Goal: Check status: Check status

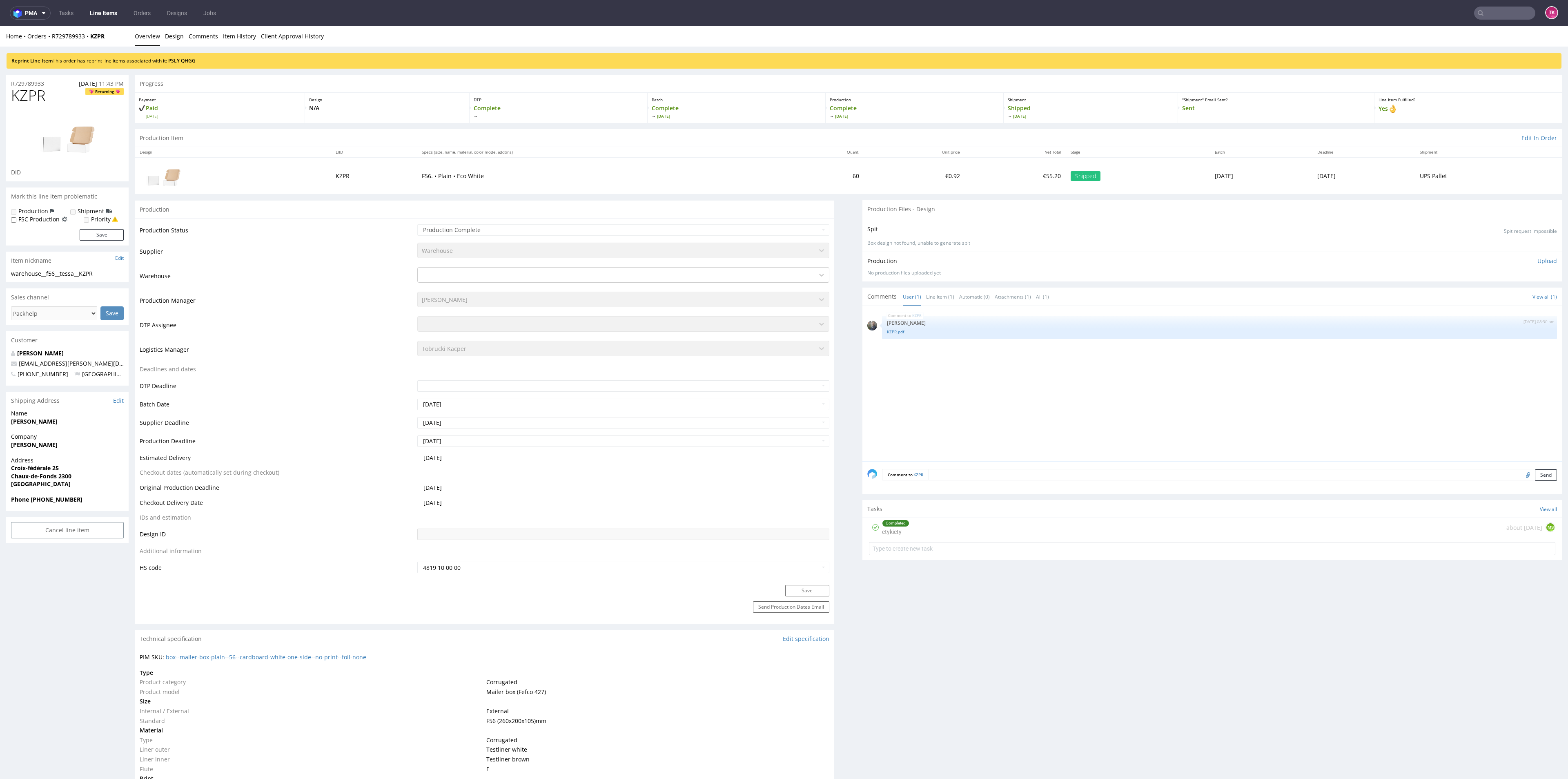
click at [1489, 5] on nav "pma Tasks Line Items Orders Designs Jobs TK" at bounding box center [784, 13] width 1568 height 26
click at [1487, 12] on input "text" at bounding box center [1505, 13] width 61 height 13
paste input "PLWAW509006509"
type input "PLWAW509006509"
click at [1483, 35] on div "MVXD" at bounding box center [1491, 33] width 16 height 8
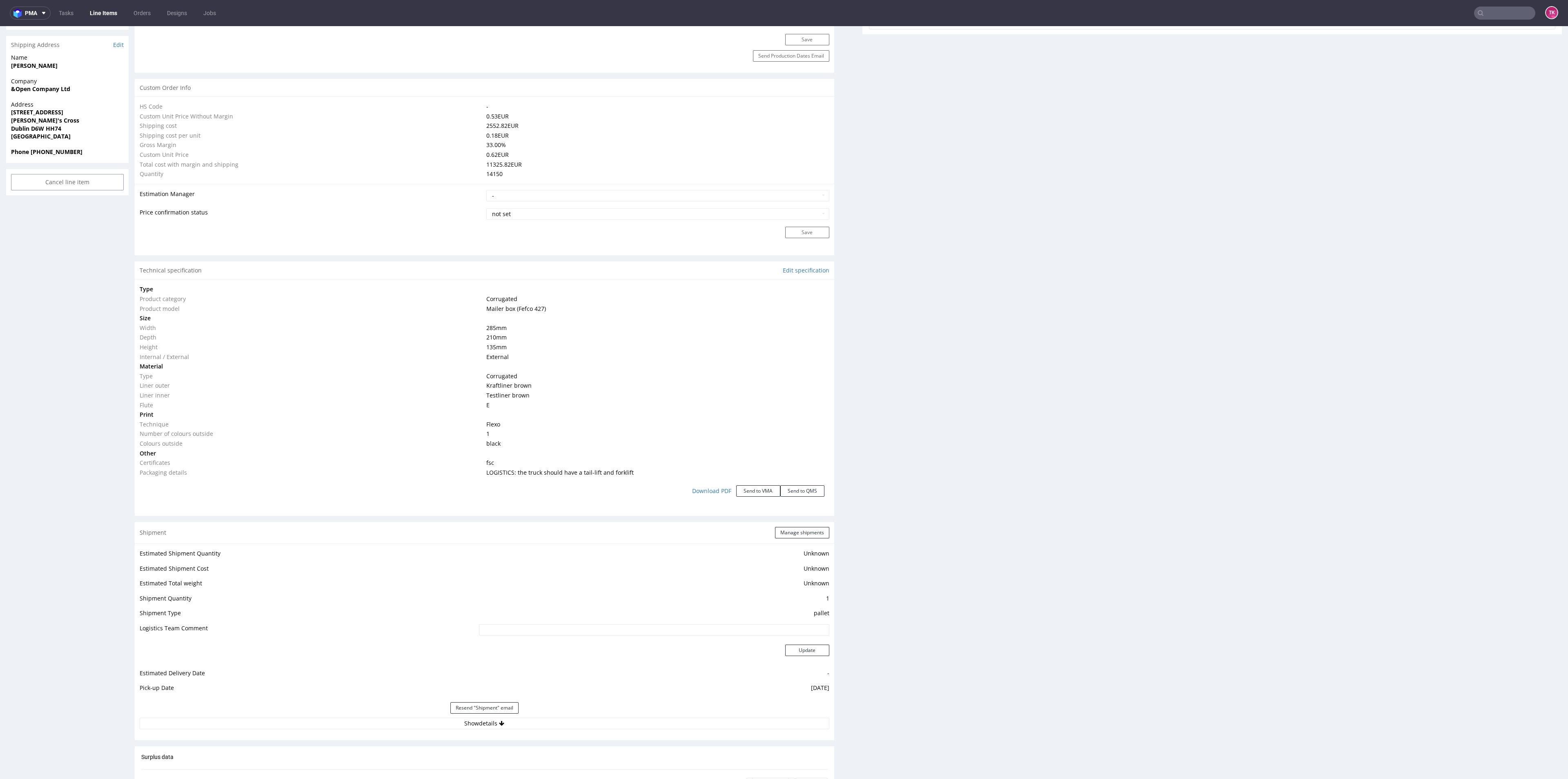
scroll to position [674, 0]
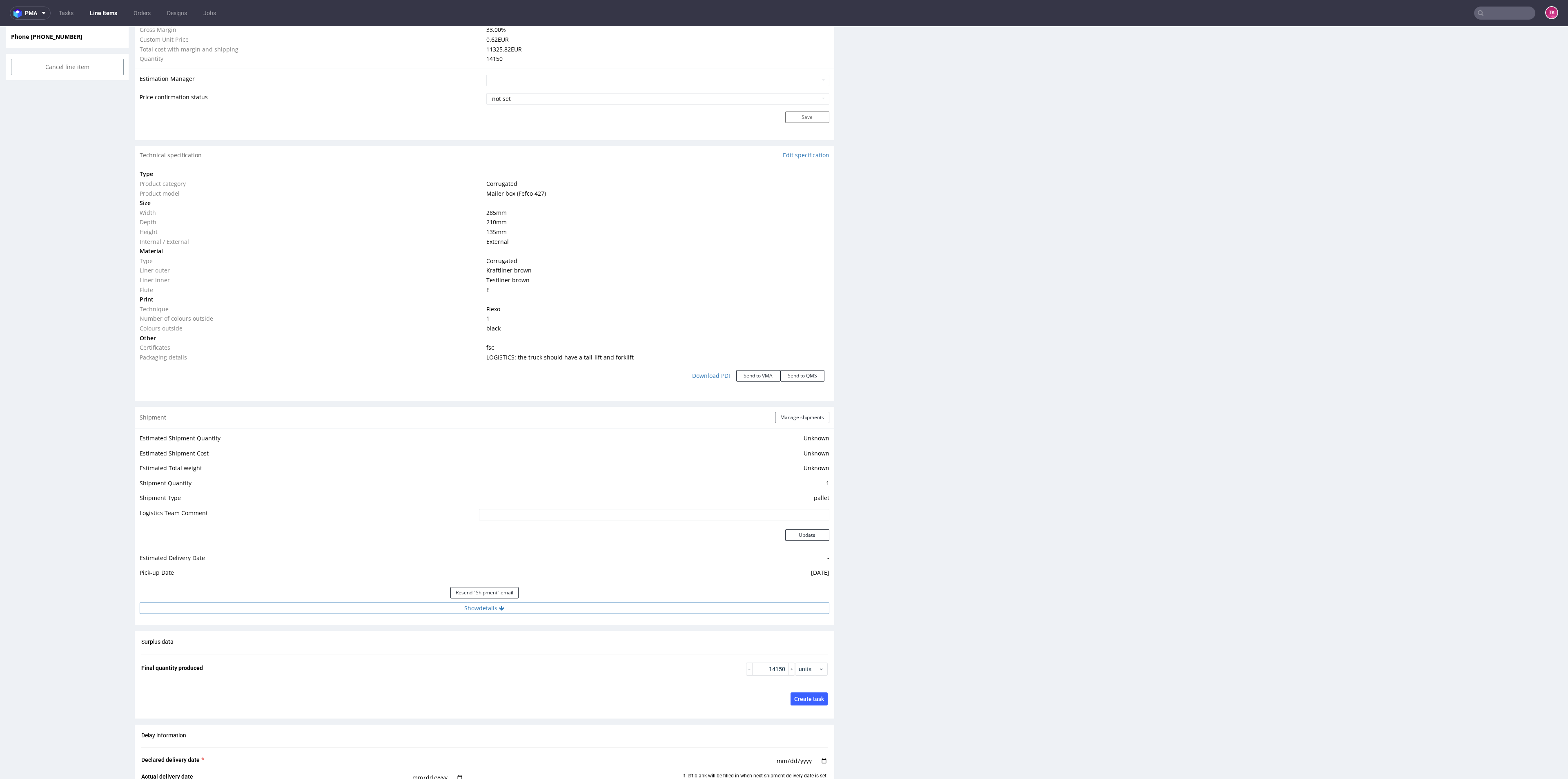
click at [581, 609] on button "Show details" at bounding box center [484, 608] width 690 height 12
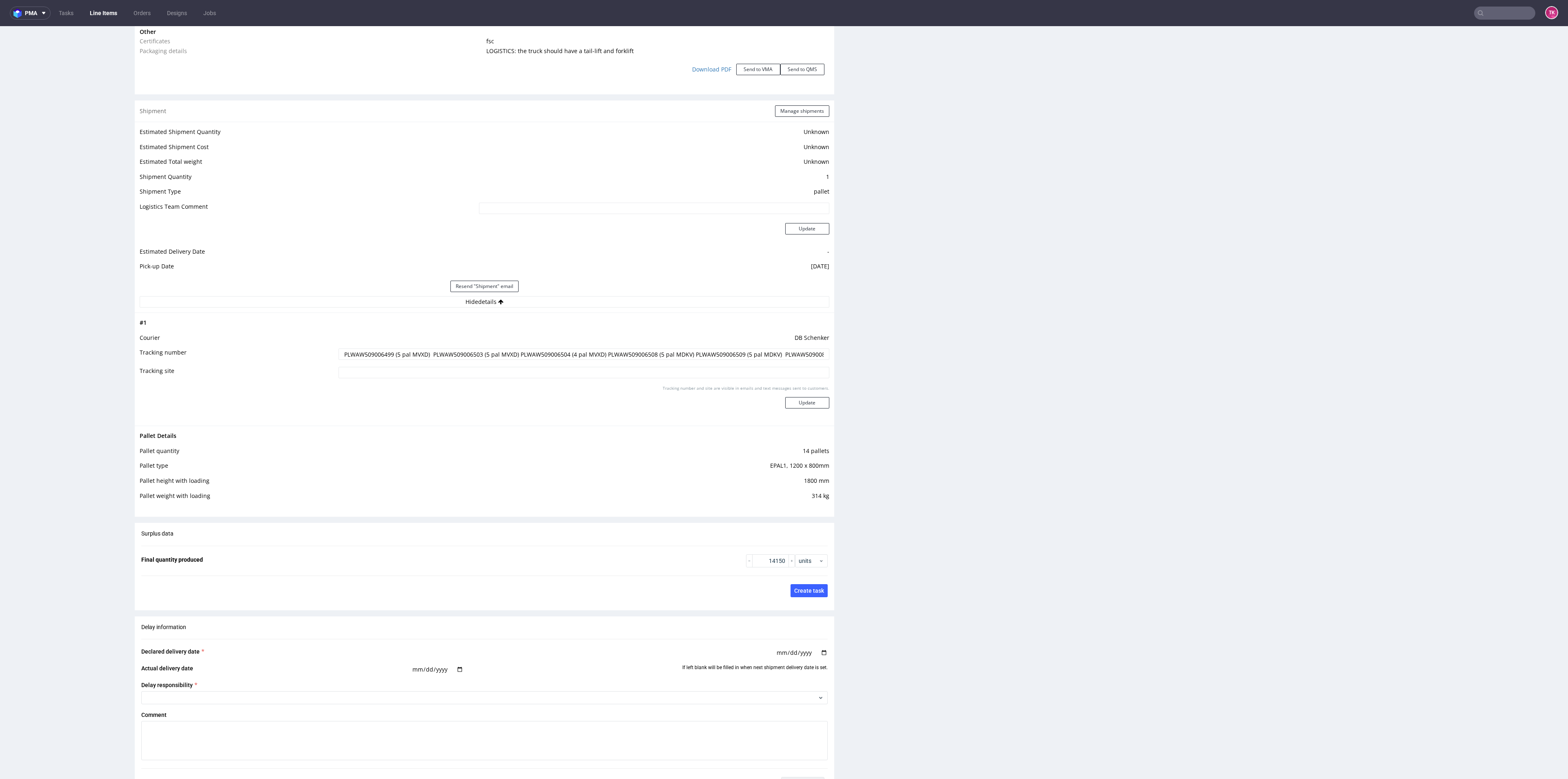
scroll to position [0, 24]
drag, startPoint x: 339, startPoint y: 354, endPoint x: 1054, endPoint y: 382, distance: 715.5
click at [1054, 382] on div "Progress Payment Paid Fri 01 Aug Design N/A DTP Complete Batch Complete Tue 12 …" at bounding box center [848, 47] width 1427 height 1950
click at [1054, 382] on div "Production Files - Design Spit Spit request impossible Box design not found, un…" at bounding box center [1212, 63] width 699 height 1731
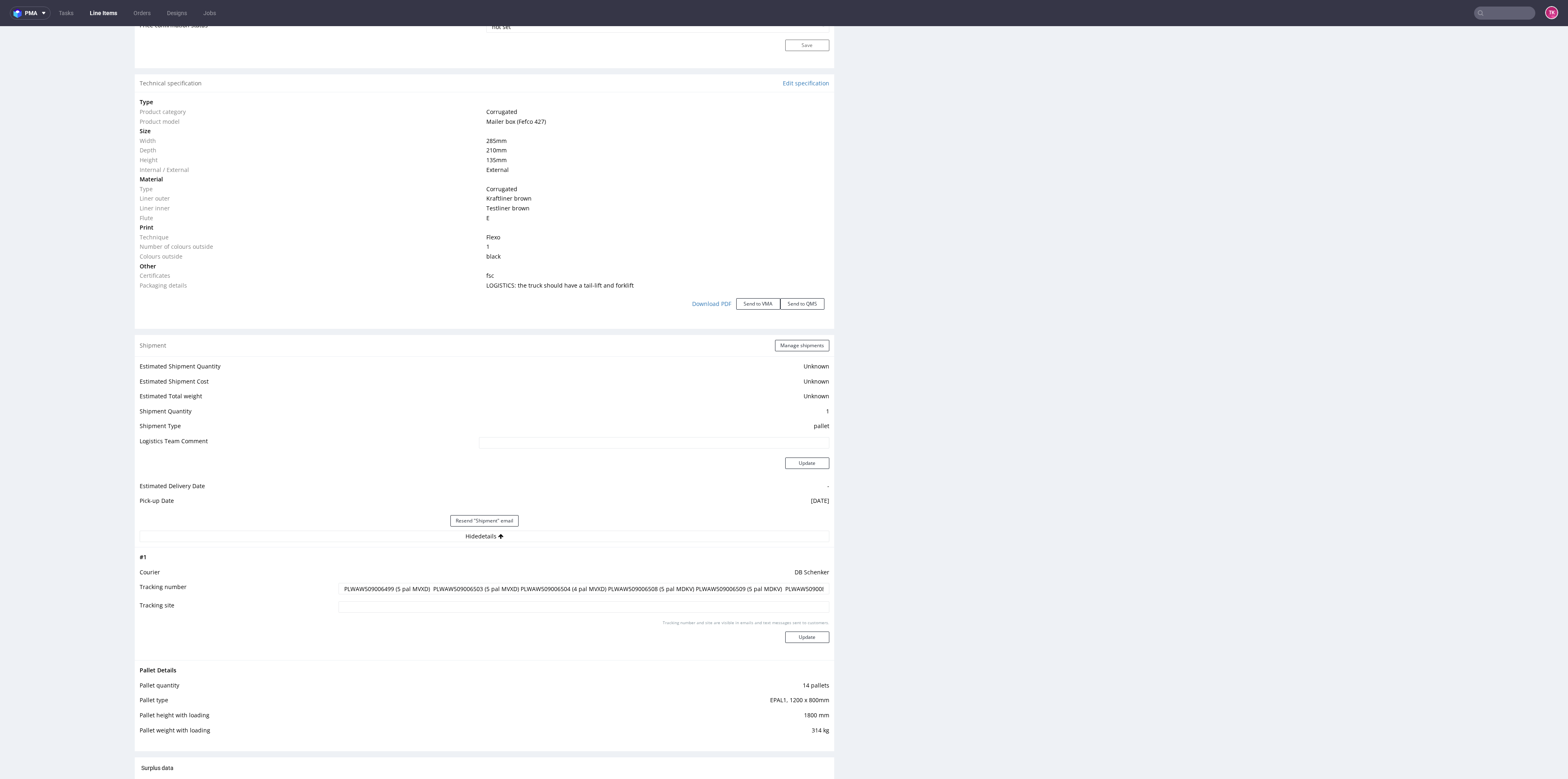
scroll to position [981, 0]
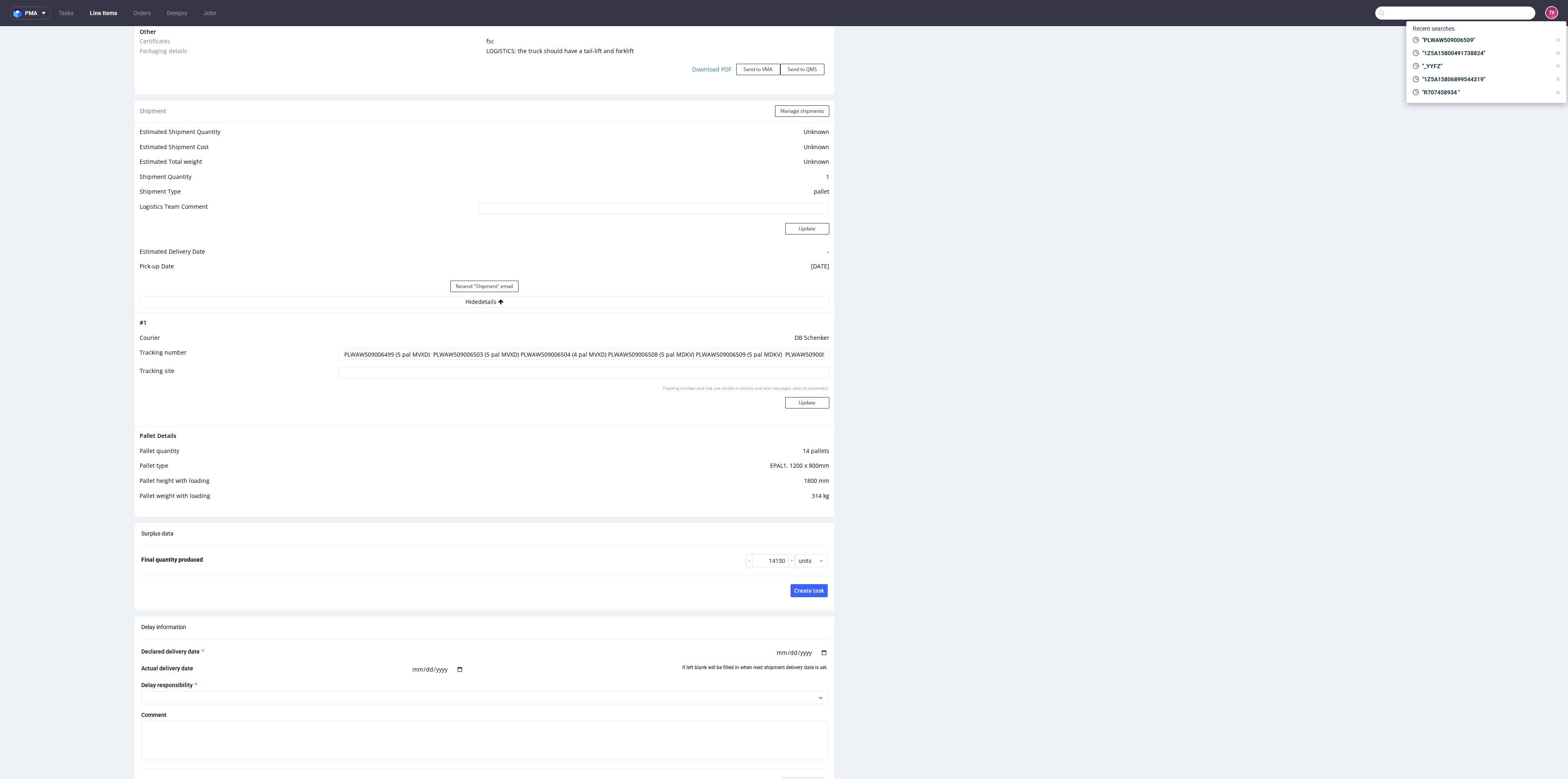
click at [1508, 9] on input "text" at bounding box center [1455, 13] width 160 height 13
paste input "27415"
click at [1393, 19] on nav "pma Tasks Line Items Orders Designs Jobs 27415 TK" at bounding box center [784, 13] width 1568 height 26
click at [1401, 16] on nav "pma Tasks Line Items Orders Designs Jobs 27415 TK" at bounding box center [784, 13] width 1568 height 26
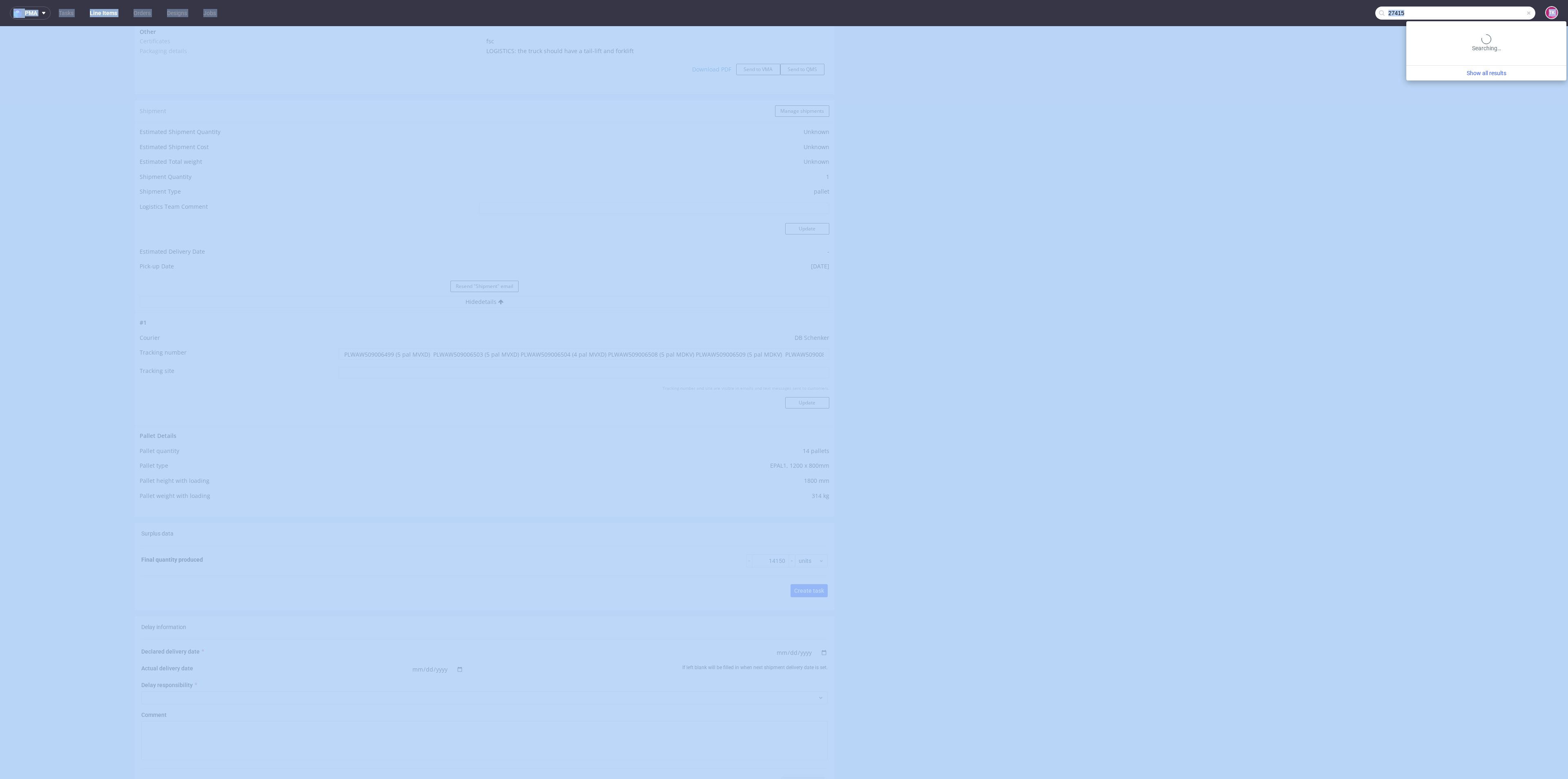
click at [1484, 13] on input "27415" at bounding box center [1455, 13] width 160 height 13
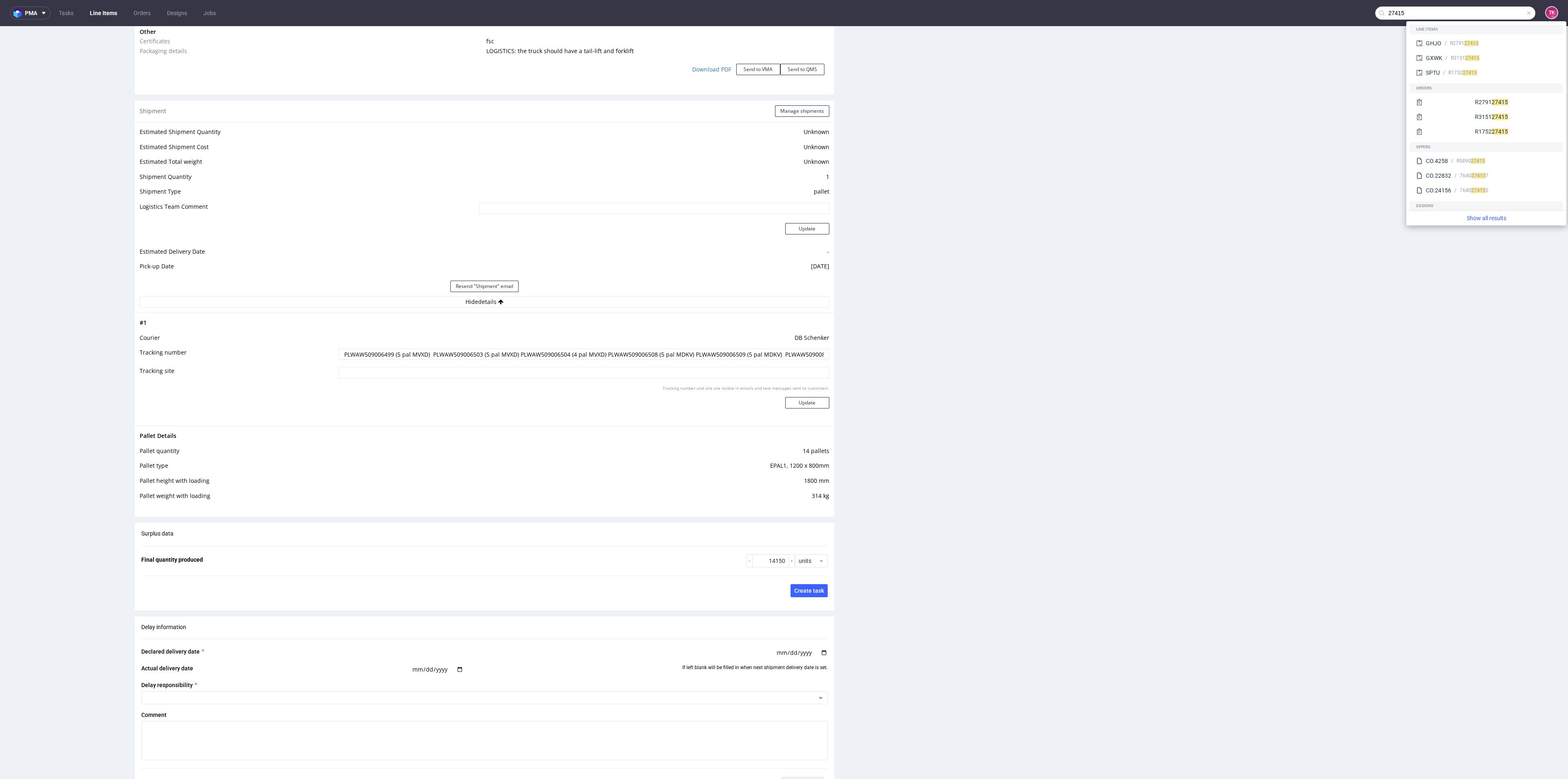
paste input "RWM006610147"
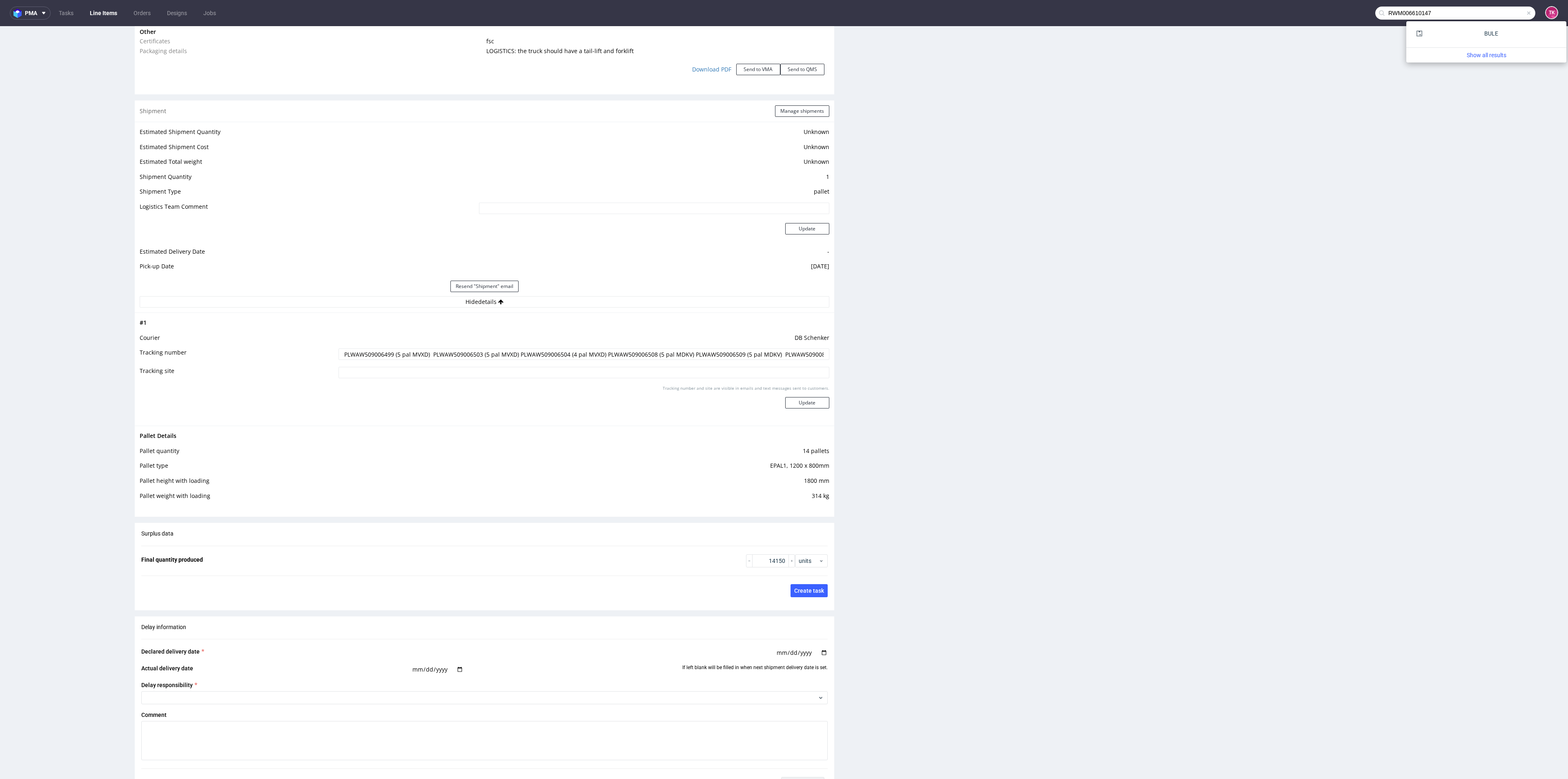
type input "RWM006610147"
click at [1435, 43] on div "BULE" at bounding box center [1486, 34] width 153 height 19
click at [1484, 34] on div "BULE" at bounding box center [1491, 33] width 14 height 8
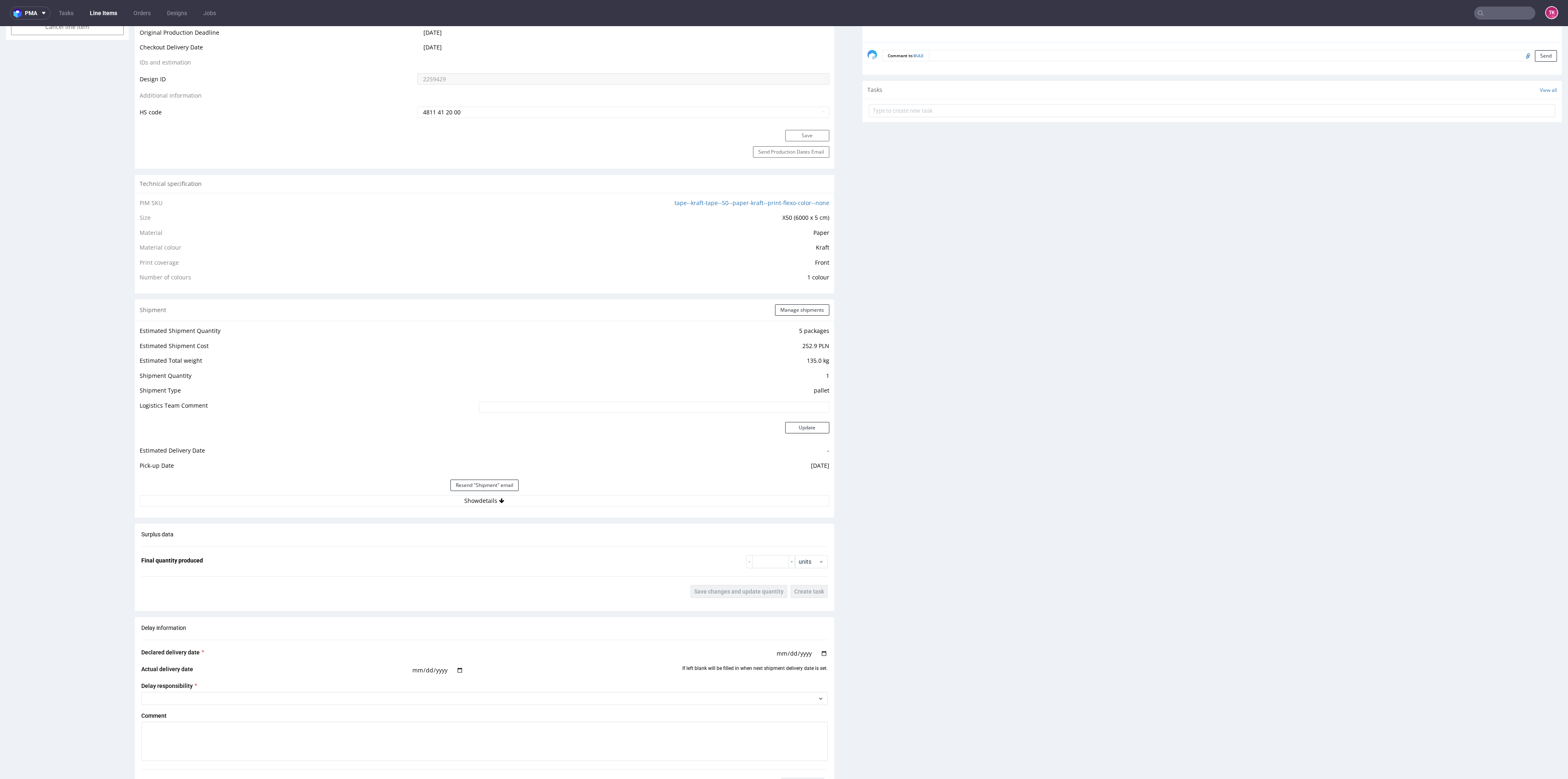
scroll to position [613, 0]
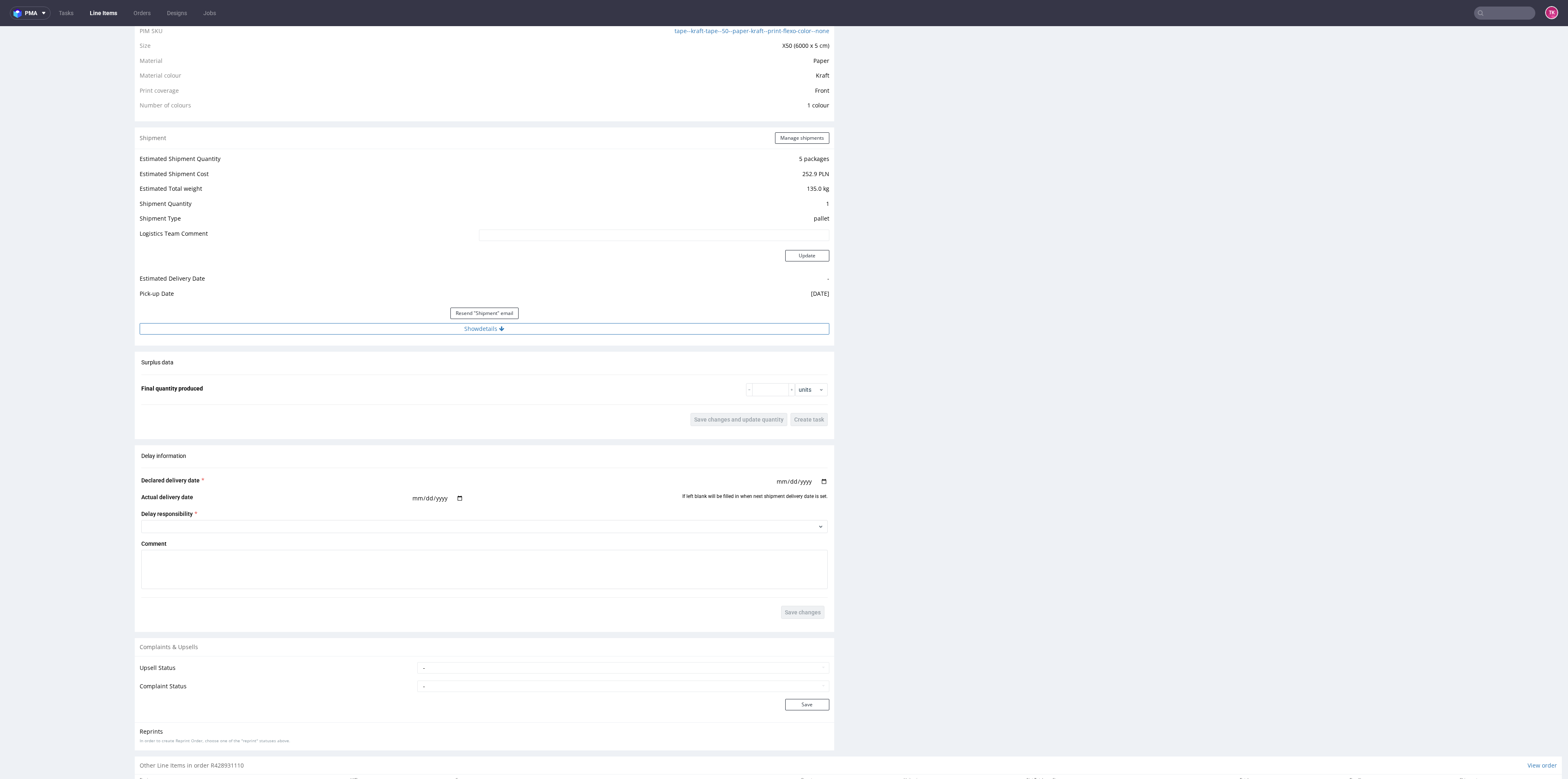
drag, startPoint x: 335, startPoint y: 338, endPoint x: 332, endPoint y: 332, distance: 6.7
click at [333, 333] on div "Estimated Shipment Quantity 5 packages Estimated Shipment Cost 252.9 PLN Estima…" at bounding box center [484, 244] width 699 height 191
click at [332, 331] on button "Show details" at bounding box center [484, 329] width 690 height 12
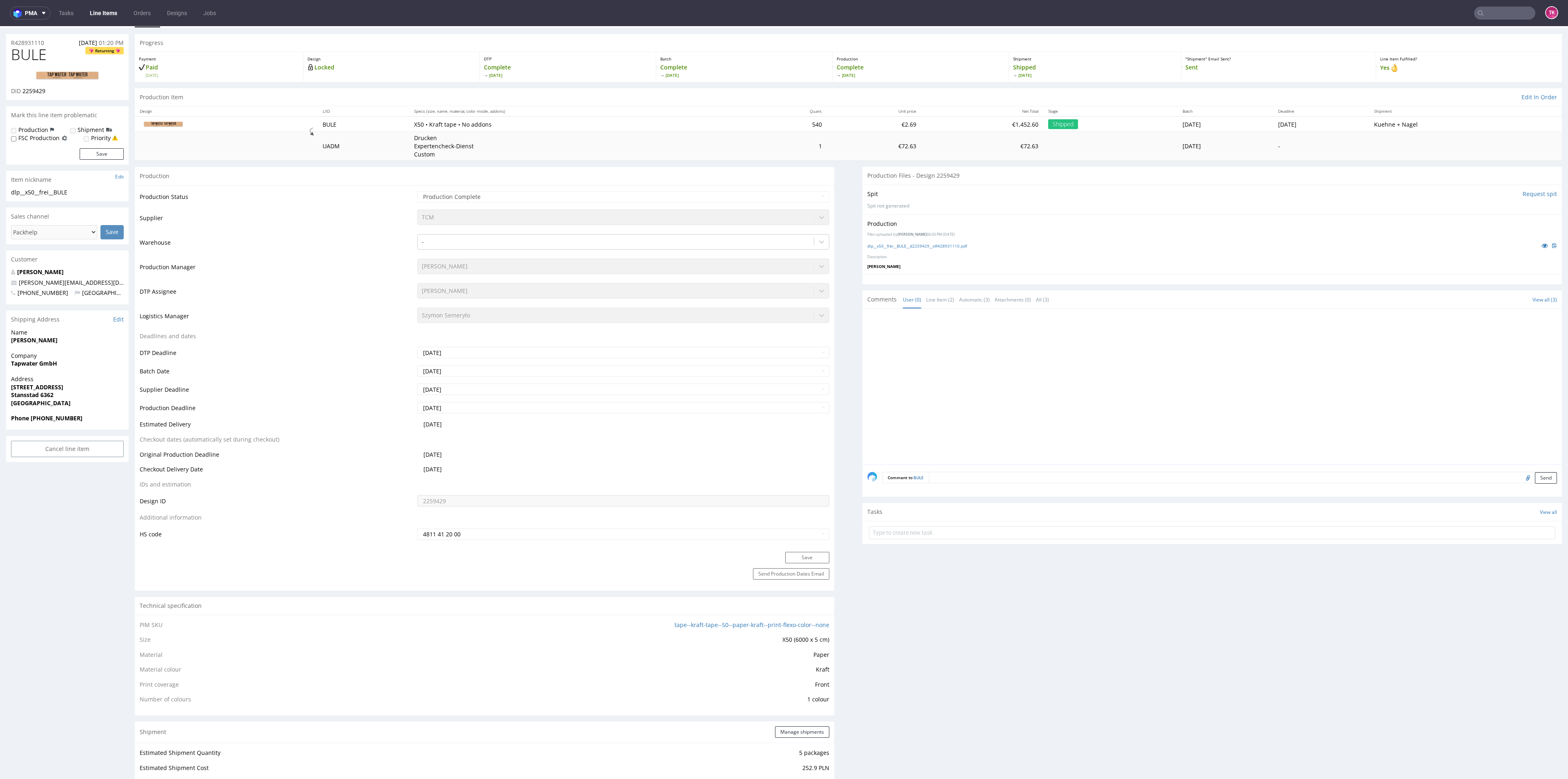
scroll to position [0, 0]
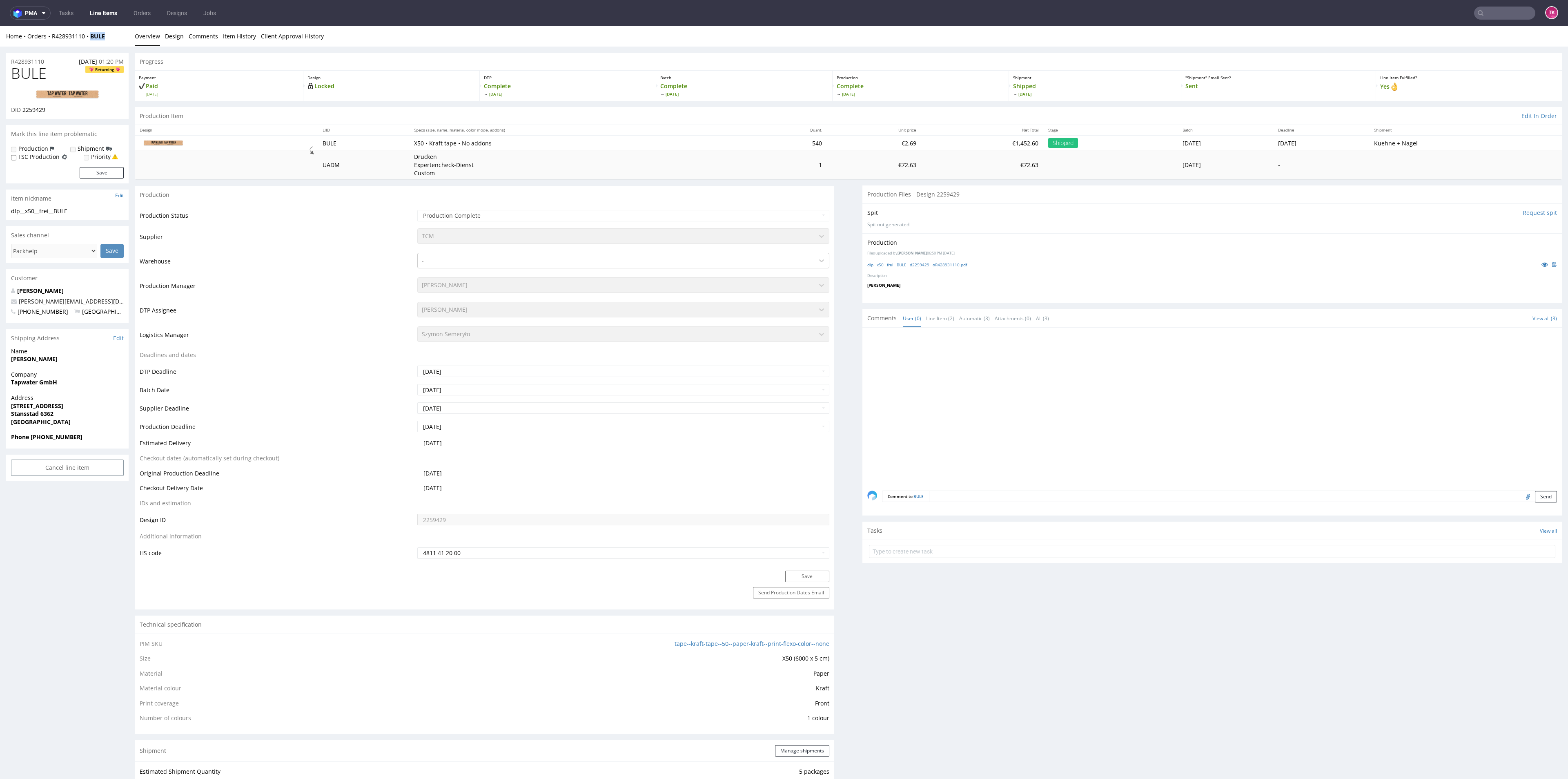
drag, startPoint x: 112, startPoint y: 39, endPoint x: 88, endPoint y: 44, distance: 24.5
click at [88, 44] on div "Home Orders R428931110 BULE Overview Design Comments Item History Client Approv…" at bounding box center [784, 37] width 1568 height 21
copy strong "BULE"
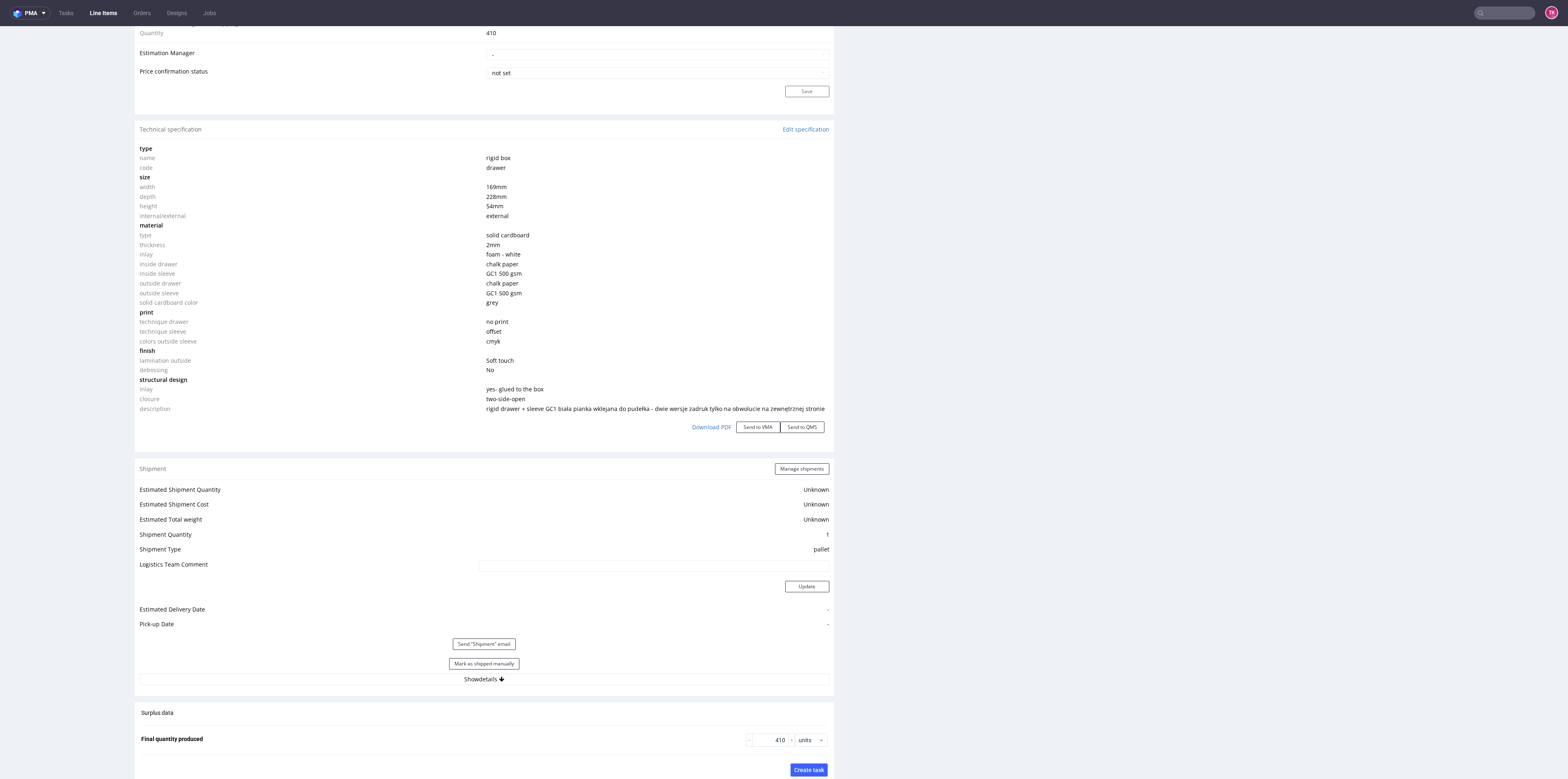
scroll to position [919, 0]
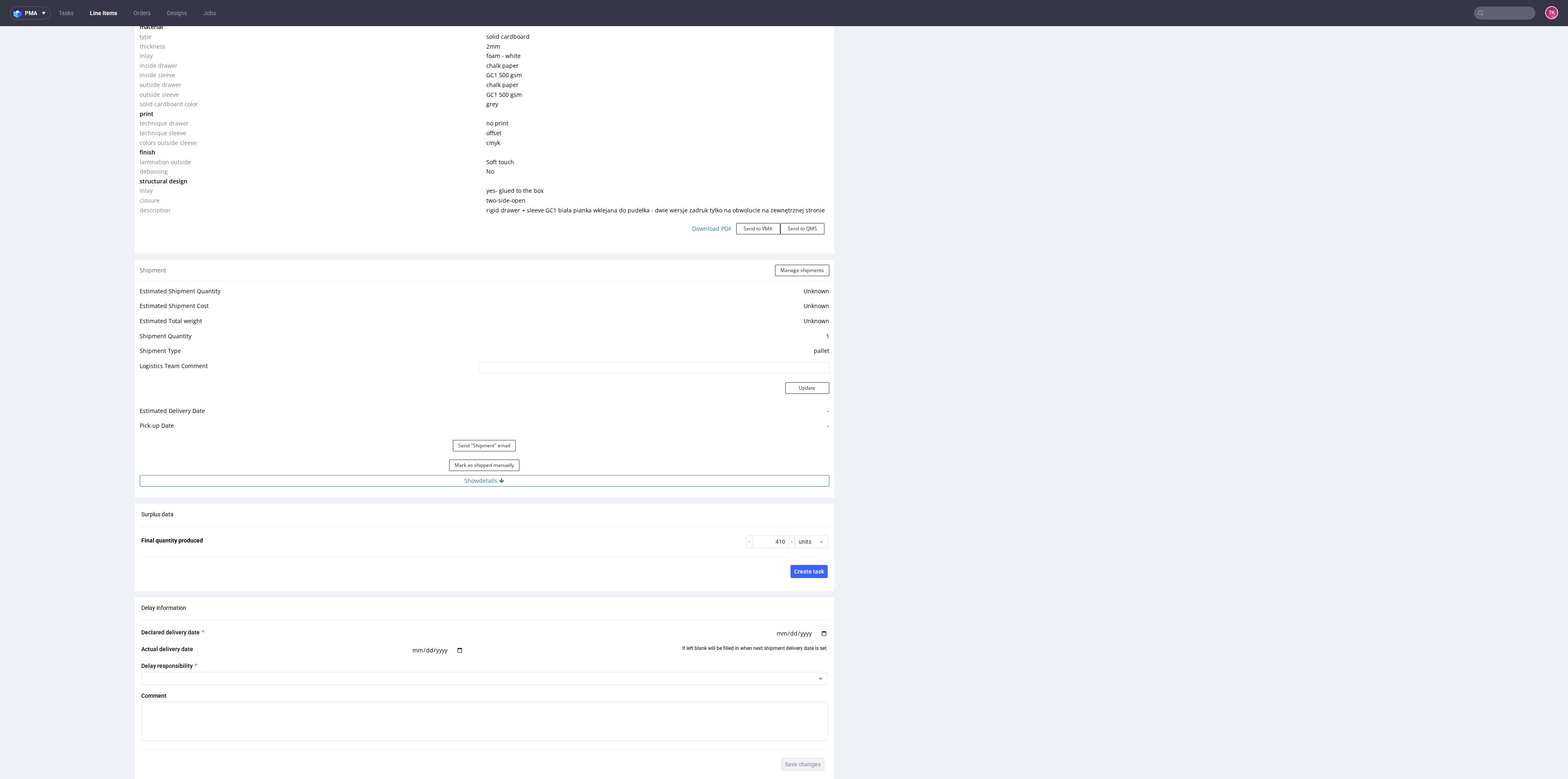
click at [639, 483] on button "Show details" at bounding box center [484, 481] width 690 height 12
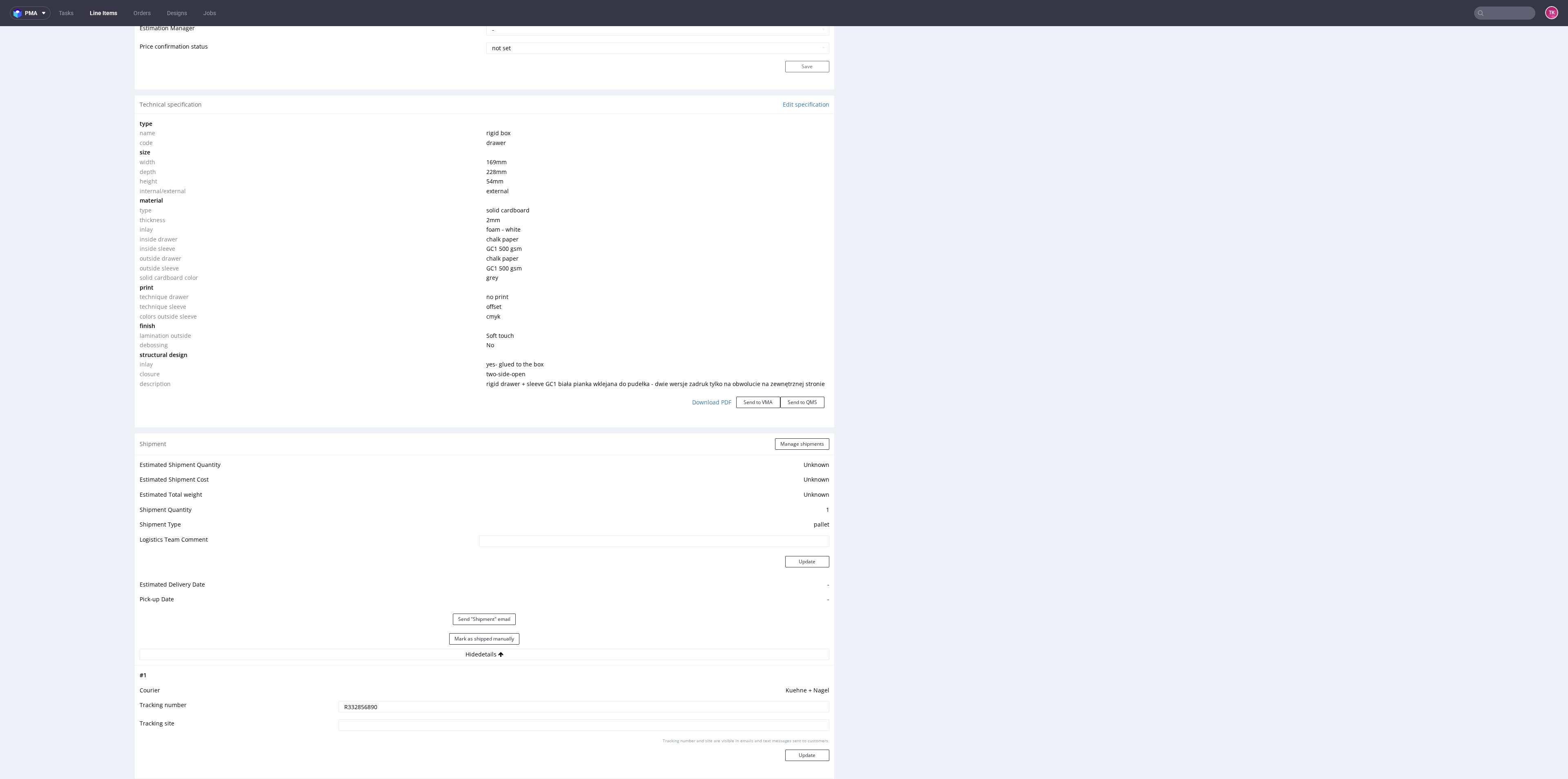
scroll to position [490, 0]
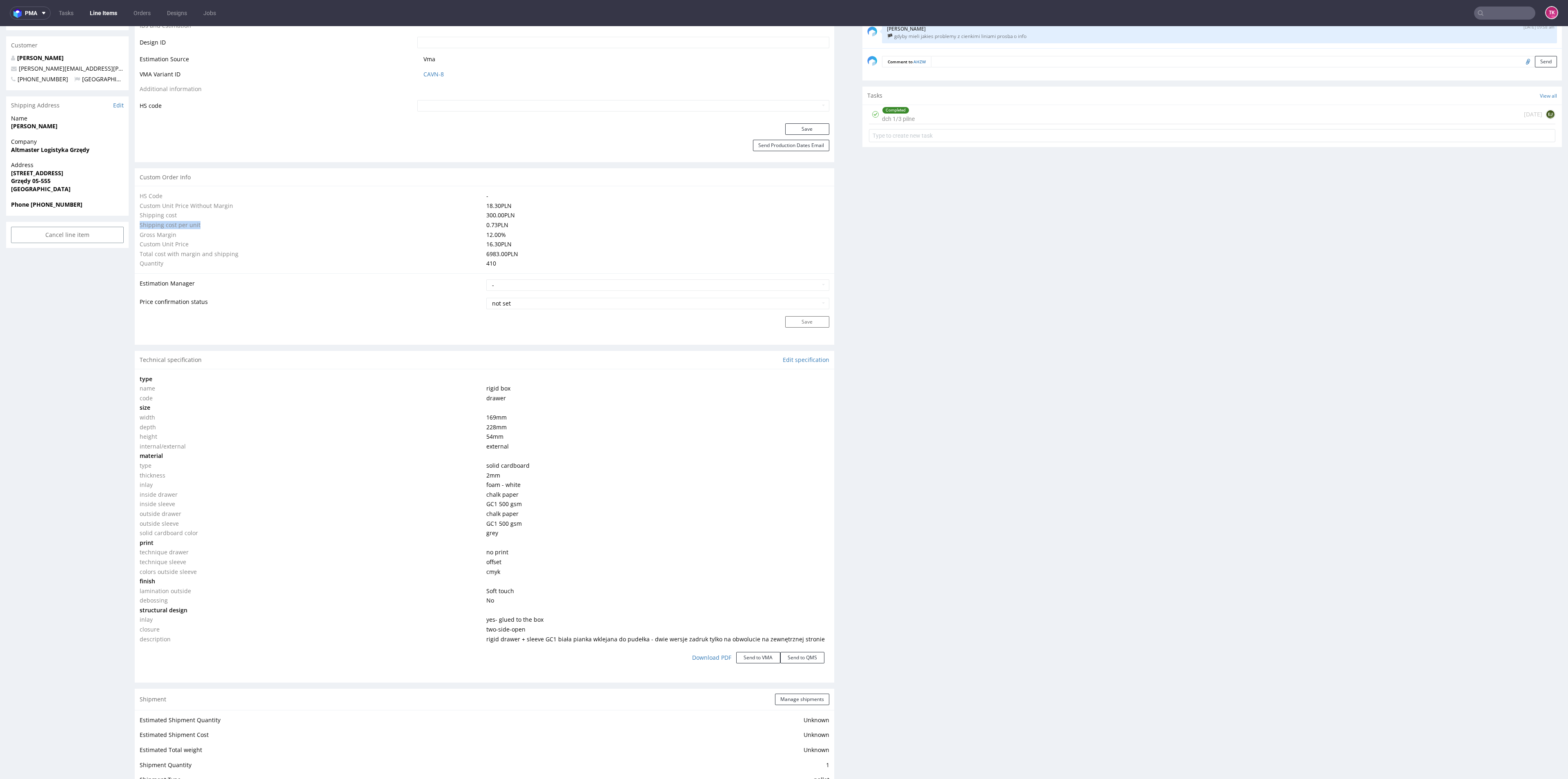
drag, startPoint x: 519, startPoint y: 210, endPoint x: 394, endPoint y: 227, distance: 126.2
click at [394, 227] on tbody "HS Code - Custom Unit Price Without Margin 18.30 PLN Shipping cost 300.00 PLN S…" at bounding box center [484, 230] width 690 height 77
click at [523, 225] on td "0.73 PLN" at bounding box center [657, 225] width 345 height 10
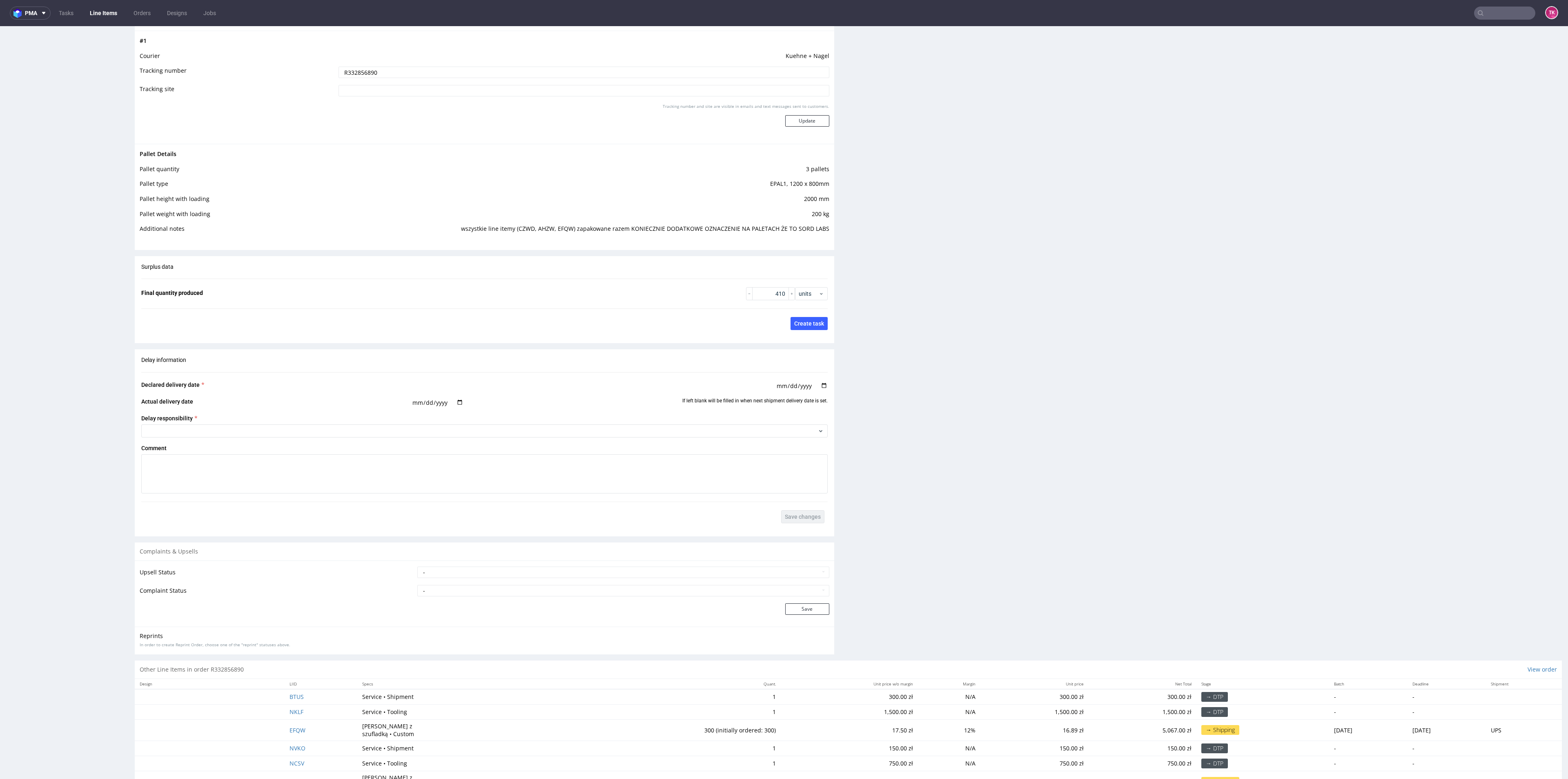
scroll to position [1442, 0]
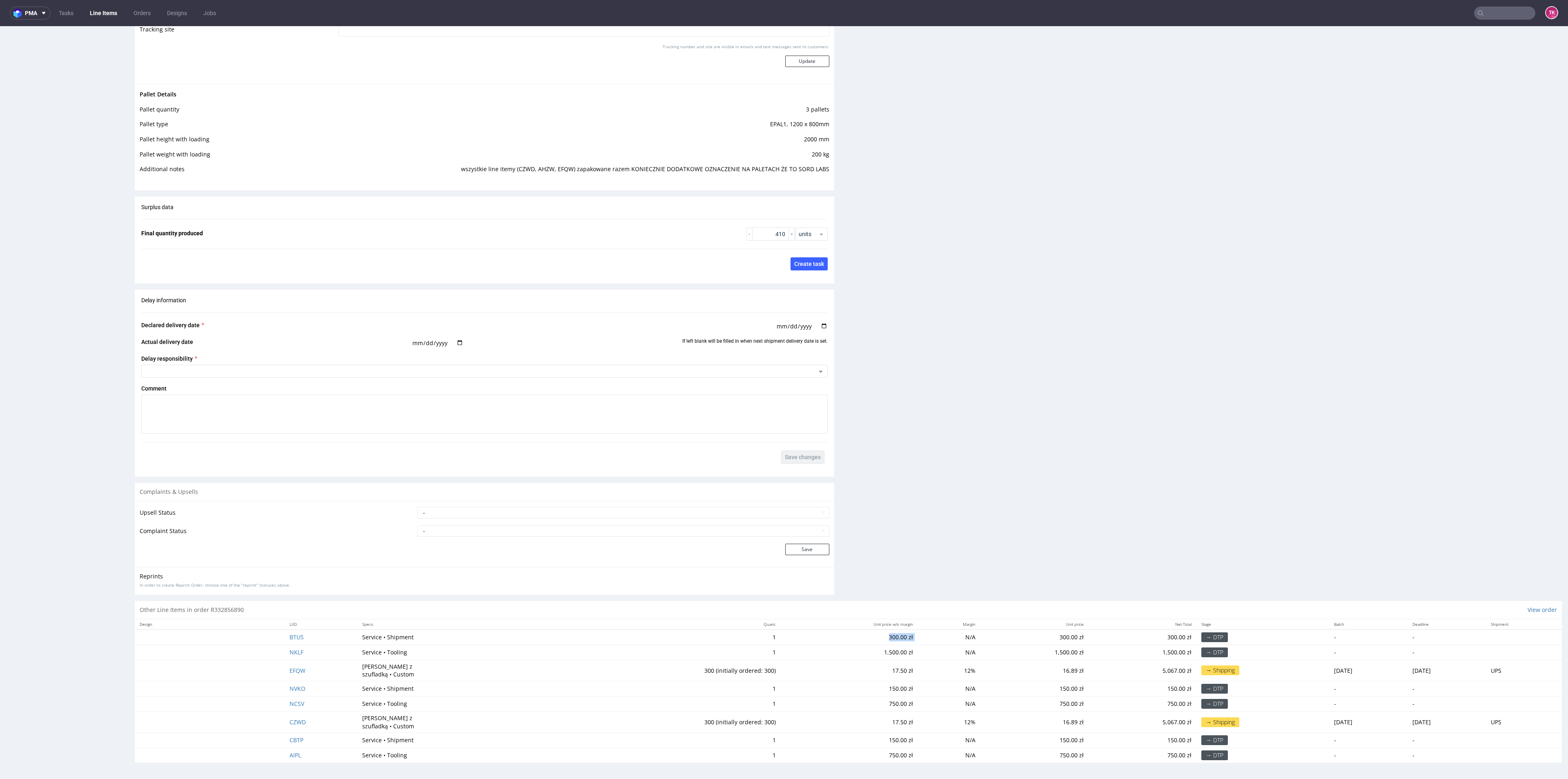
drag, startPoint x: 849, startPoint y: 638, endPoint x: 883, endPoint y: 646, distance: 34.9
click at [881, 644] on tbody "BTUS Service • Shipment 1 300.00 zł N/A 300.00 zł 300.00 zł → DTP - - NKLF Serv…" at bounding box center [848, 696] width 1427 height 133
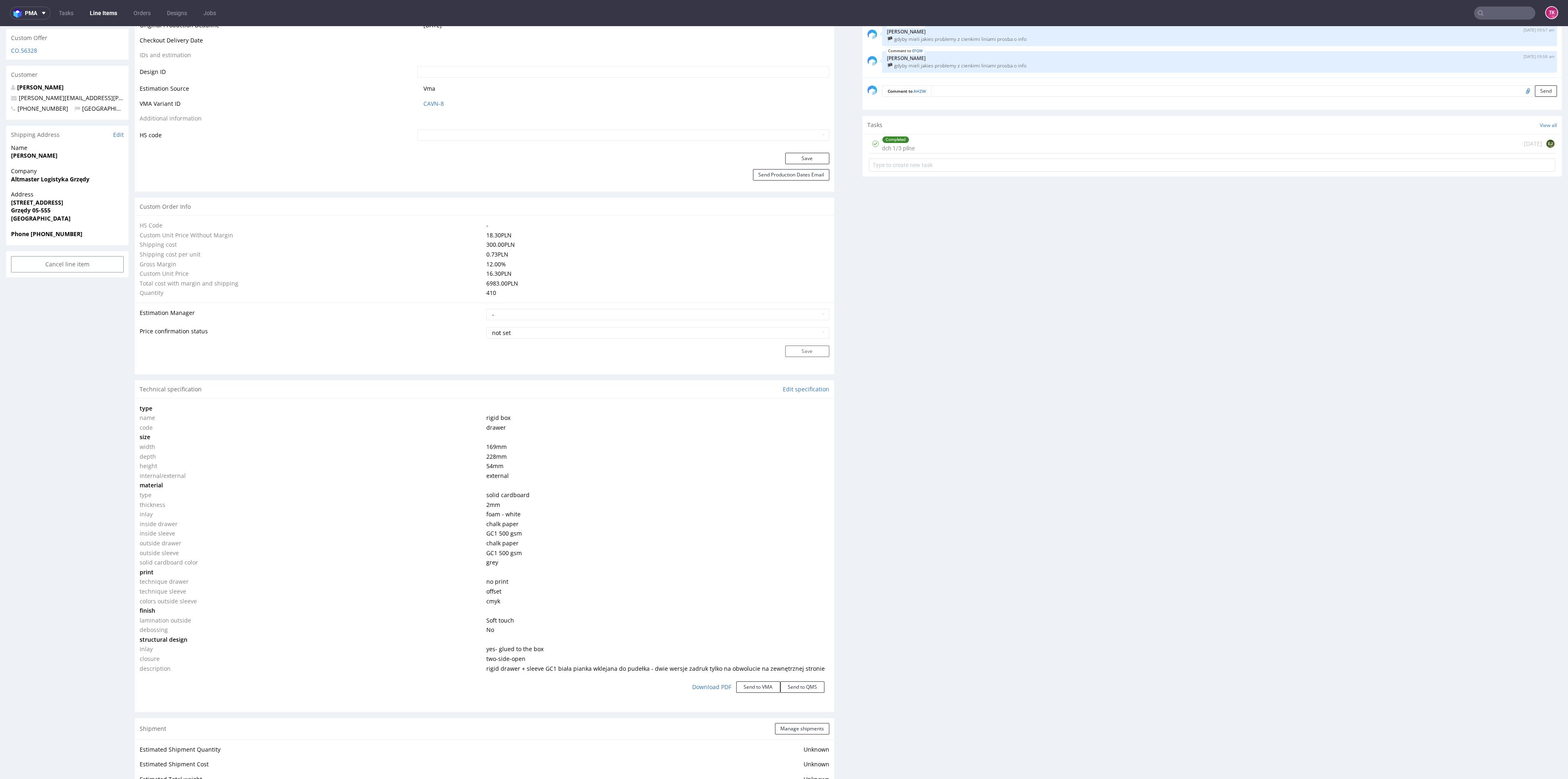
scroll to position [216, 0]
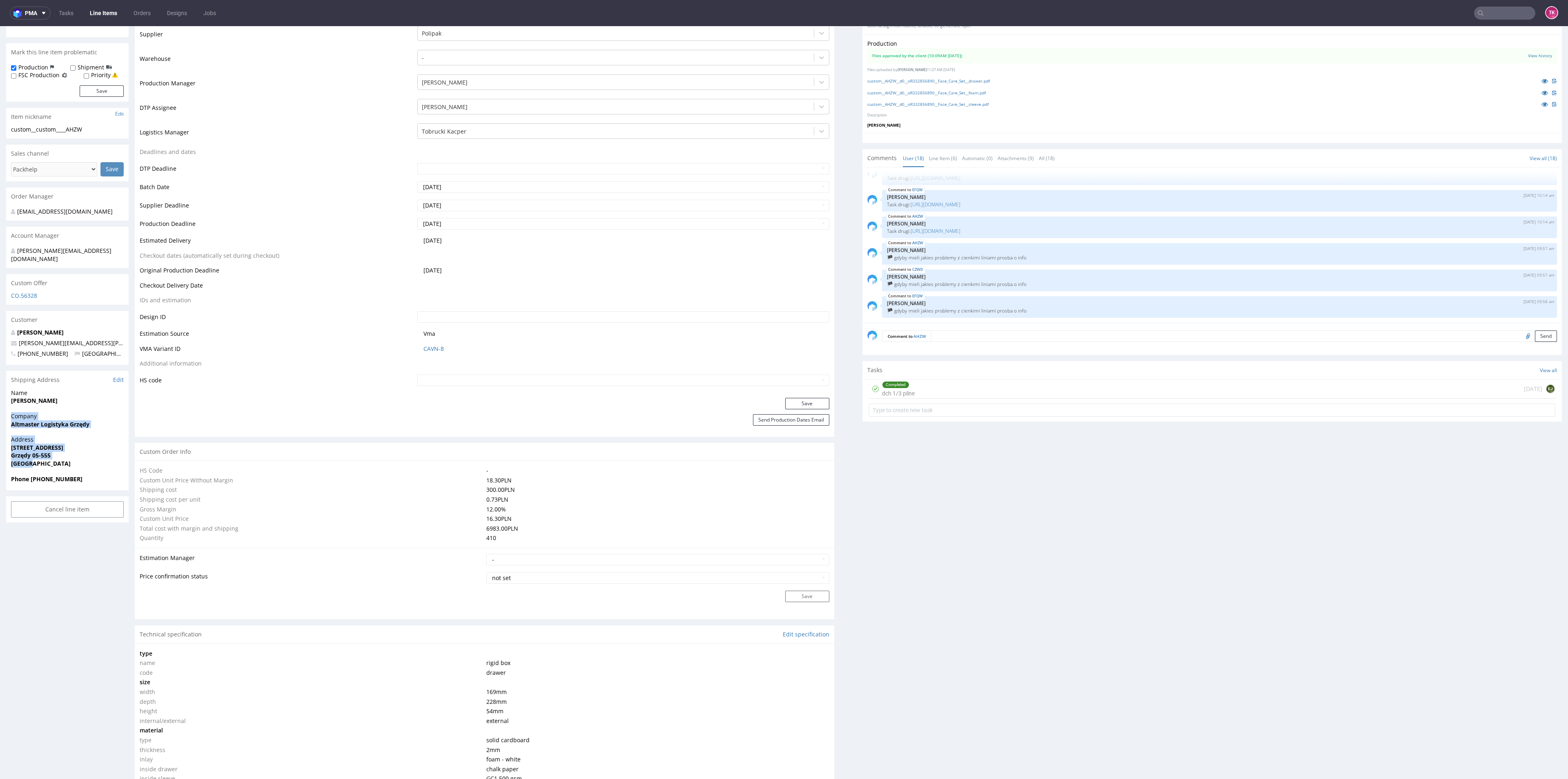
drag, startPoint x: 5, startPoint y: 411, endPoint x: 91, endPoint y: 474, distance: 106.6
drag, startPoint x: 81, startPoint y: 483, endPoint x: 21, endPoint y: 440, distance: 73.8
drag, startPoint x: 9, startPoint y: 420, endPoint x: 93, endPoint y: 474, distance: 99.9
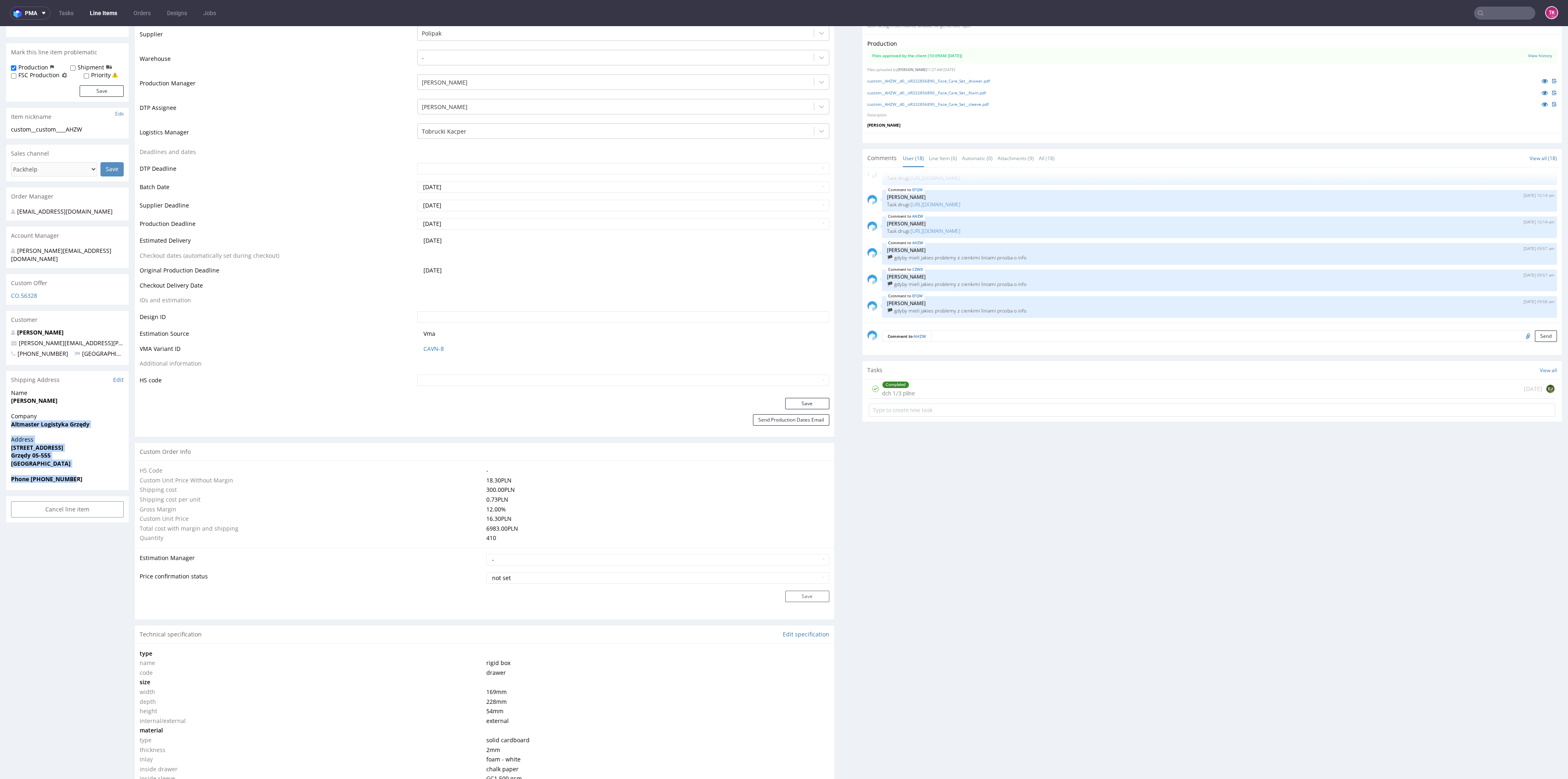
copy section "Altmaster Logistyka Grzędy Address Ogrodowa 15 Grzędy 05-555 Poland Phone +4850…"
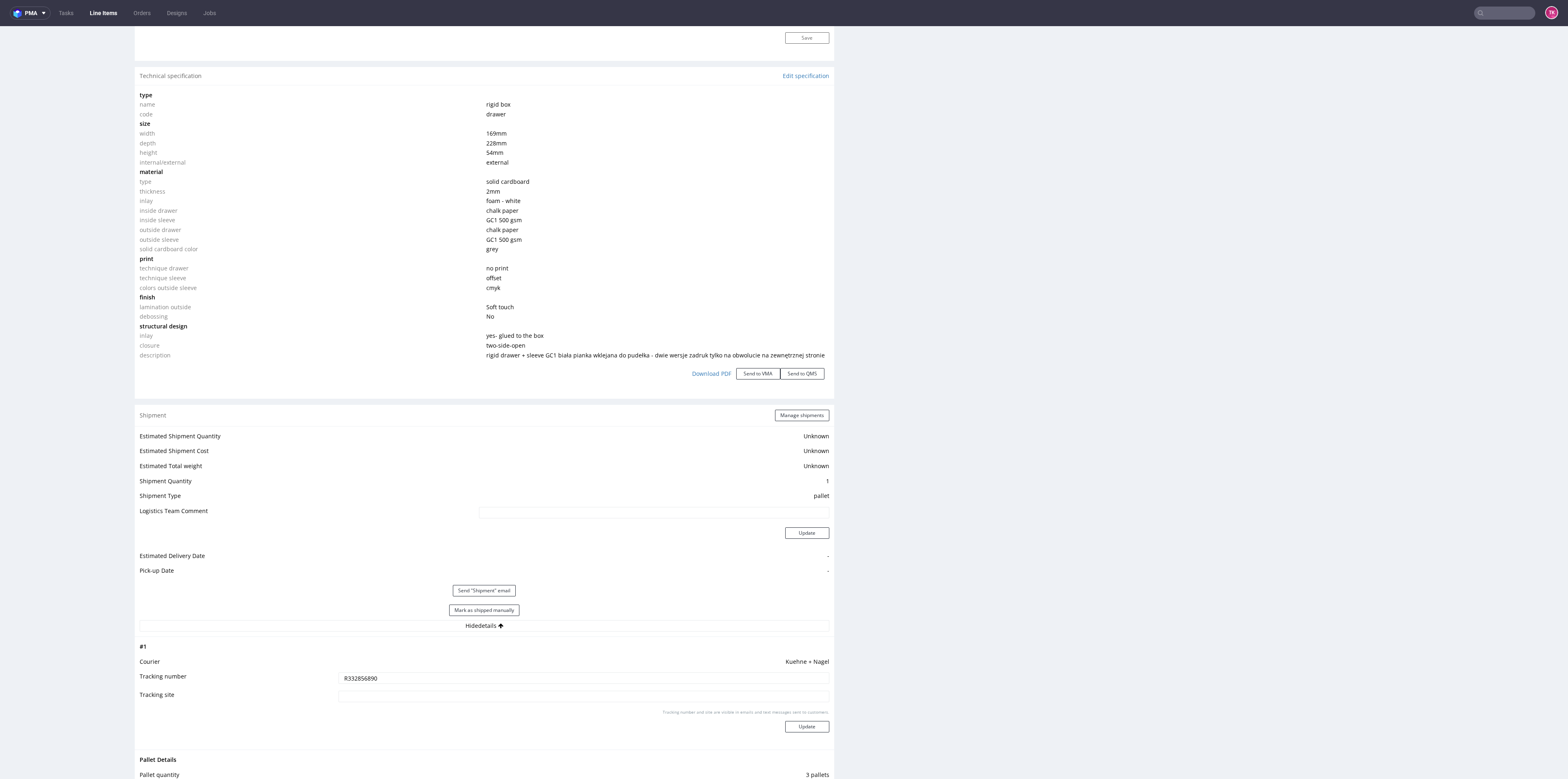
scroll to position [890, 0]
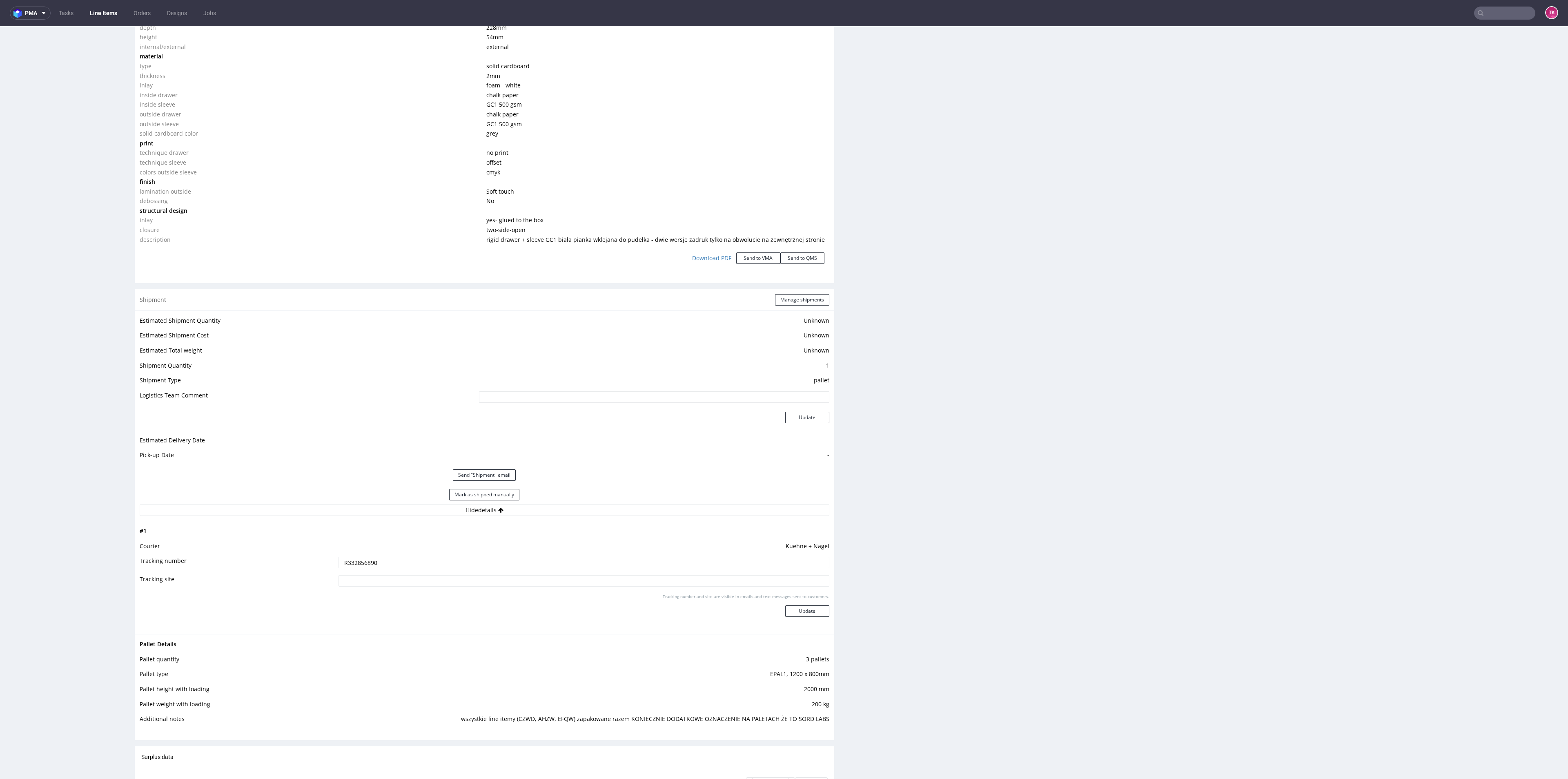
click at [105, 16] on link "Line Items" at bounding box center [103, 13] width 37 height 13
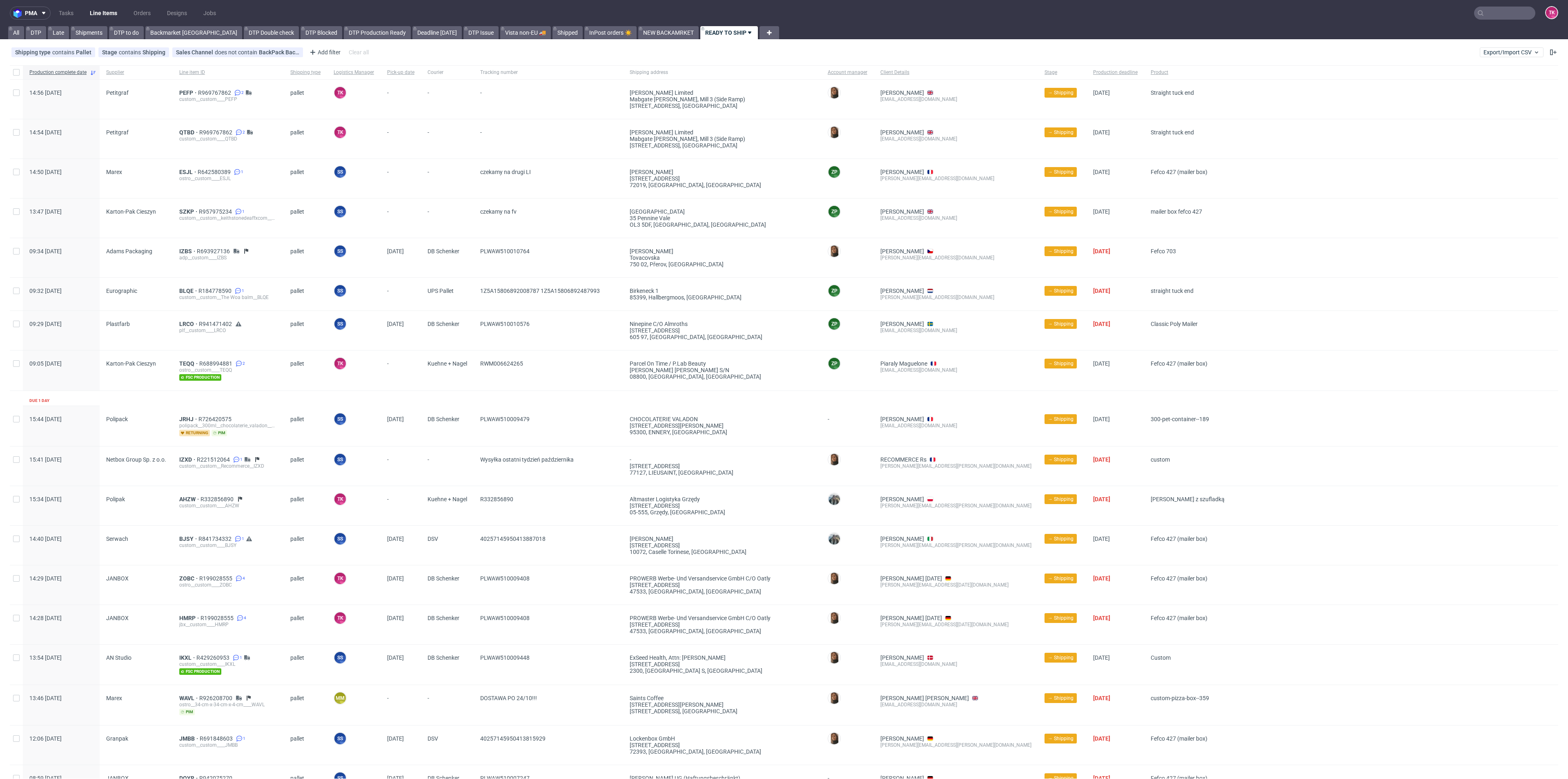
click at [107, 1] on nav "pma Tasks Line Items Orders Designs Jobs TK" at bounding box center [784, 13] width 1568 height 26
click at [105, 10] on link "Line Items" at bounding box center [103, 13] width 37 height 13
drag, startPoint x: 192, startPoint y: 129, endPoint x: 183, endPoint y: 131, distance: 9.2
click at [102, 15] on link "Line Items" at bounding box center [103, 13] width 37 height 13
click at [112, 8] on link "Line Items" at bounding box center [103, 13] width 37 height 13
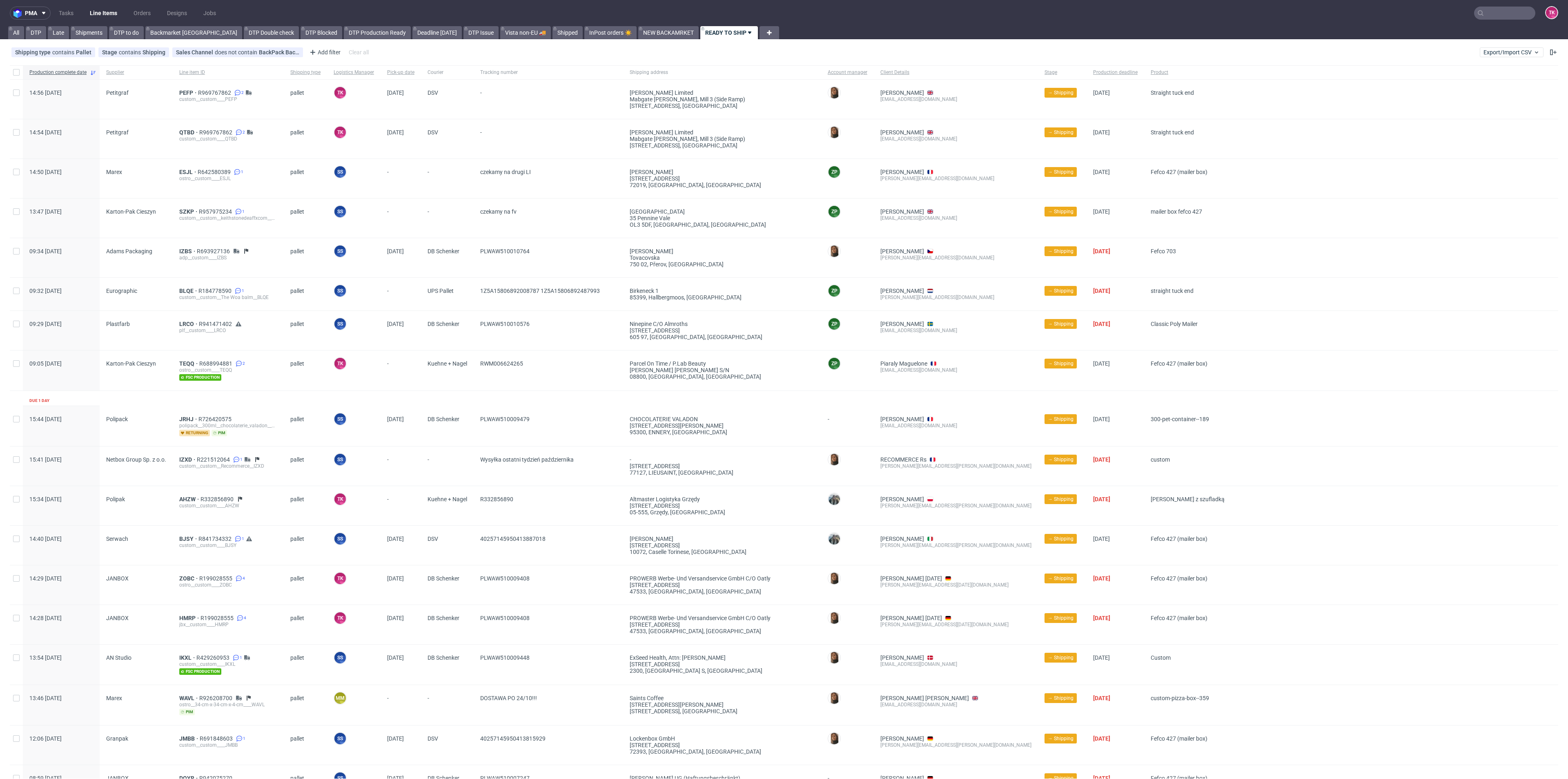
click at [113, 3] on nav "pma Tasks Line Items Orders Designs Jobs TK" at bounding box center [784, 13] width 1568 height 26
click at [113, 7] on link "Line Items" at bounding box center [103, 13] width 37 height 13
click at [88, 0] on nav "pma Tasks Line Items Orders Designs Jobs TK" at bounding box center [784, 13] width 1568 height 26
click at [92, 7] on link "Line Items" at bounding box center [103, 13] width 37 height 13
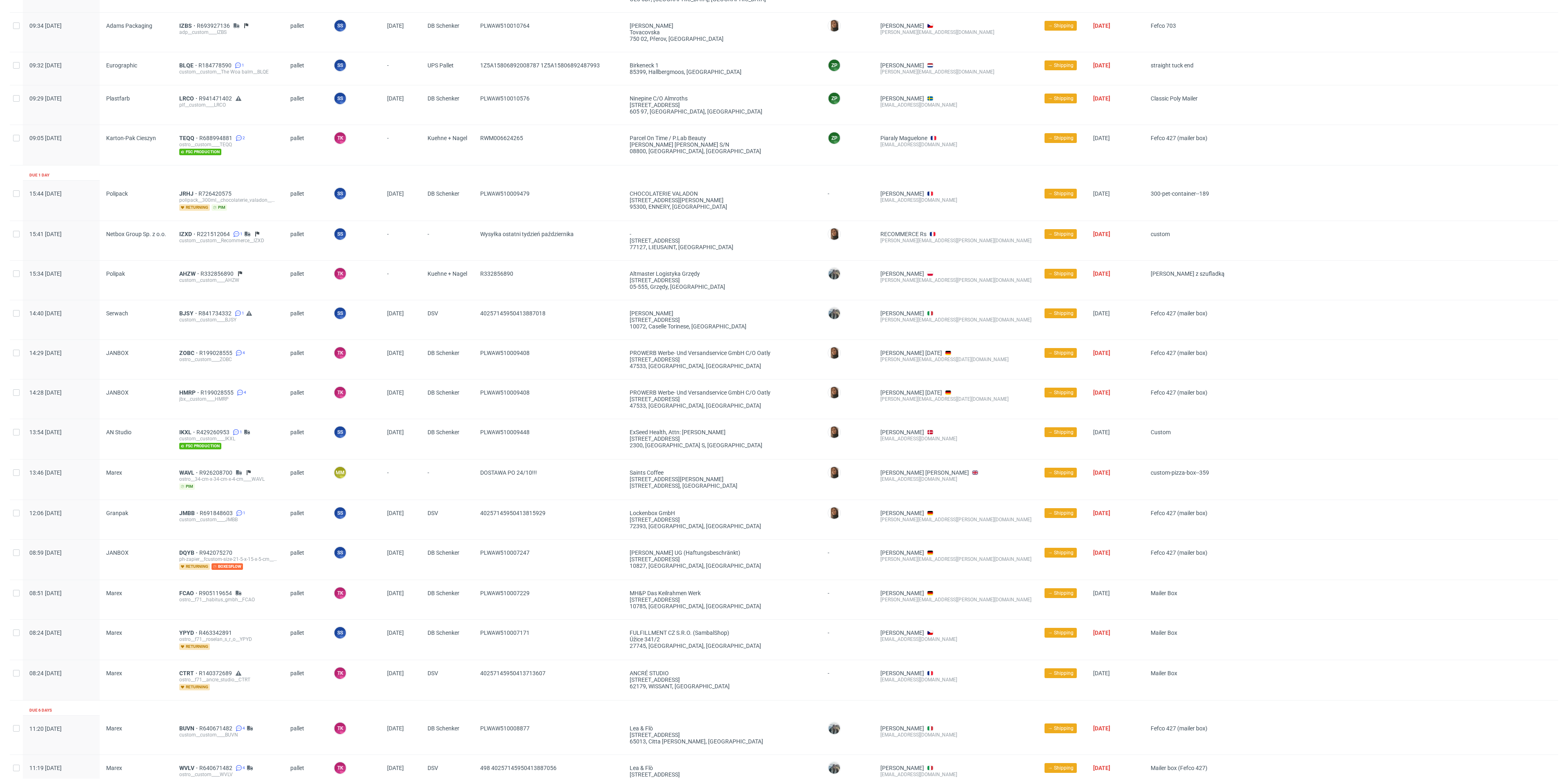
scroll to position [97, 0]
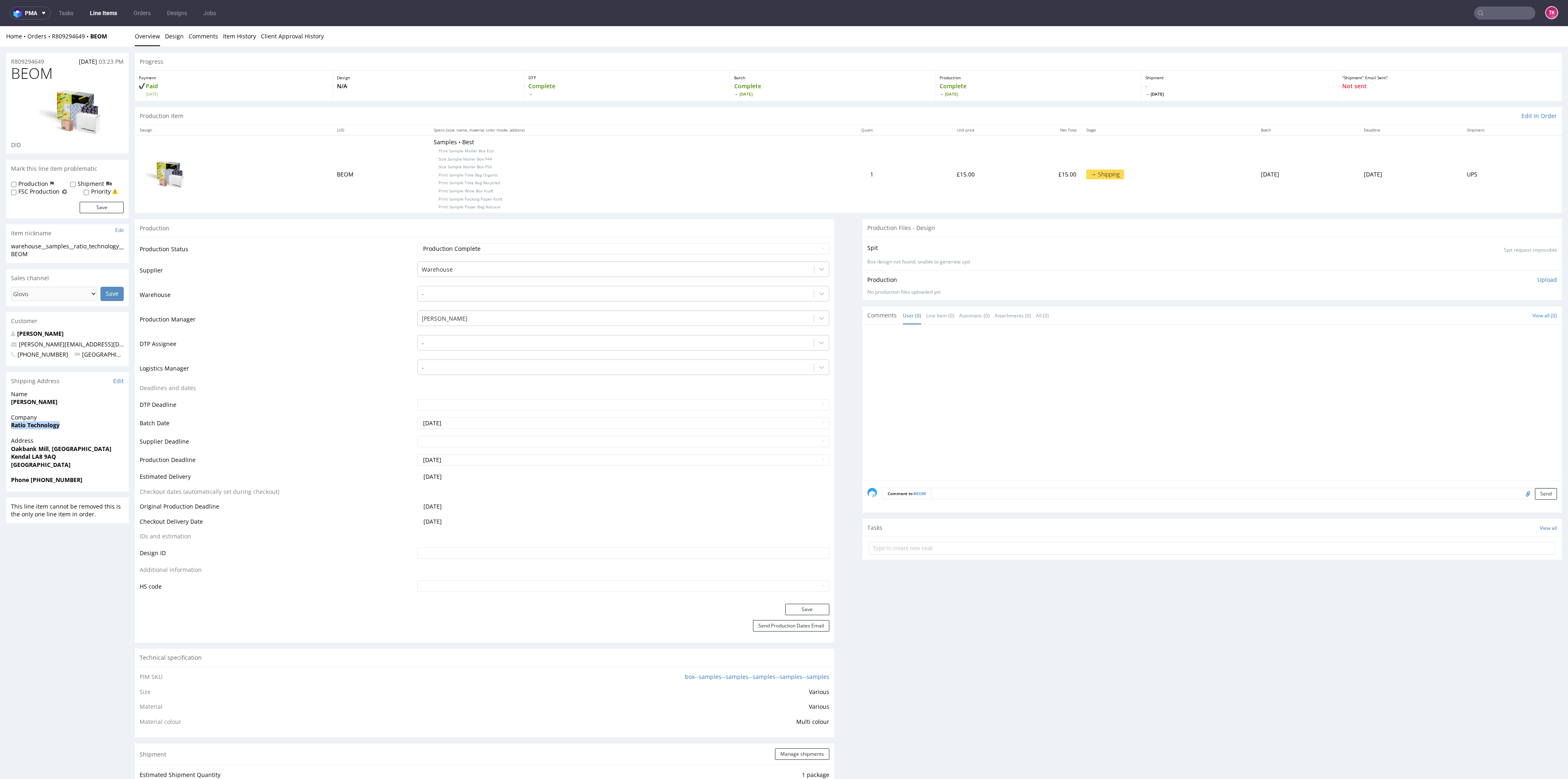
drag, startPoint x: 8, startPoint y: 429, endPoint x: 90, endPoint y: 429, distance: 82.0
click at [90, 429] on div "Company Ratio Technology" at bounding box center [67, 425] width 122 height 23
copy strong "Ratio Technology"
copy strong "Lewis Jones"
drag, startPoint x: 4, startPoint y: 400, endPoint x: 74, endPoint y: 401, distance: 70.0
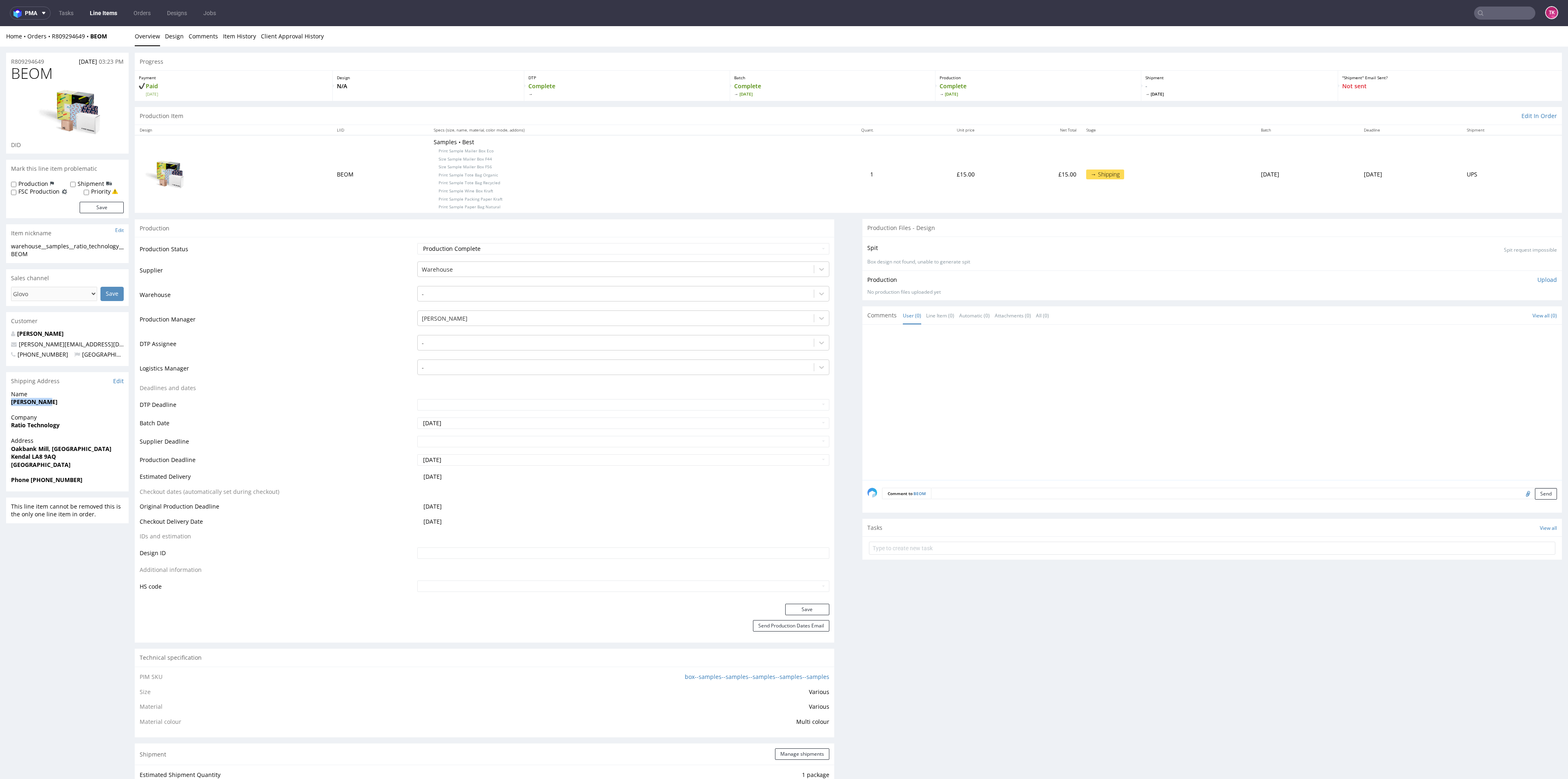
click at [74, 401] on div "R809294649 06.10.2025 03:23 PM BEOM DID Mark this line item problematic Product…" at bounding box center [784, 731] width 1568 height 1370
copy p "Oakbank Mill, Skelsmergh Kendal LA8 9AQ"
drag, startPoint x: 0, startPoint y: 447, endPoint x: 93, endPoint y: 457, distance: 93.5
click at [93, 457] on div "R809294649 06.10.2025 03:23 PM BEOM DID Mark this line item problematic Product…" at bounding box center [784, 731] width 1568 height 1370
drag, startPoint x: 100, startPoint y: 344, endPoint x: 12, endPoint y: 345, distance: 88.0
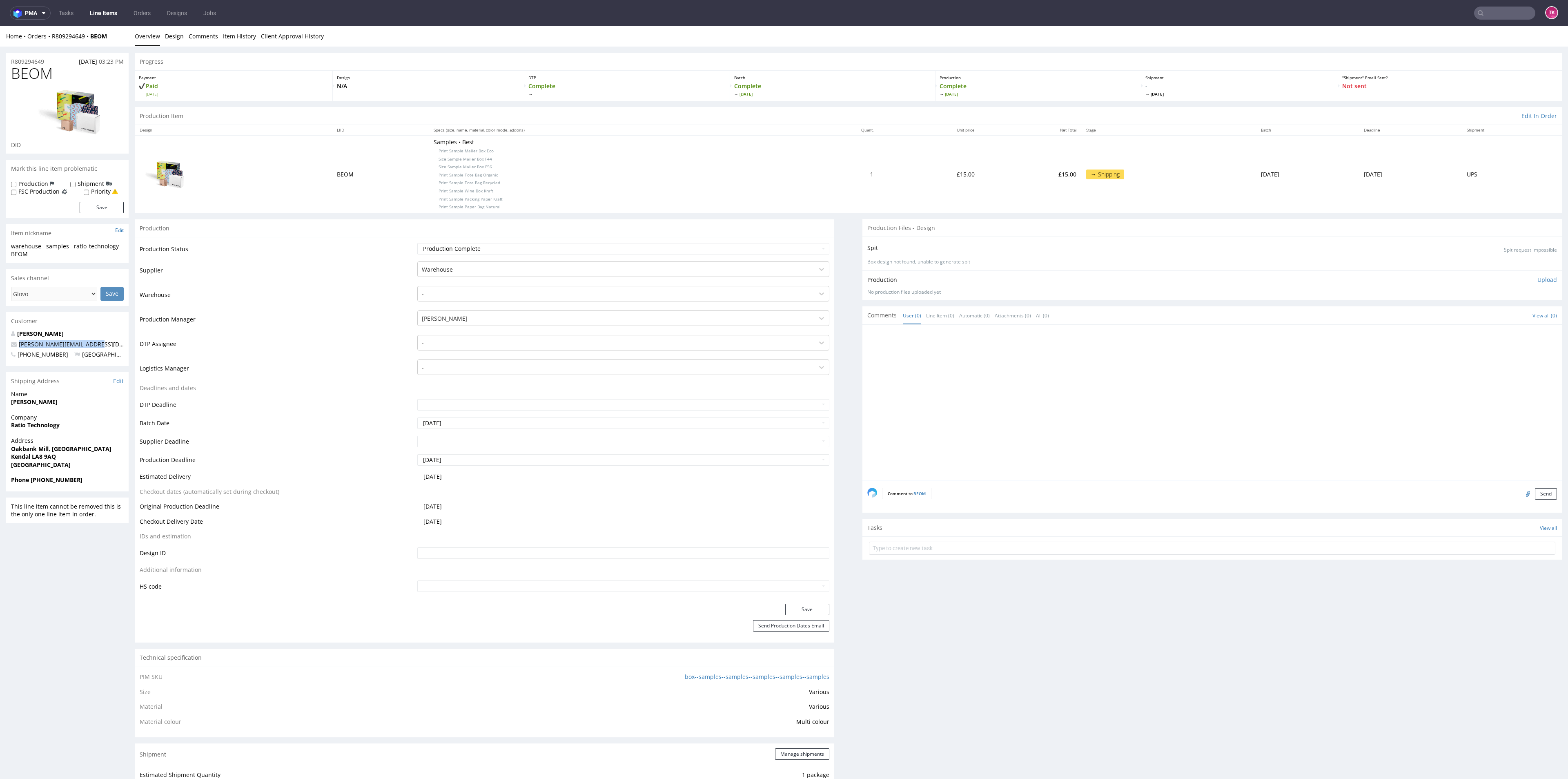
click at [12, 345] on p "lewis@ratiotechnology.com" at bounding box center [67, 344] width 113 height 8
copy span "lewis@ratiotechnology.com"
drag, startPoint x: 69, startPoint y: 484, endPoint x: 32, endPoint y: 488, distance: 37.2
click at [32, 488] on div "Phone +447563560547" at bounding box center [67, 484] width 122 height 15
copy strong "+447563560547"
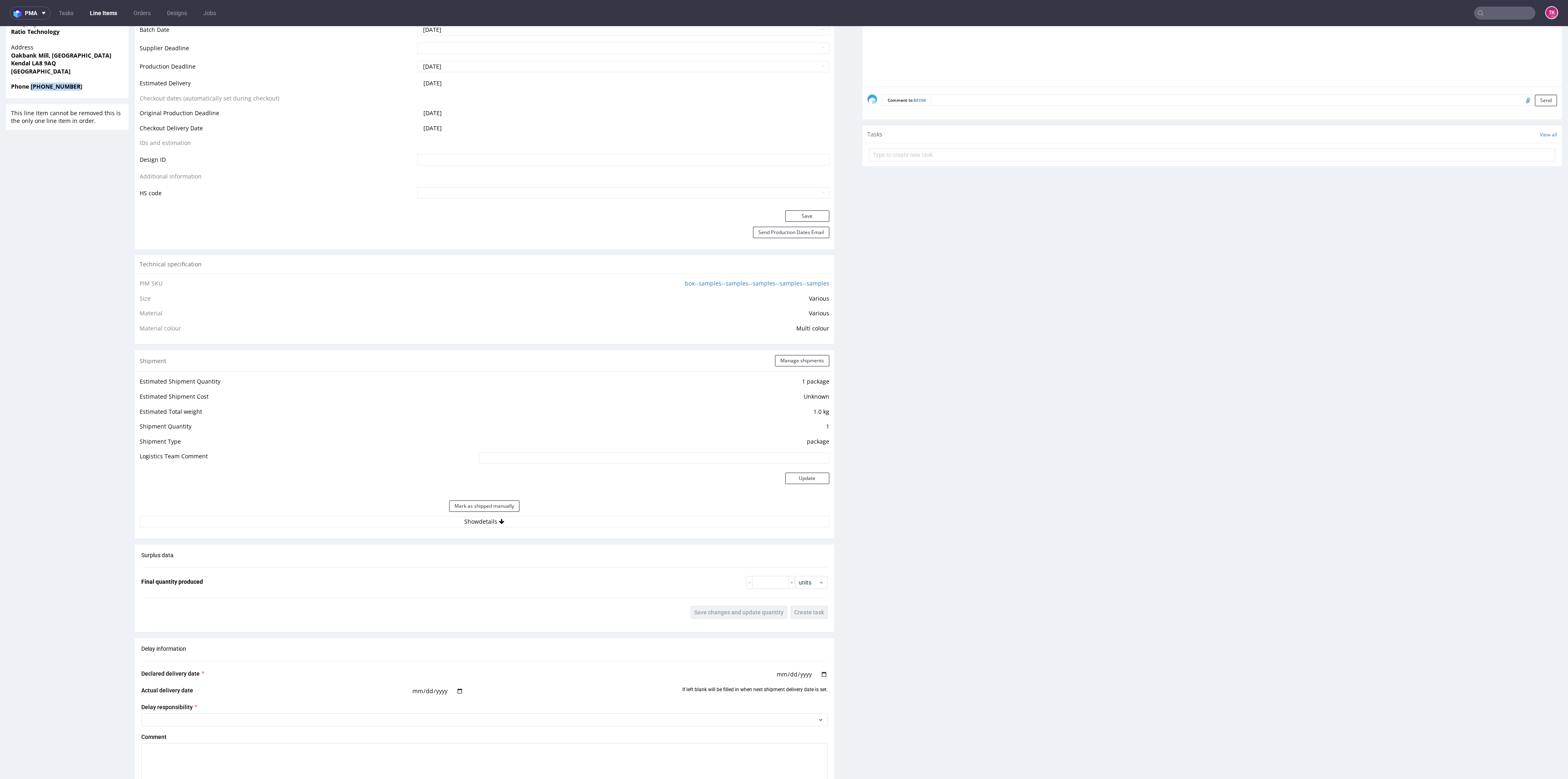
scroll to position [490, 0]
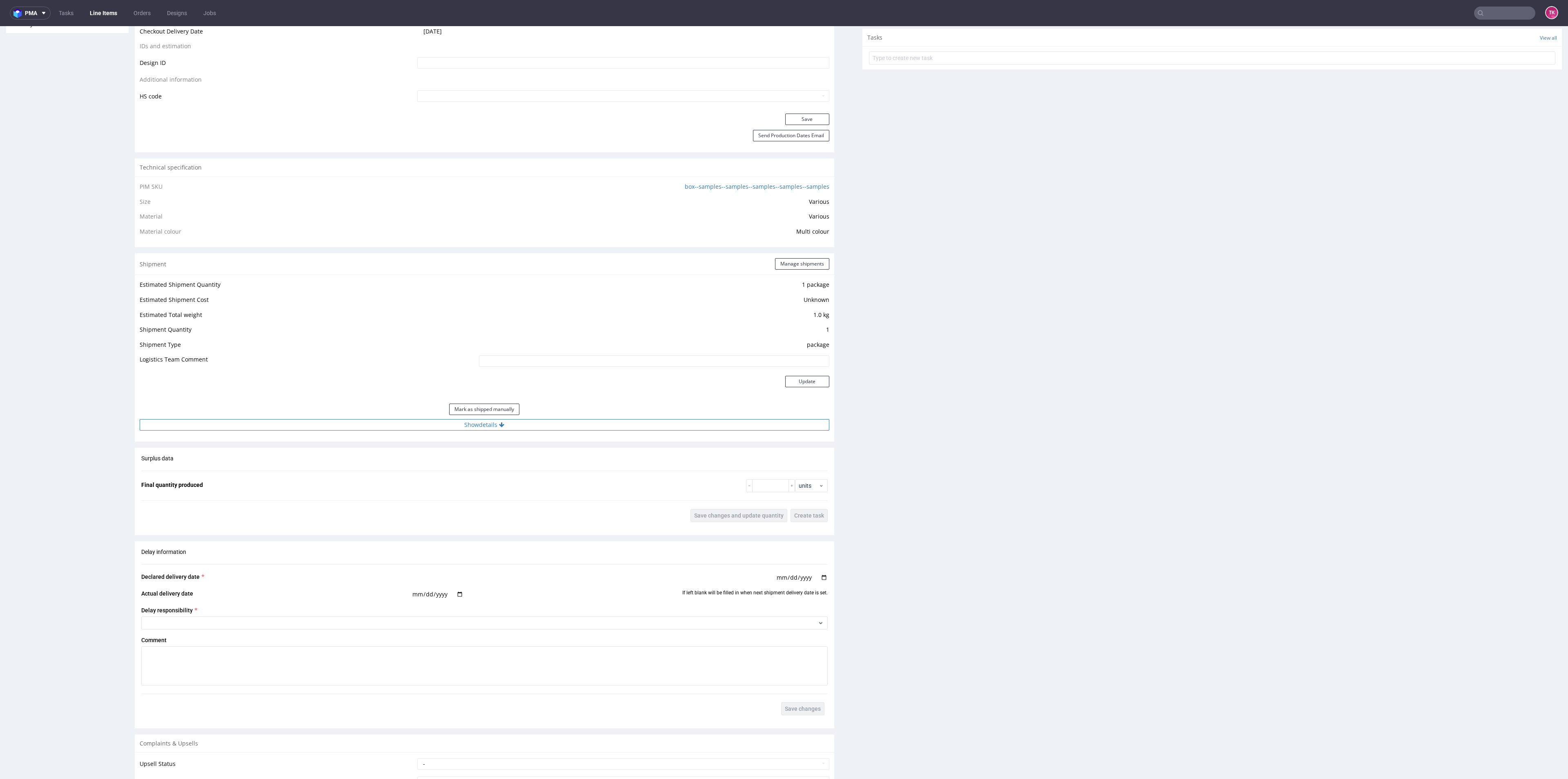
click at [414, 420] on button "Show details" at bounding box center [484, 425] width 690 height 12
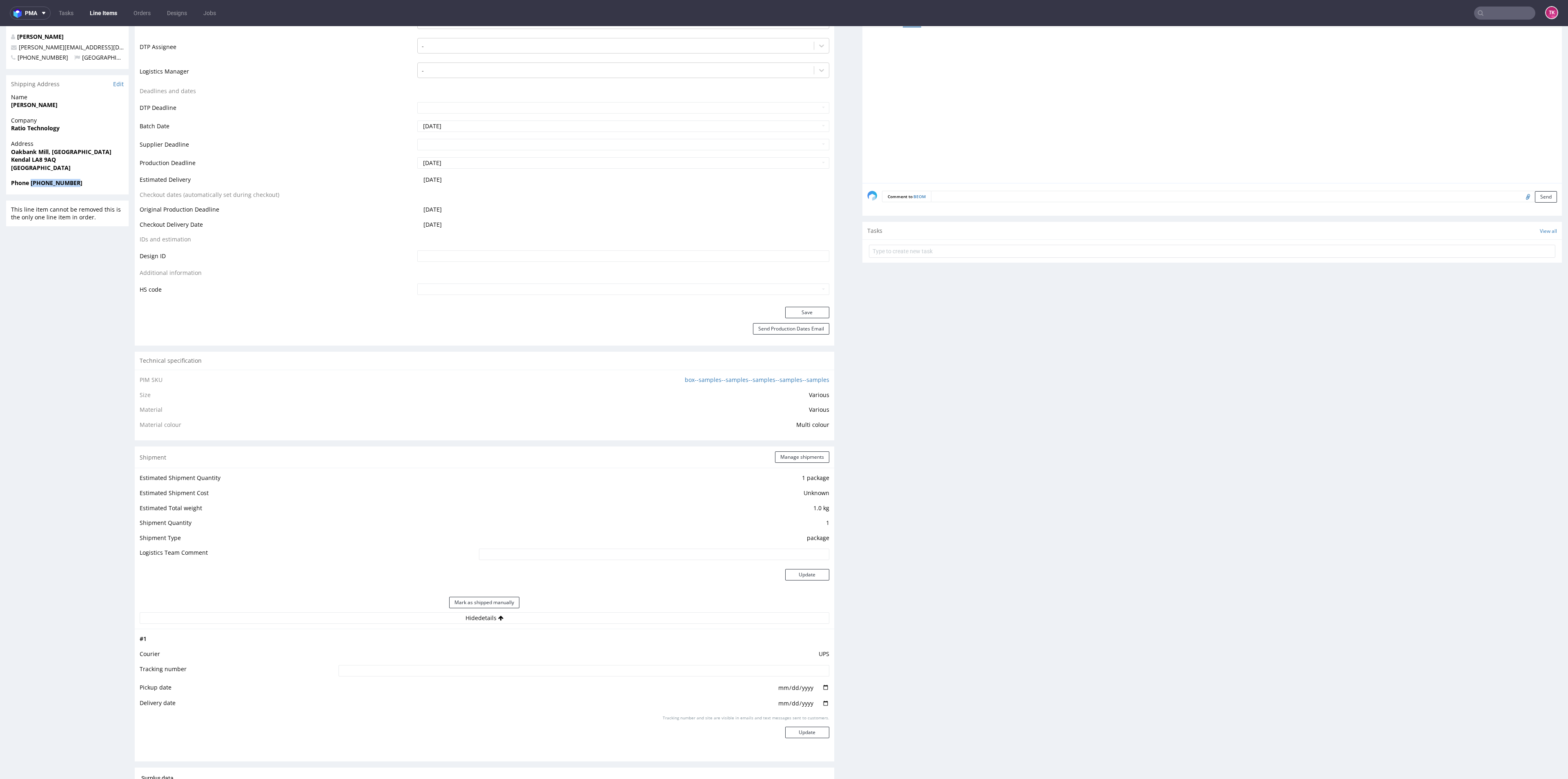
scroll to position [245, 0]
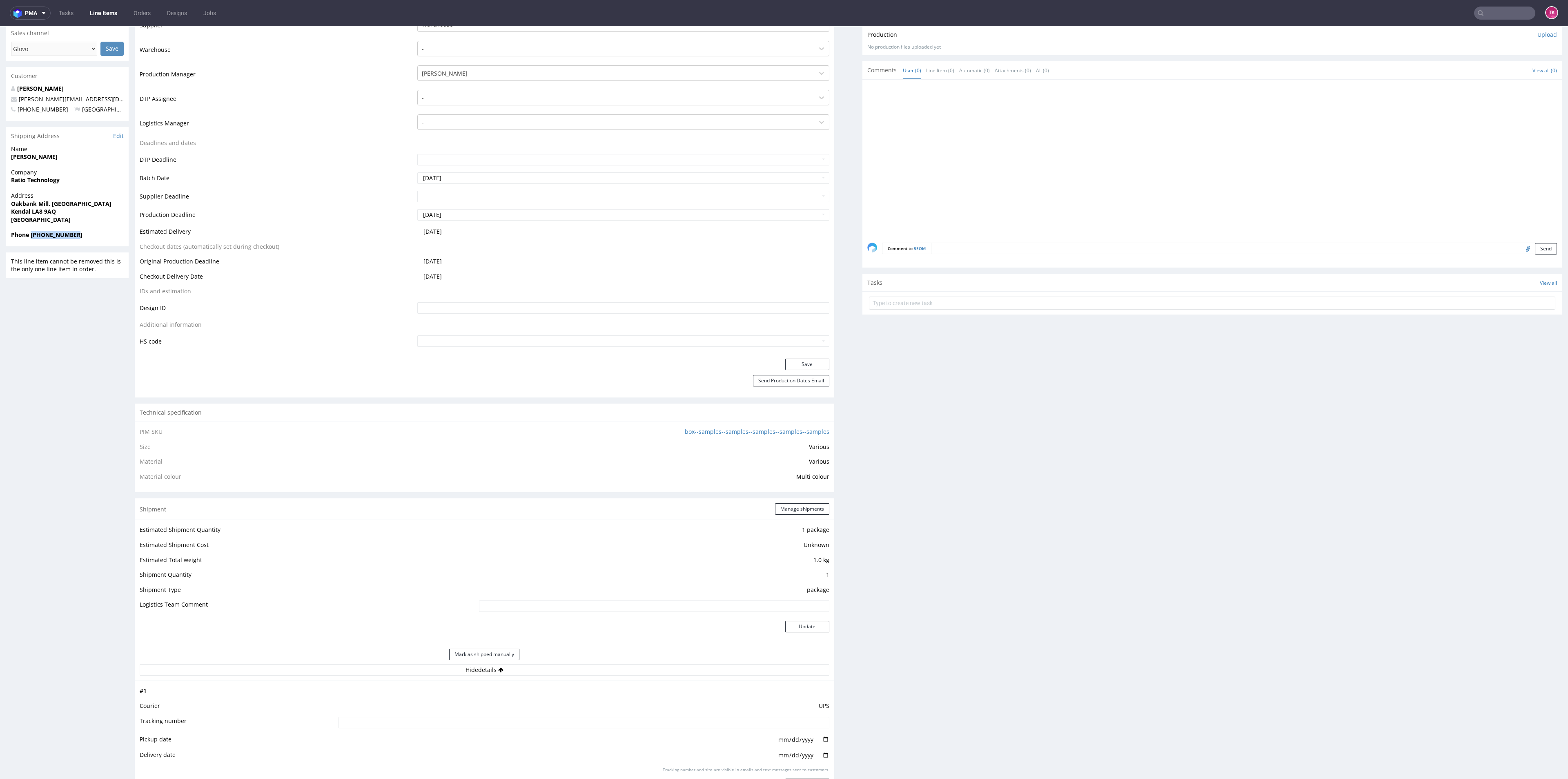
click at [72, 235] on strong "Phone +447563560547" at bounding box center [46, 234] width 71 height 8
drag, startPoint x: 63, startPoint y: 236, endPoint x: 32, endPoint y: 242, distance: 31.6
click at [32, 242] on div "Phone +447563560547" at bounding box center [67, 238] width 122 height 15
drag, startPoint x: 30, startPoint y: 239, endPoint x: 93, endPoint y: 247, distance: 63.5
click at [93, 247] on div "R809294649 06.10.2025 03:23 PM BEOM DID Mark this line item problematic Product…" at bounding box center [67, 549] width 122 height 1484
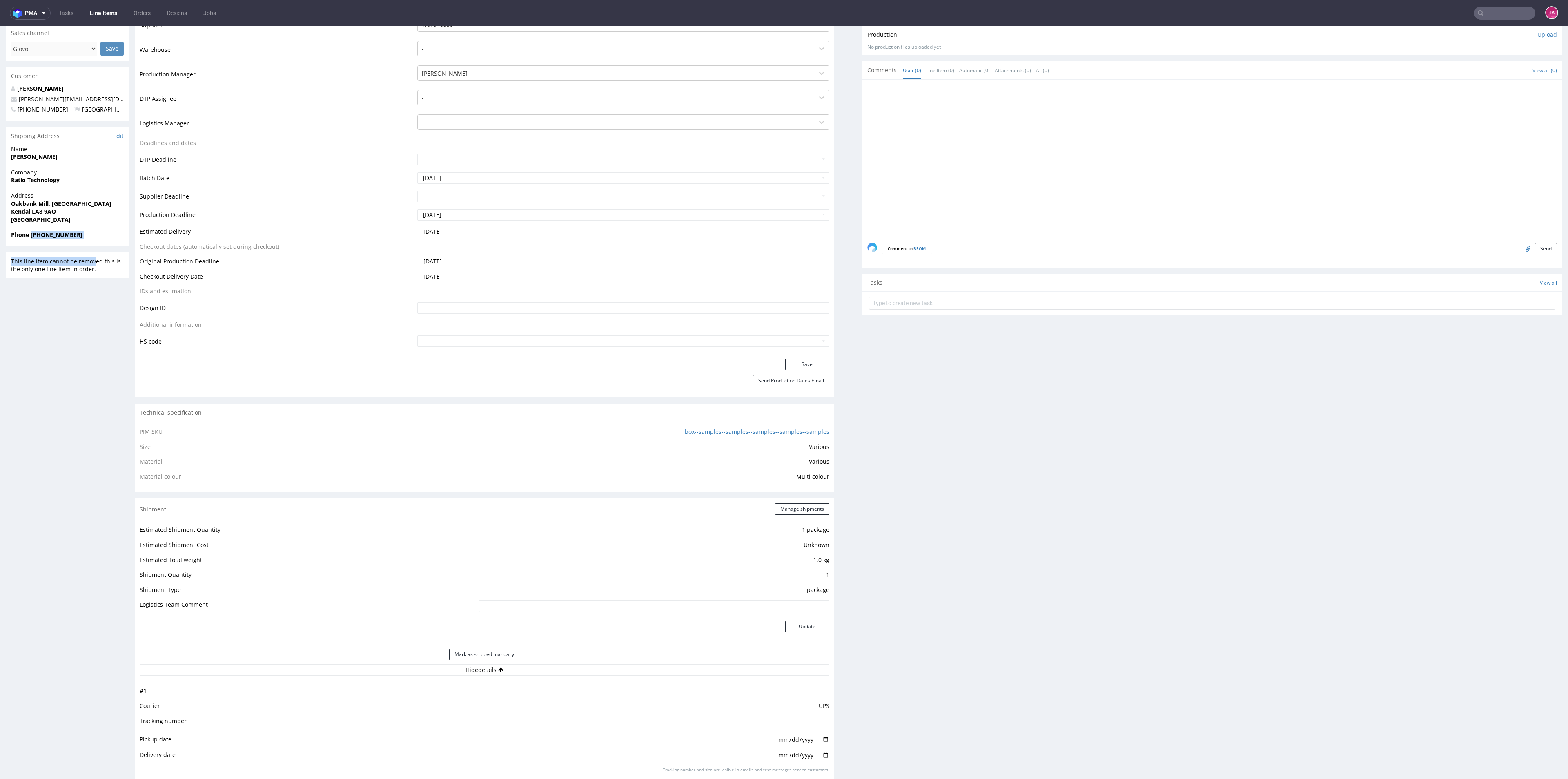
click at [75, 236] on span "Phone +447563560547" at bounding box center [67, 234] width 113 height 8
drag, startPoint x: 76, startPoint y: 236, endPoint x: 30, endPoint y: 238, distance: 46.0
click at [30, 238] on span "Phone +447563560547" at bounding box center [67, 234] width 113 height 8
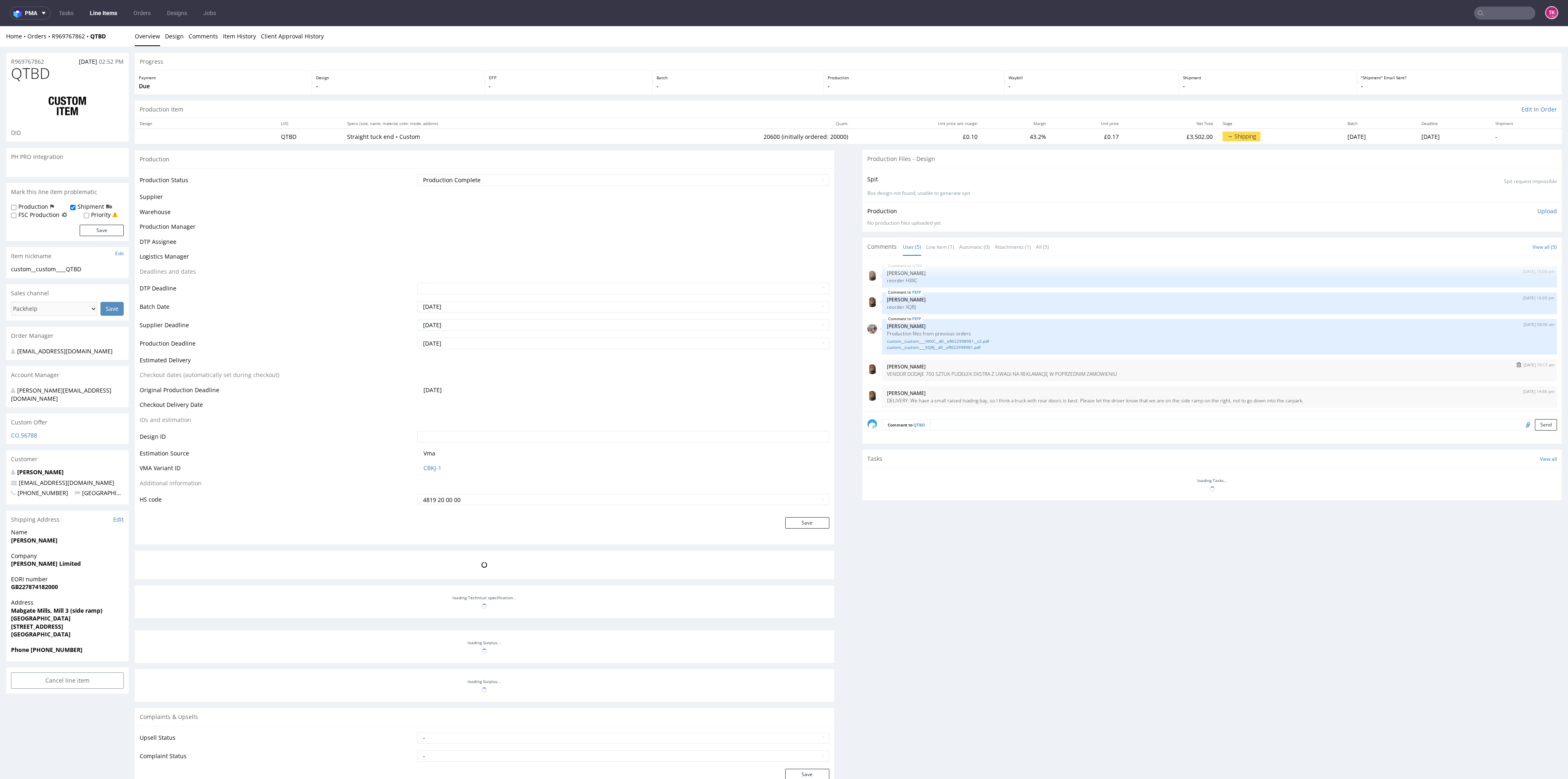
scroll to position [1, 0]
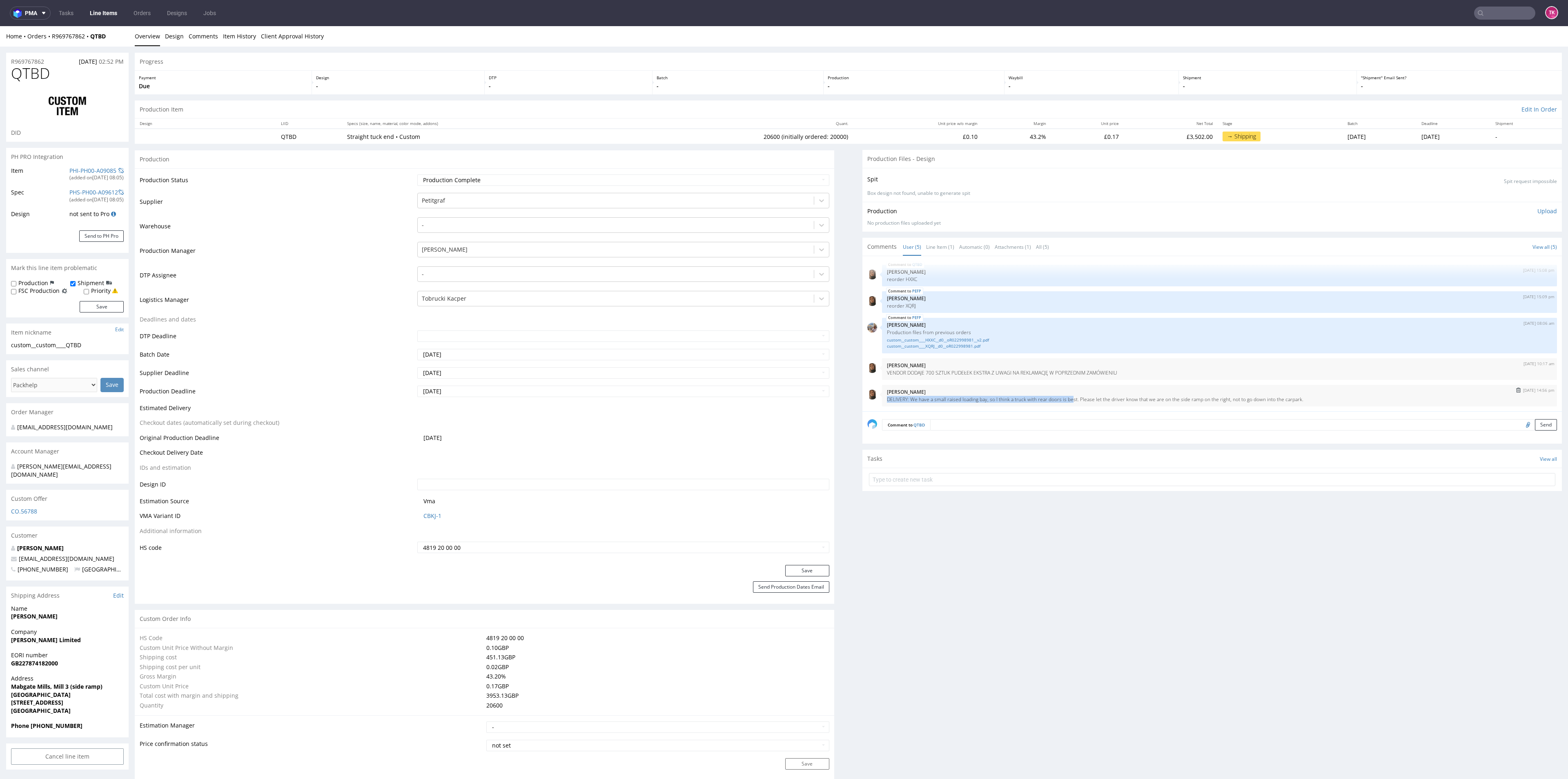
drag, startPoint x: 951, startPoint y: 394, endPoint x: 1063, endPoint y: 396, distance: 112.0
click at [1063, 396] on div "[DATE] 14:56 pm [PERSON_NAME] DELIVERY: We have a small raised loading bay, so …" at bounding box center [1219, 396] width 675 height 22
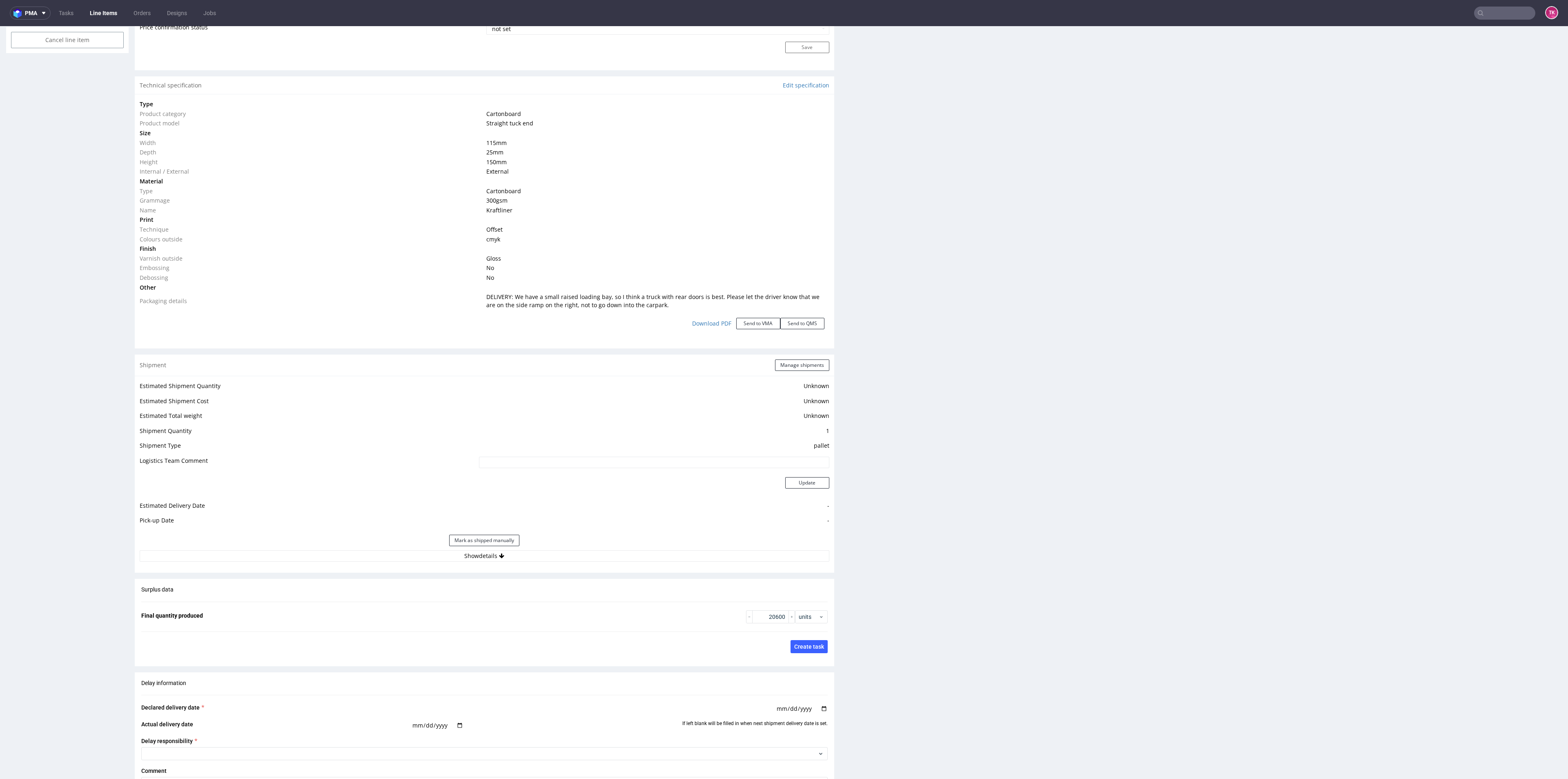
scroll to position [736, 0]
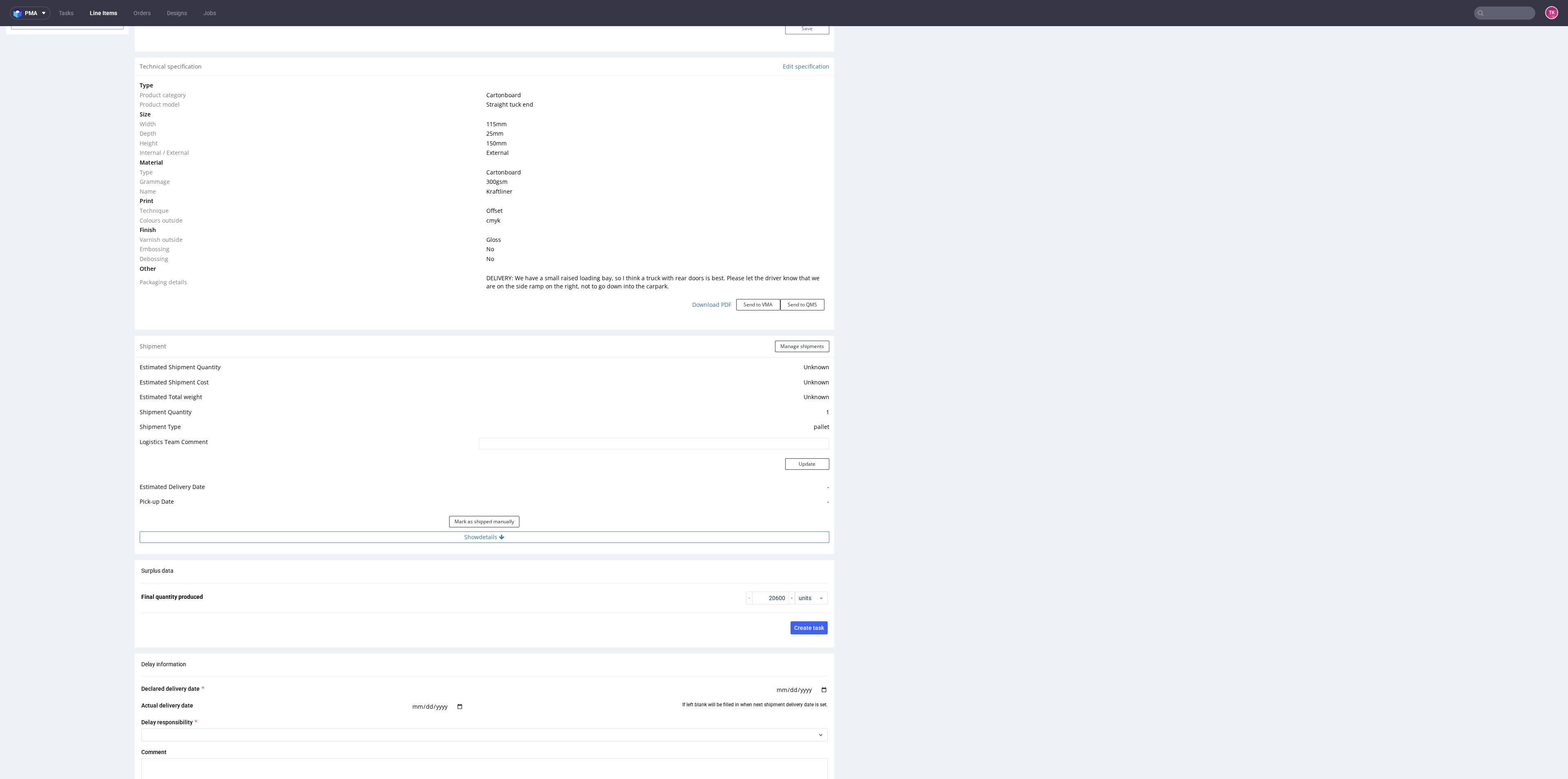
click at [576, 542] on button "Show details" at bounding box center [484, 537] width 690 height 12
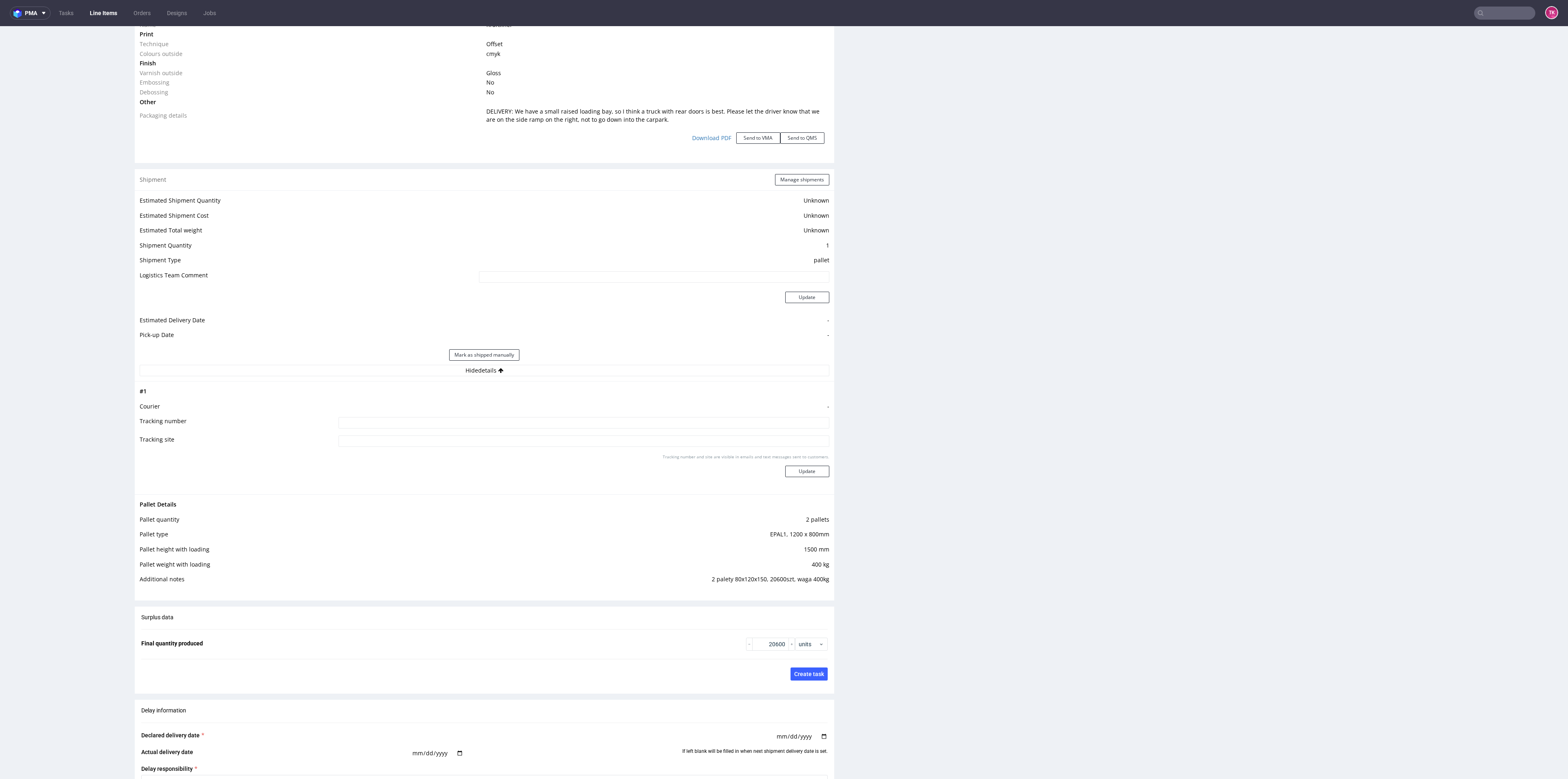
scroll to position [981, 0]
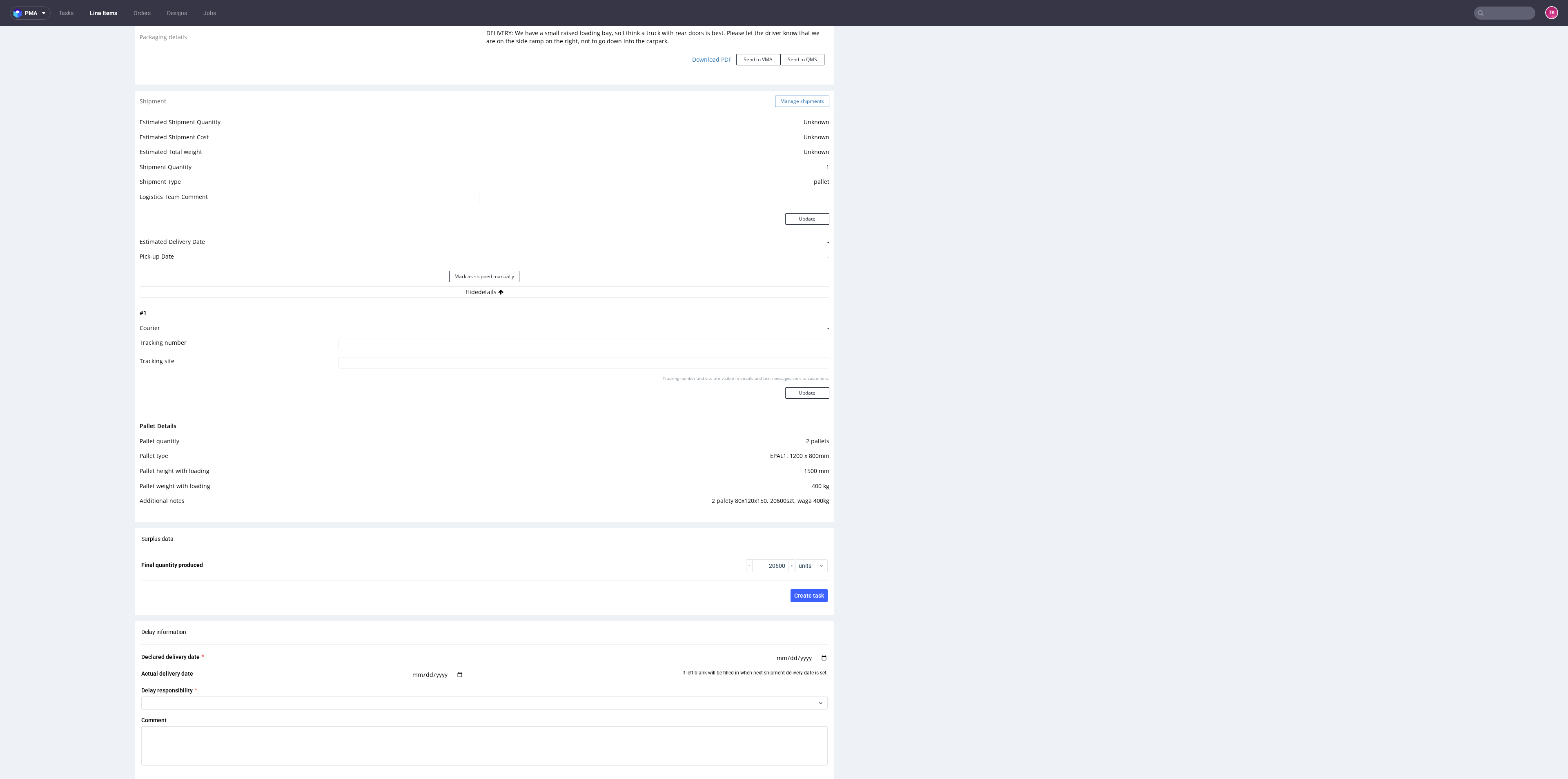
click at [810, 98] on button "Manage shipments" at bounding box center [802, 101] width 54 height 12
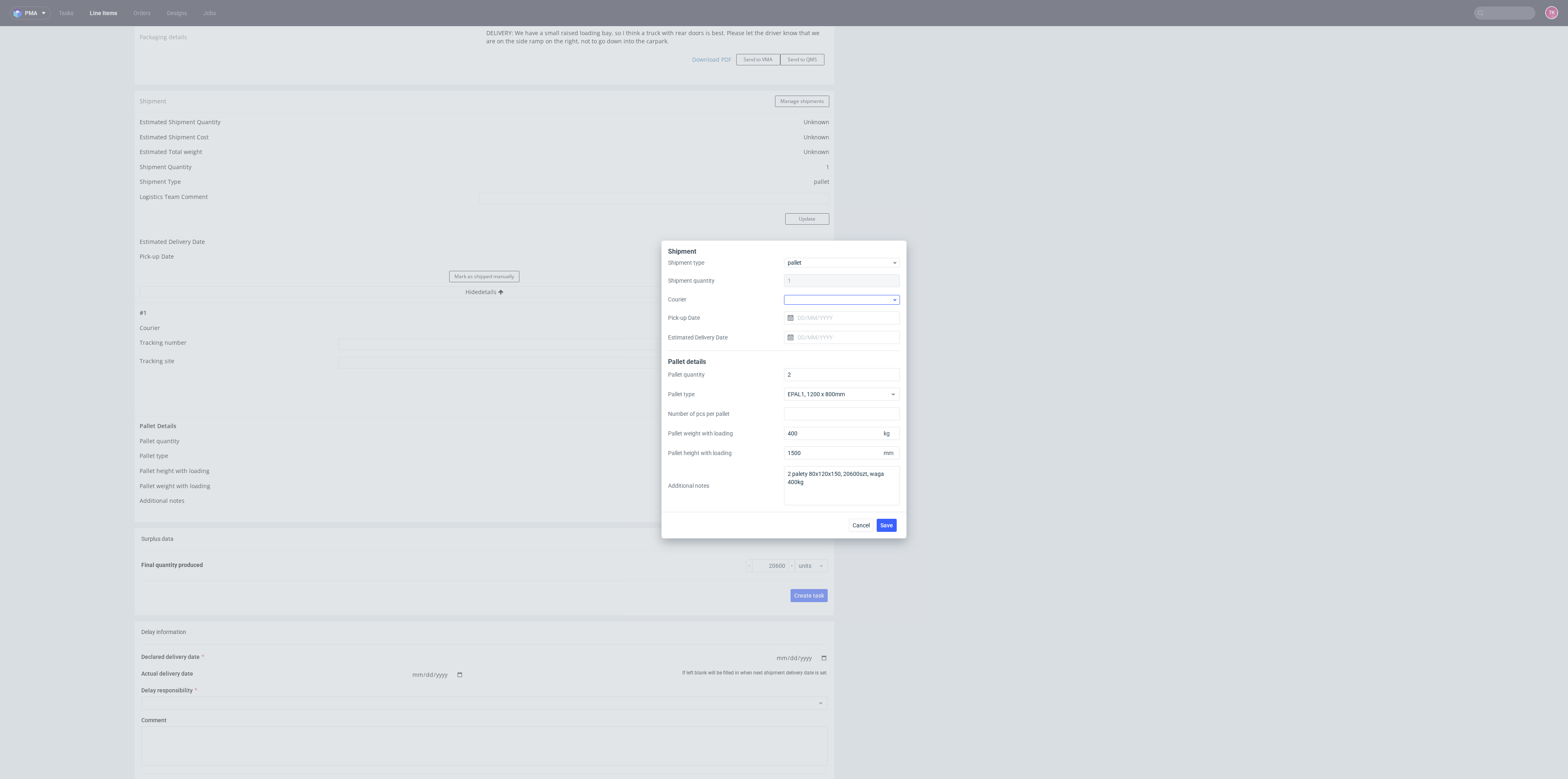
drag, startPoint x: 826, startPoint y: 296, endPoint x: 825, endPoint y: 301, distance: 5.1
click at [825, 297] on div at bounding box center [842, 300] width 116 height 10
click at [812, 319] on div "DSV" at bounding box center [842, 314] width 110 height 15
click at [812, 317] on input "Pick-up Date" at bounding box center [842, 317] width 116 height 13
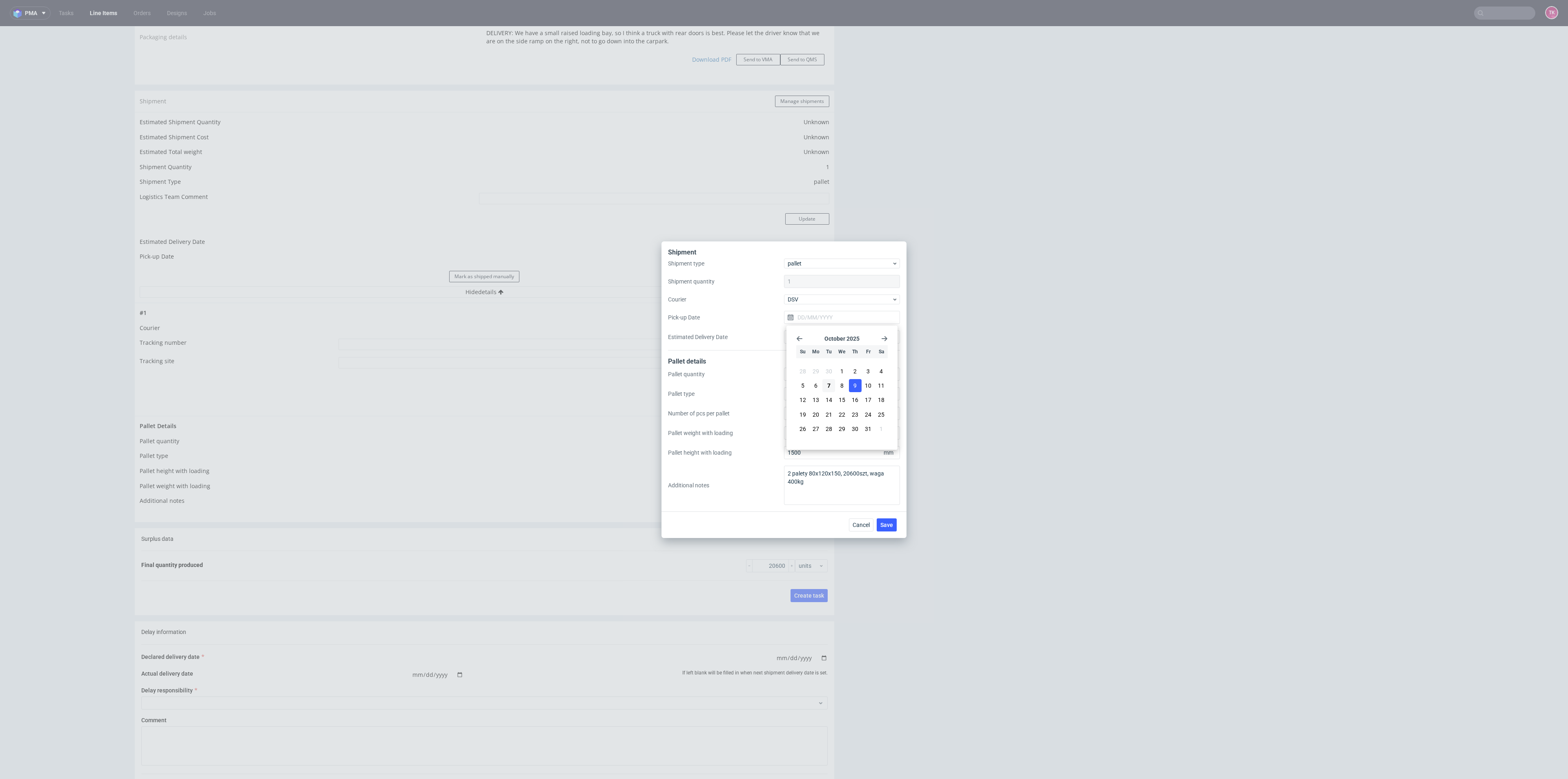
click at [858, 382] on button "9" at bounding box center [855, 386] width 13 height 13
type input "[DATE]"
click at [889, 522] on span "Save" at bounding box center [886, 524] width 13 height 5
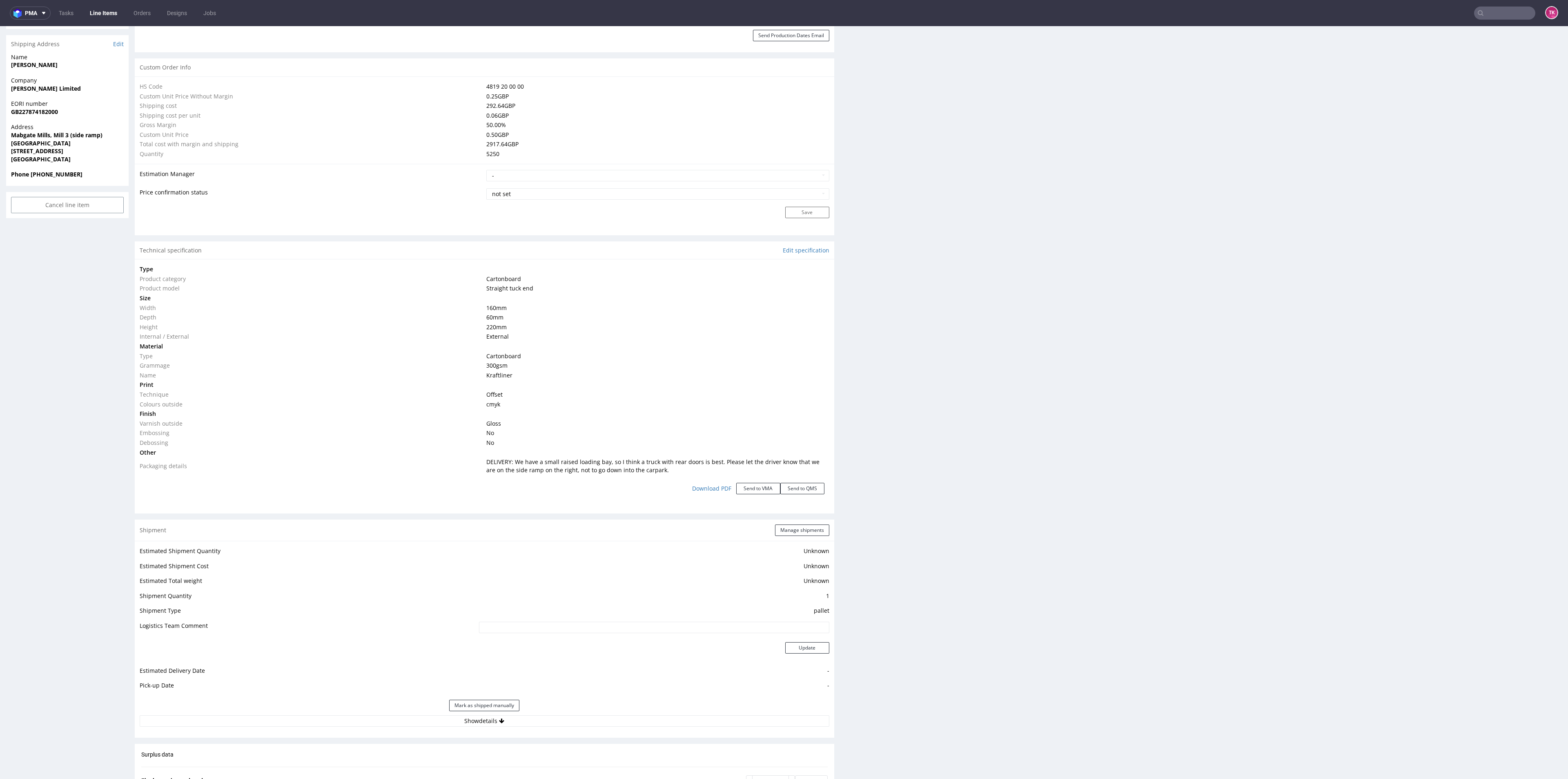
scroll to position [613, 0]
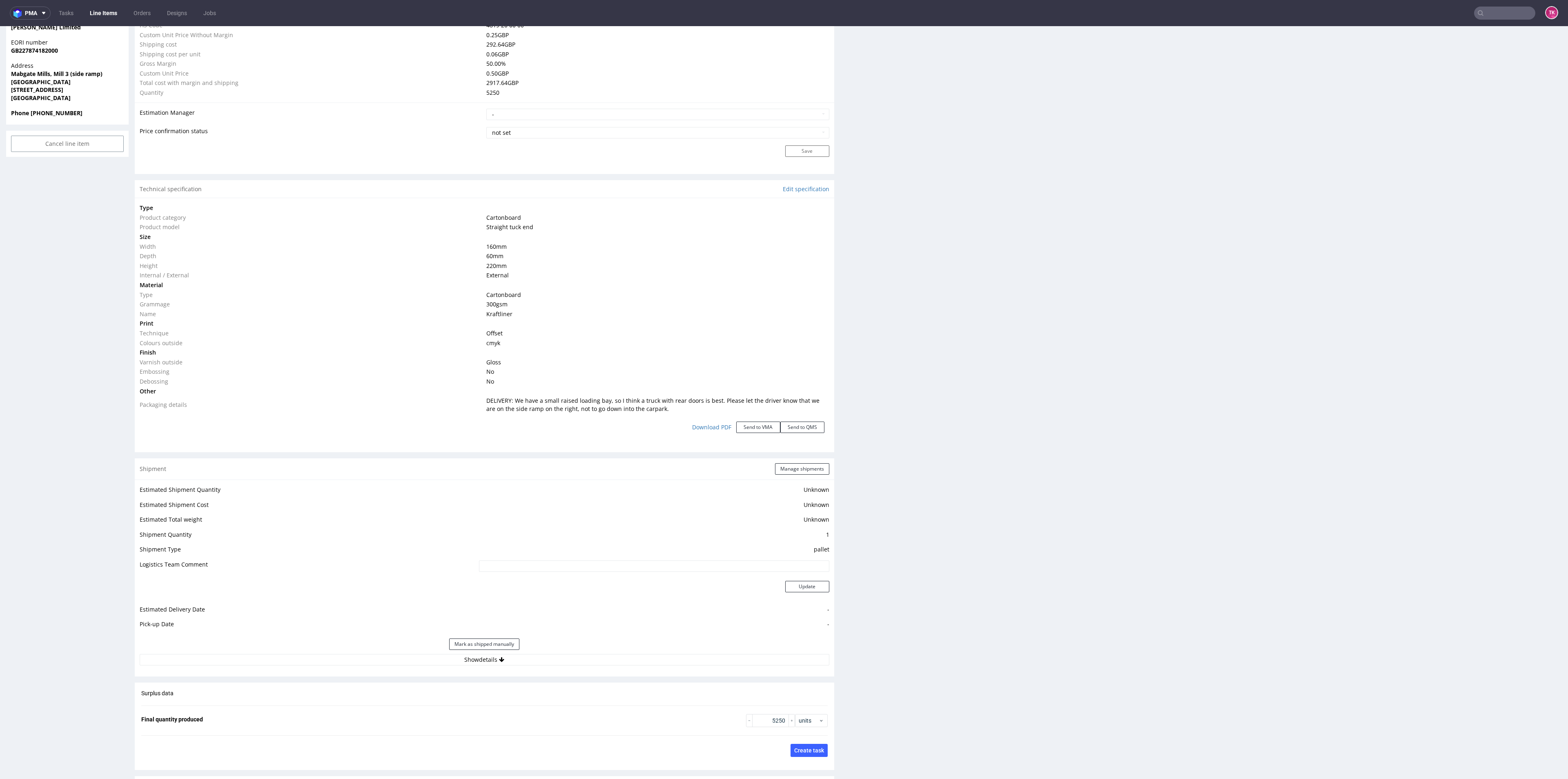
click at [611, 646] on div "Mark as shipped manually" at bounding box center [484, 644] width 690 height 19
click at [603, 675] on div "Shipment Manage shipments Estimated Shipment Quantity Unknown Estimated Shipmen…" at bounding box center [484, 568] width 699 height 218
click at [592, 672] on div "Shipment Manage shipments Estimated Shipment Quantity Unknown Estimated Shipmen…" at bounding box center [484, 568] width 699 height 218
click at [591, 652] on div "Mark as shipped manually" at bounding box center [484, 644] width 690 height 19
click at [586, 663] on button "Show details" at bounding box center [484, 660] width 690 height 12
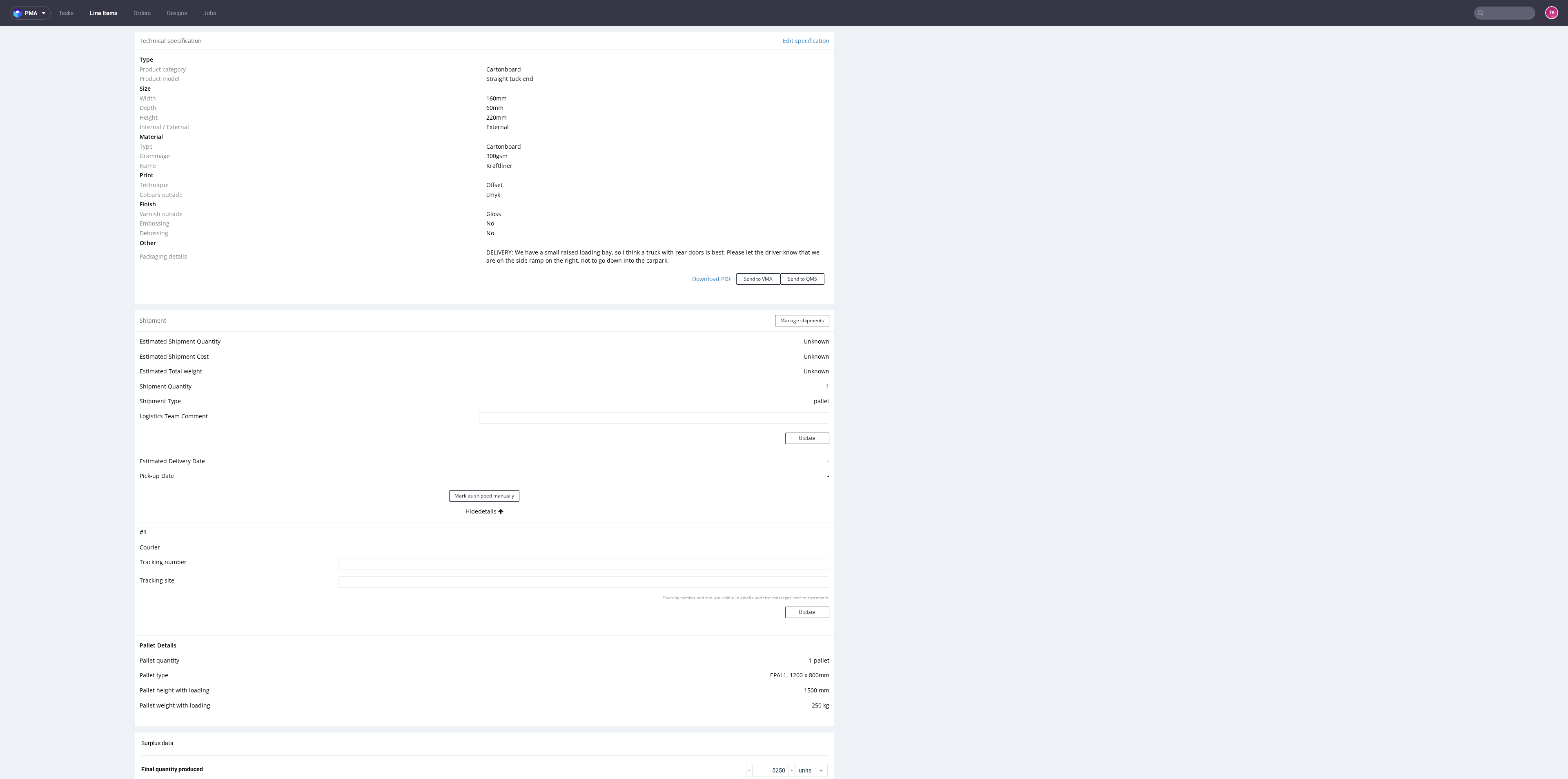
scroll to position [674, 0]
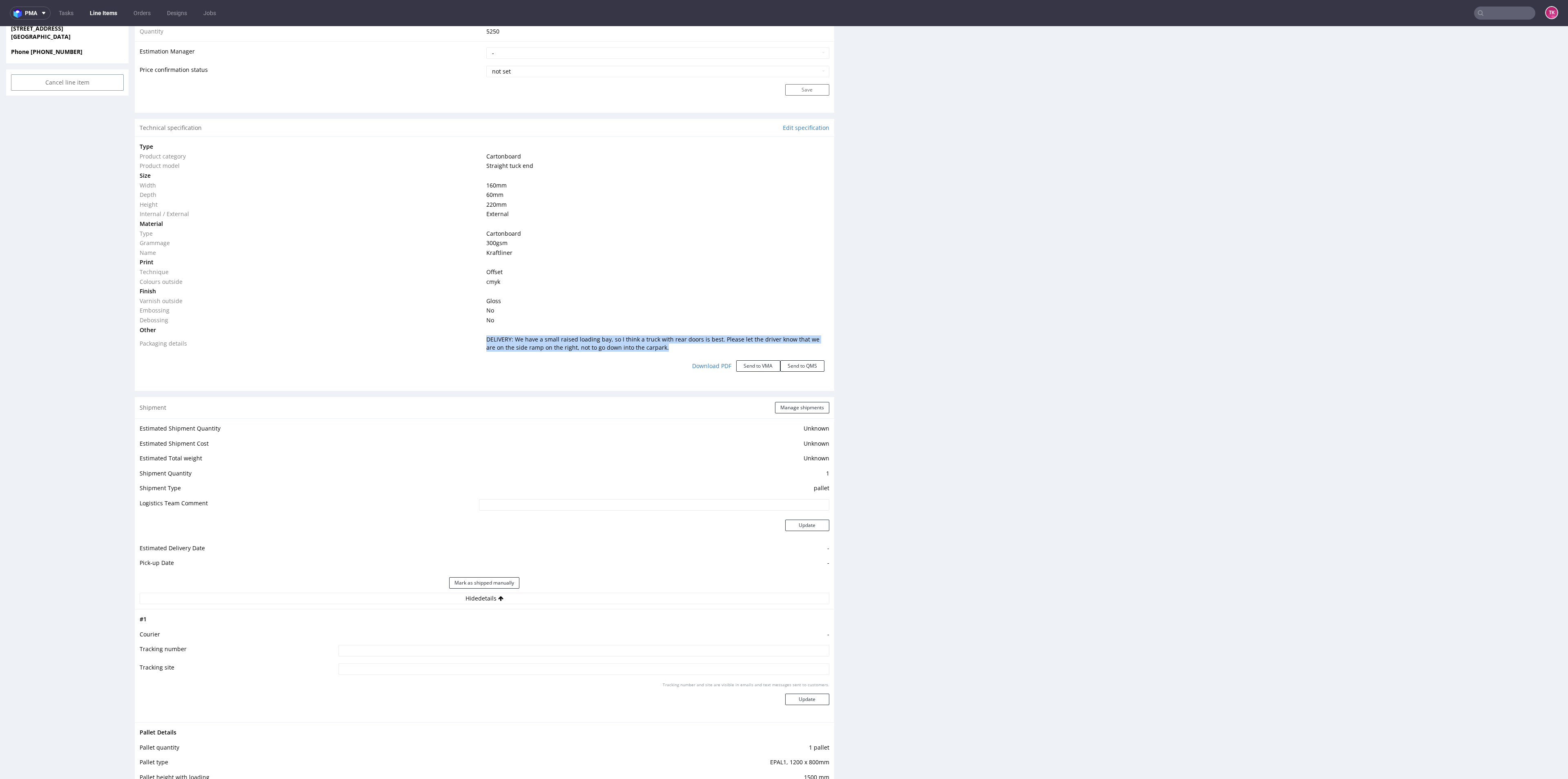
drag, startPoint x: 586, startPoint y: 338, endPoint x: 659, endPoint y: 350, distance: 74.0
click at [659, 350] on tr "Packaging details DELIVERY: We have a small raised loading bay, so I think a tr…" at bounding box center [484, 343] width 690 height 18
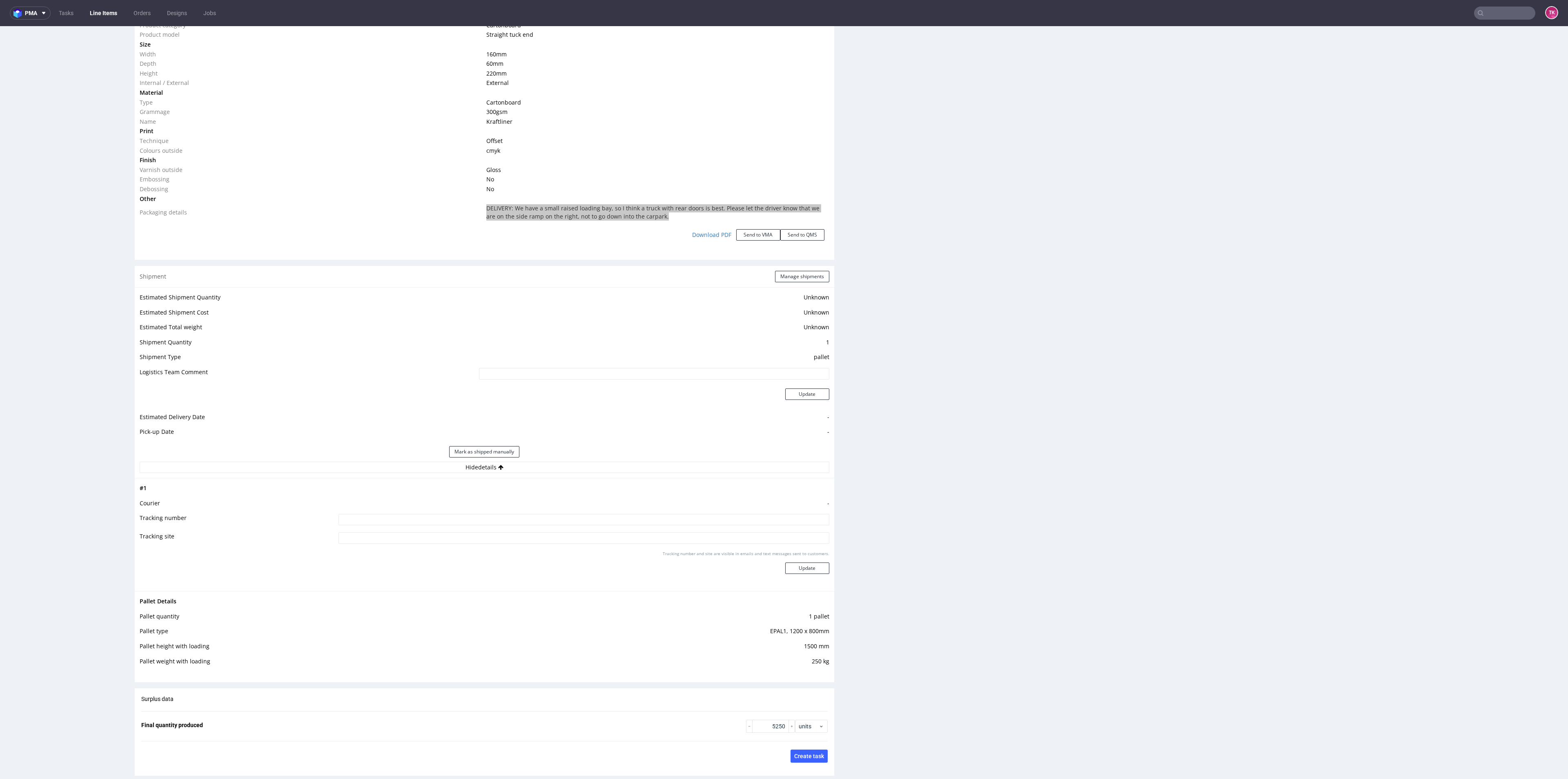
scroll to position [858, 0]
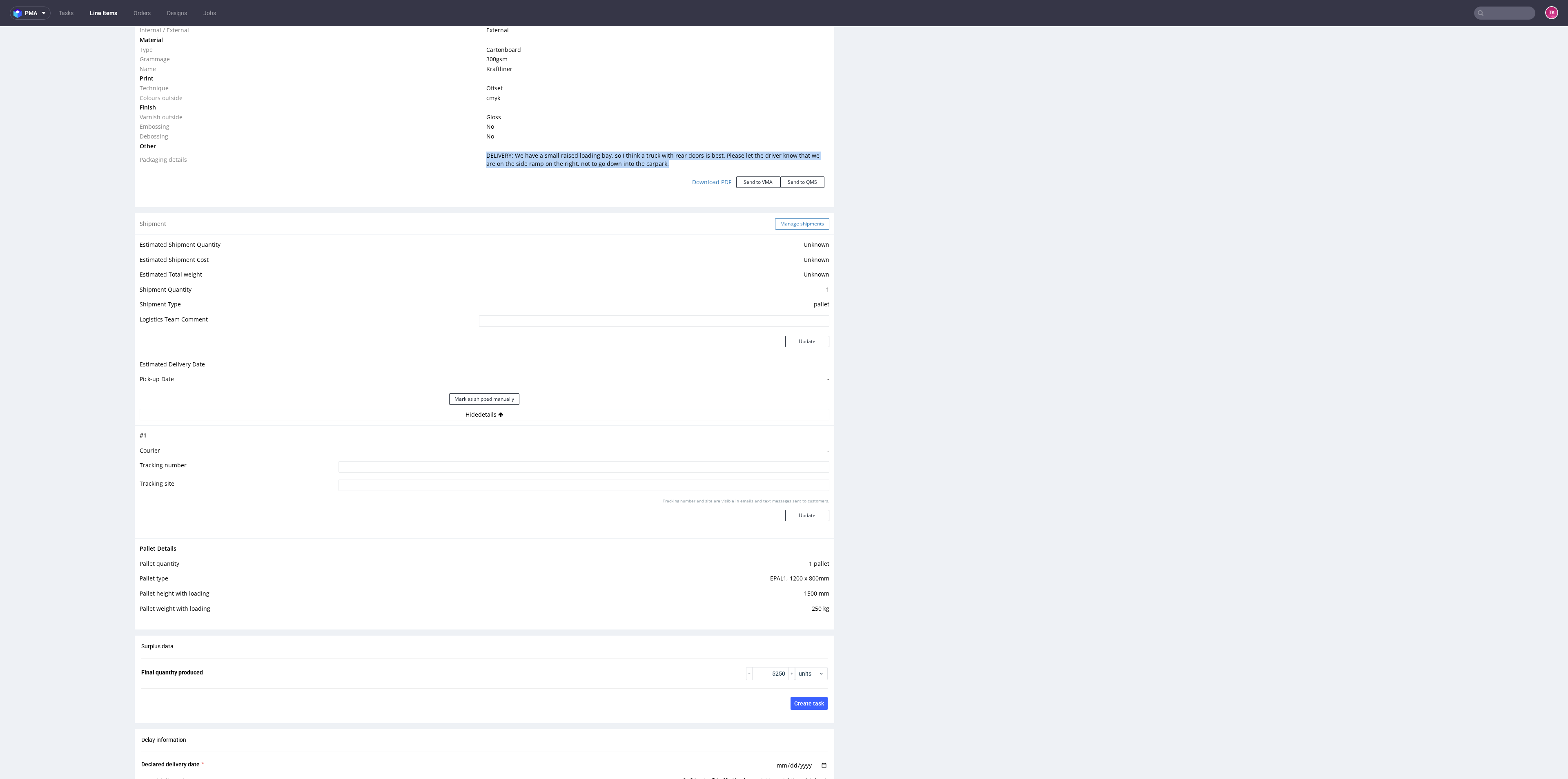
click at [801, 221] on button "Manage shipments" at bounding box center [802, 224] width 54 height 12
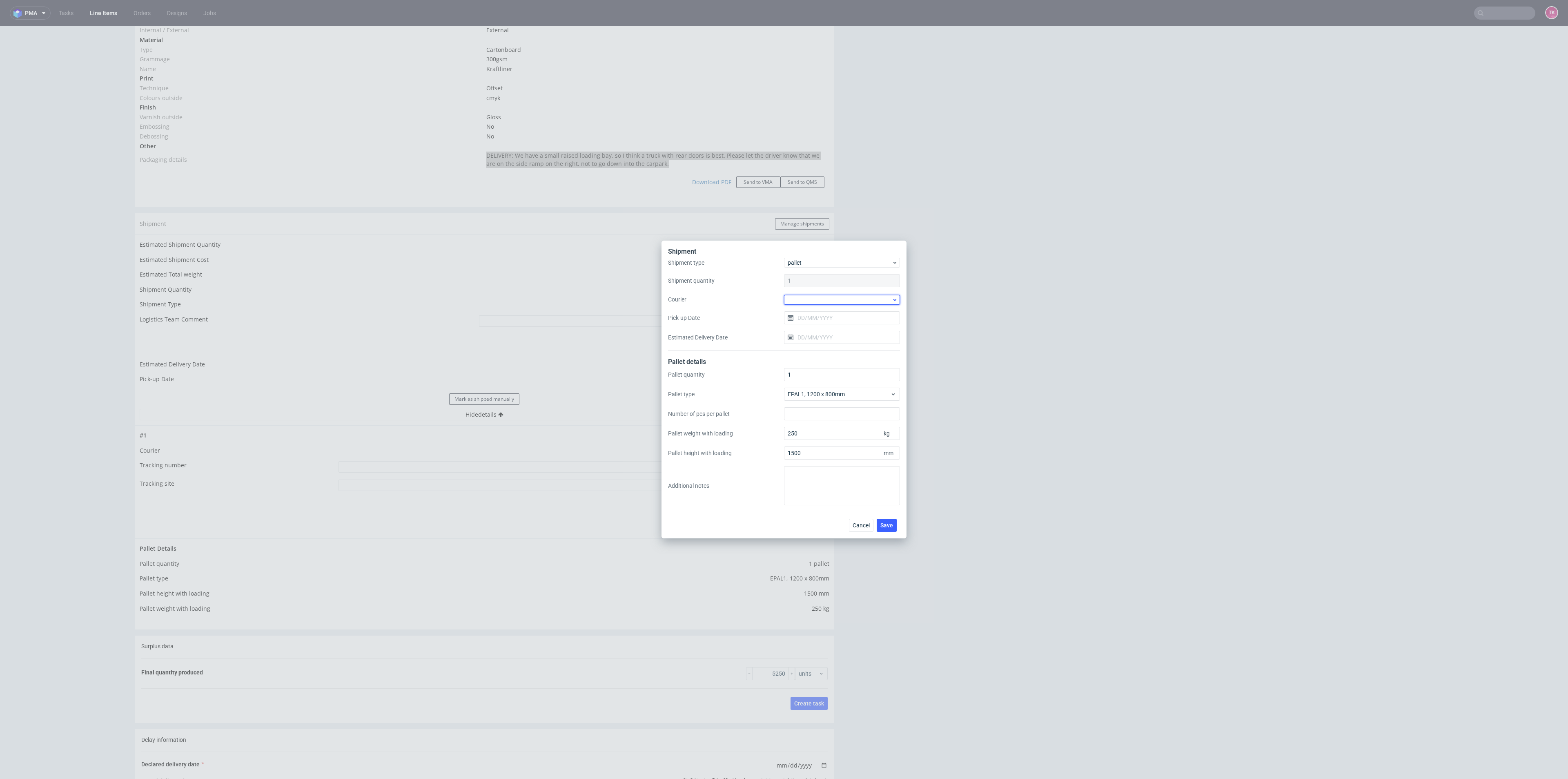
click at [810, 300] on div at bounding box center [842, 300] width 116 height 10
click at [807, 321] on div "DSV" at bounding box center [842, 314] width 110 height 15
drag, startPoint x: 816, startPoint y: 316, endPoint x: 820, endPoint y: 323, distance: 8.1
click at [817, 316] on input "Pick-up Date" at bounding box center [842, 317] width 116 height 13
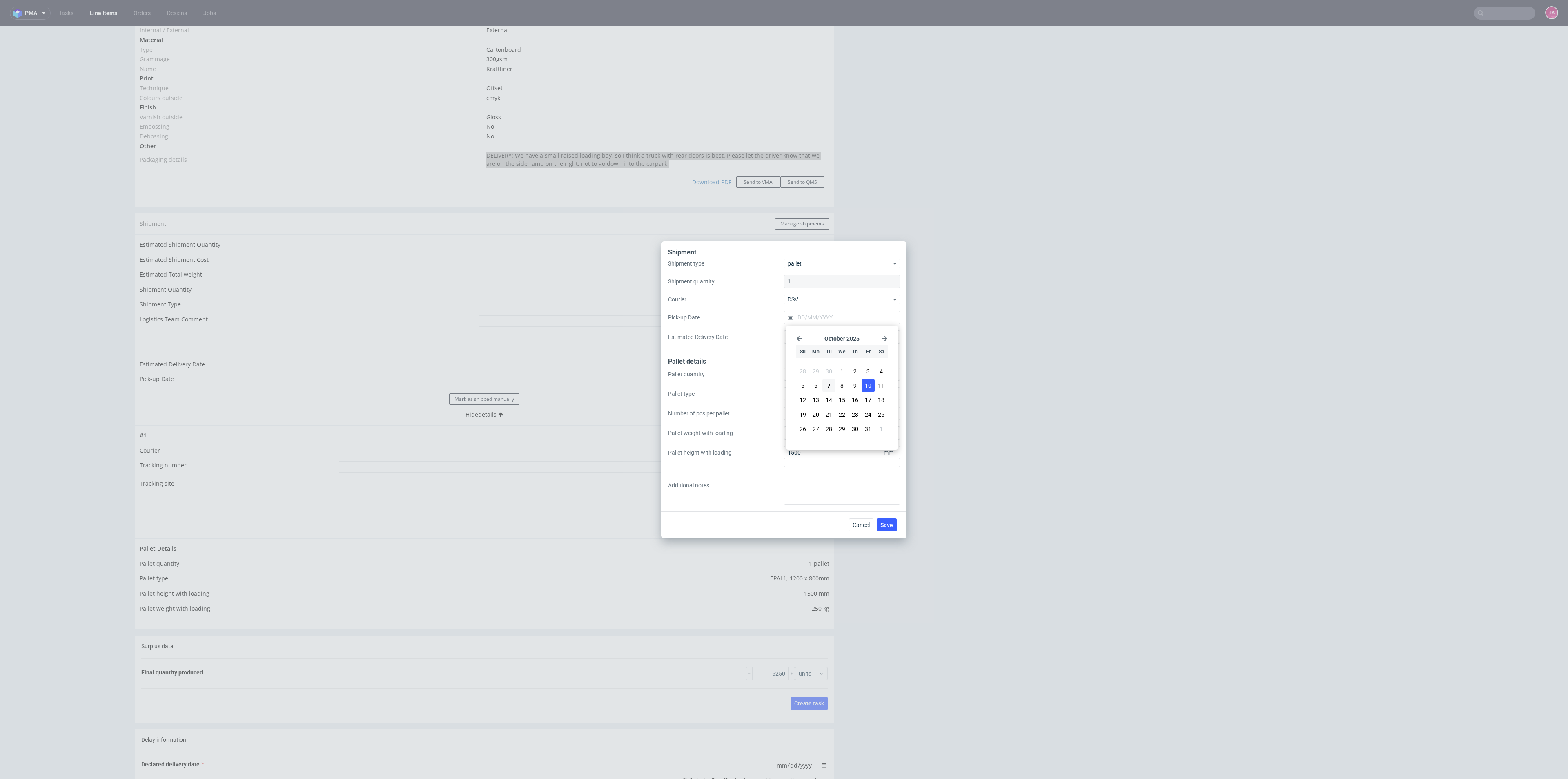
click at [862, 381] on button "10" at bounding box center [868, 386] width 13 height 13
click at [829, 320] on input "[DATE]" at bounding box center [842, 317] width 116 height 13
click at [854, 386] on span "9" at bounding box center [855, 386] width 3 height 8
type input "[DATE]"
click at [884, 515] on div "Cancel Save" at bounding box center [784, 525] width 245 height 27
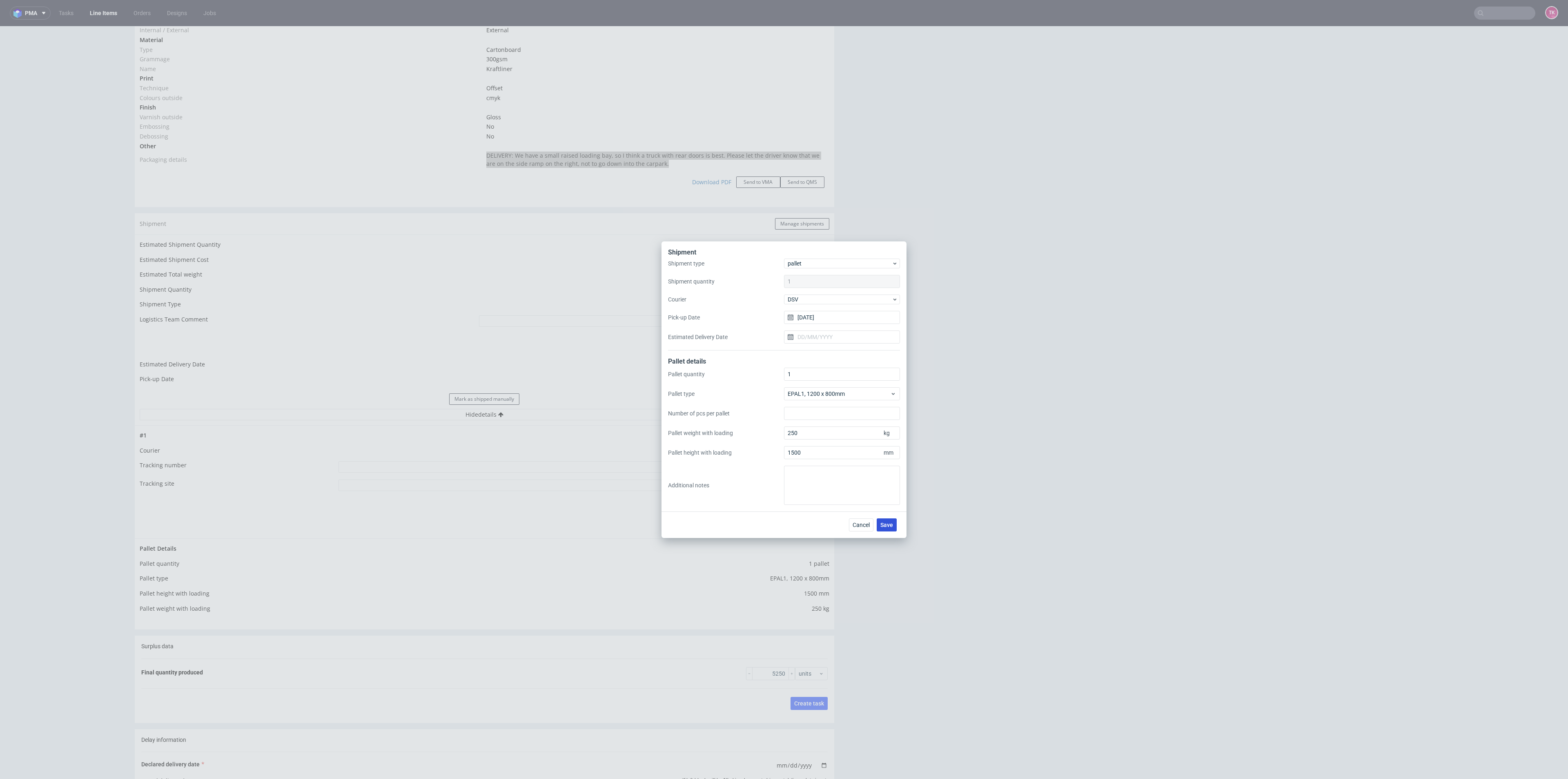
click at [887, 519] on button "Save" at bounding box center [886, 524] width 20 height 13
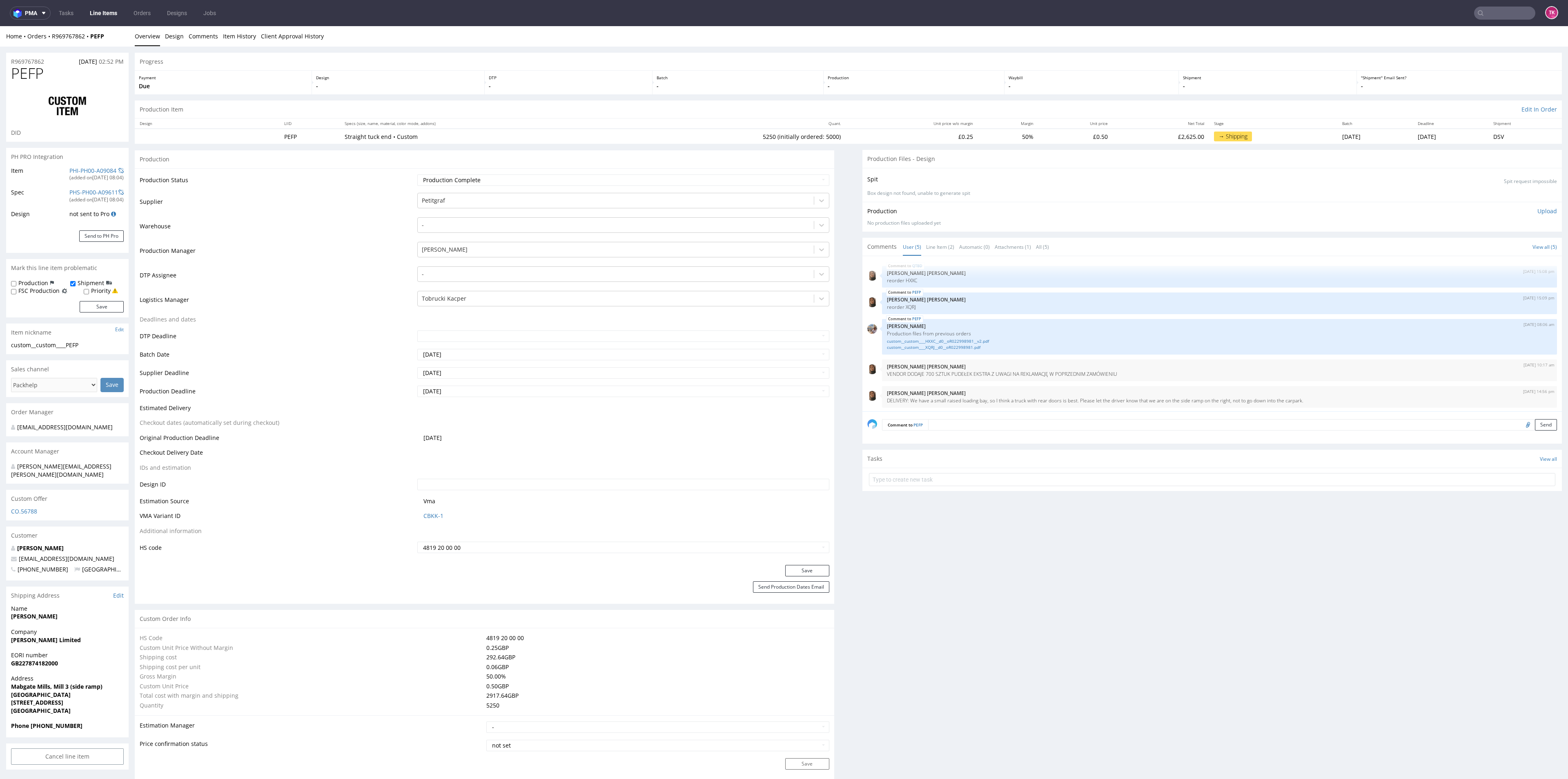
scroll to position [1, 0]
drag, startPoint x: 112, startPoint y: 33, endPoint x: 113, endPoint y: 97, distance: 64.0
click at [90, 41] on div "Home Orders R969767862 PEFP Overview Design Comments Item History Client Approv…" at bounding box center [784, 37] width 1568 height 21
copy strong "PEFP"
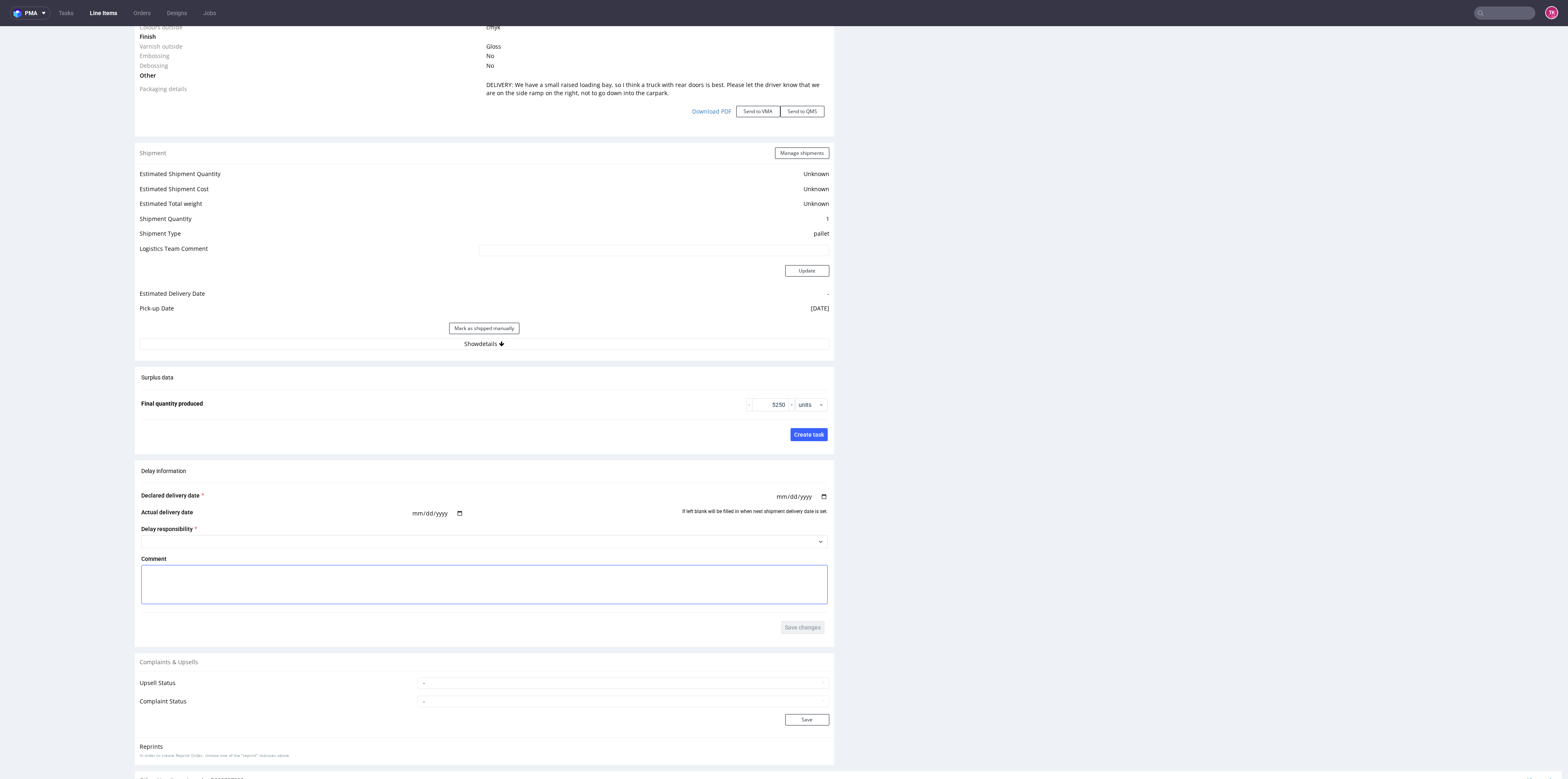
scroll to position [989, 0]
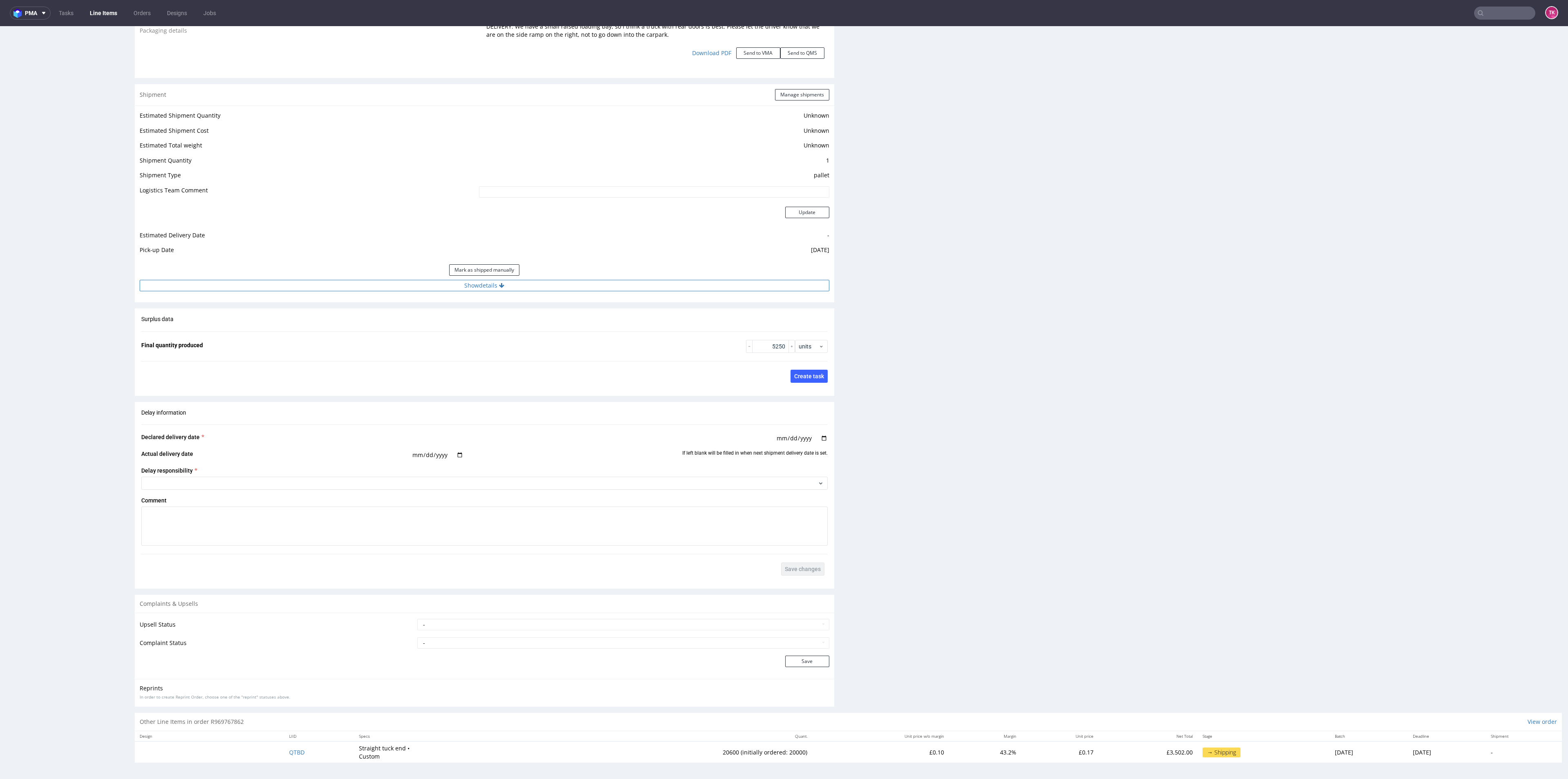
click at [547, 280] on button "Show details" at bounding box center [484, 286] width 690 height 12
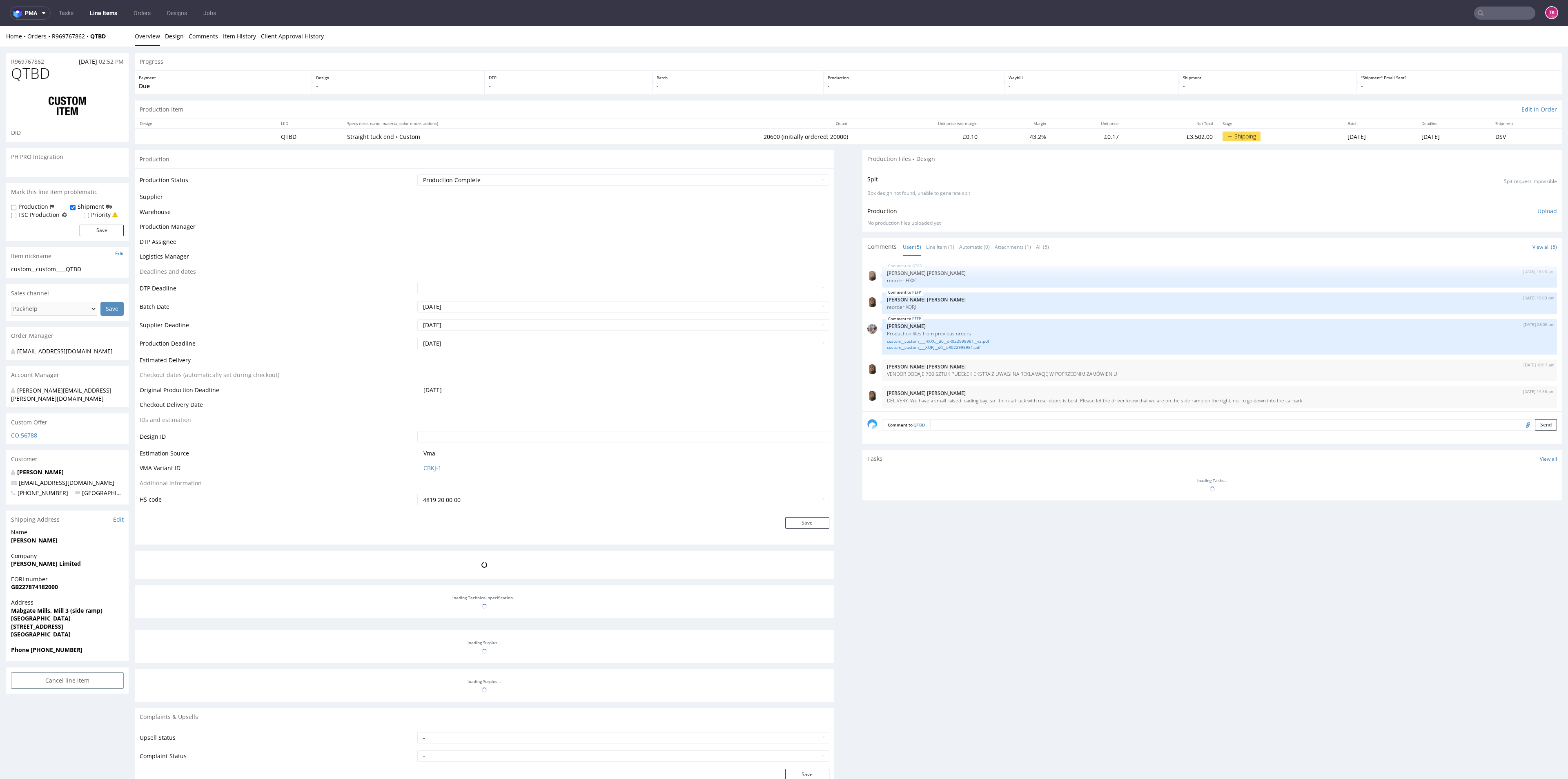
scroll to position [1, 0]
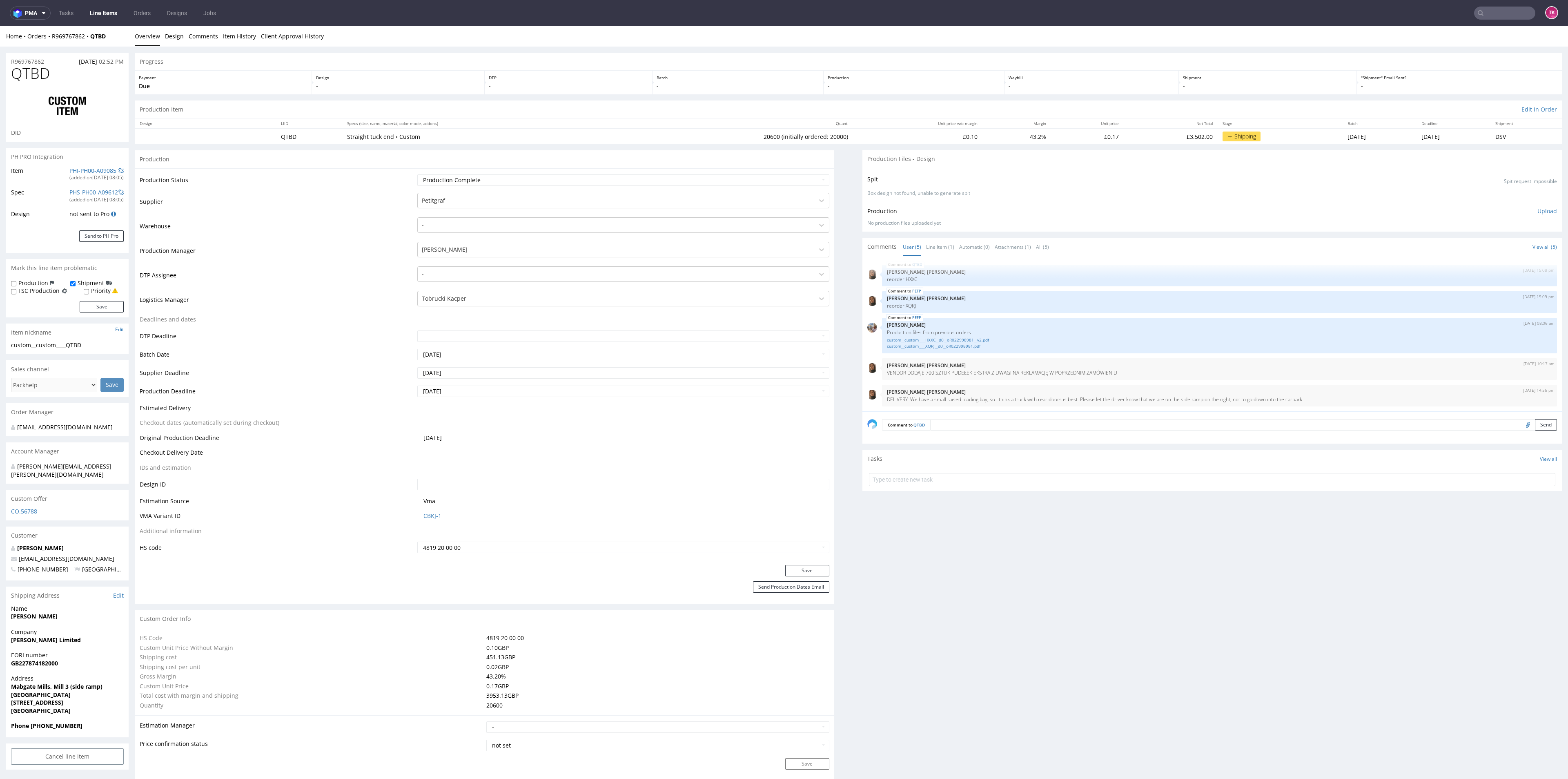
drag, startPoint x: 1555, startPoint y: 183, endPoint x: 1567, endPoint y: 196, distance: 17.7
type input "20600"
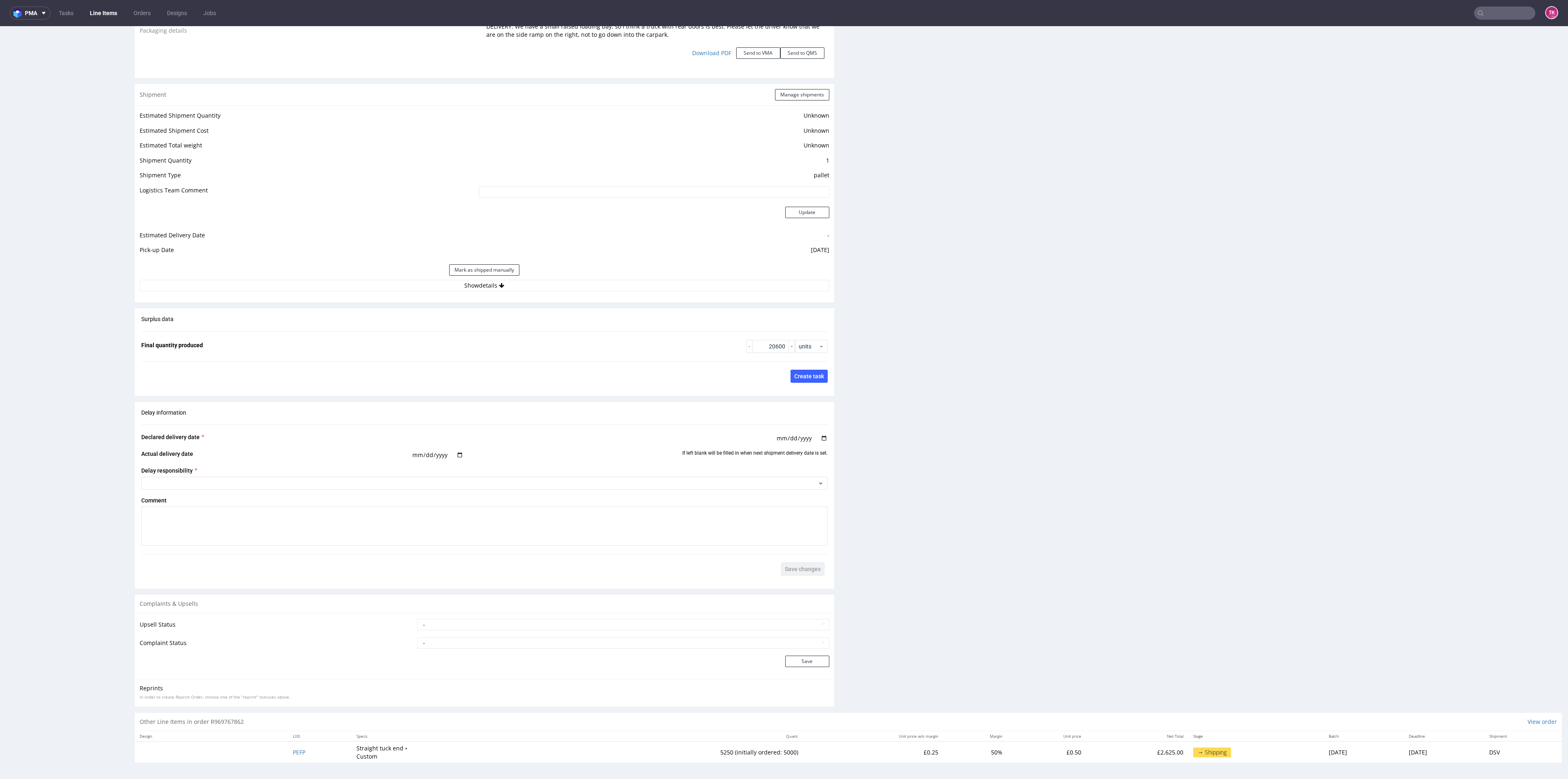
scroll to position [0, 0]
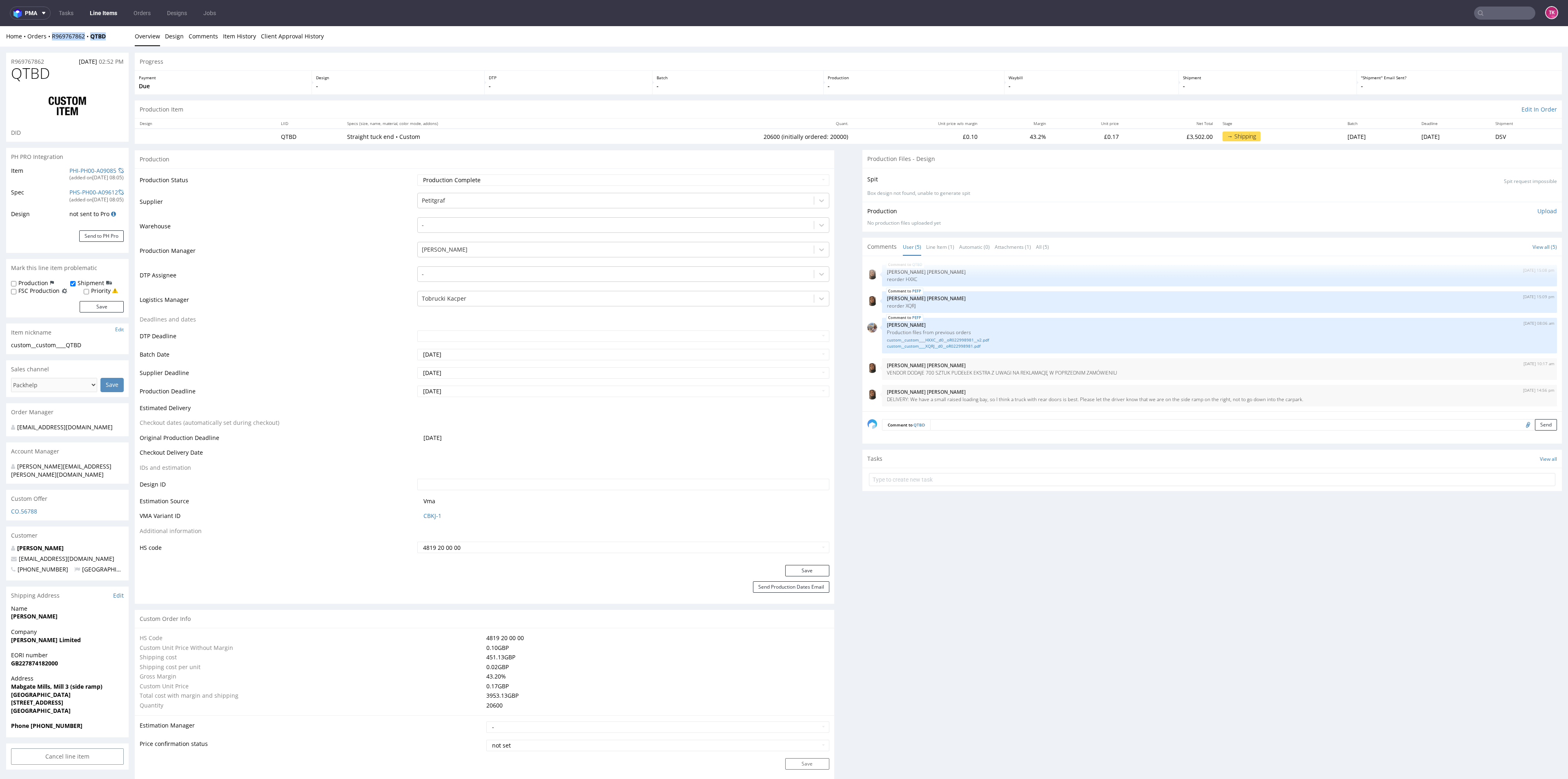
drag, startPoint x: 83, startPoint y: 35, endPoint x: 50, endPoint y: 43, distance: 34.0
click at [50, 43] on div "Home Orders R969767862 QTBD Overview Design Comments Item History Client Approv…" at bounding box center [784, 37] width 1568 height 21
copy div "R969767862 QTBD"
click at [105, 7] on link "Line Items" at bounding box center [103, 13] width 37 height 13
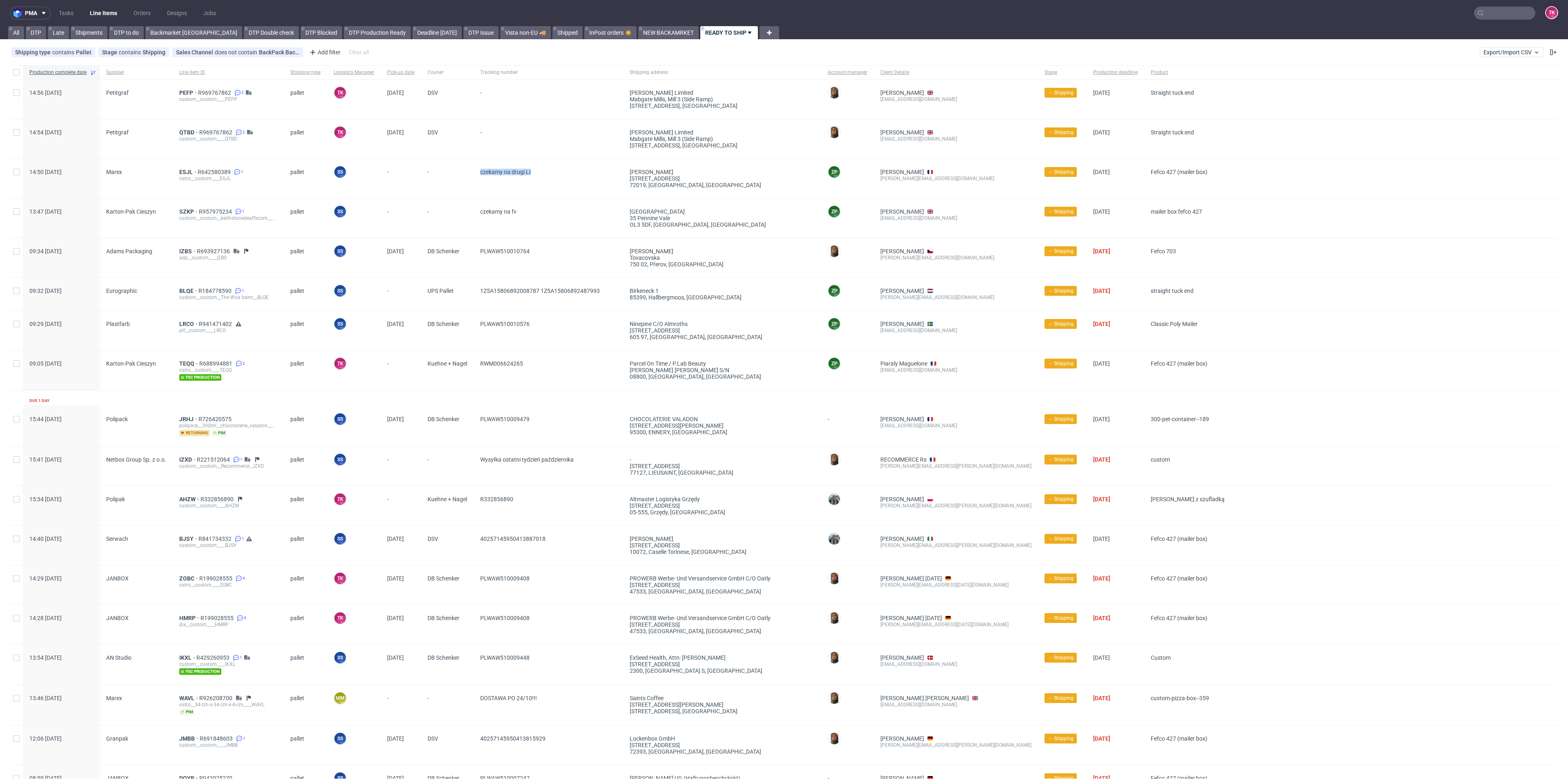
drag, startPoint x: 475, startPoint y: 172, endPoint x: 575, endPoint y: 181, distance: 100.4
click at [569, 177] on div "czekamy na drugi LI" at bounding box center [548, 178] width 150 height 39
click at [579, 186] on span "czekamy na drugi LI" at bounding box center [548, 178] width 136 height 19
click at [181, 167] on div "ESJL R642580389 1 ostro__custom____ESJL" at bounding box center [228, 178] width 111 height 39
click at [183, 171] on span "ESJL" at bounding box center [188, 172] width 18 height 7
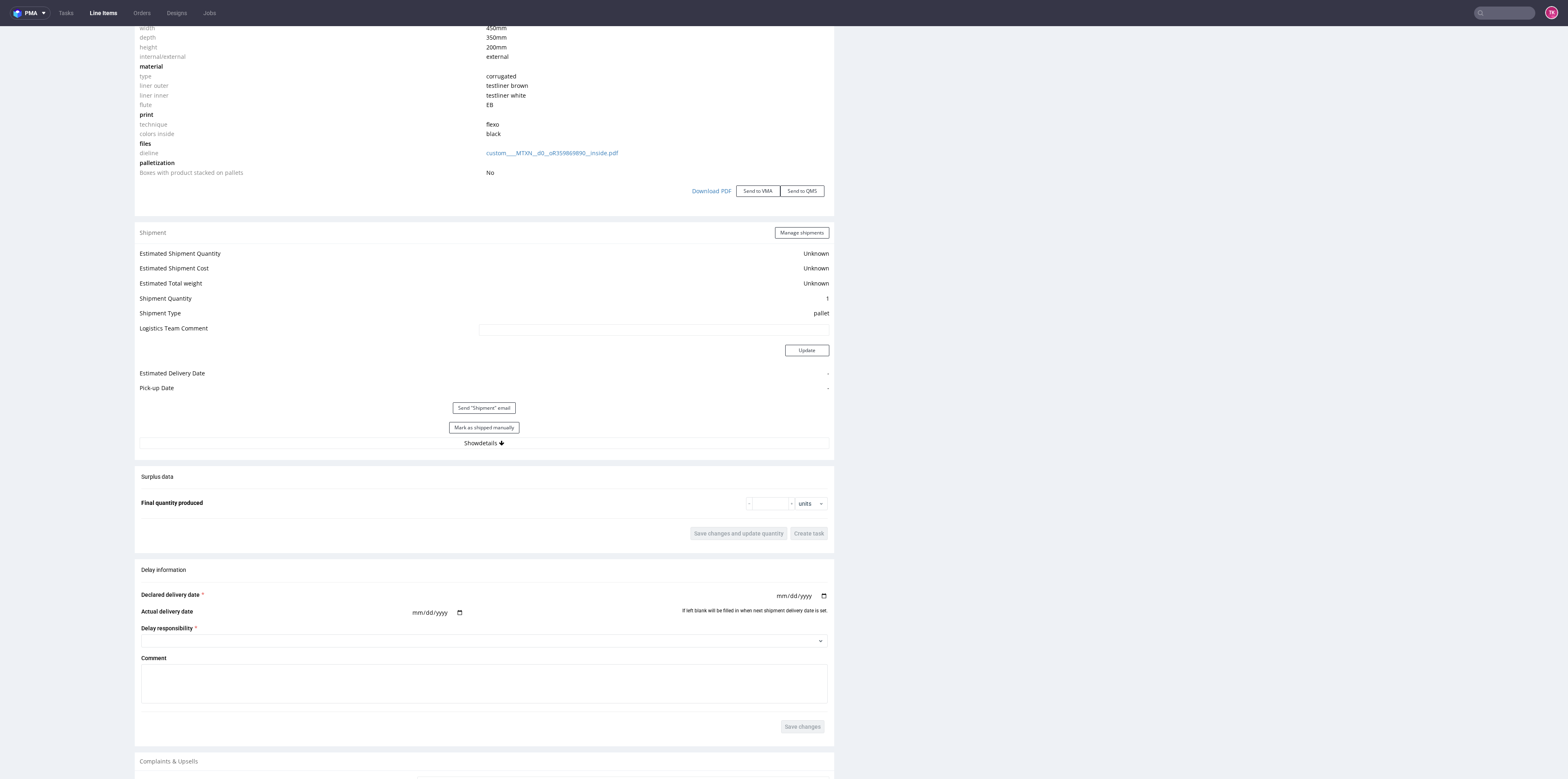
scroll to position [919, 0]
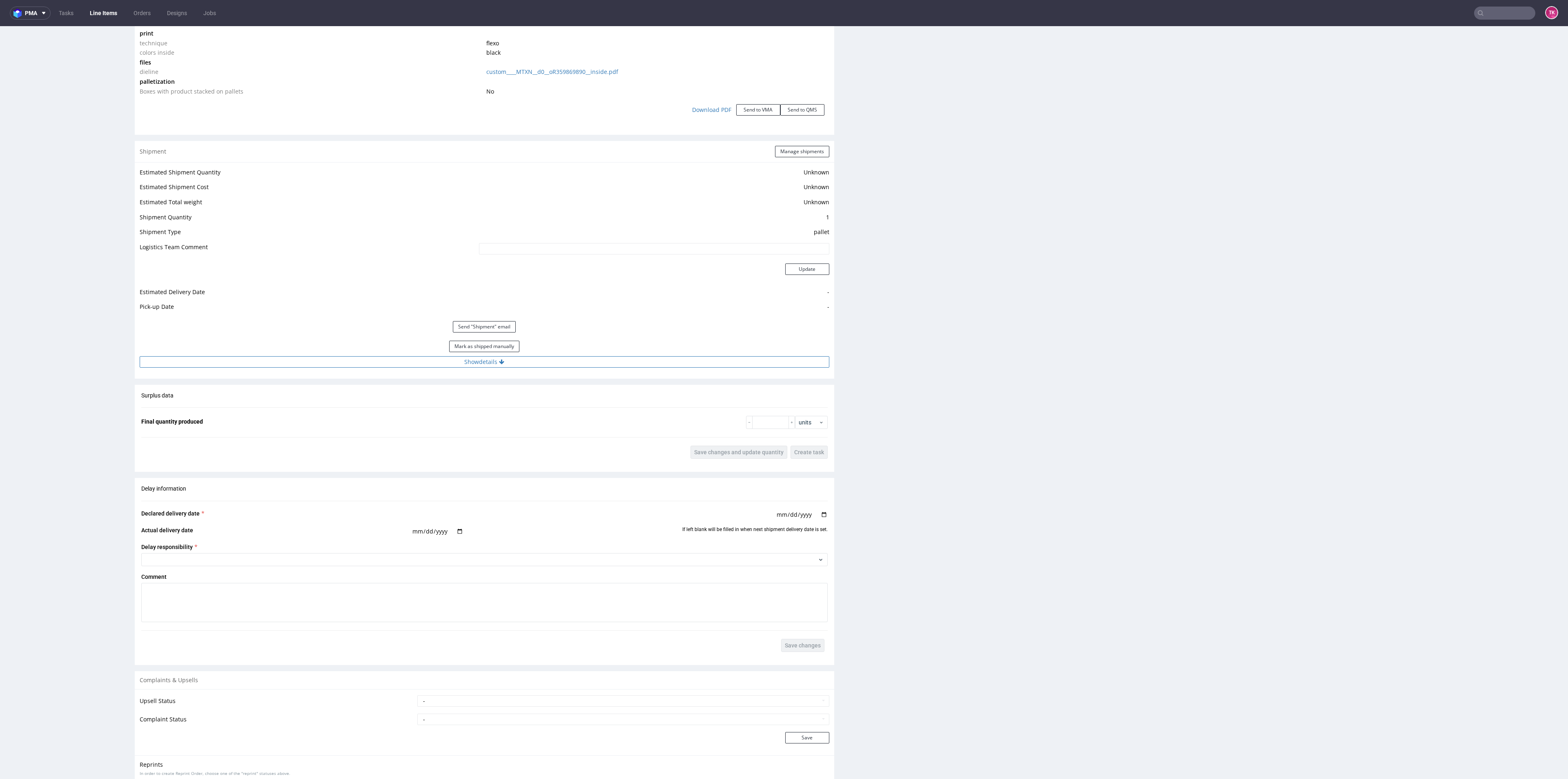
click at [622, 364] on button "Show details" at bounding box center [484, 362] width 690 height 12
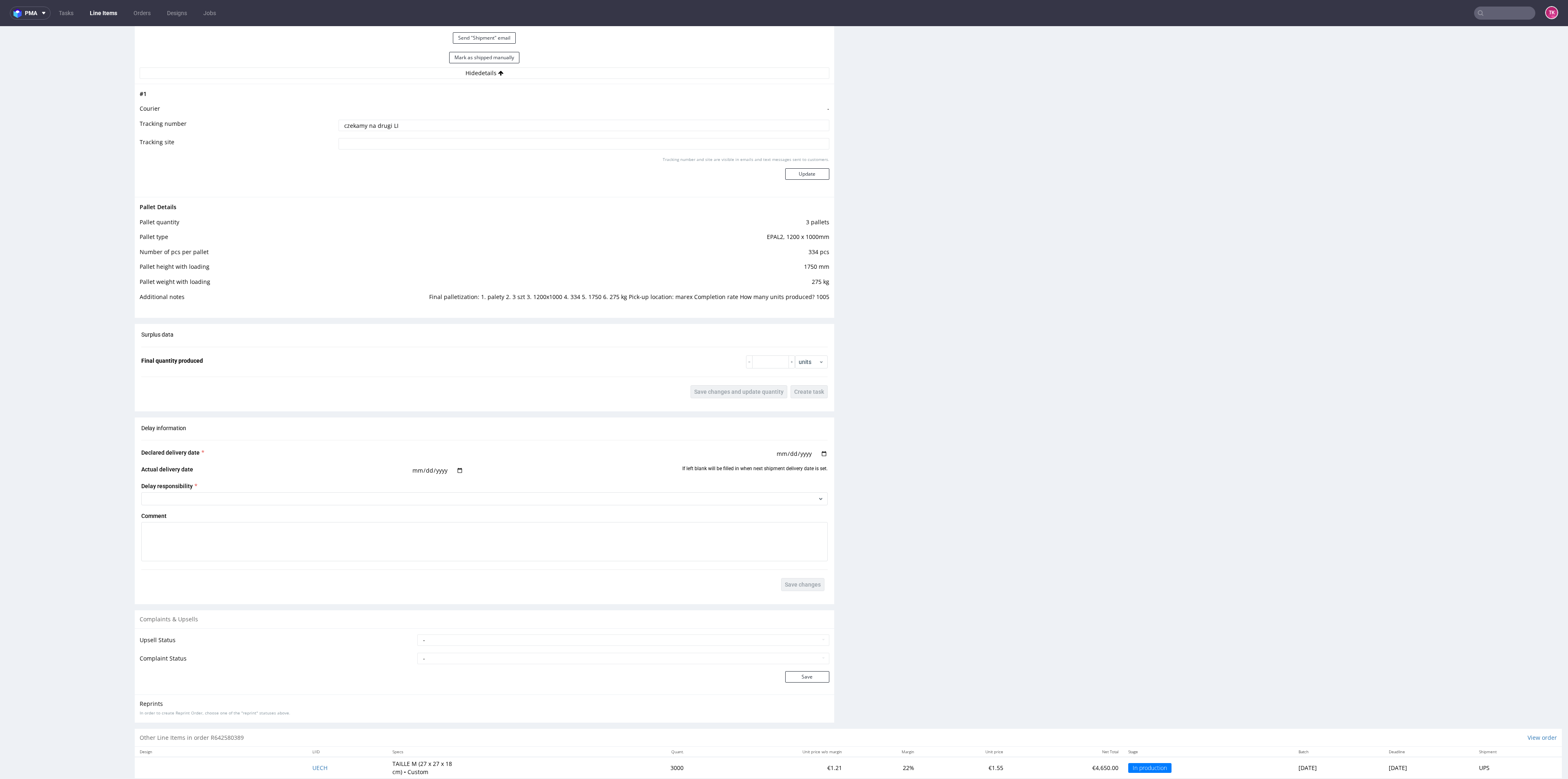
scroll to position [1225, 0]
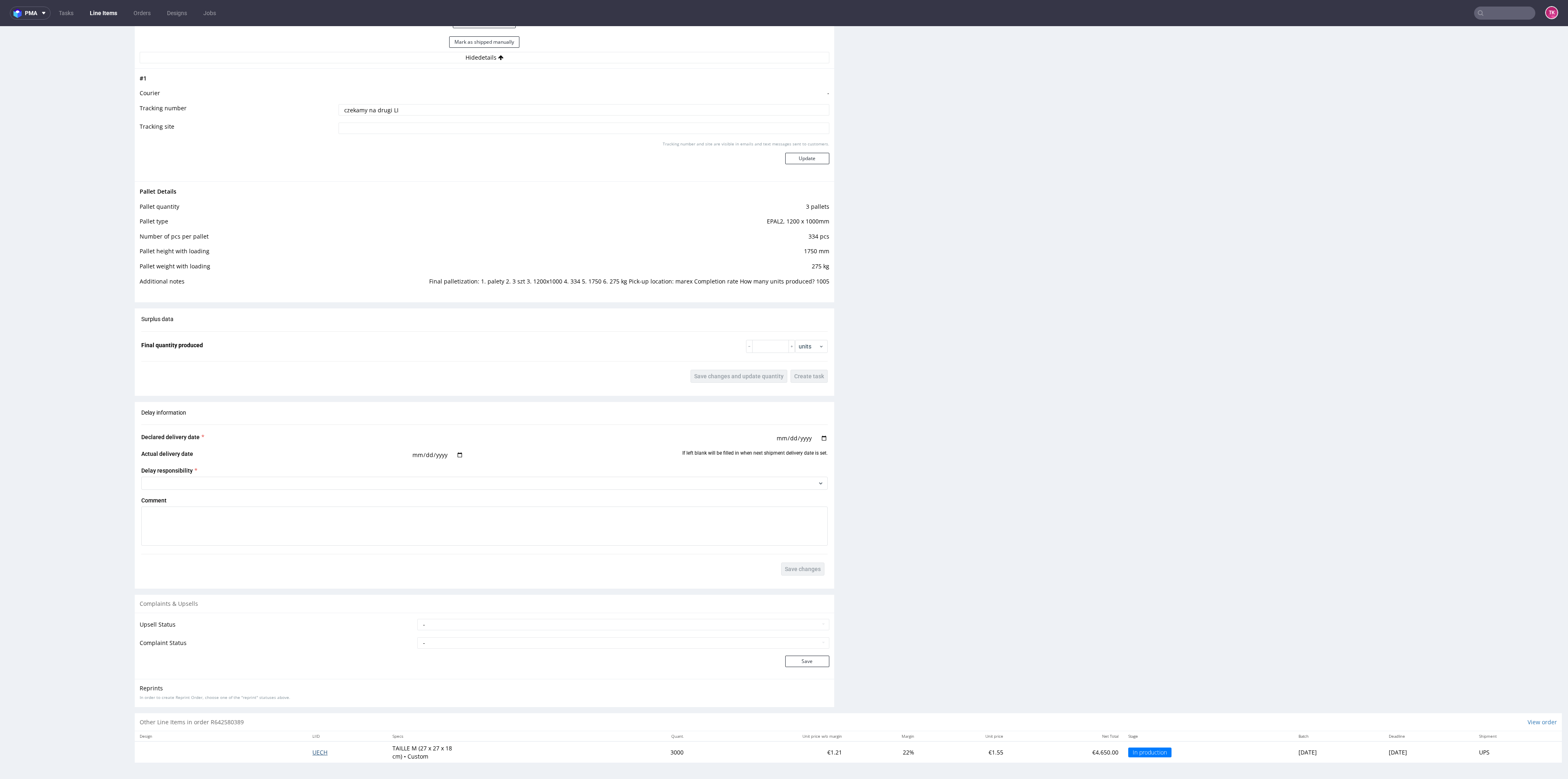
click at [312, 755] on span "UECH" at bounding box center [320, 752] width 15 height 8
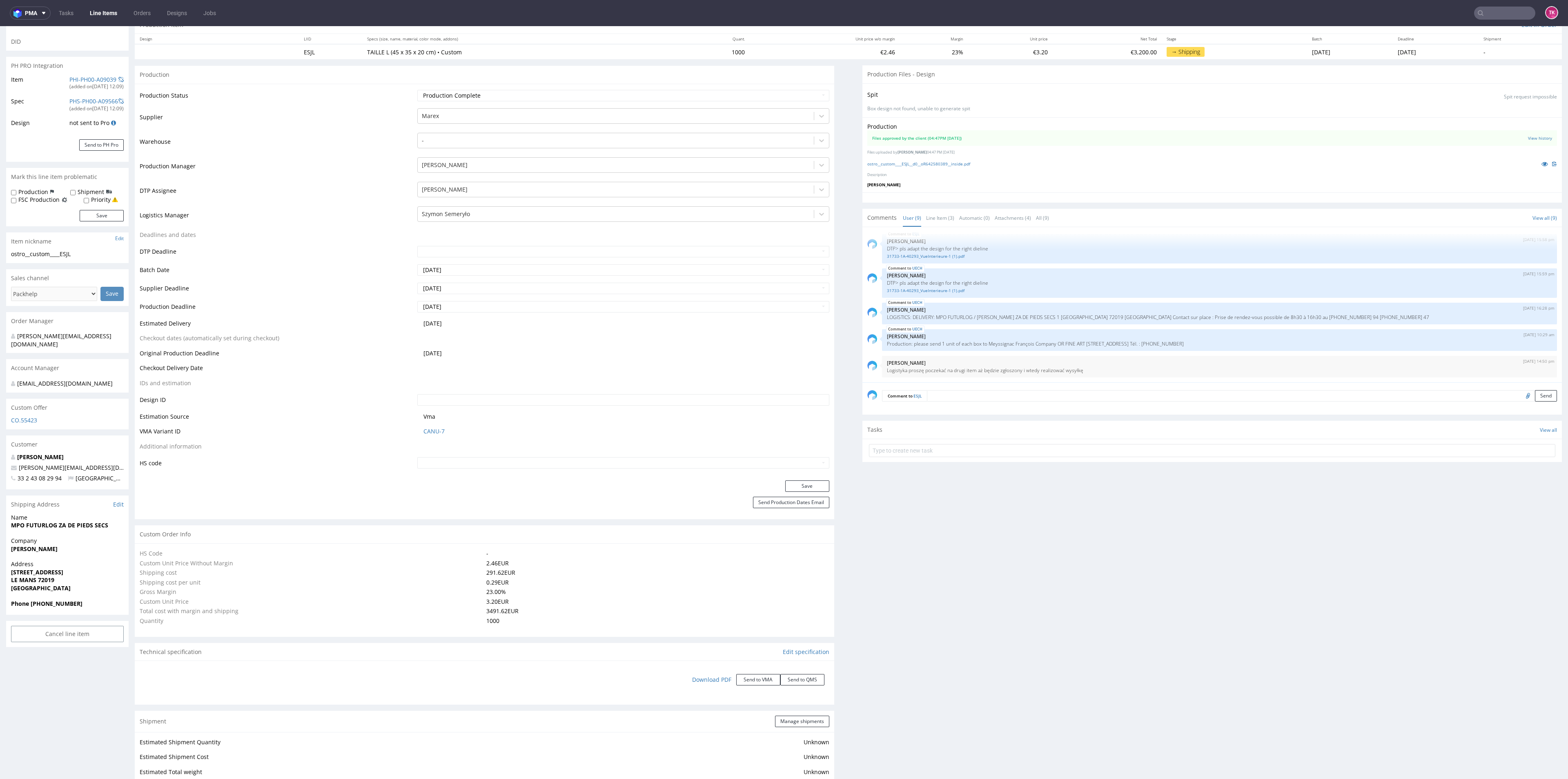
scroll to position [120, 0]
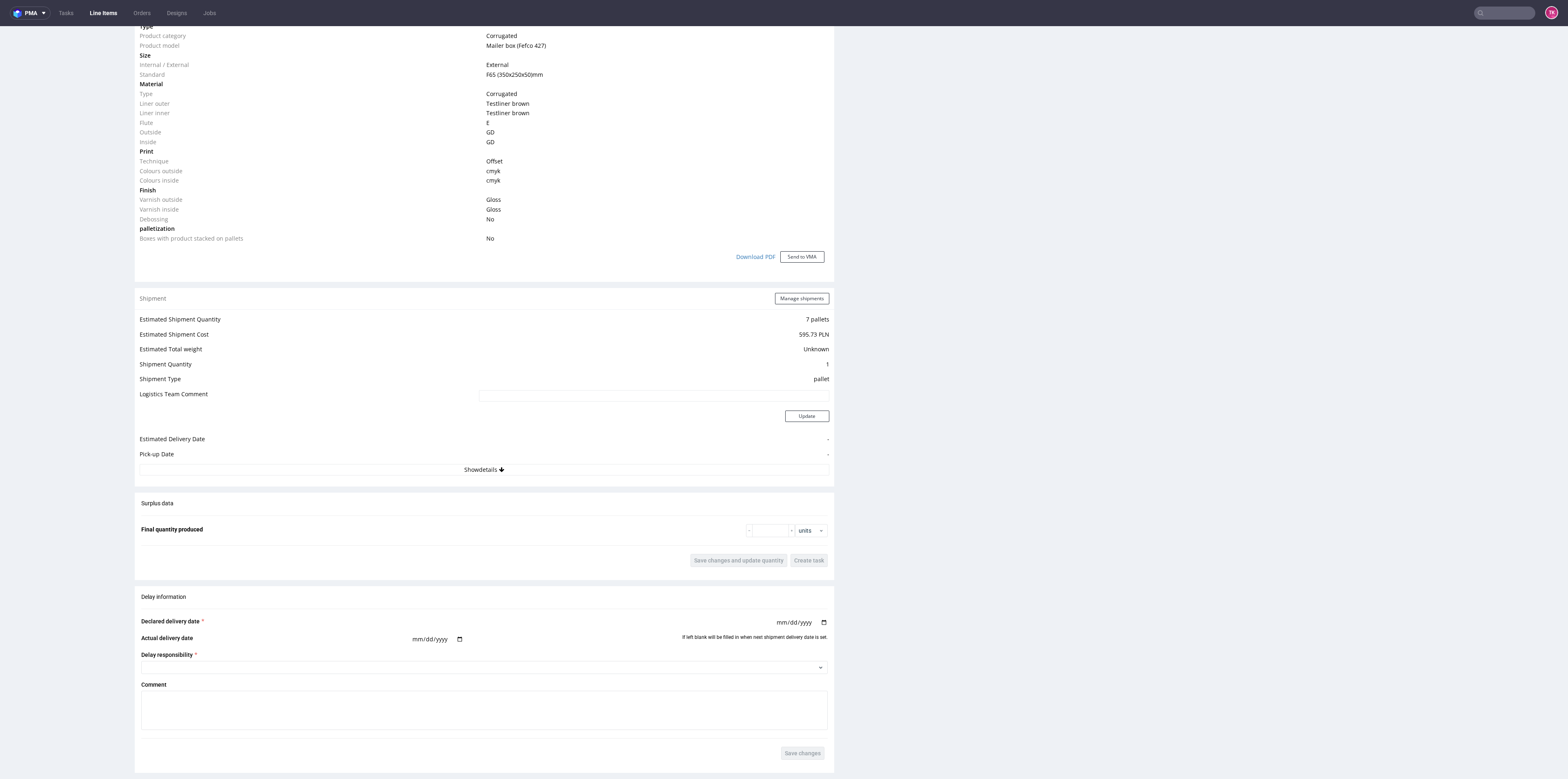
scroll to position [674, 0]
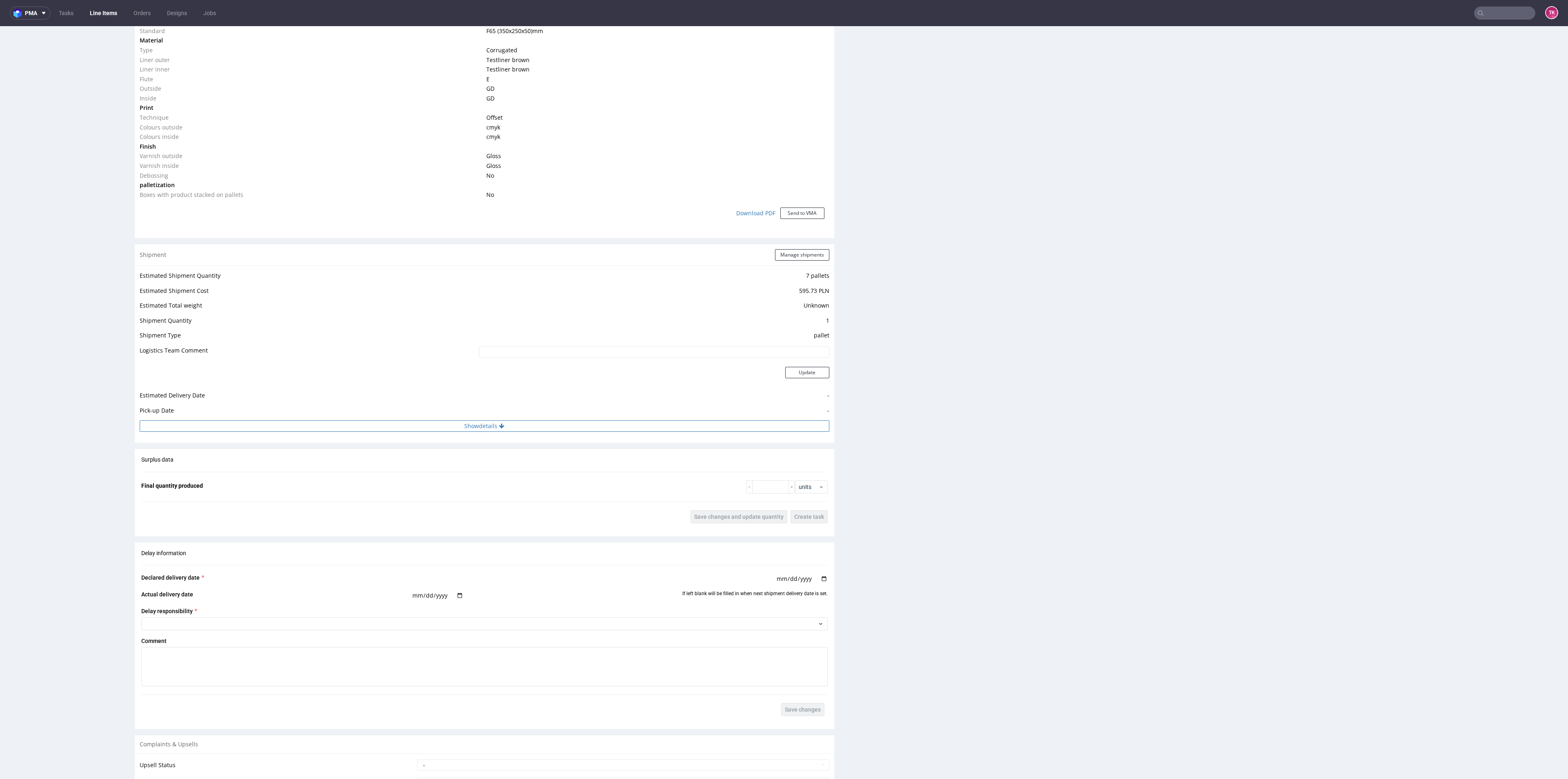
drag, startPoint x: 578, startPoint y: 417, endPoint x: 575, endPoint y: 423, distance: 6.7
click at [577, 419] on td "-" at bounding box center [653, 413] width 352 height 15
click at [575, 423] on button "Show details" at bounding box center [484, 426] width 690 height 12
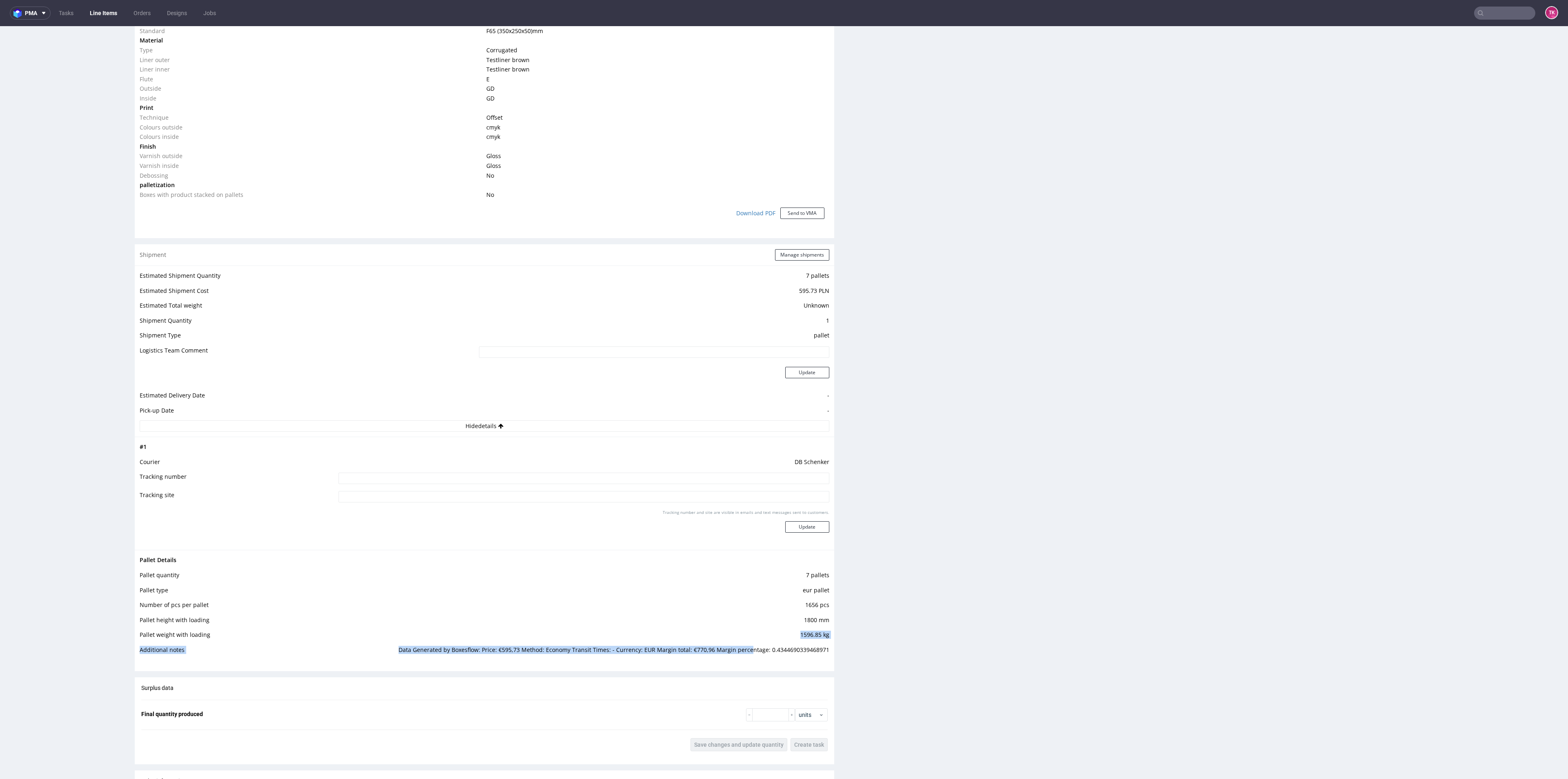
drag, startPoint x: 416, startPoint y: 644, endPoint x: 744, endPoint y: 659, distance: 328.3
click at [744, 659] on tbody "Pallet Details Pallet quantity 7 pallets Pallet type eur pallet Number of pcs p…" at bounding box center [484, 608] width 690 height 105
click at [746, 663] on div "Pallet Details Pallet quantity 7 pallets Pallet type eur pallet Number of pcs p…" at bounding box center [484, 607] width 699 height 115
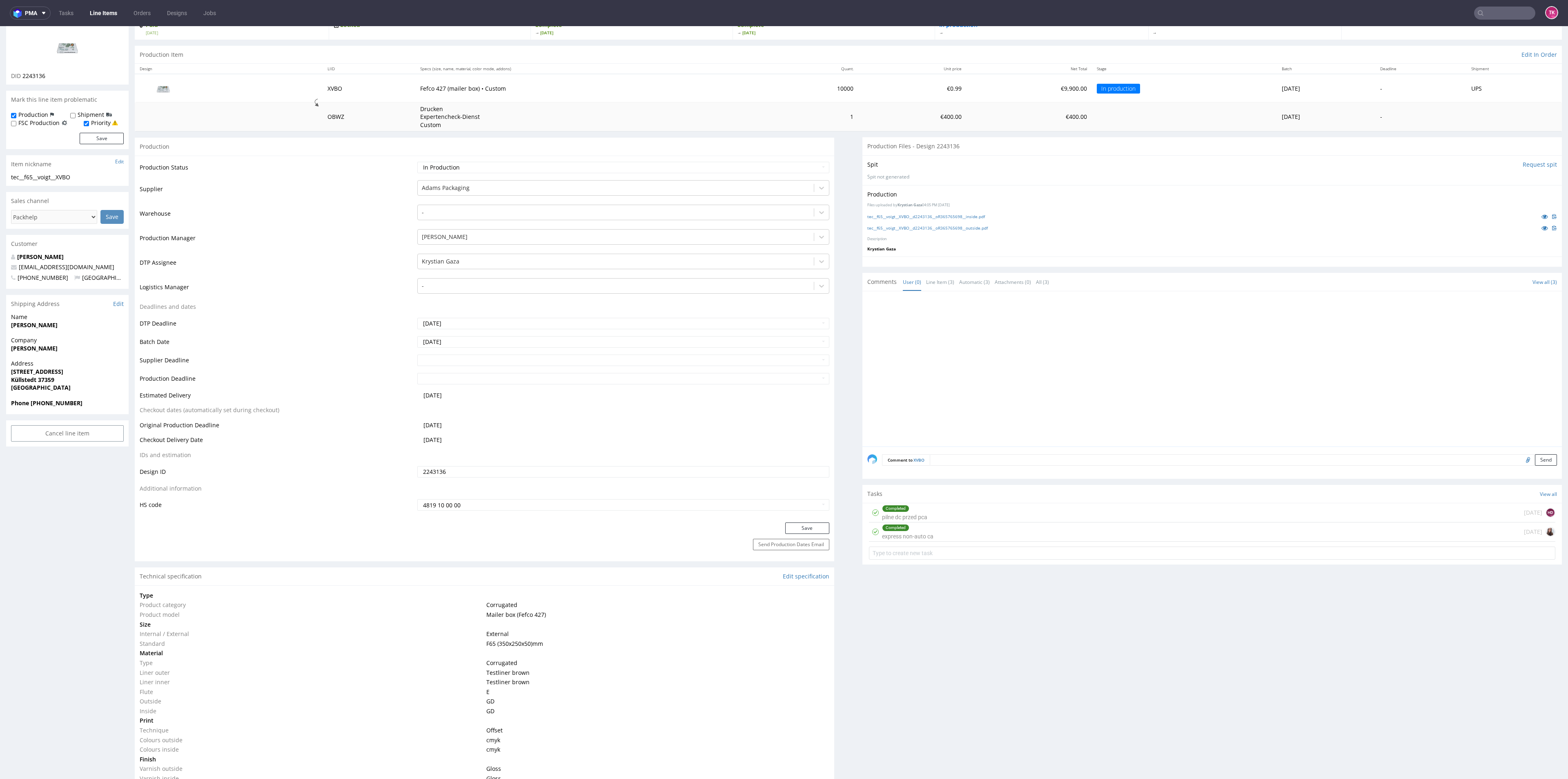
scroll to position [0, 0]
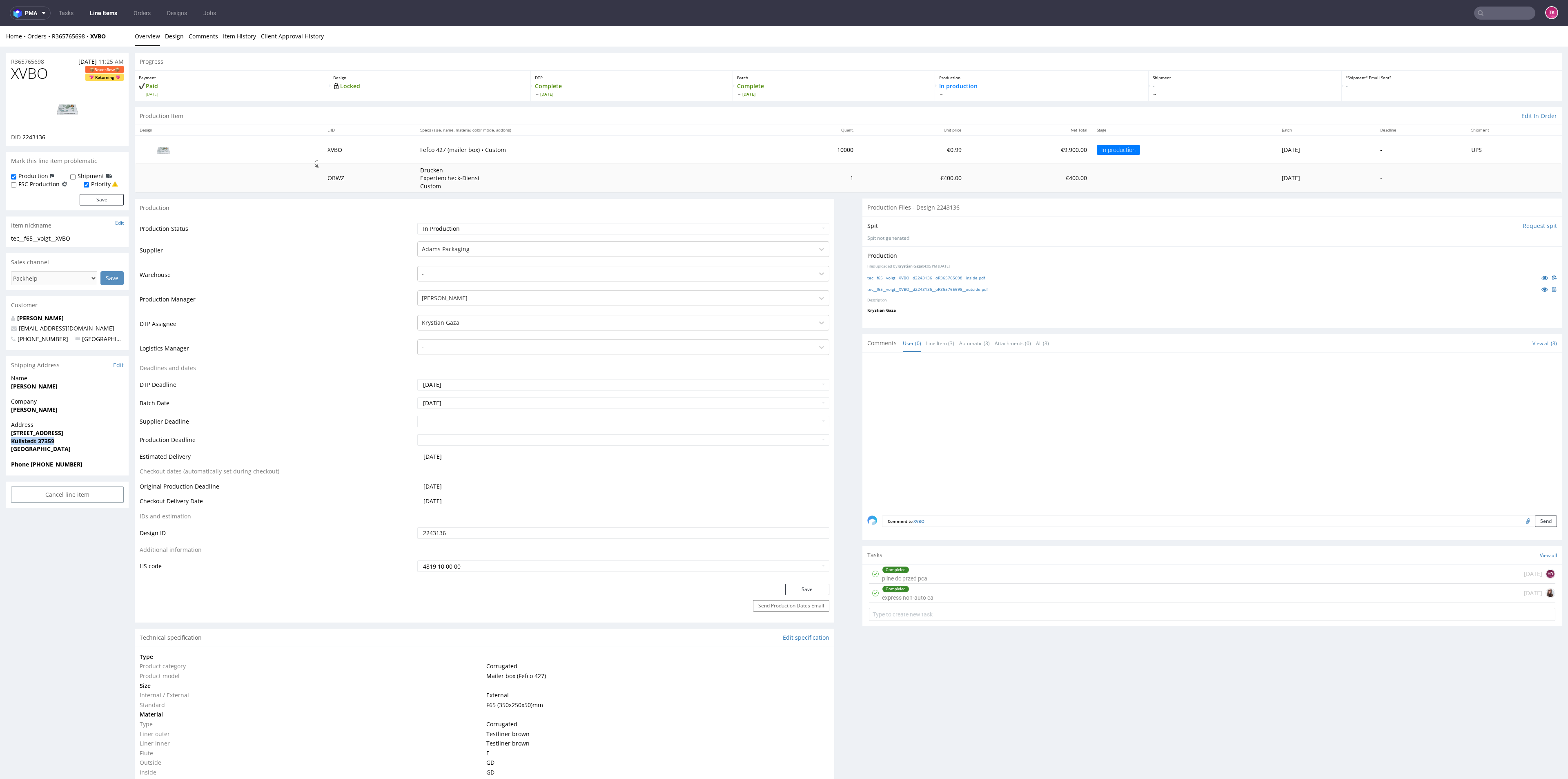
drag, startPoint x: 7, startPoint y: 443, endPoint x: 81, endPoint y: 429, distance: 75.3
click at [65, 439] on div "Address [STREET_ADDRESS]" at bounding box center [67, 440] width 122 height 39
copy strong "Küllstedt 37359"
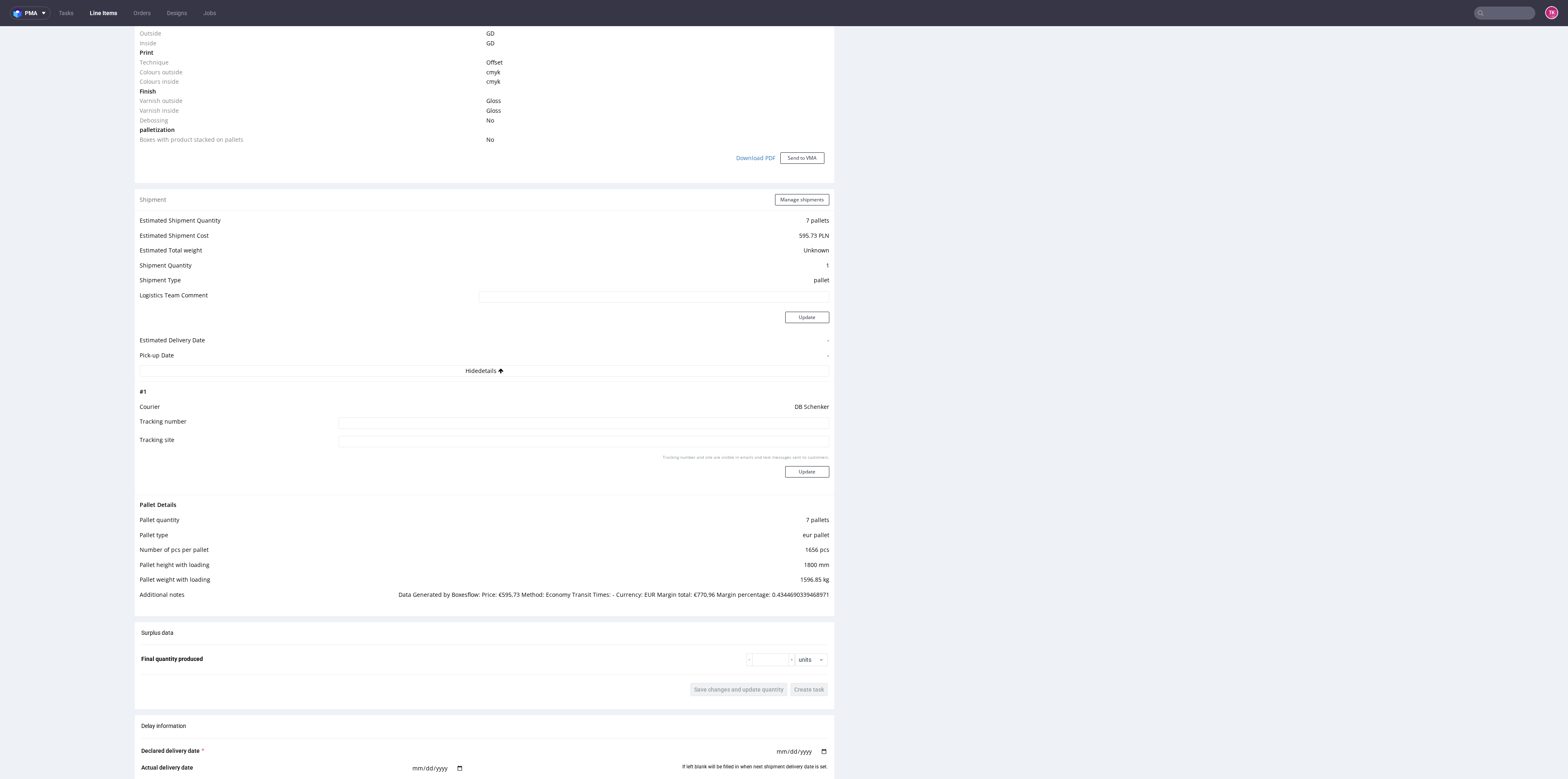
scroll to position [1042, 0]
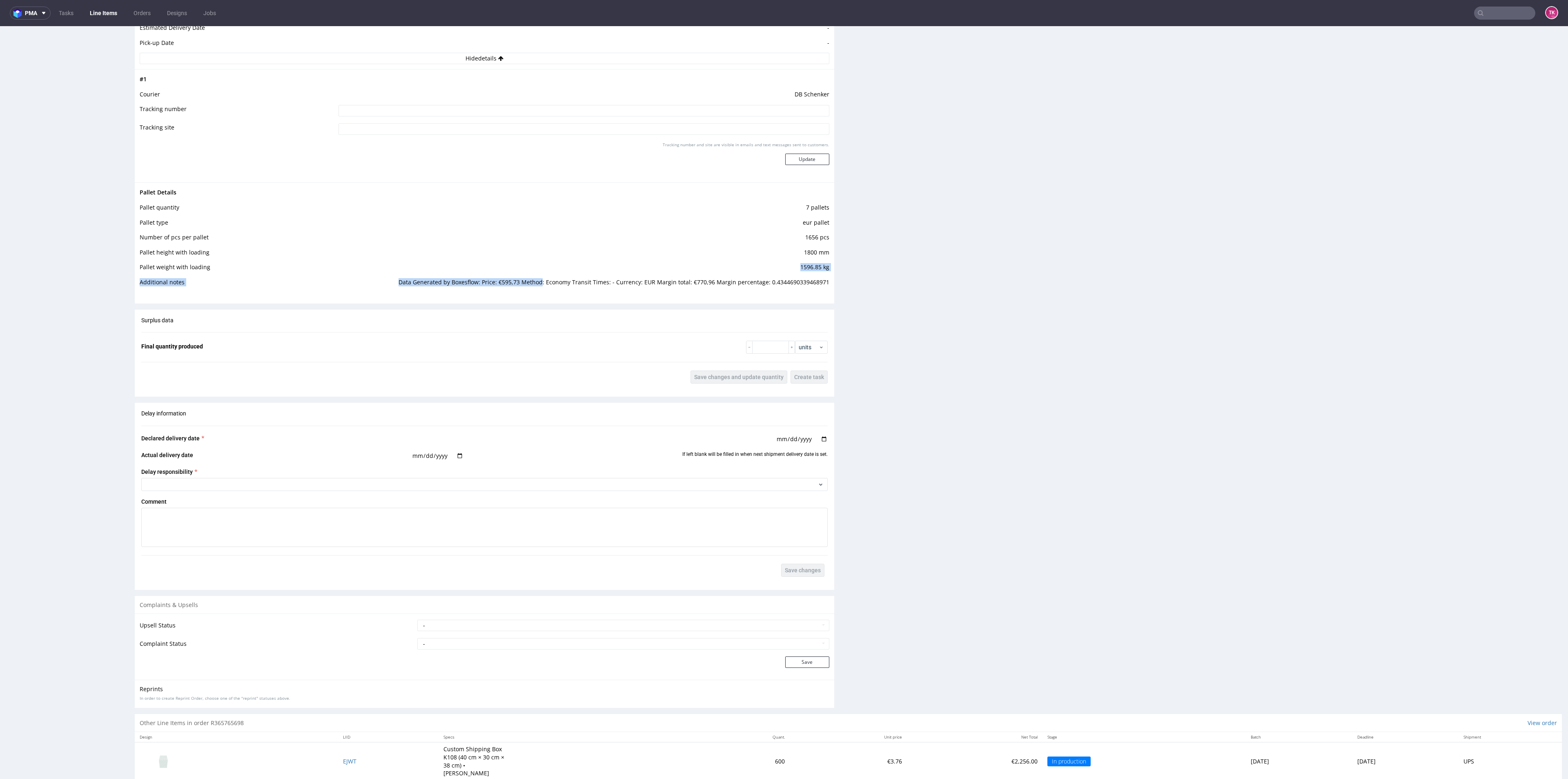
drag, startPoint x: 404, startPoint y: 277, endPoint x: 542, endPoint y: 281, distance: 138.1
click at [542, 281] on tbody "Pallet Details Pallet quantity 7 pallets Pallet type eur pallet Number of pcs p…" at bounding box center [484, 240] width 690 height 105
click at [547, 294] on div "Pallet Details Pallet quantity 7 pallets Pallet type eur pallet Number of pcs p…" at bounding box center [484, 239] width 699 height 115
drag, startPoint x: 492, startPoint y: 284, endPoint x: 580, endPoint y: 294, distance: 88.6
click at [557, 290] on td "Data Generated by Boxesflow: Price: €595,73 Method: Economy Transit Times: - Cu…" at bounding box center [612, 284] width 433 height 15
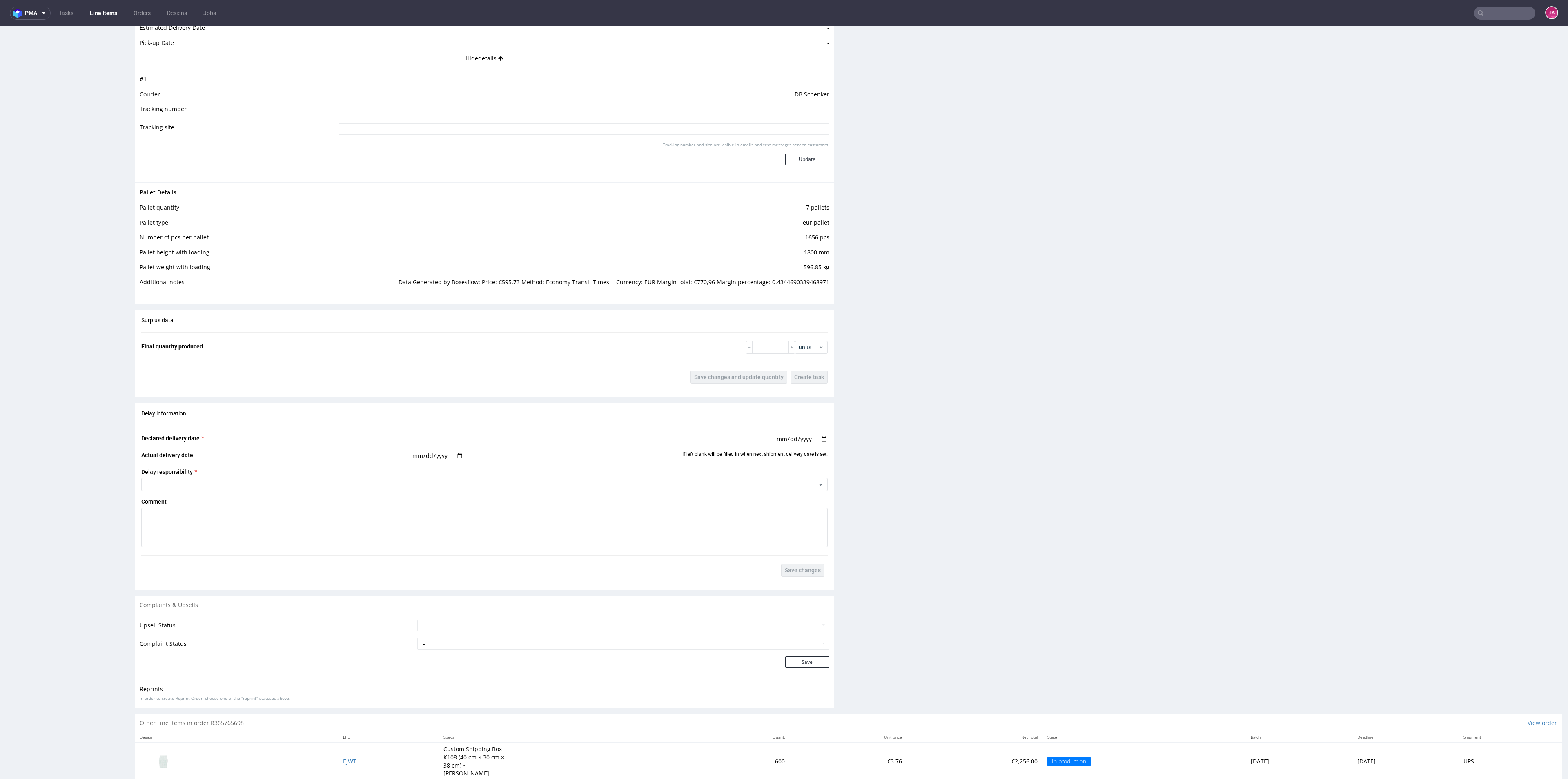
drag, startPoint x: 652, startPoint y: 294, endPoint x: 951, endPoint y: 312, distance: 299.5
click at [659, 292] on div "Pallet Details Pallet quantity 7 pallets Pallet type eur pallet Number of pcs p…" at bounding box center [484, 239] width 699 height 115
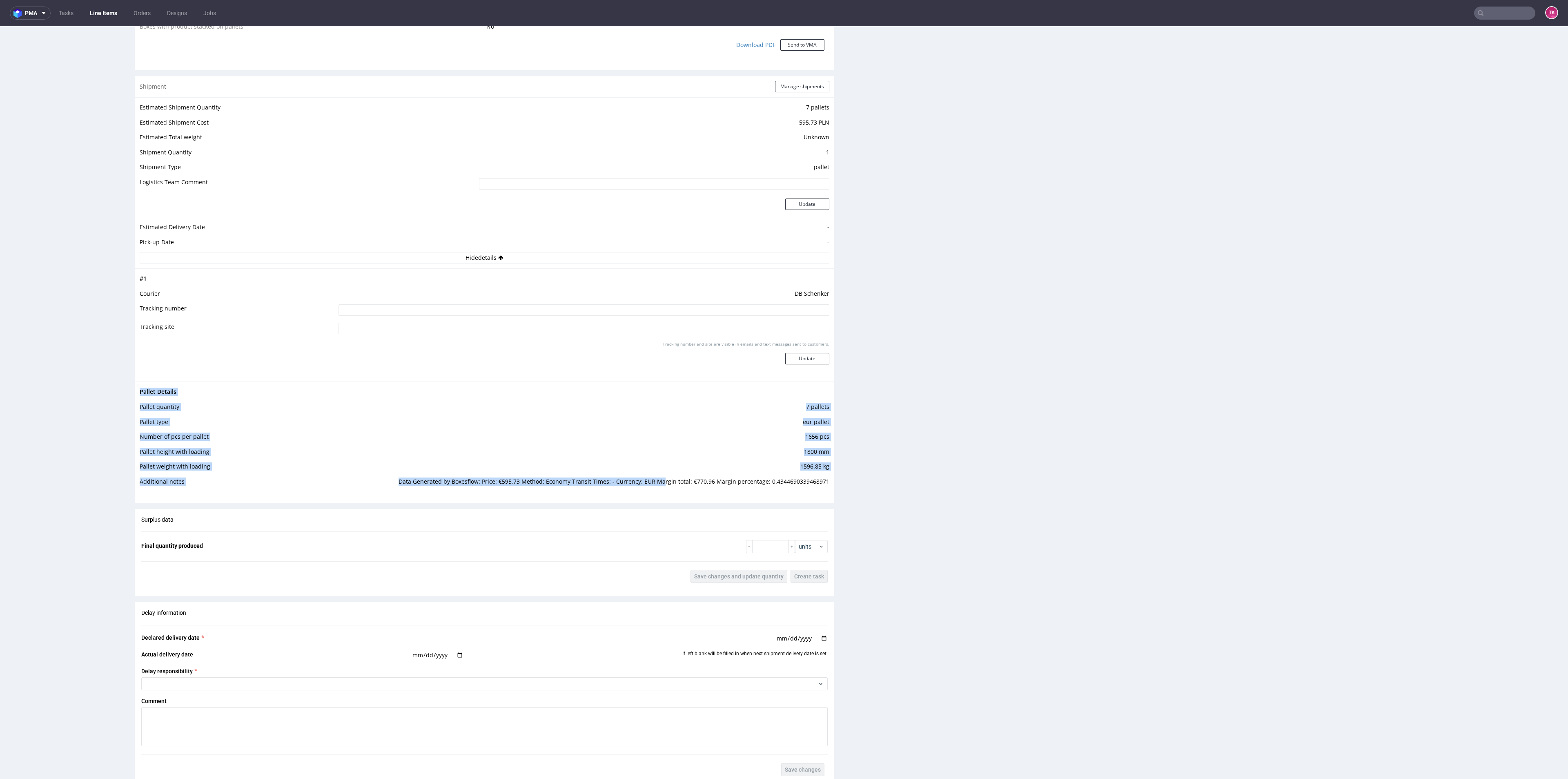
scroll to position [844, 0]
click at [703, 562] on div "Surplus data Final quantity produced units Save changes and update quantity Cre…" at bounding box center [484, 548] width 699 height 81
drag, startPoint x: 502, startPoint y: 479, endPoint x: 833, endPoint y: 484, distance: 331.0
click at [831, 484] on div "Progress Payment Paid [DATE] Design Locked DTP Complete [DATE] Batch Complete […" at bounding box center [848, 121] width 1427 height 1825
click at [833, 484] on div "Progress Payment Paid [DATE] Design Locked DTP Complete [DATE] Batch Complete […" at bounding box center [848, 121] width 1427 height 1825
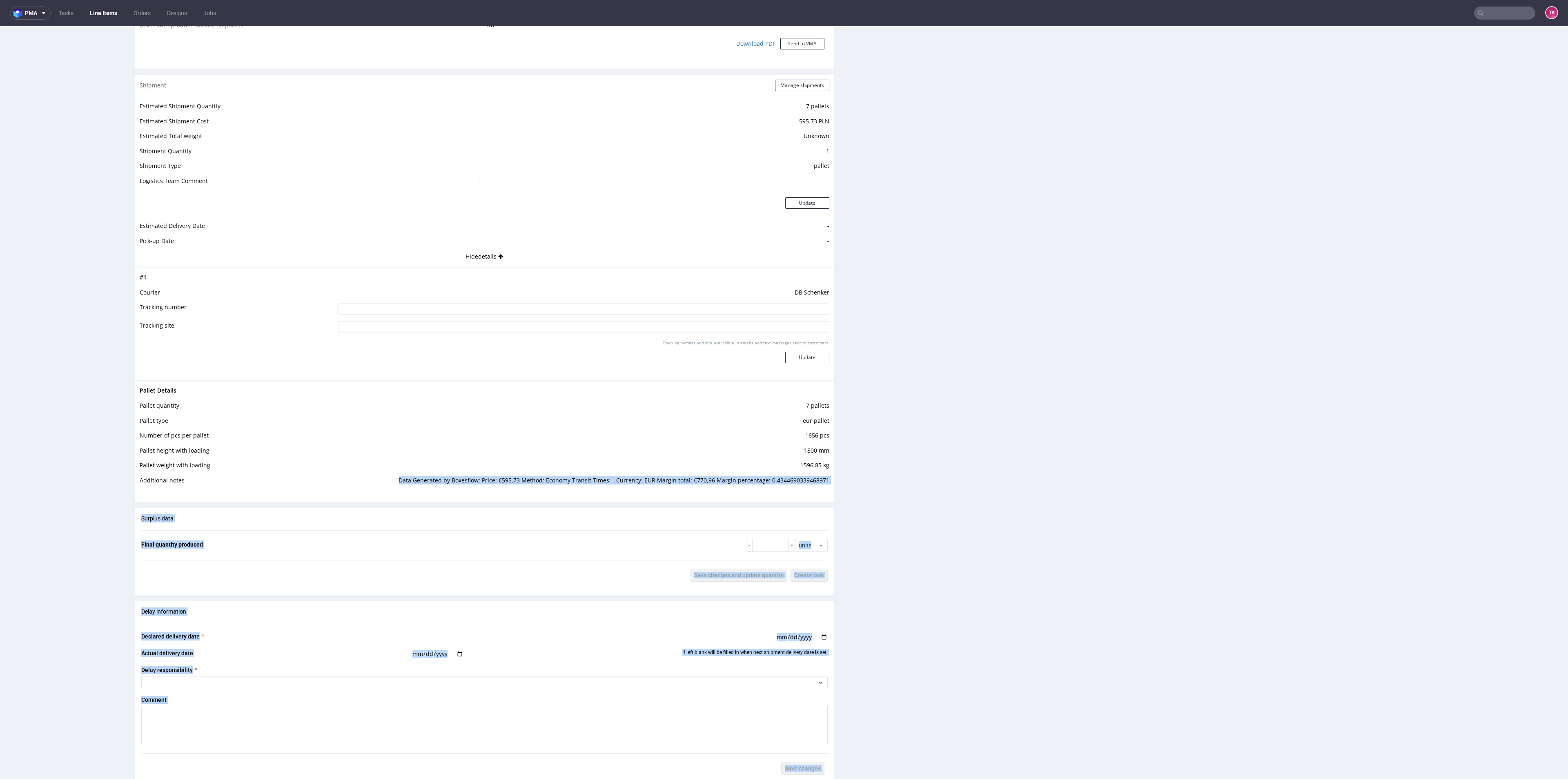
drag, startPoint x: 399, startPoint y: 479, endPoint x: 900, endPoint y: 496, distance: 501.3
click at [893, 496] on div "Progress Payment Paid [DATE] Design Locked DTP Complete [DATE] Batch Complete […" at bounding box center [848, 121] width 1427 height 1825
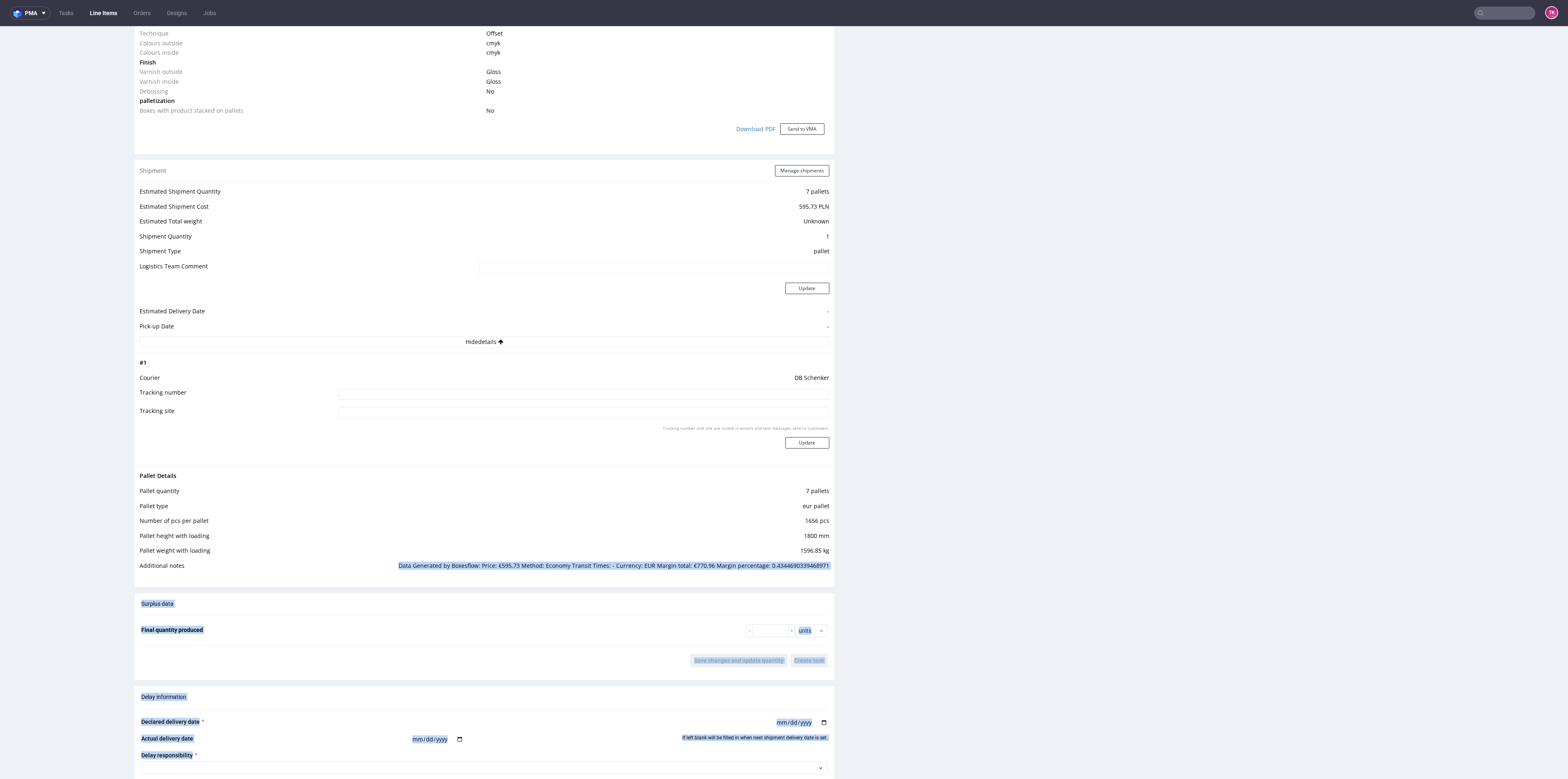
scroll to position [660, 0]
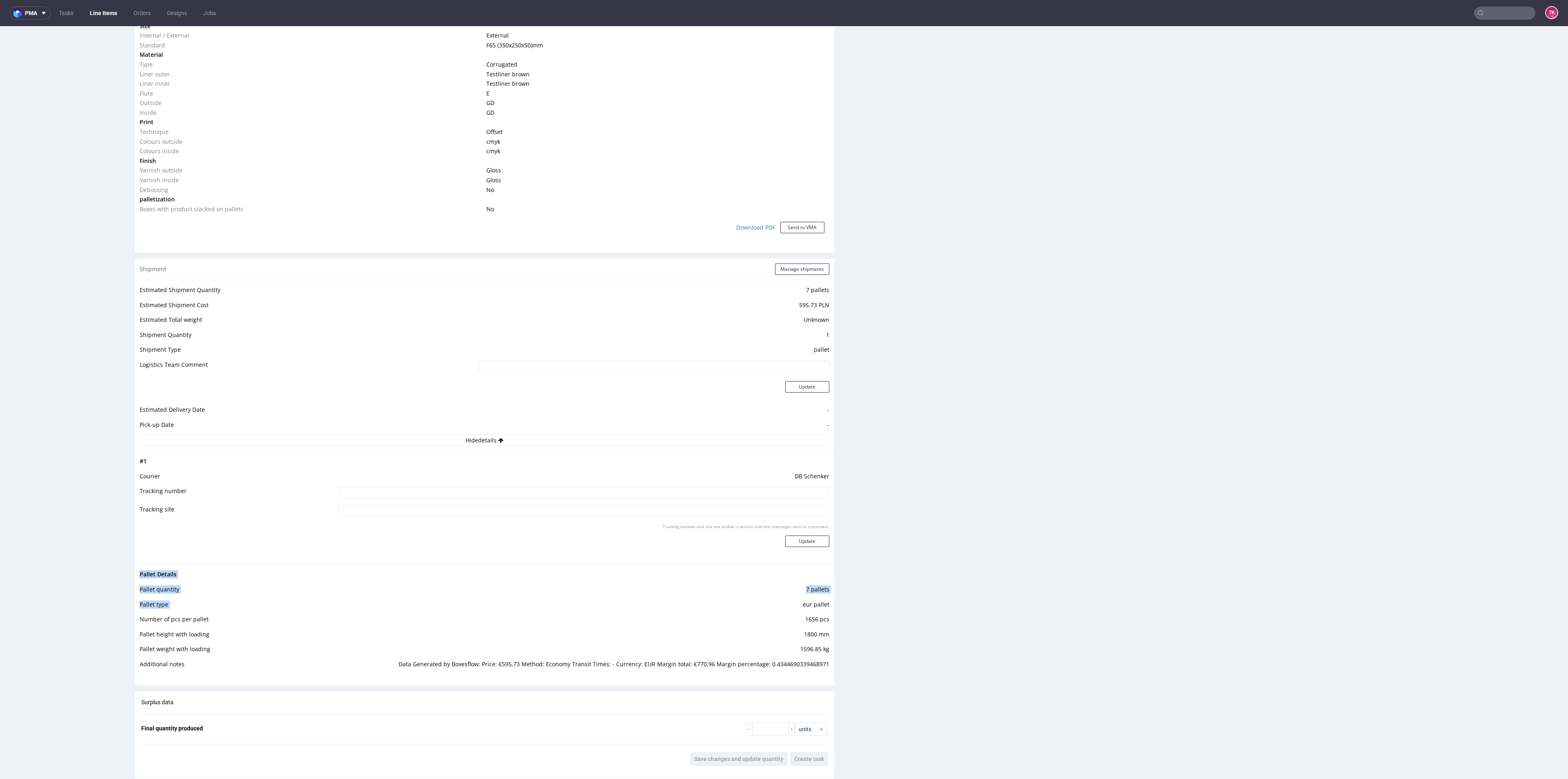
drag, startPoint x: 794, startPoint y: 607, endPoint x: 880, endPoint y: 635, distance: 90.4
click at [832, 616] on div "Progress Payment Paid [DATE] Design Locked DTP Complete [DATE] Batch Complete […" at bounding box center [848, 305] width 1427 height 1825
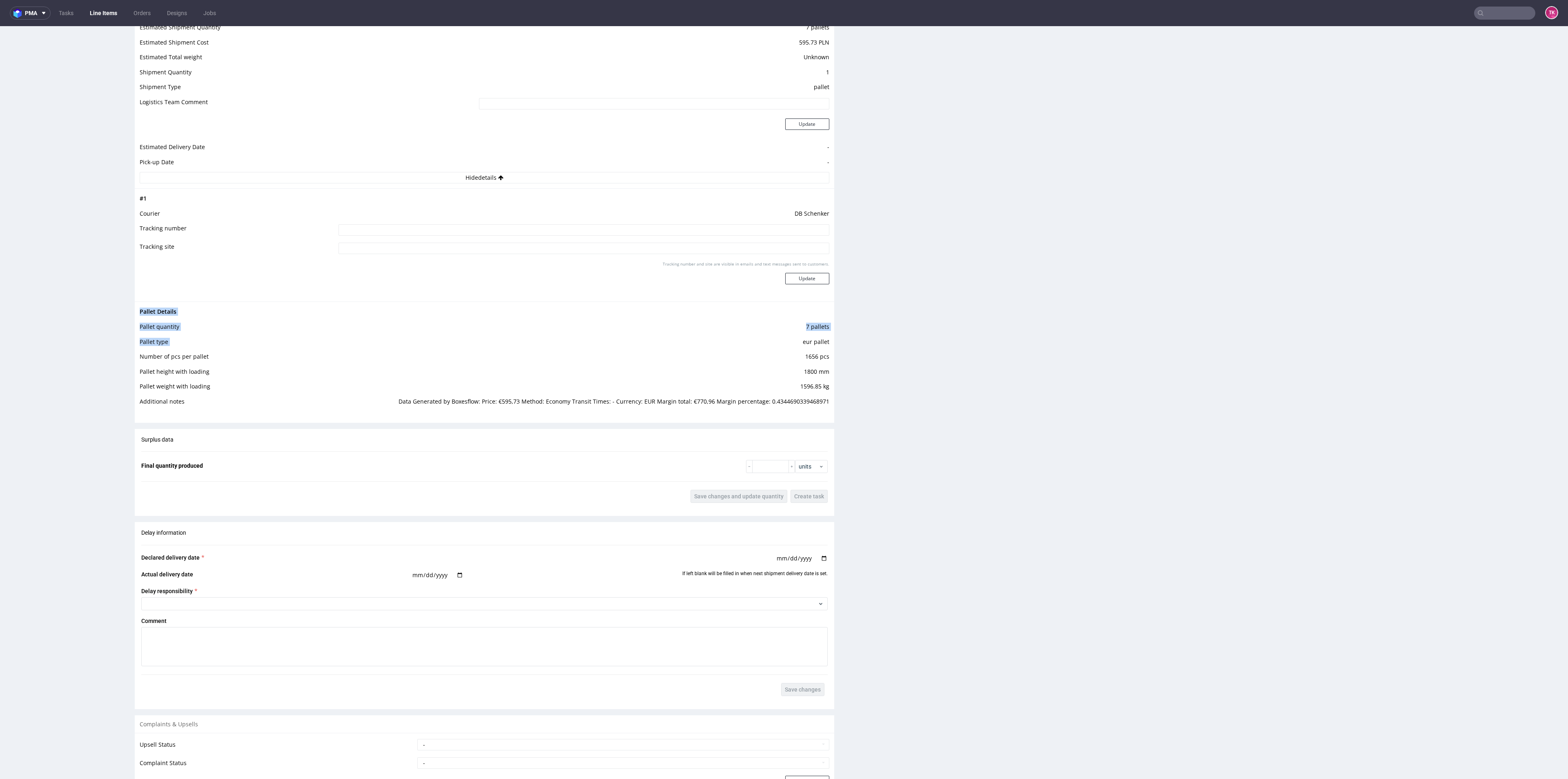
scroll to position [857, 0]
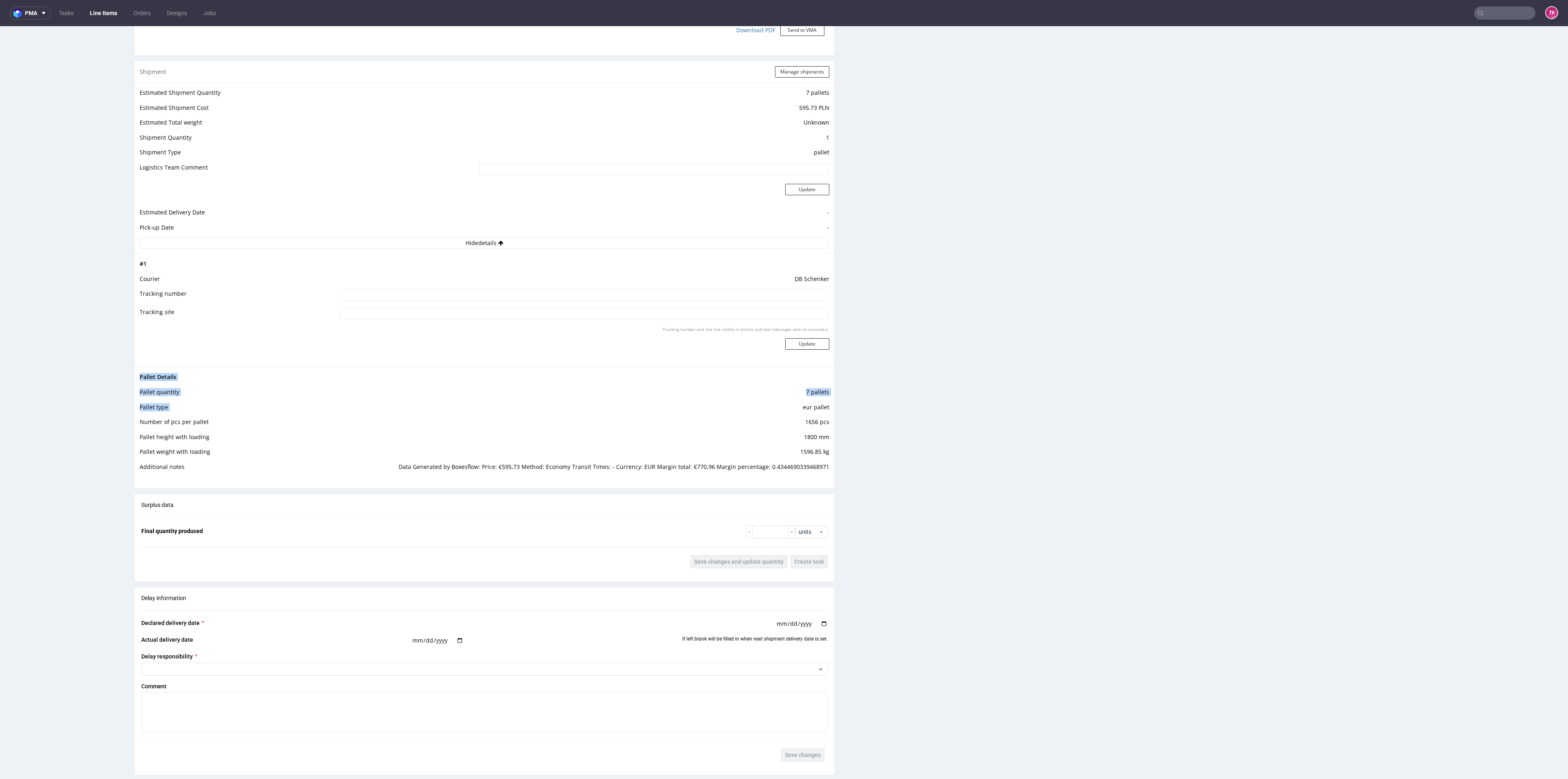
click at [517, 472] on td "Data Generated by Boxesflow: Price: €595,73 Method: Economy Transit Times: - Cu…" at bounding box center [612, 470] width 433 height 15
drag, startPoint x: 380, startPoint y: 466, endPoint x: 528, endPoint y: 470, distance: 148.1
click at [528, 470] on tr "Additional notes Data Generated by Boxesflow: Price: €595,73 Method: Economy Tr…" at bounding box center [484, 470] width 690 height 15
click at [529, 477] on div "Pallet Details Pallet quantity 7 pallets Pallet type eur pallet Number of pcs p…" at bounding box center [484, 424] width 699 height 115
drag, startPoint x: 528, startPoint y: 467, endPoint x: 597, endPoint y: 465, distance: 69.0
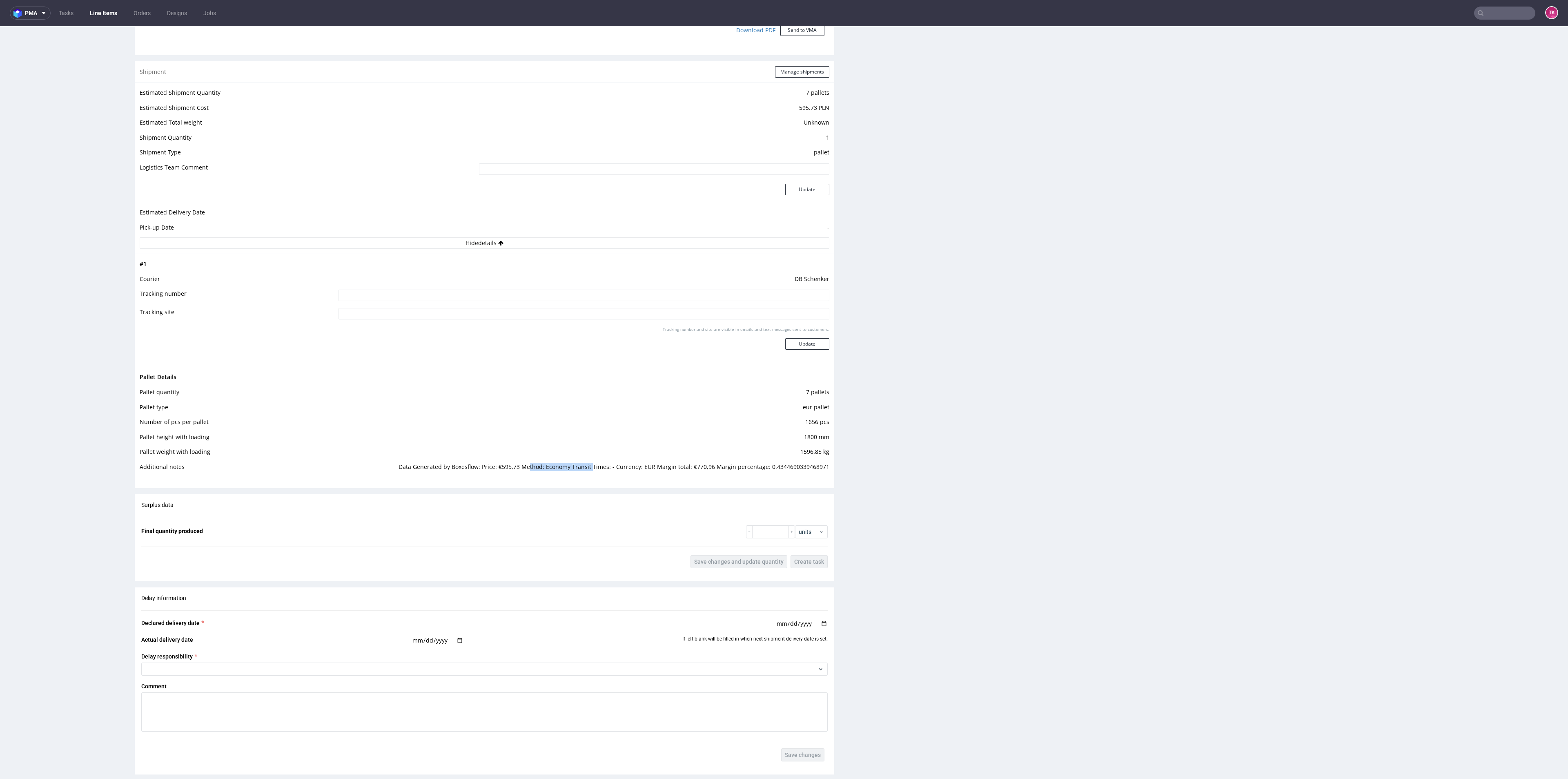
click at [593, 465] on td "Data Generated by Boxesflow: Price: €595,73 Method: Economy Transit Times: - Cu…" at bounding box center [612, 470] width 433 height 15
click at [628, 467] on td "Data Generated by Boxesflow: Price: €595,73 Method: Economy Transit Times: - Cu…" at bounding box center [612, 470] width 433 height 15
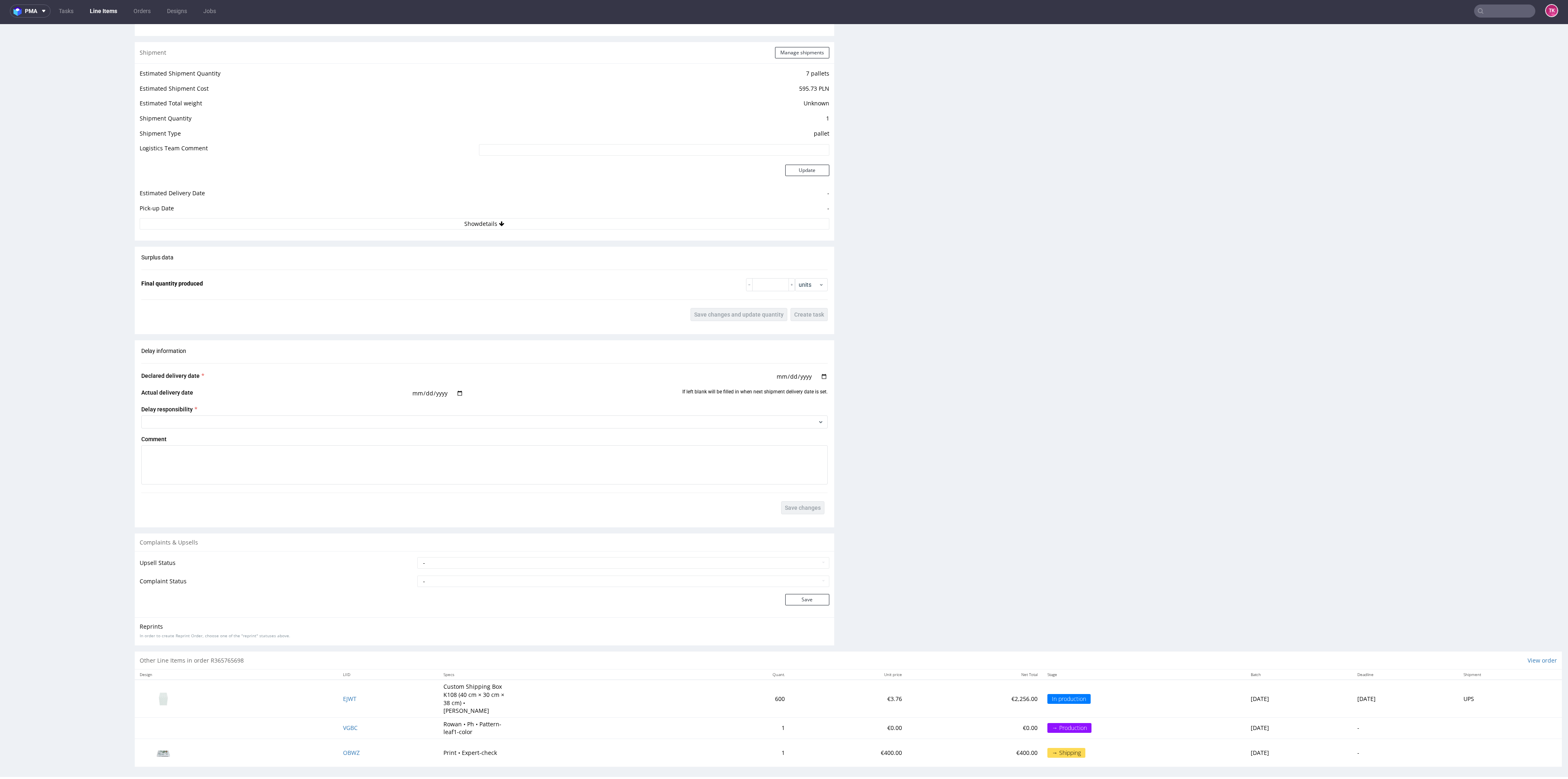
scroll to position [2, 0]
click at [500, 213] on td "-" at bounding box center [653, 211] width 352 height 15
click at [501, 219] on button "Show details" at bounding box center [484, 224] width 690 height 12
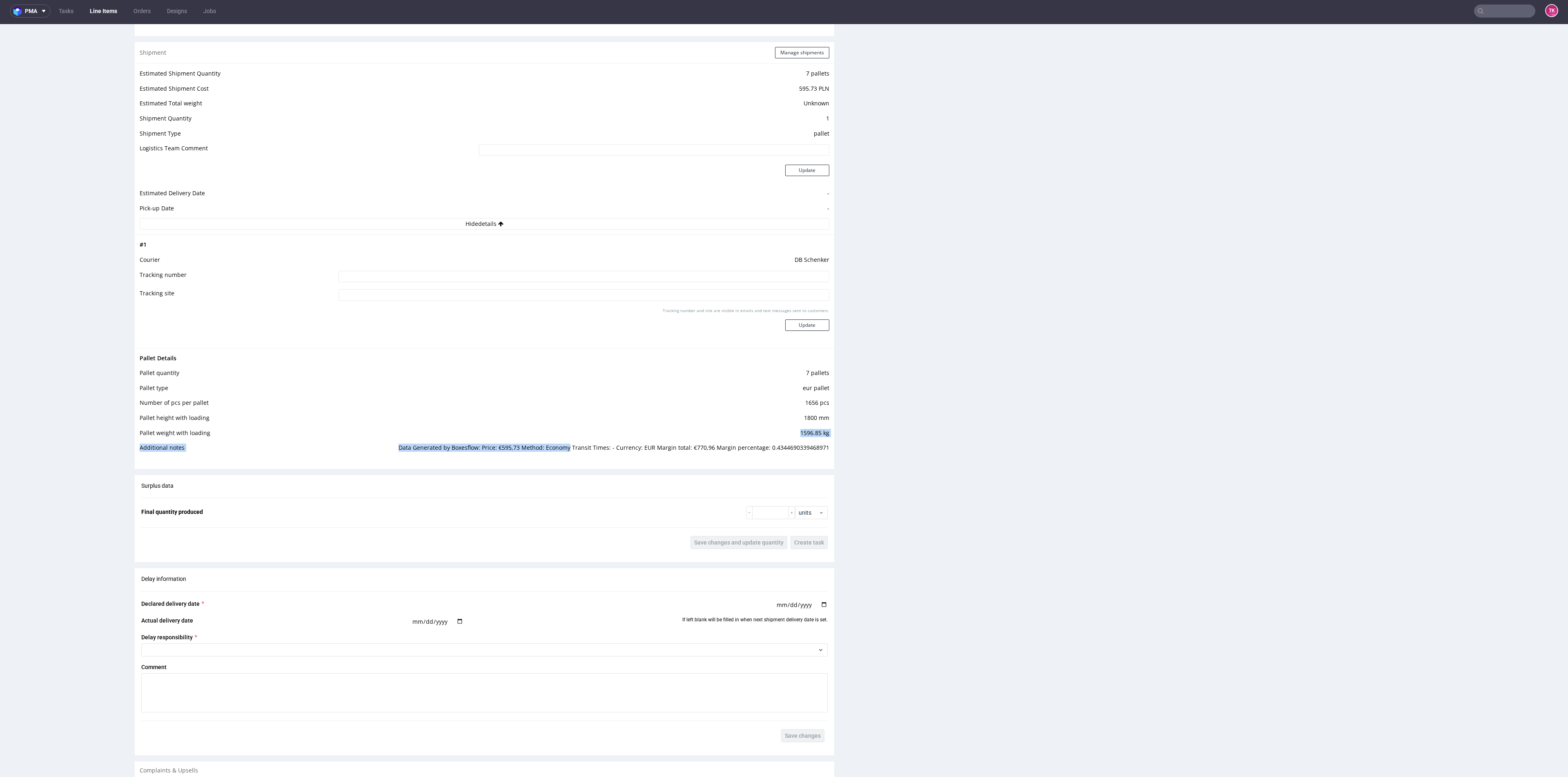
drag, startPoint x: 394, startPoint y: 441, endPoint x: 596, endPoint y: 466, distance: 203.5
click at [583, 459] on div "Pallet Details Pallet quantity 7 pallets Pallet type eur pallet Number of pcs p…" at bounding box center [484, 406] width 699 height 115
click at [606, 471] on div "Production Production Status Waiting for Artwork Waiting for Diecut Waiting for…" at bounding box center [484, 91] width 699 height 1577
drag, startPoint x: 428, startPoint y: 448, endPoint x: 672, endPoint y: 453, distance: 244.1
click at [672, 451] on td "Data Generated by Boxesflow: Price: €595,73 Method: Economy Transit Times: - Cu…" at bounding box center [612, 450] width 433 height 15
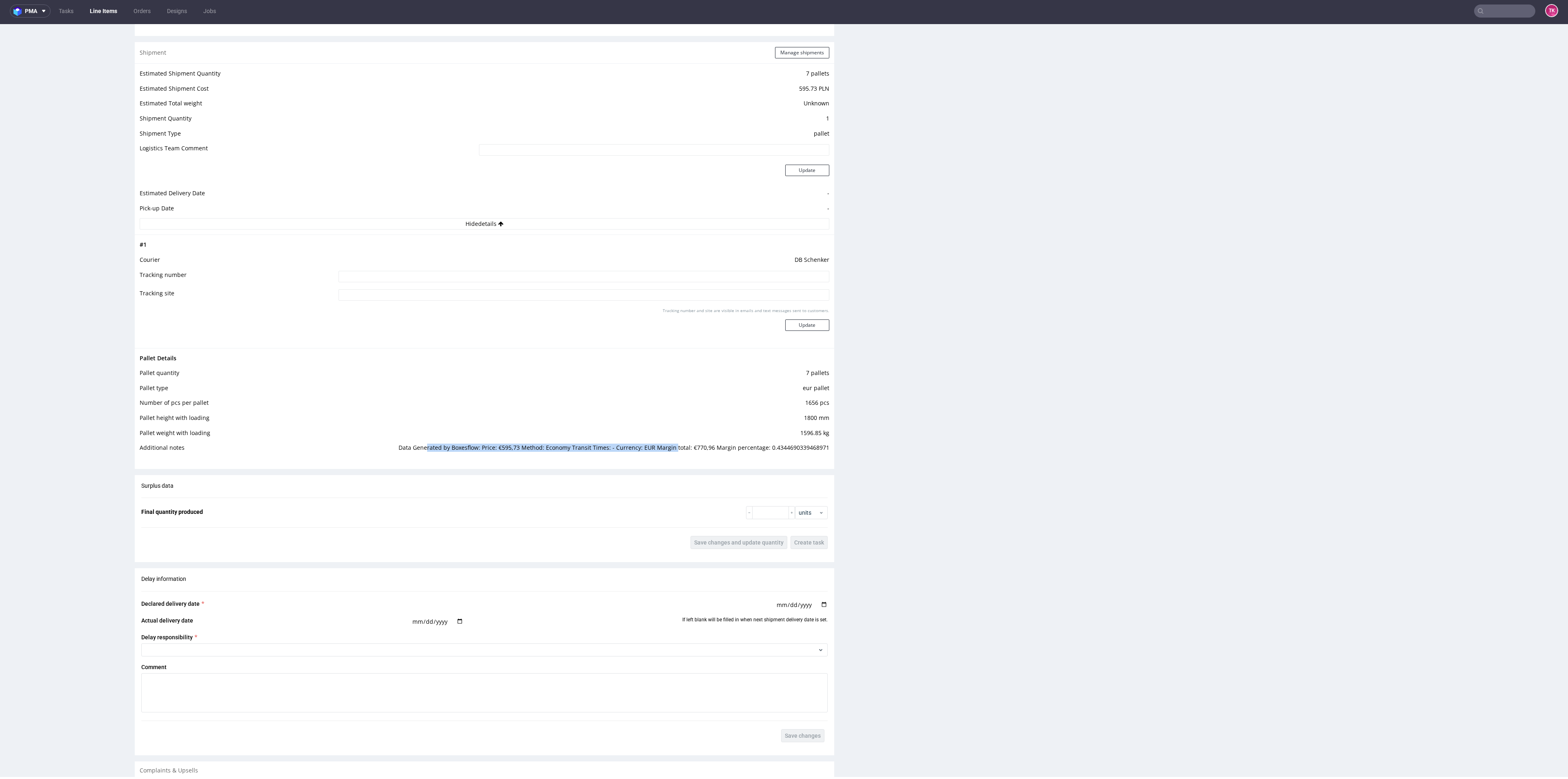
click at [672, 454] on td "Data Generated by Boxesflow: Price: €595,73 Method: Economy Transit Times: - Cu…" at bounding box center [612, 450] width 433 height 15
drag, startPoint x: 391, startPoint y: 446, endPoint x: 517, endPoint y: 465, distance: 127.4
click at [492, 456] on td "Data Generated by Boxesflow: Price: €595,73 Method: Economy Transit Times: - Cu…" at bounding box center [612, 450] width 433 height 15
click at [523, 468] on div "Shipment Manage shipments Estimated Shipment Quantity 7 pallets Estimated Shipm…" at bounding box center [484, 255] width 699 height 427
drag, startPoint x: 485, startPoint y: 446, endPoint x: 589, endPoint y: 448, distance: 104.0
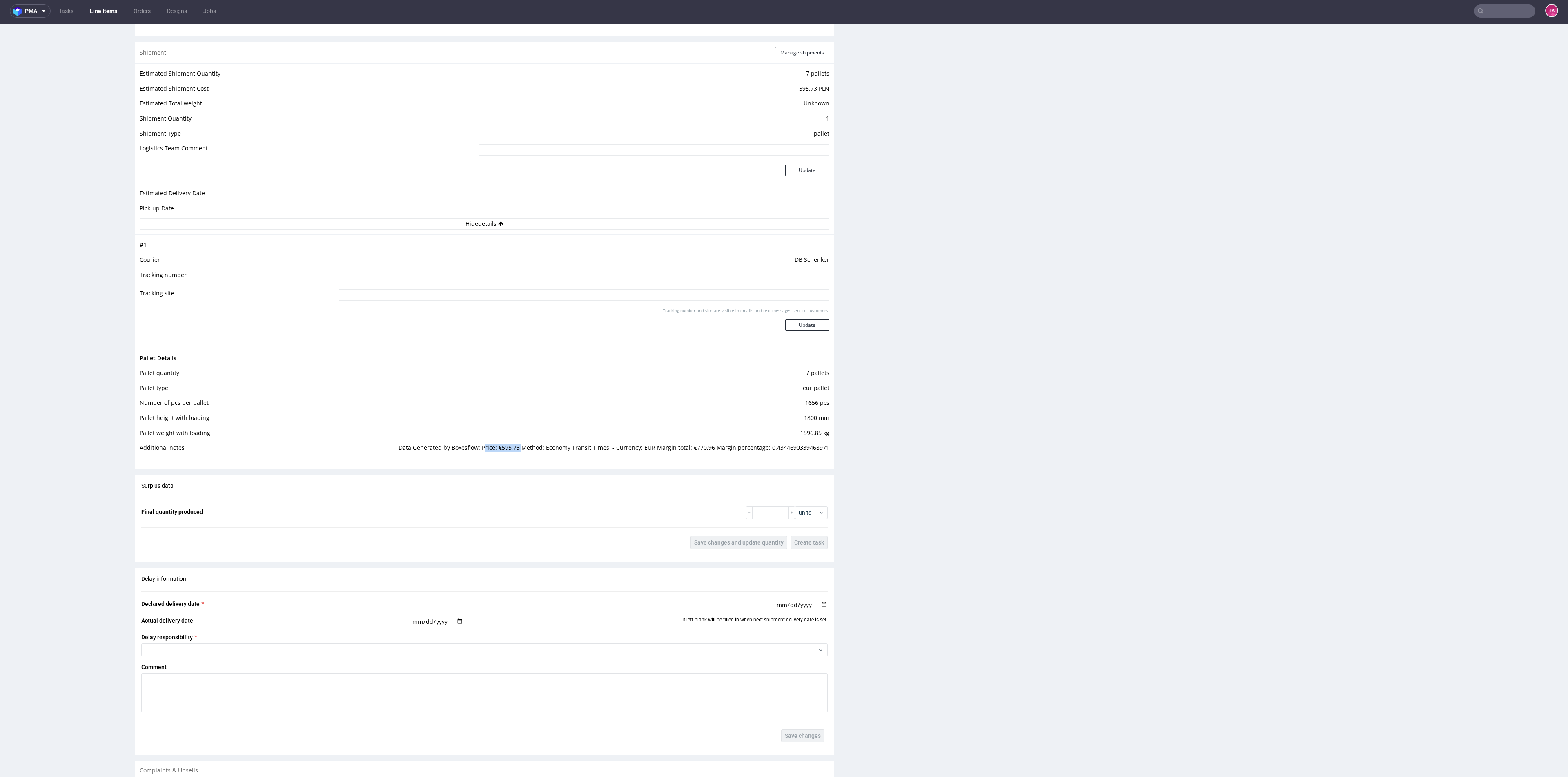
click at [570, 451] on td "Data Generated by Boxesflow: Price: €595,73 Method: Economy Transit Times: - Cu…" at bounding box center [612, 450] width 433 height 15
click at [693, 448] on td "Data Generated by Boxesflow: Price: €595,73 Method: Economy Transit Times: - Cu…" at bounding box center [612, 450] width 433 height 15
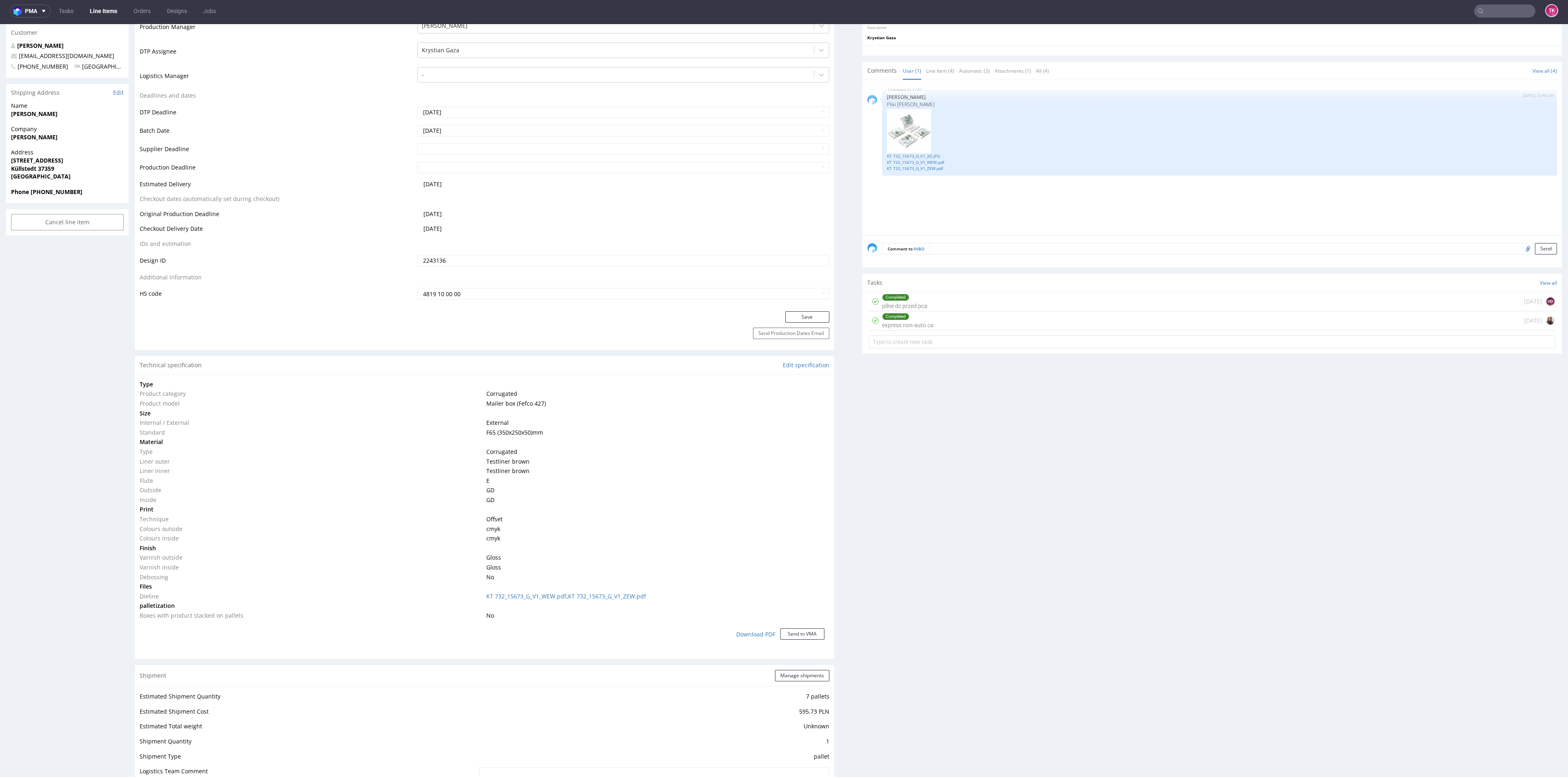
scroll to position [0, 0]
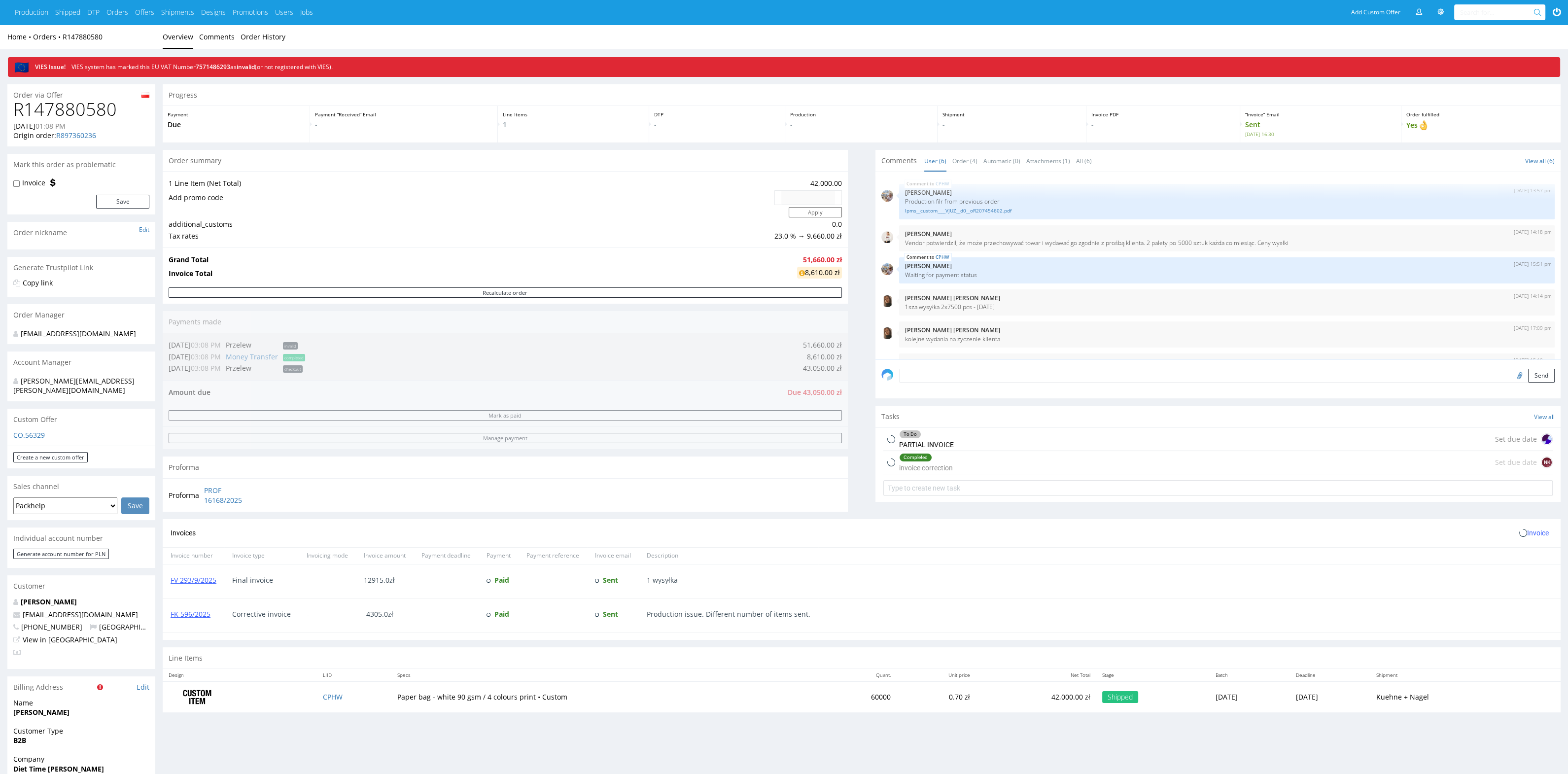
scroll to position [26, 0]
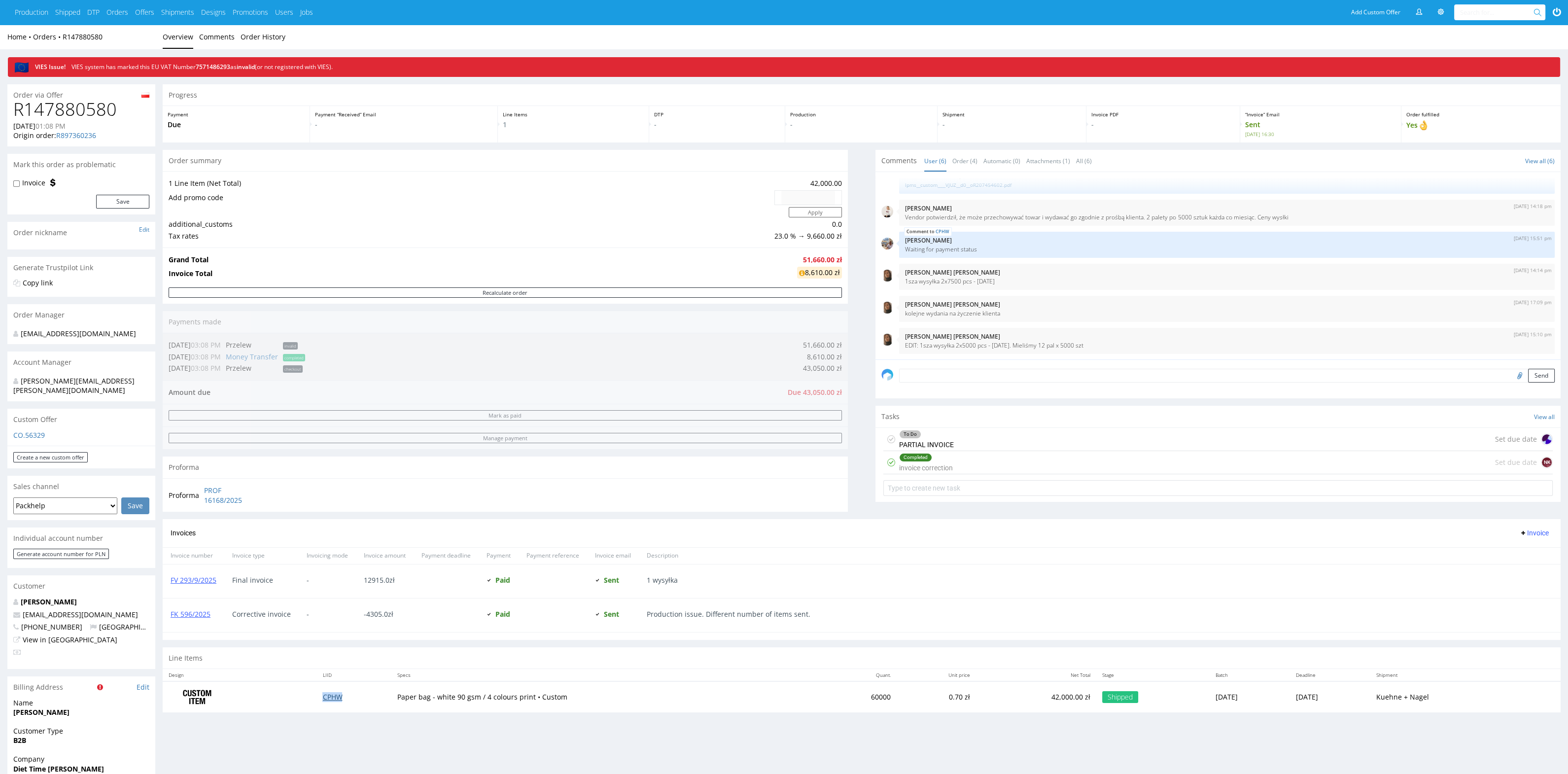
click at [337, 693] on link "CPHW" at bounding box center [332, 697] width 20 height 10
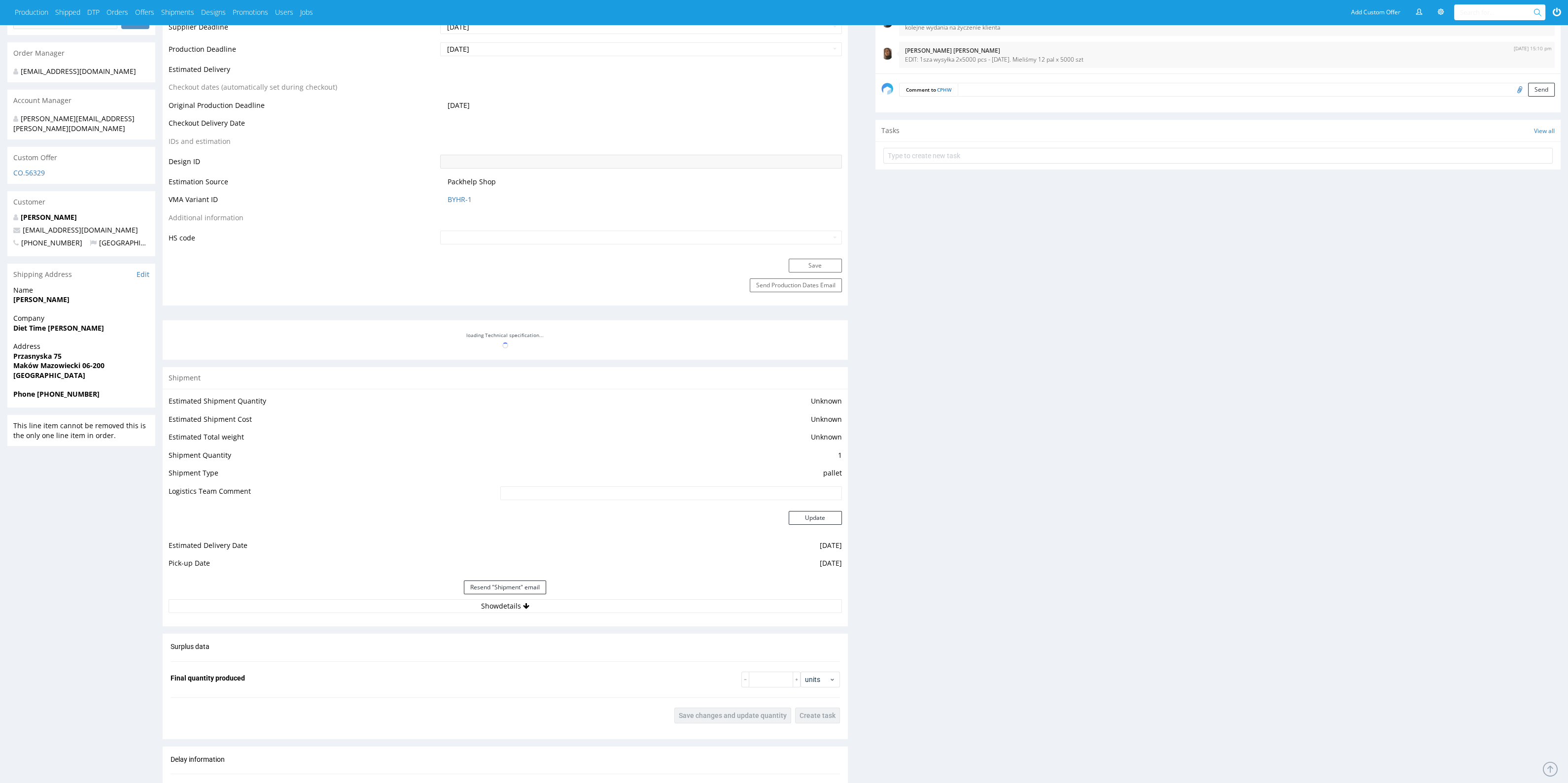
scroll to position [123, 0]
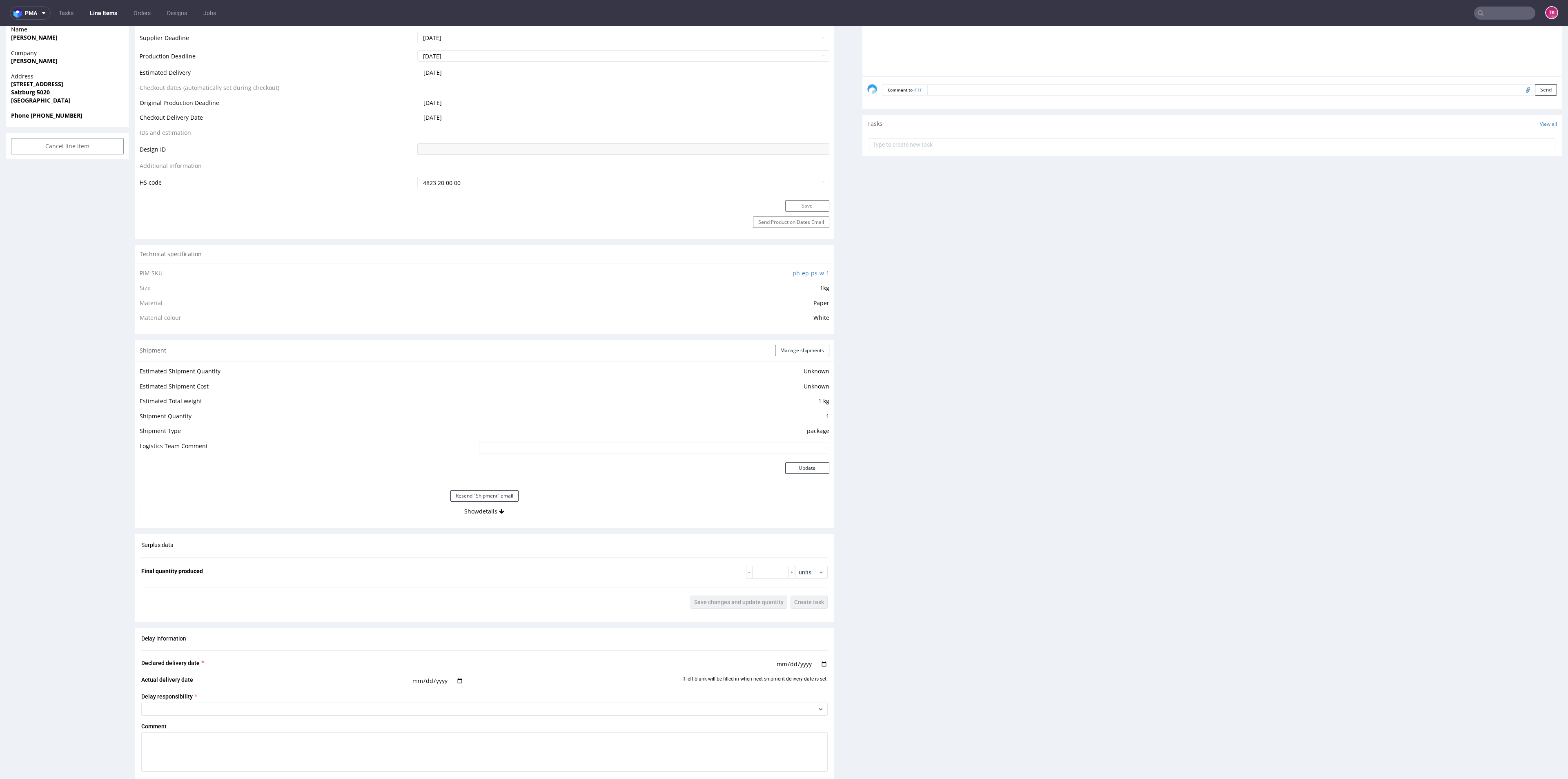
scroll to position [613, 0]
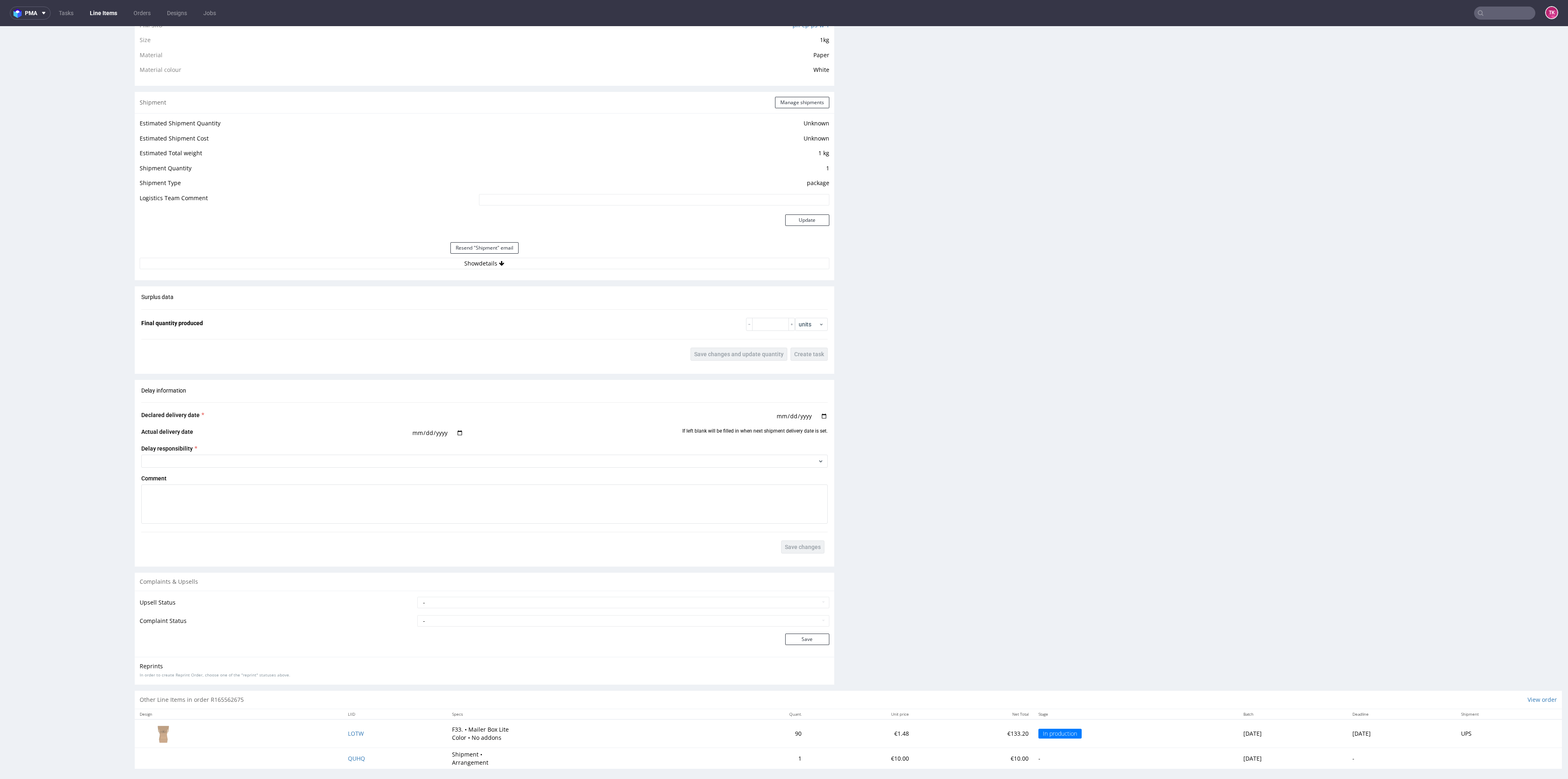
drag, startPoint x: 426, startPoint y: 265, endPoint x: 427, endPoint y: 272, distance: 7.1
click at [427, 265] on button "Show details" at bounding box center [484, 263] width 690 height 12
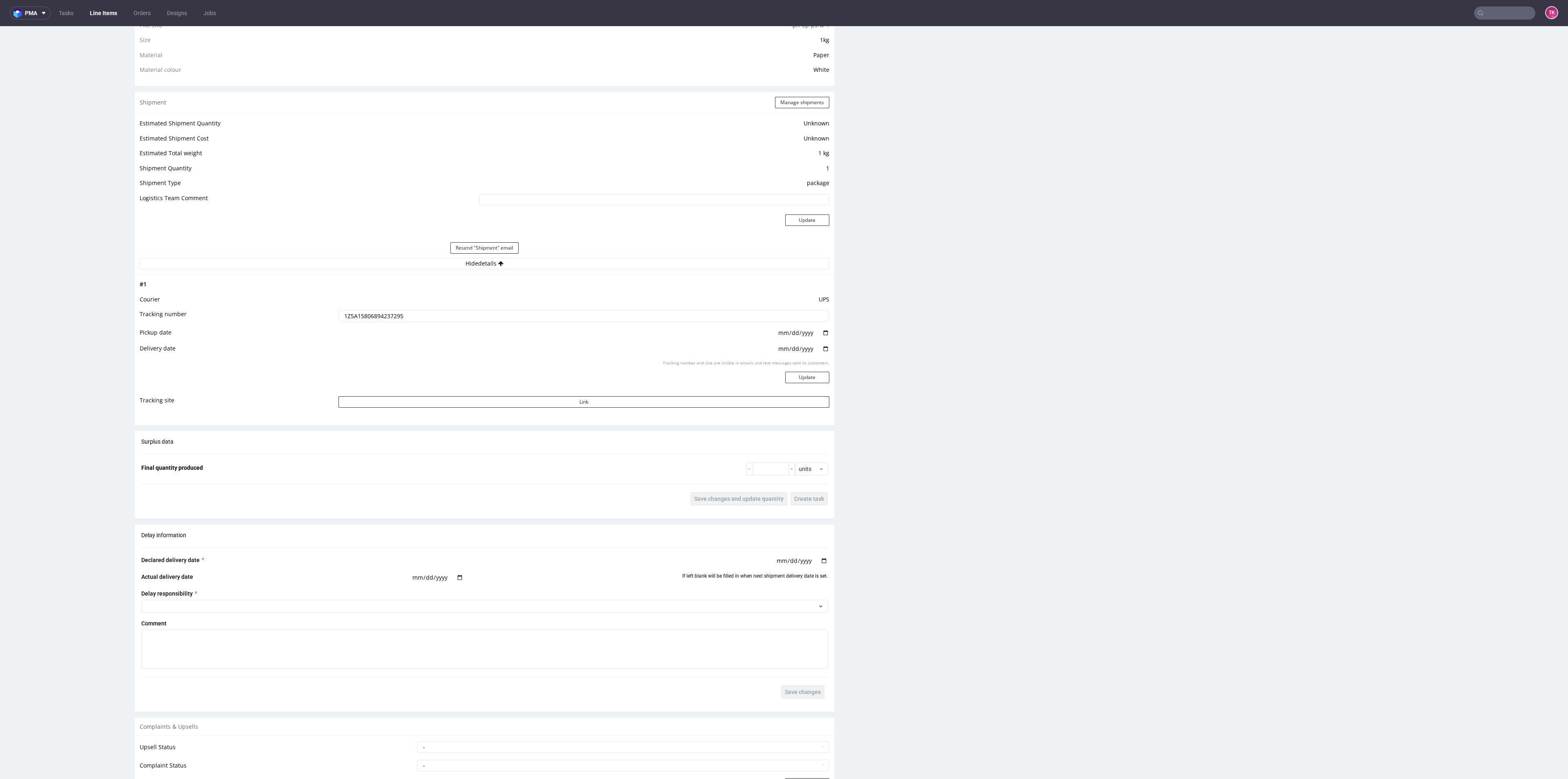
click at [376, 325] on td "1Z5A15806894237295" at bounding box center [583, 319] width 492 height 18
click at [376, 320] on input "1Z5A15806894237295" at bounding box center [584, 315] width 491 height 12
click at [376, 320] on input "1Z5A15806894237295" at bounding box center [584, 315] width 491 height 12
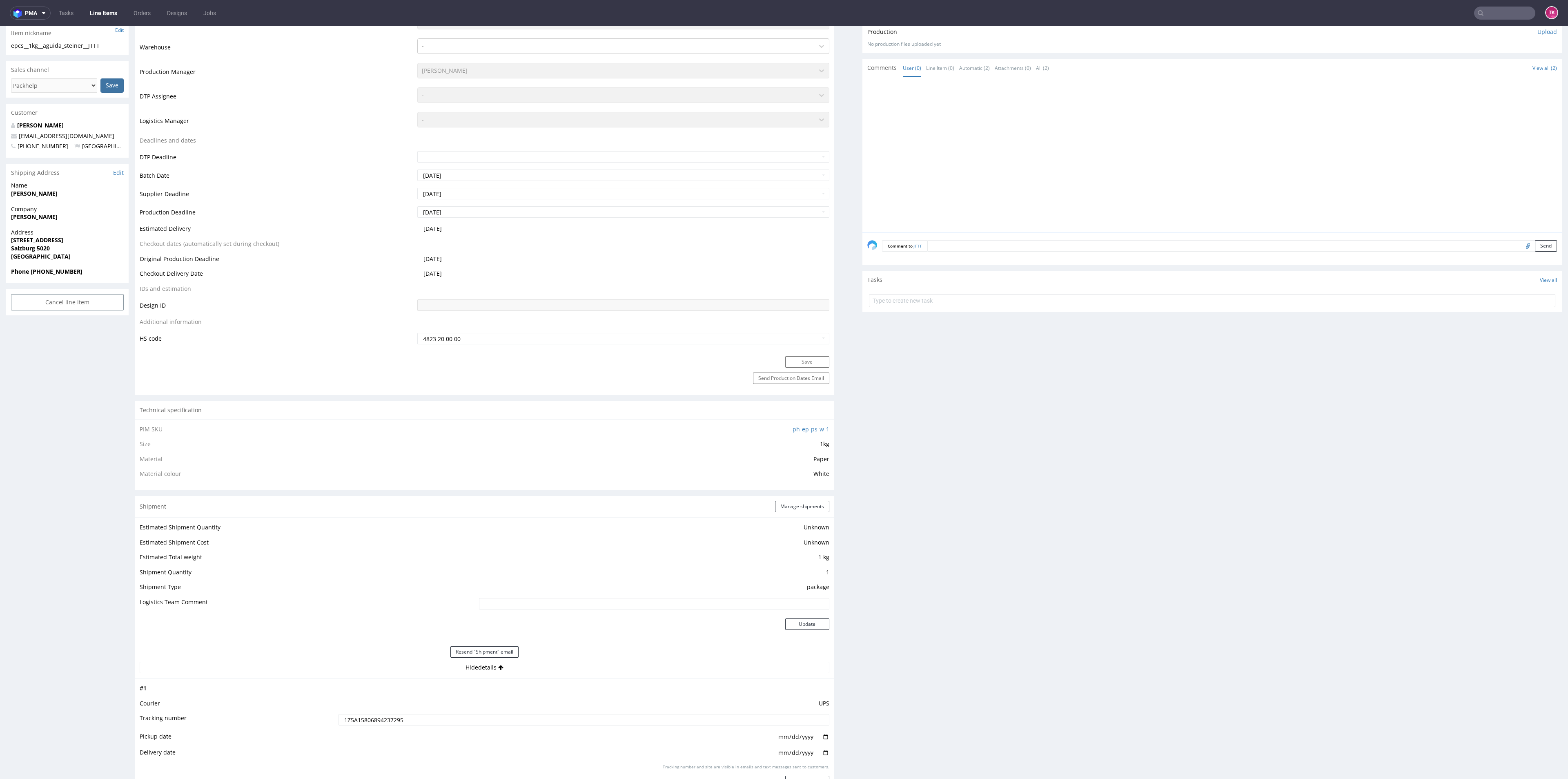
scroll to position [62, 0]
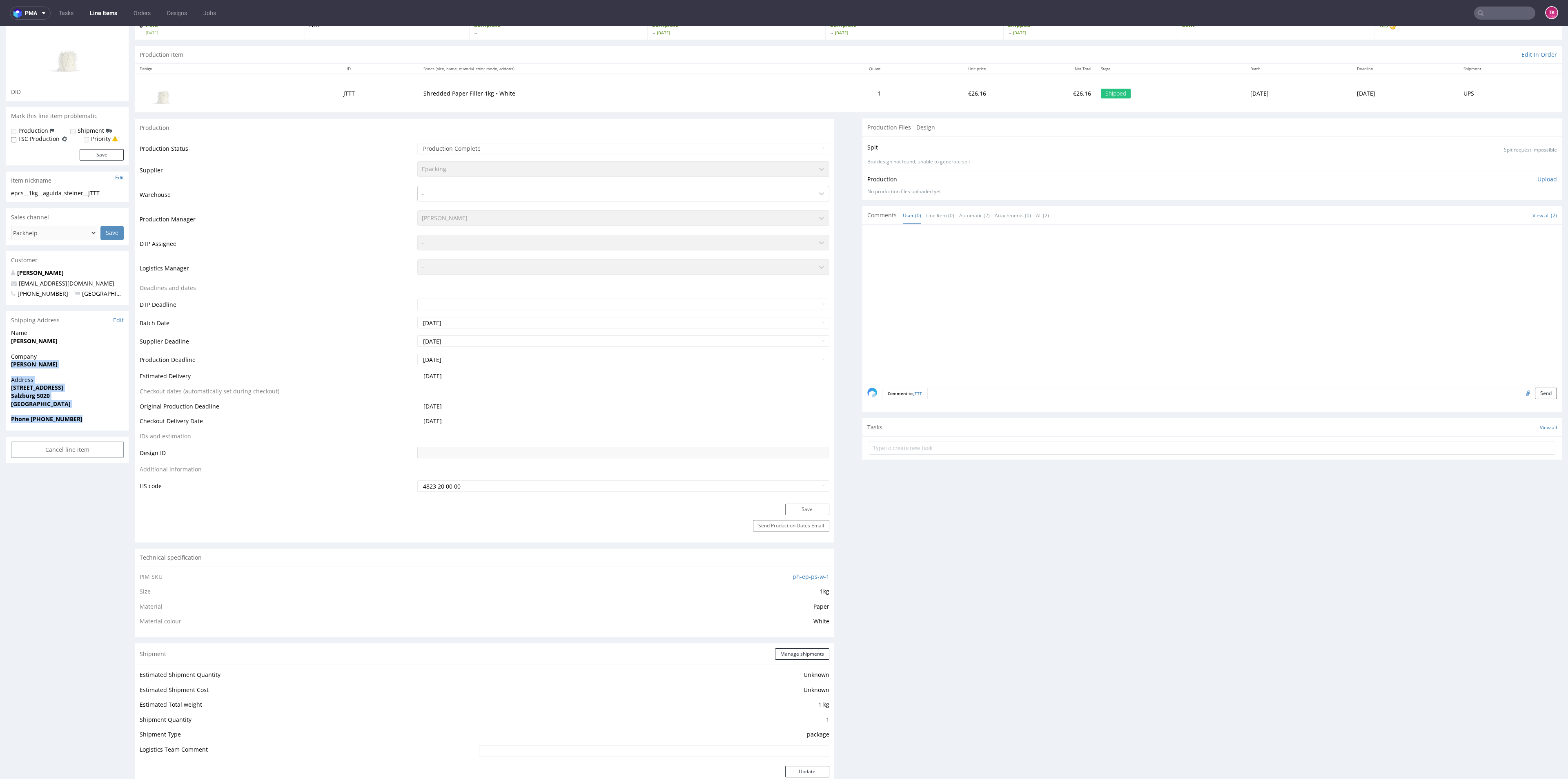
drag, startPoint x: 1, startPoint y: 365, endPoint x: 91, endPoint y: 417, distance: 103.9
click at [91, 417] on div "R165562675 21.09.2025 05:46 PM JTTT DID Mark this line item problematic Product…" at bounding box center [784, 731] width 1568 height 1493
copy section "Naumi Aguida-Steiner Address Petersbrunnstraße 9 Salzburg 5020 Austria Phone +4…"
click at [119, 10] on link "Line Items" at bounding box center [103, 13] width 37 height 13
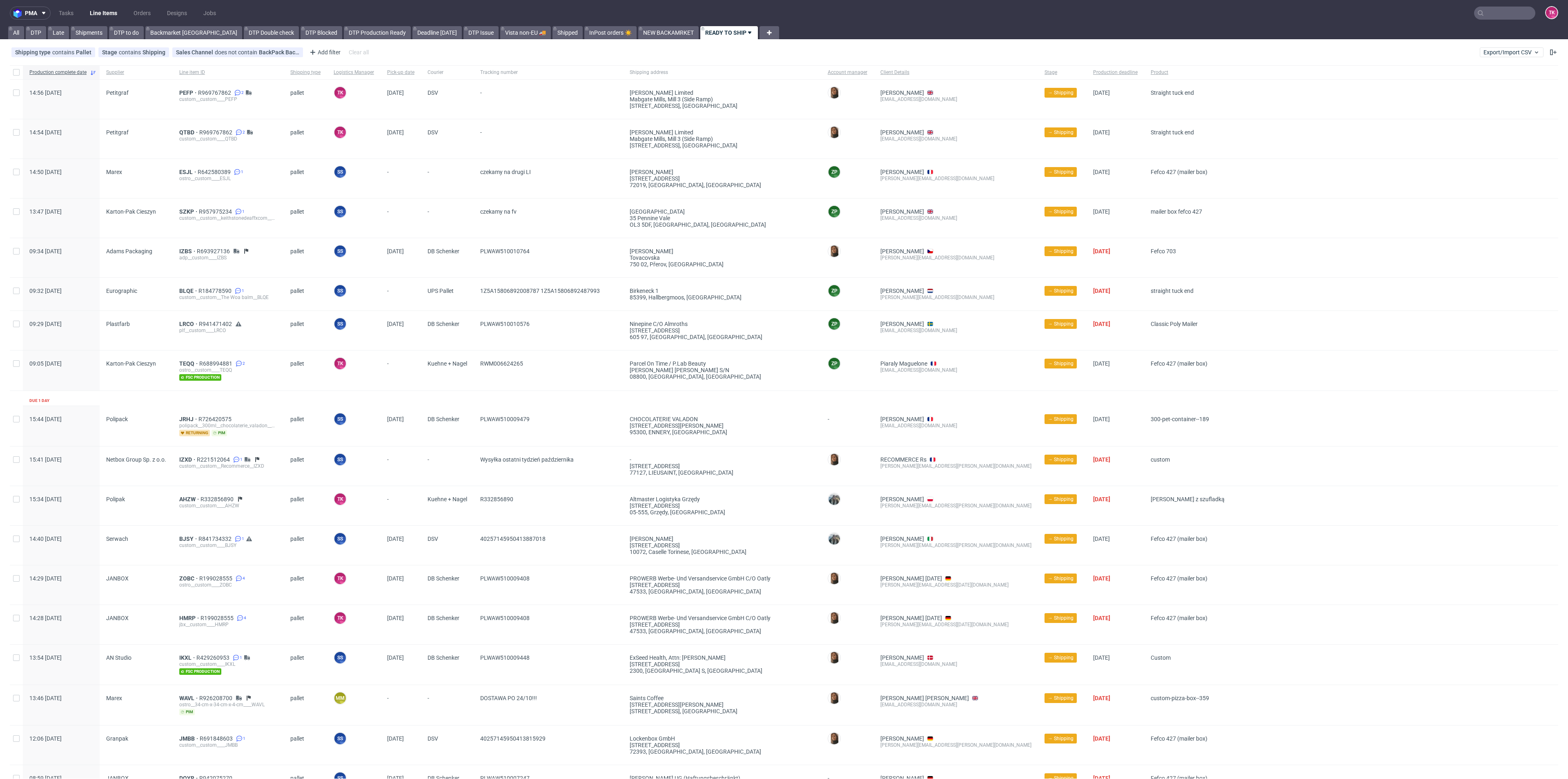
click at [1502, 13] on input "text" at bounding box center [1505, 13] width 61 height 13
paste input "Naumi Aguida-Steiner Address Petersbrunnstraße 9 Salzburg 5020 Austria Phone +4…"
click at [1458, 7] on input "Naumi Aguida-Steiner Address Petersbrunnstraße 9 Salzburg 5020 Austria Phone +4…" at bounding box center [1455, 13] width 160 height 13
paste input "RWM006411333"
type input "RWM006411333"
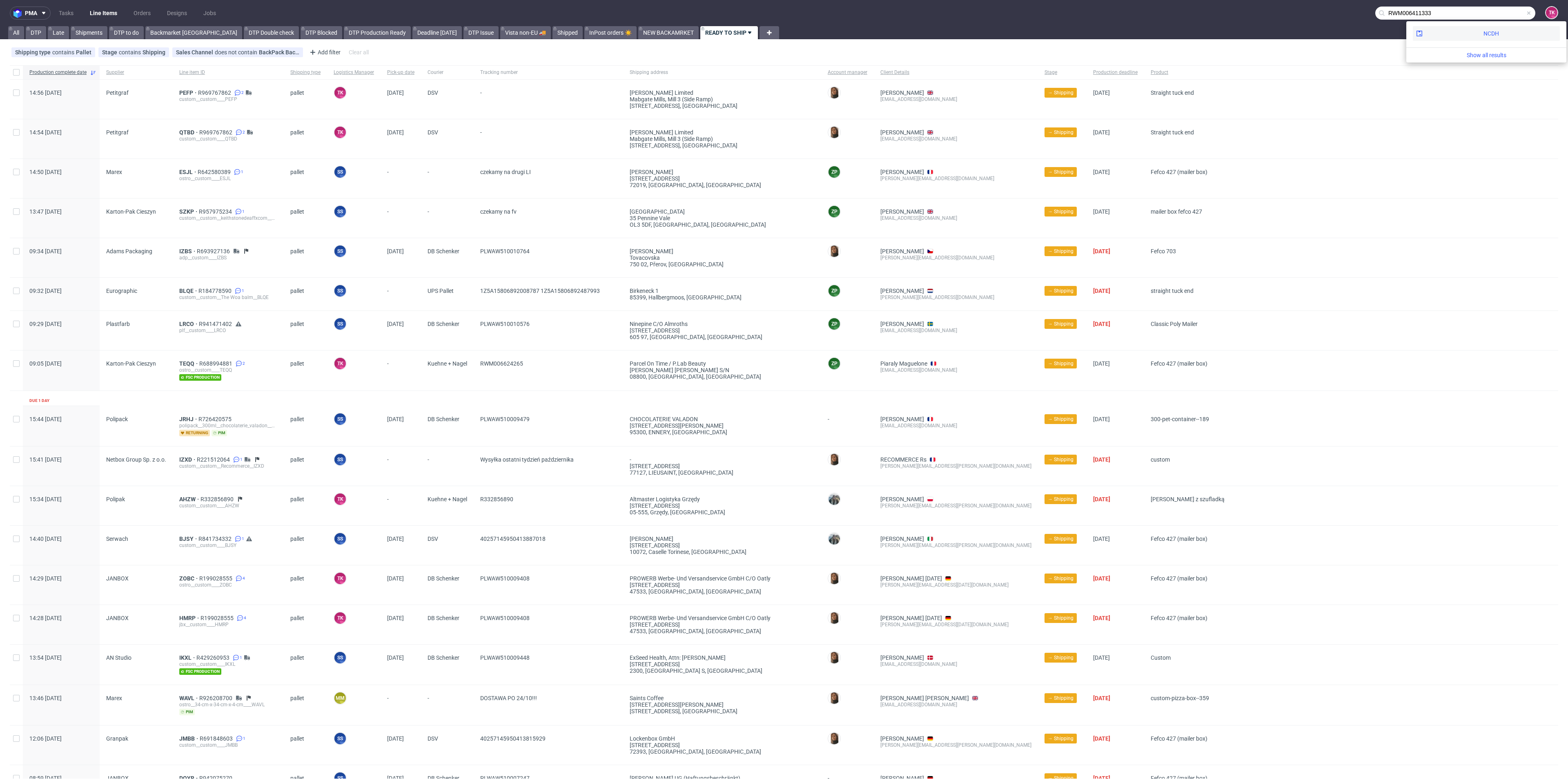
click at [1493, 33] on div "NCDH" at bounding box center [1486, 33] width 147 height 15
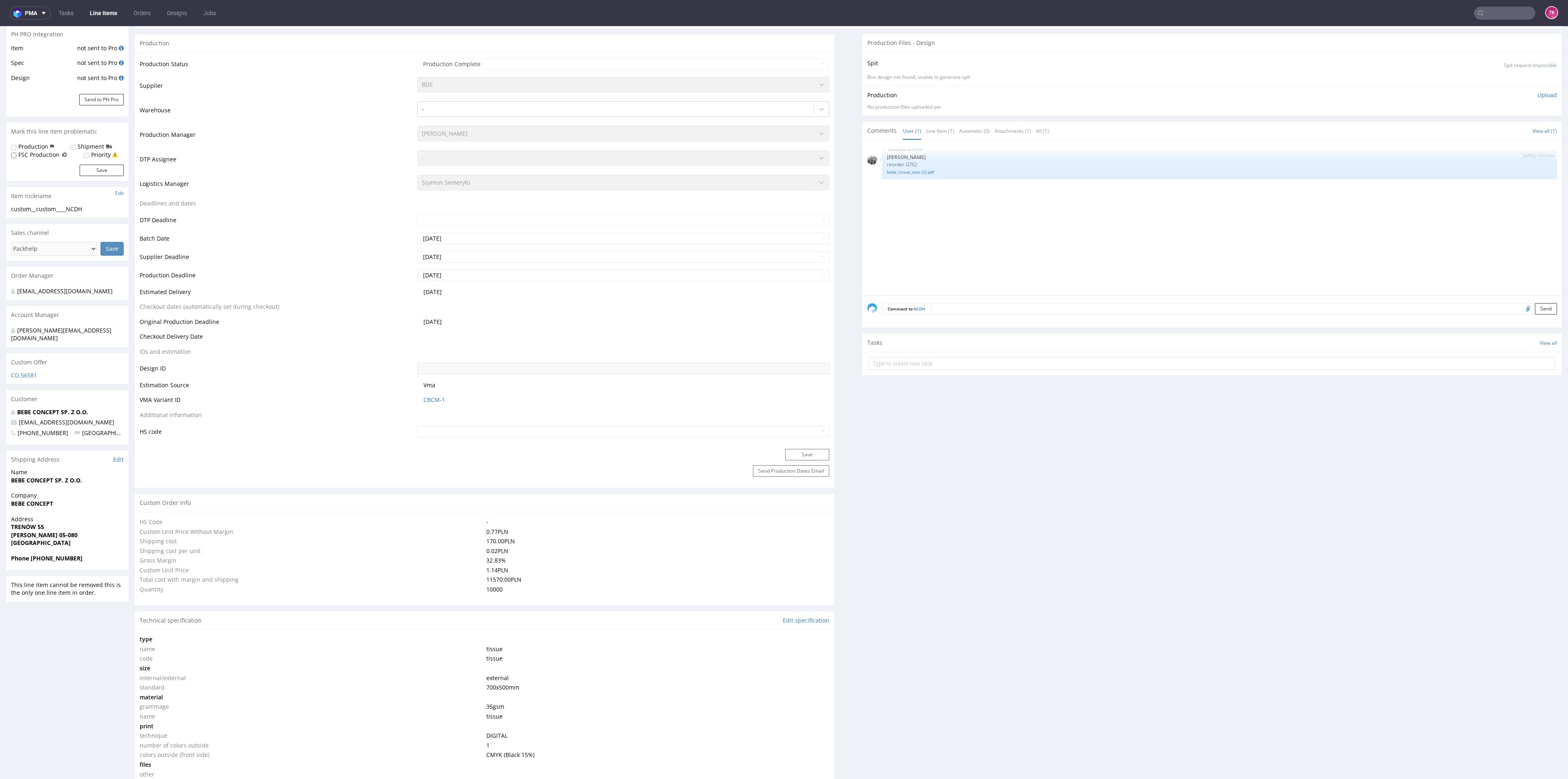
type input "10000"
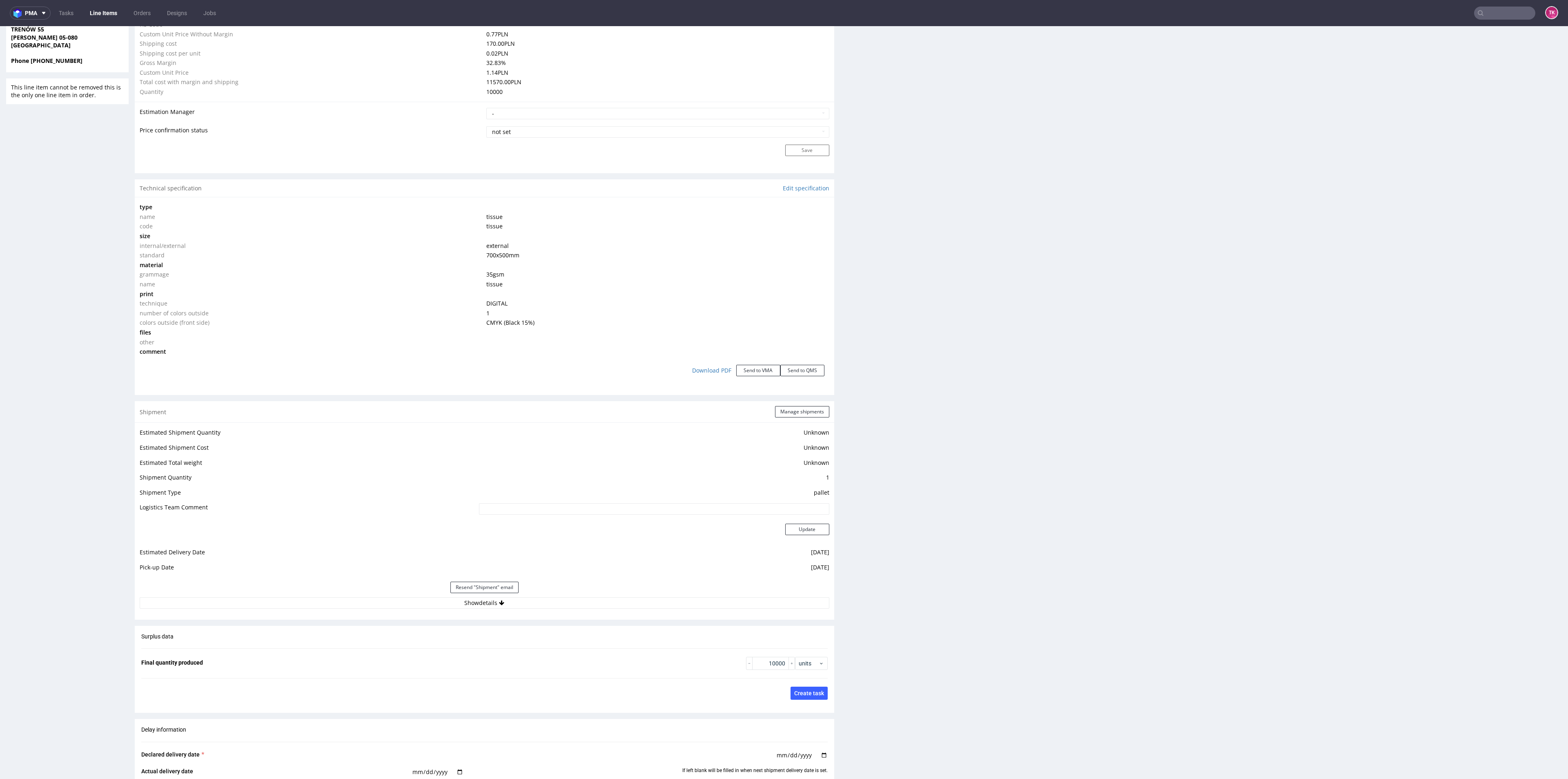
scroll to position [674, 0]
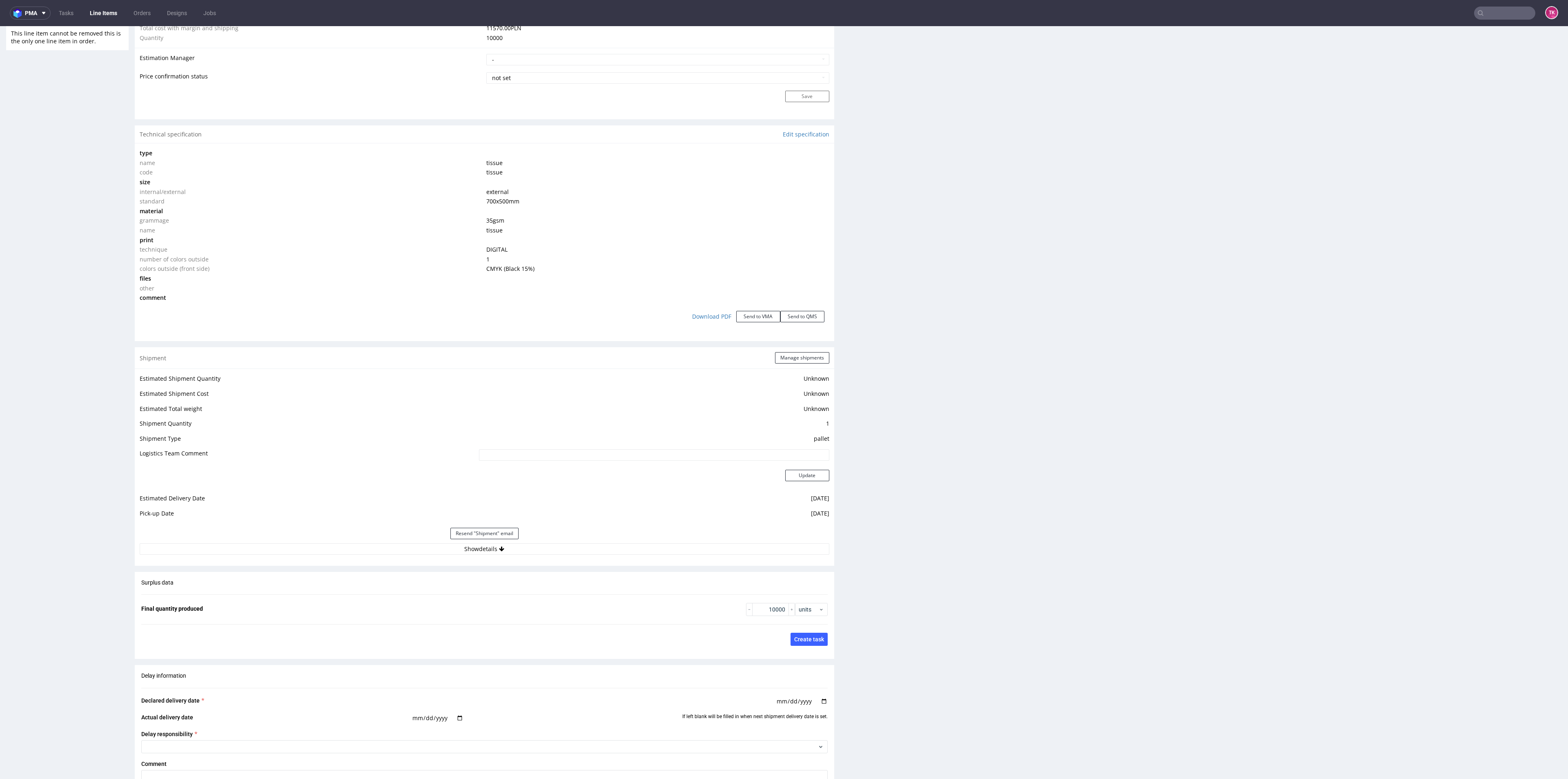
click at [656, 540] on div "Resend "Shipment" email" at bounding box center [484, 534] width 690 height 19
click at [657, 548] on button "Show details" at bounding box center [484, 549] width 690 height 12
click at [657, 548] on button "Hide details" at bounding box center [484, 549] width 690 height 12
drag, startPoint x: 1513, startPoint y: 4, endPoint x: 1508, endPoint y: 9, distance: 7.1
click at [1510, 6] on nav "pma Tasks Line Items Orders Designs Jobs TK" at bounding box center [784, 13] width 1568 height 26
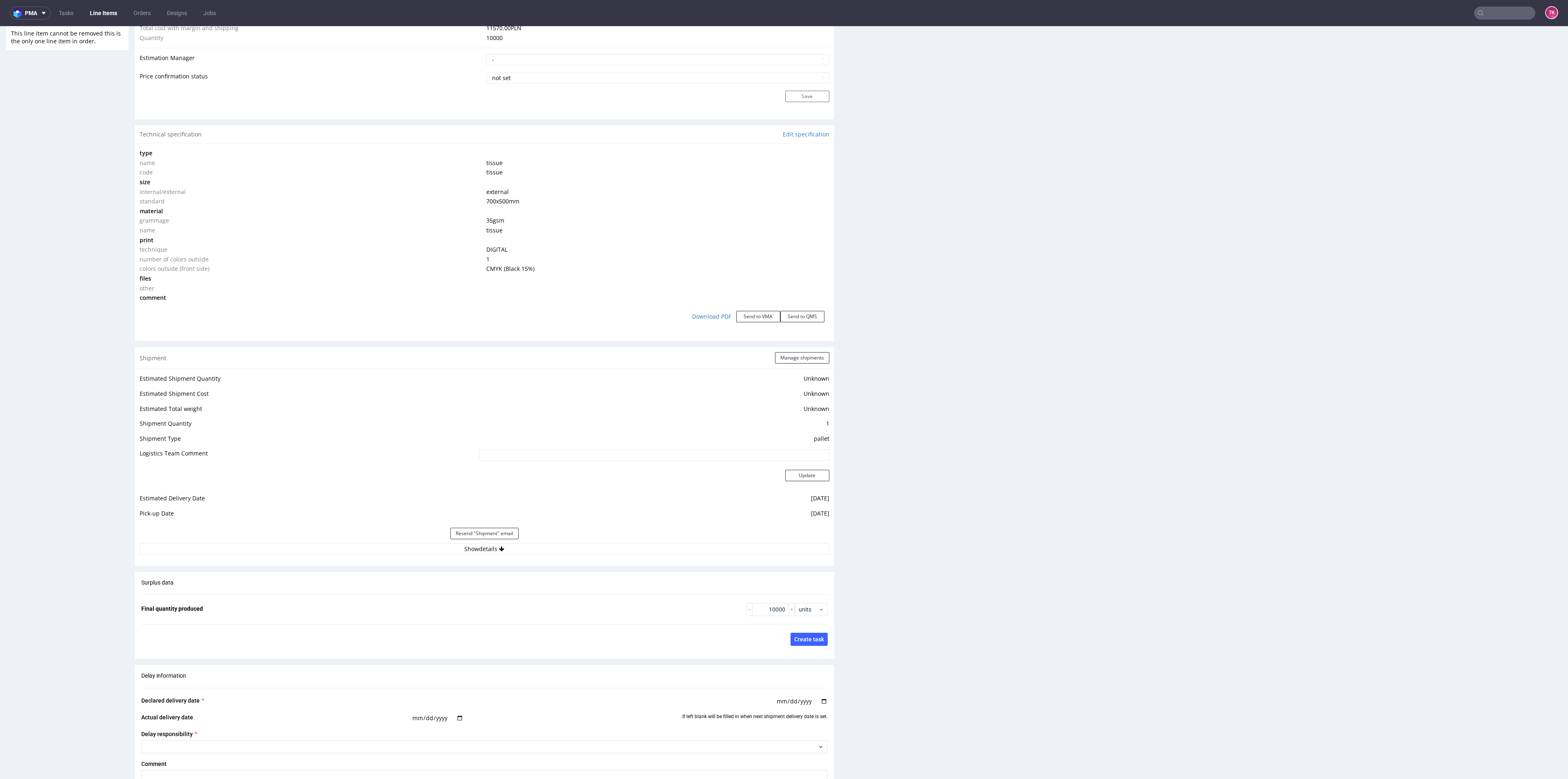
click at [1508, 12] on input "text" at bounding box center [1505, 13] width 61 height 13
drag, startPoint x: 1491, startPoint y: 18, endPoint x: 1485, endPoint y: 16, distance: 6.3
click at [1491, 18] on input "text" at bounding box center [1455, 13] width 160 height 13
drag, startPoint x: 1354, startPoint y: 85, endPoint x: 1372, endPoint y: 35, distance: 53.1
click at [1354, 84] on div "Production Files - Design Spit Spit request impossible Box design not found, un…" at bounding box center [1212, 229] width 699 height 1494
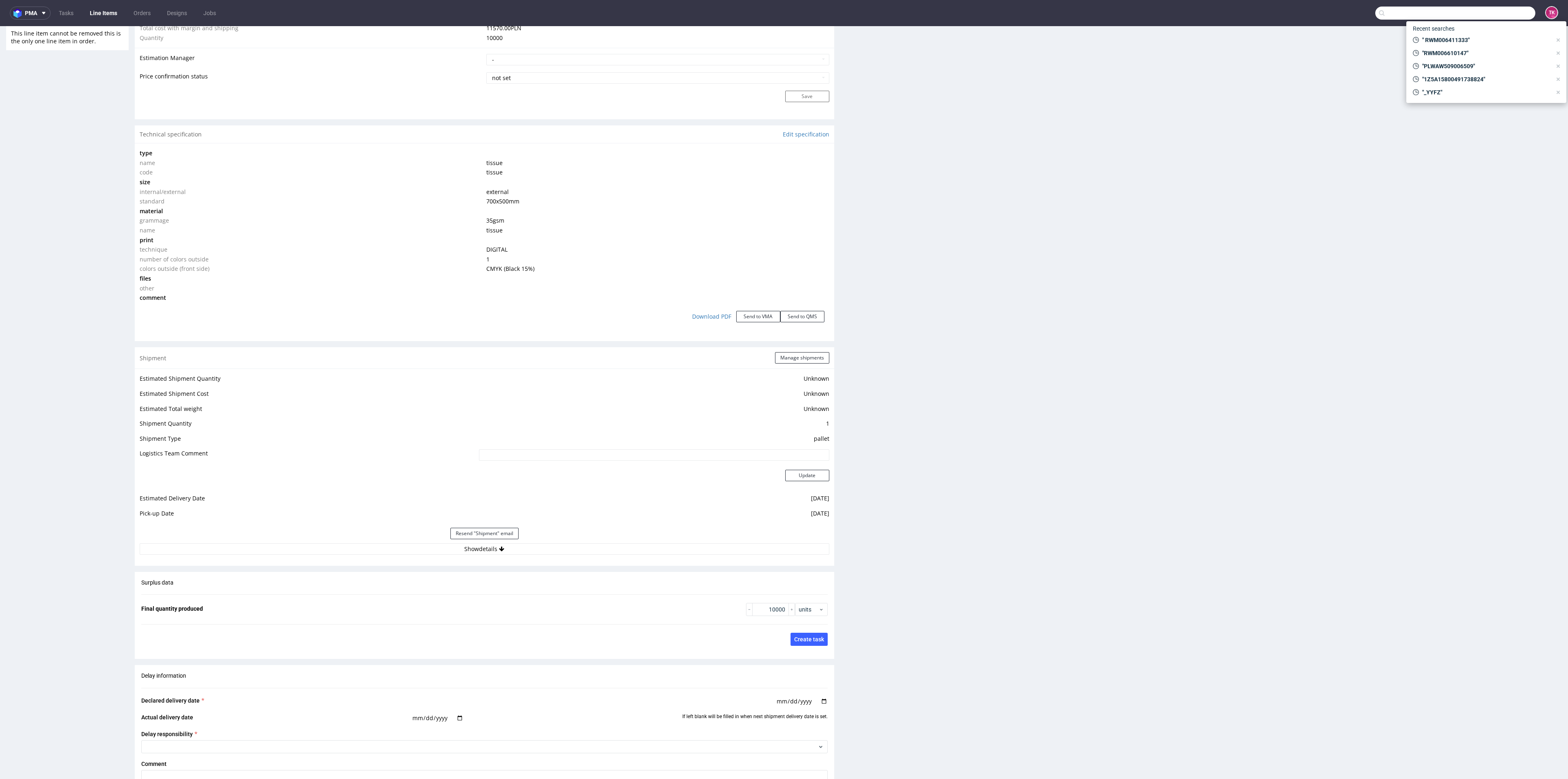
click at [1408, 7] on input "text" at bounding box center [1455, 13] width 160 height 13
paste input "RWM006494332"
type input "RWM006494332"
click at [1466, 33] on div "PJEU" at bounding box center [1486, 33] width 147 height 15
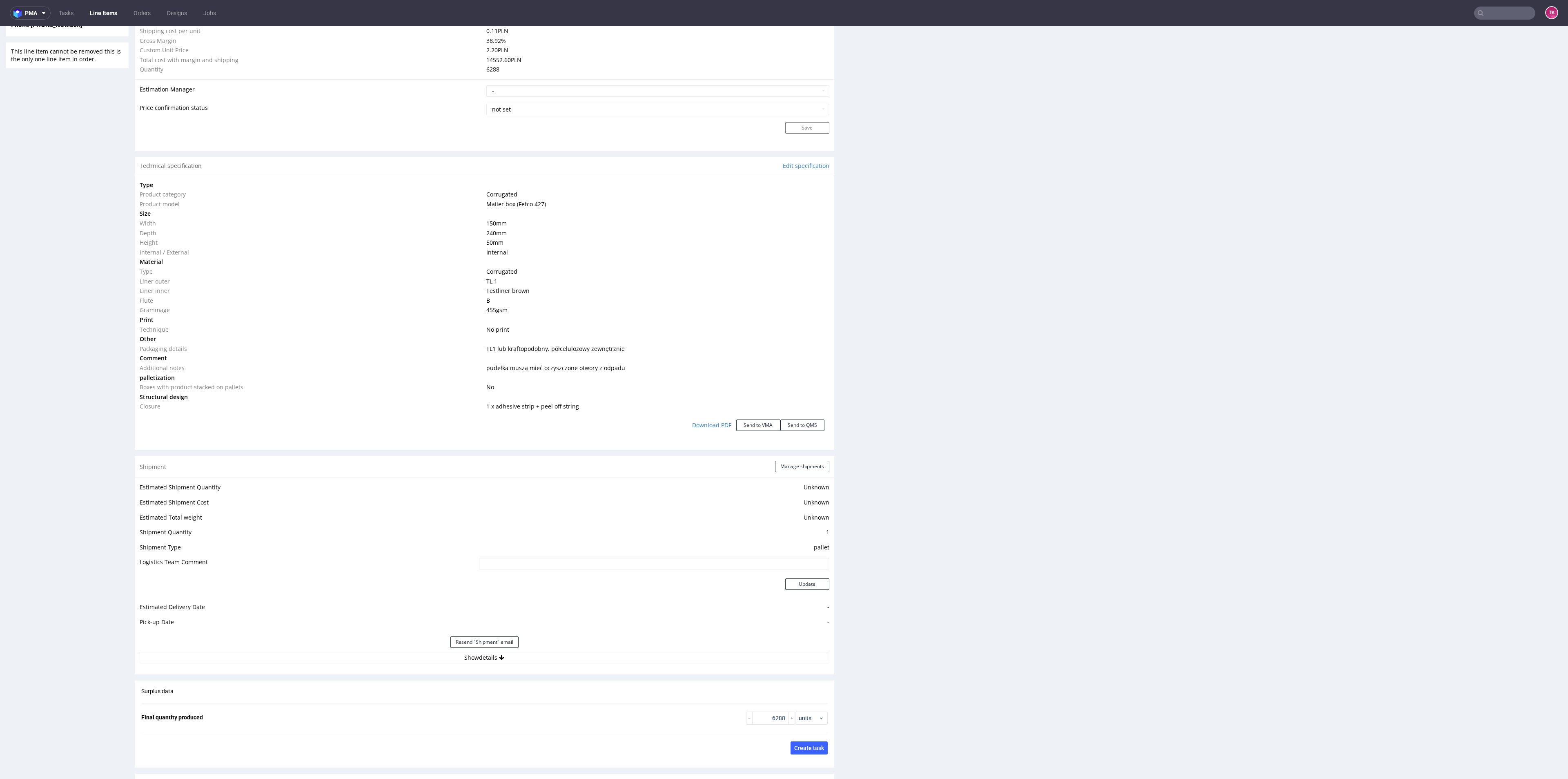
scroll to position [660, 0]
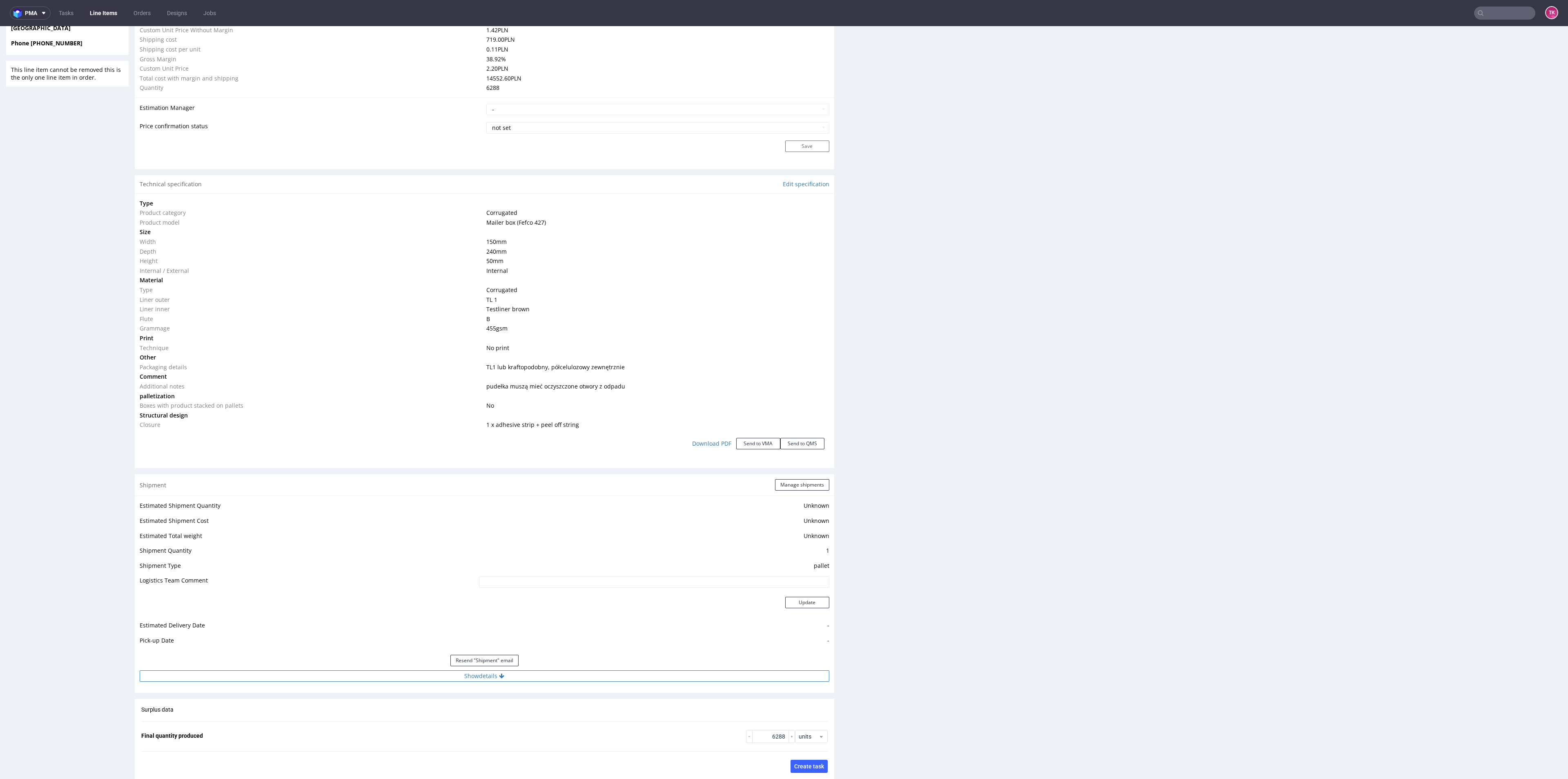
drag, startPoint x: 561, startPoint y: 668, endPoint x: 559, endPoint y: 675, distance: 7.3
click at [559, 671] on div "Estimated Shipment Quantity Unknown Estimated Shipment Cost Unknown Estimated T…" at bounding box center [484, 591] width 699 height 191
click at [559, 679] on button "Show details" at bounding box center [484, 676] width 690 height 12
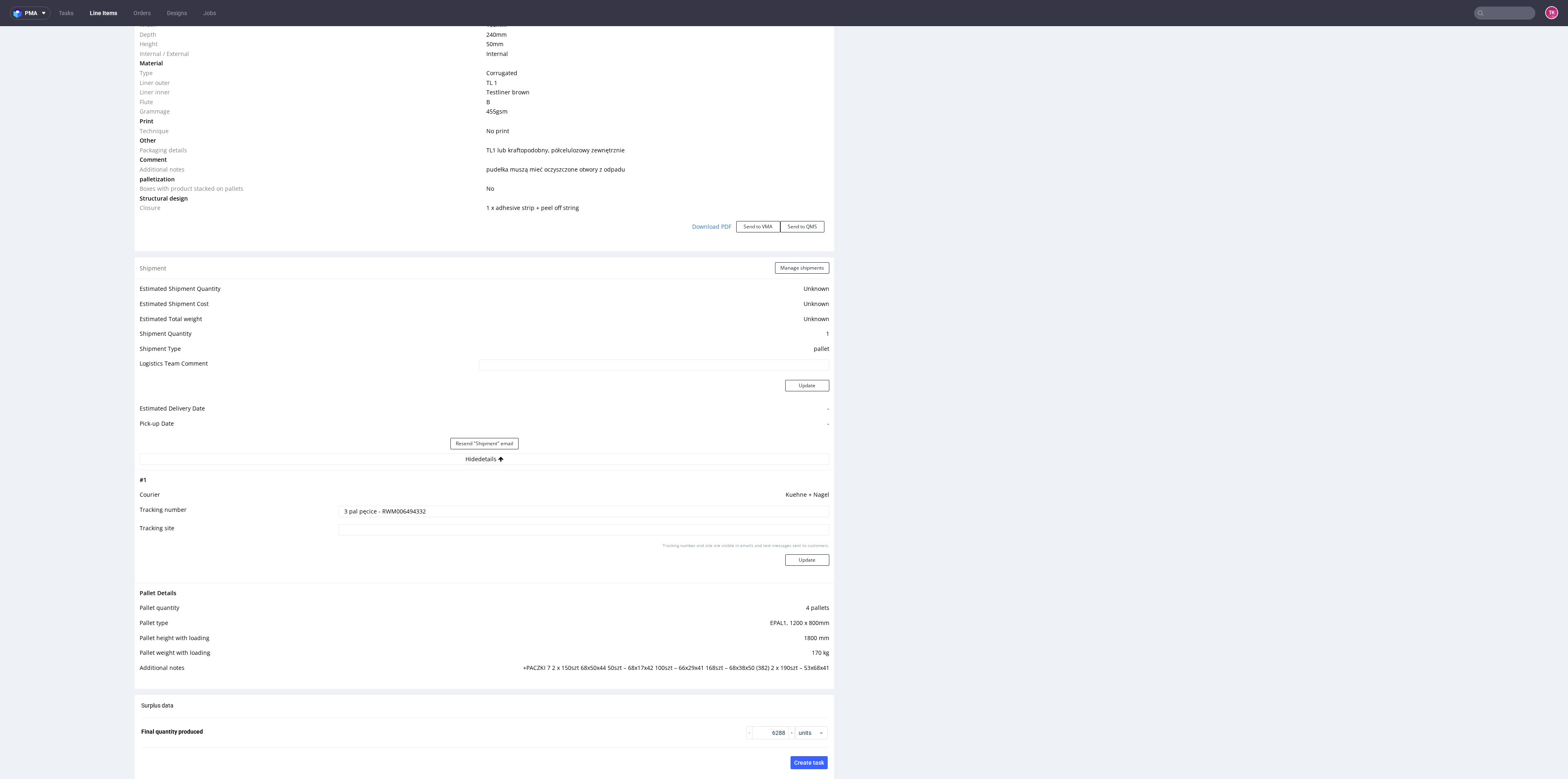
scroll to position [966, 0]
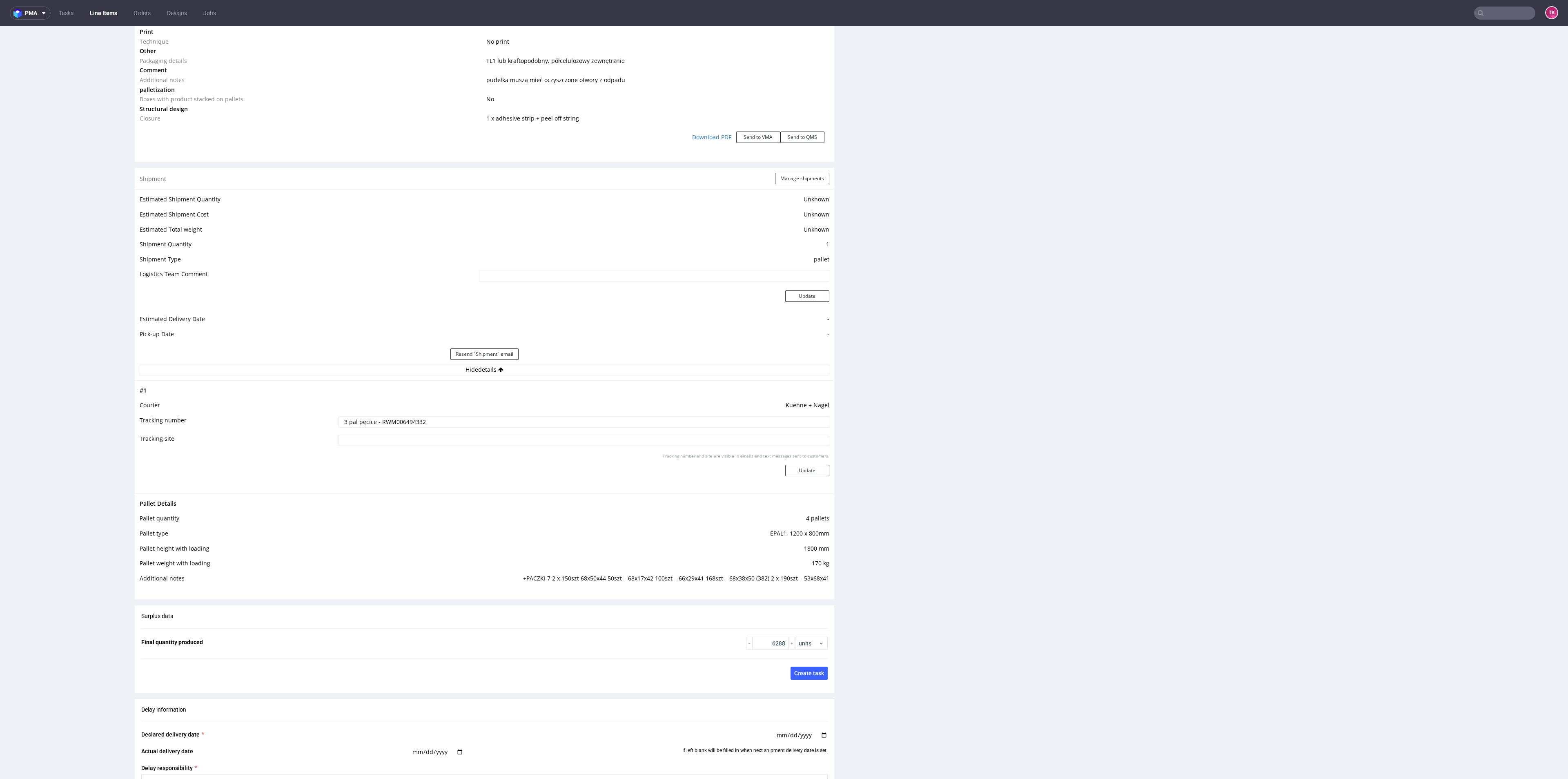
drag, startPoint x: 1498, startPoint y: 23, endPoint x: 1500, endPoint y: 10, distance: 13.2
click at [1498, 20] on nav "pma Tasks Line Items Orders Designs Jobs TK" at bounding box center [784, 13] width 1568 height 26
click at [1501, 10] on input "text" at bounding box center [1455, 13] width 160 height 13
paste input "RWM006630872"
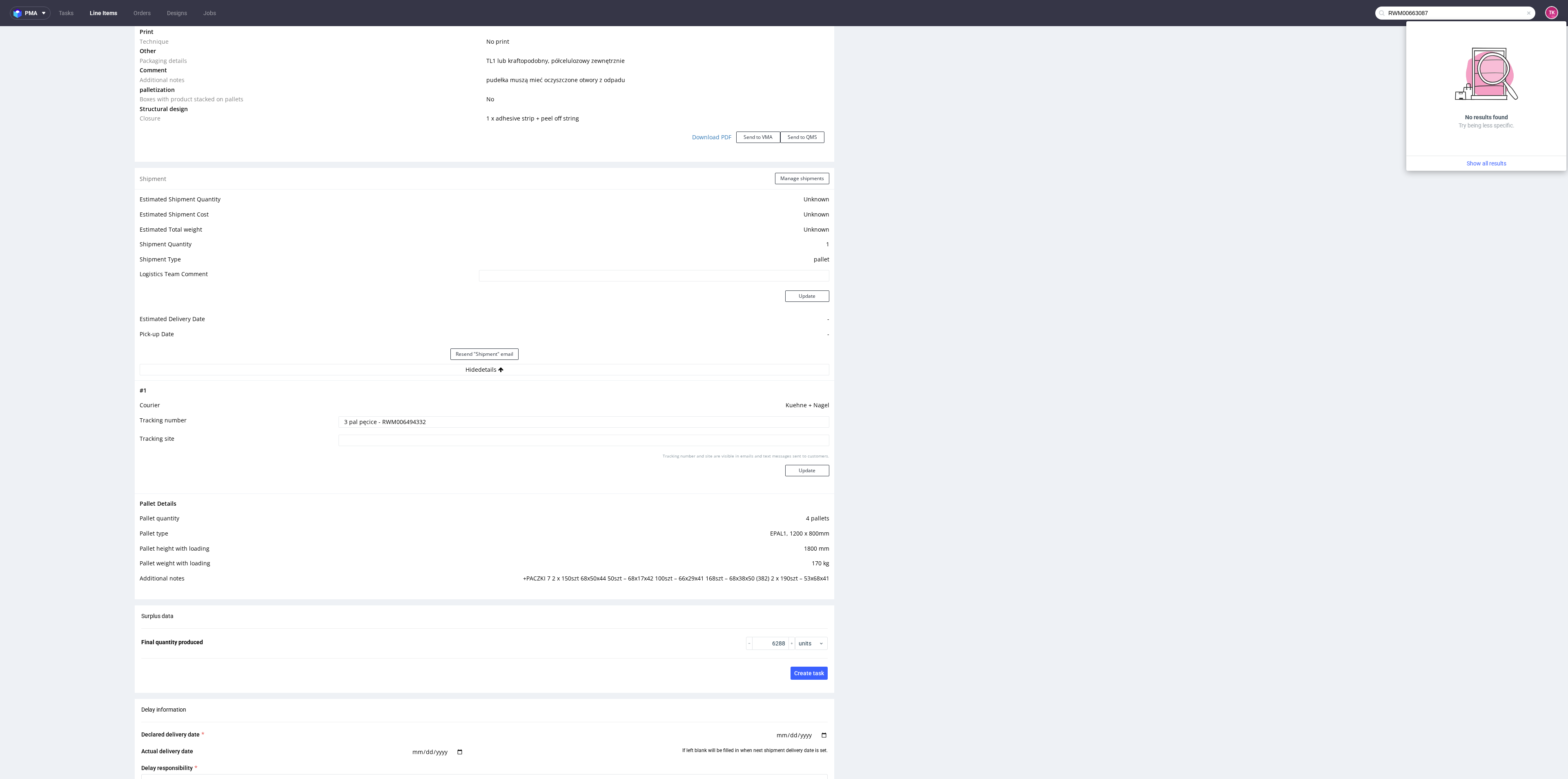
click at [1443, 18] on input "RWM00663087" at bounding box center [1455, 13] width 160 height 13
paste input "208351"
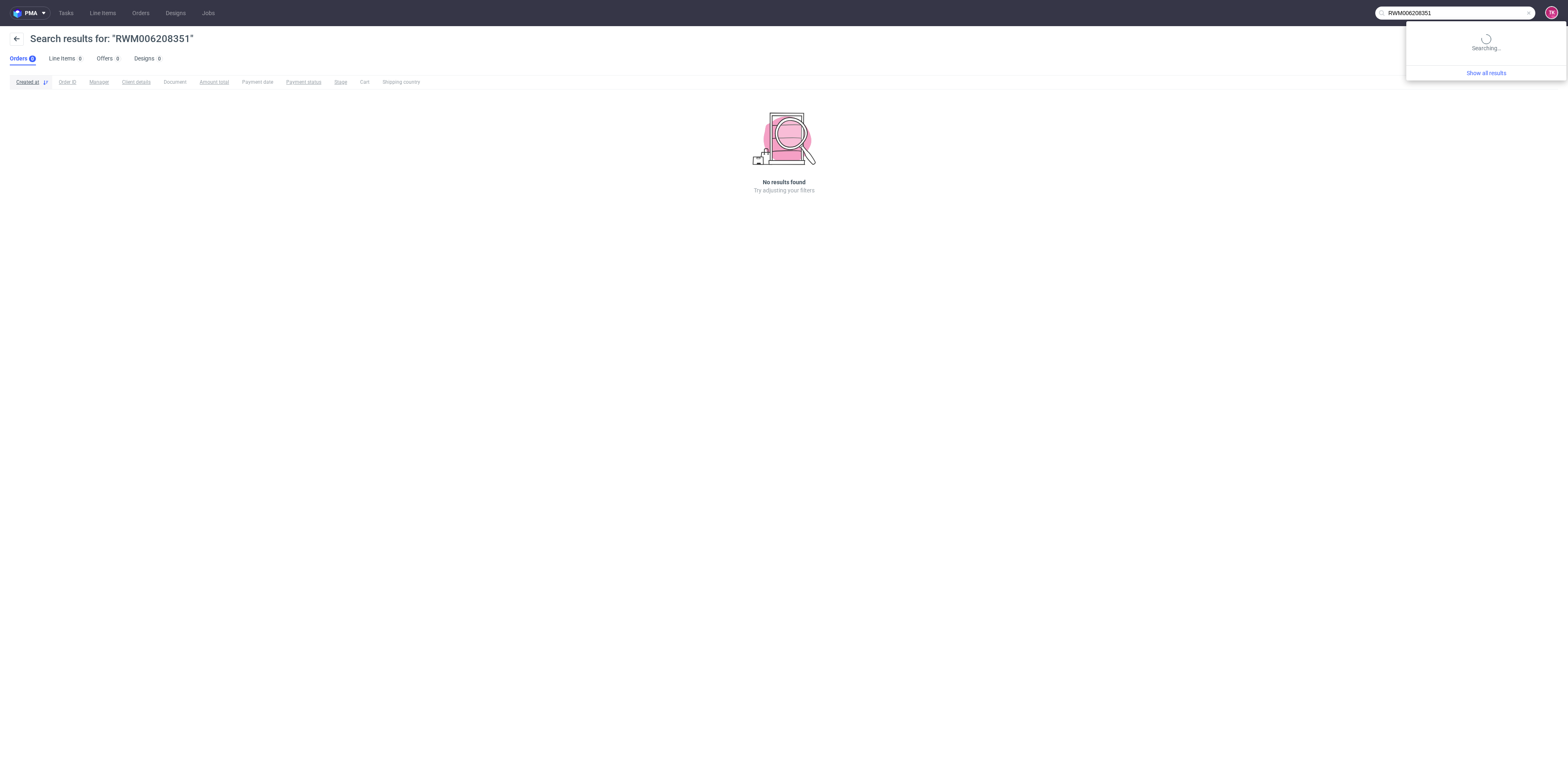
click at [1510, 9] on input "RWM006208351" at bounding box center [1455, 13] width 160 height 13
paste input "text"
type input "RWM0062083"
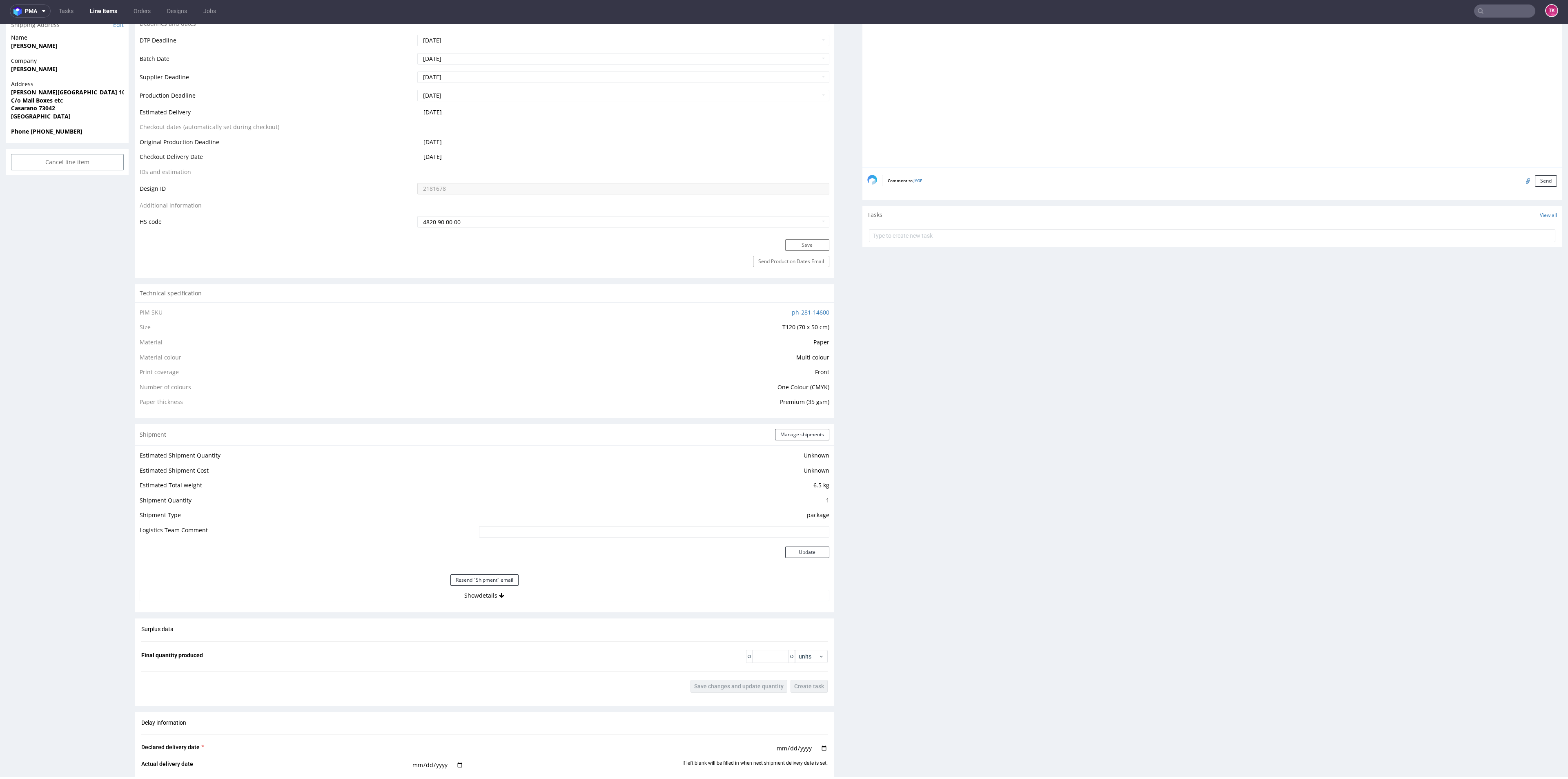
scroll to position [368, 0]
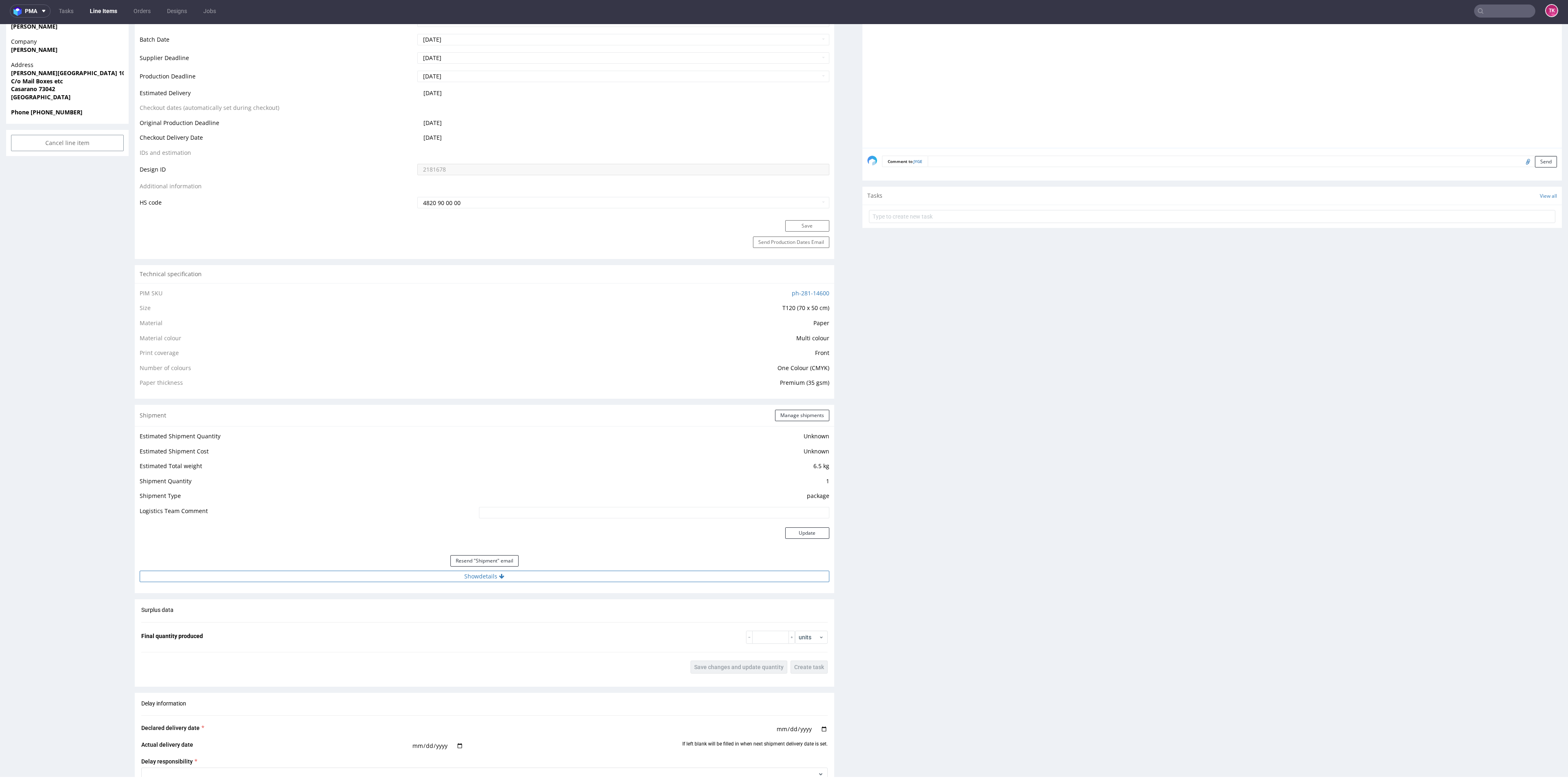
click at [592, 577] on button "Show details" at bounding box center [484, 576] width 690 height 12
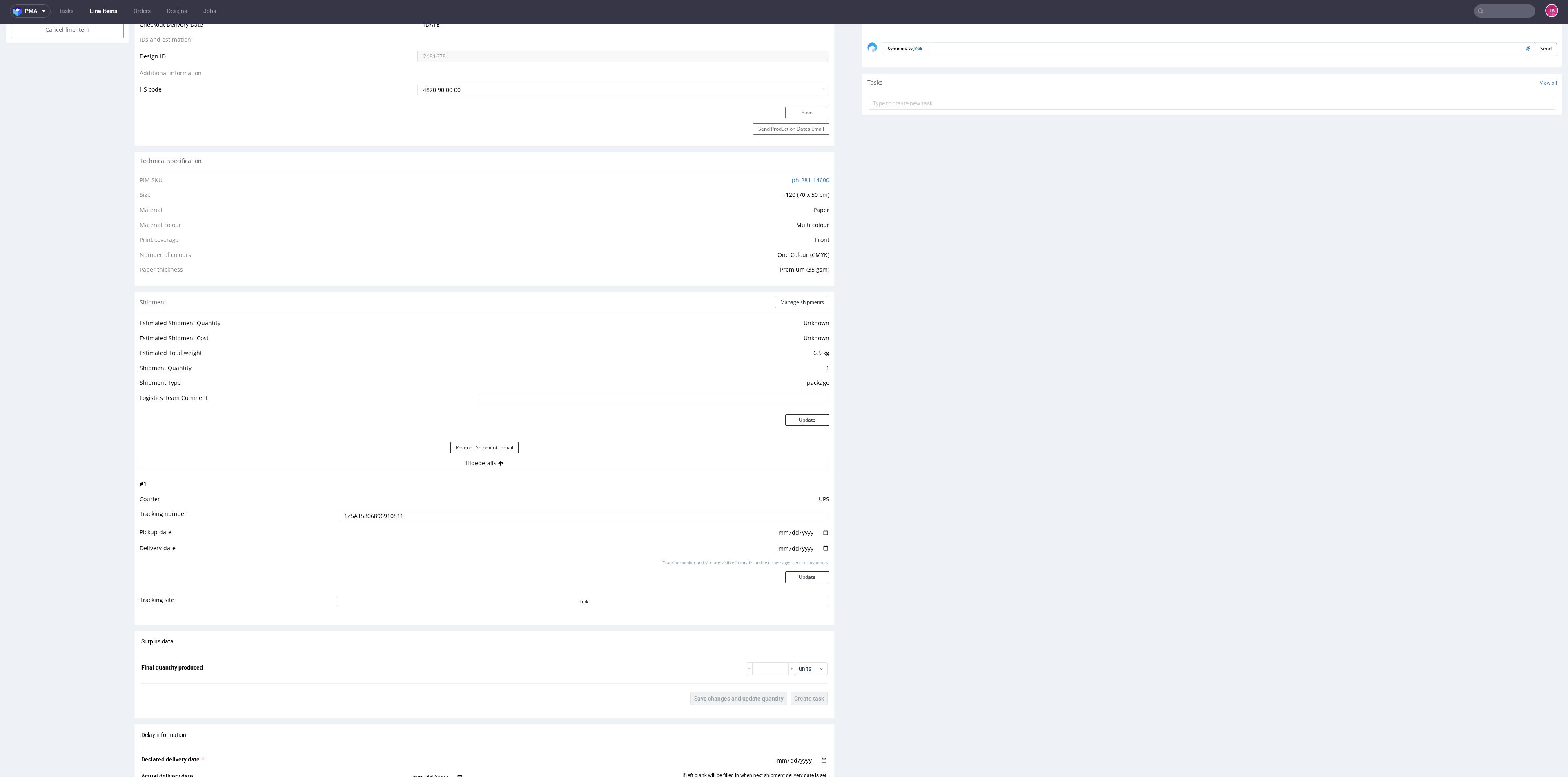
scroll to position [613, 0]
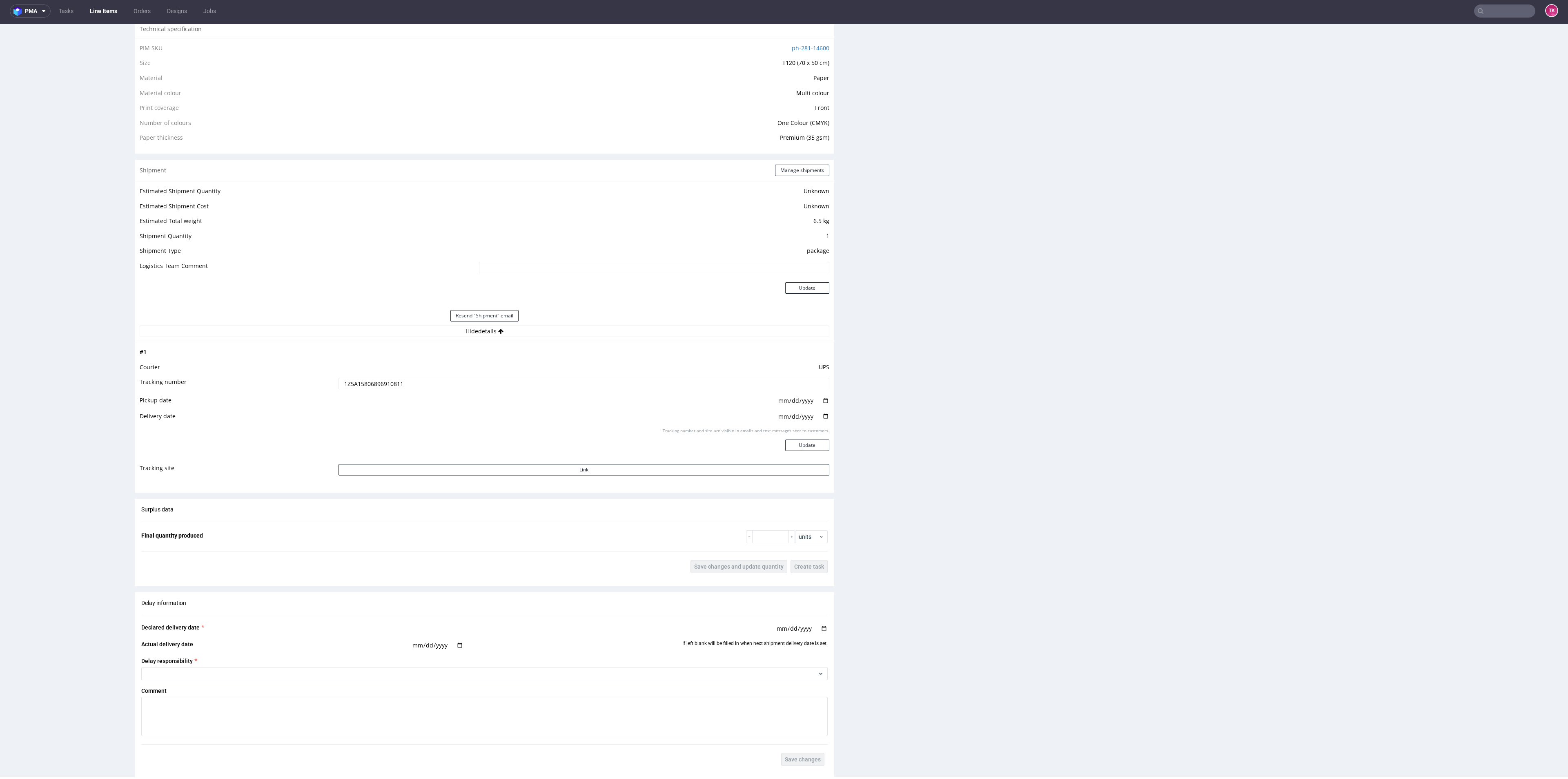
click at [1494, 3] on nav "pma Tasks Line Items Orders Designs Jobs TK" at bounding box center [784, 11] width 1568 height 26
click at [1493, 9] on input "text" at bounding box center [1455, 10] width 160 height 13
paste input "RWM005860315"
type input "RWM005860315"
click at [1459, 24] on div "FHDA" at bounding box center [1486, 31] width 147 height 15
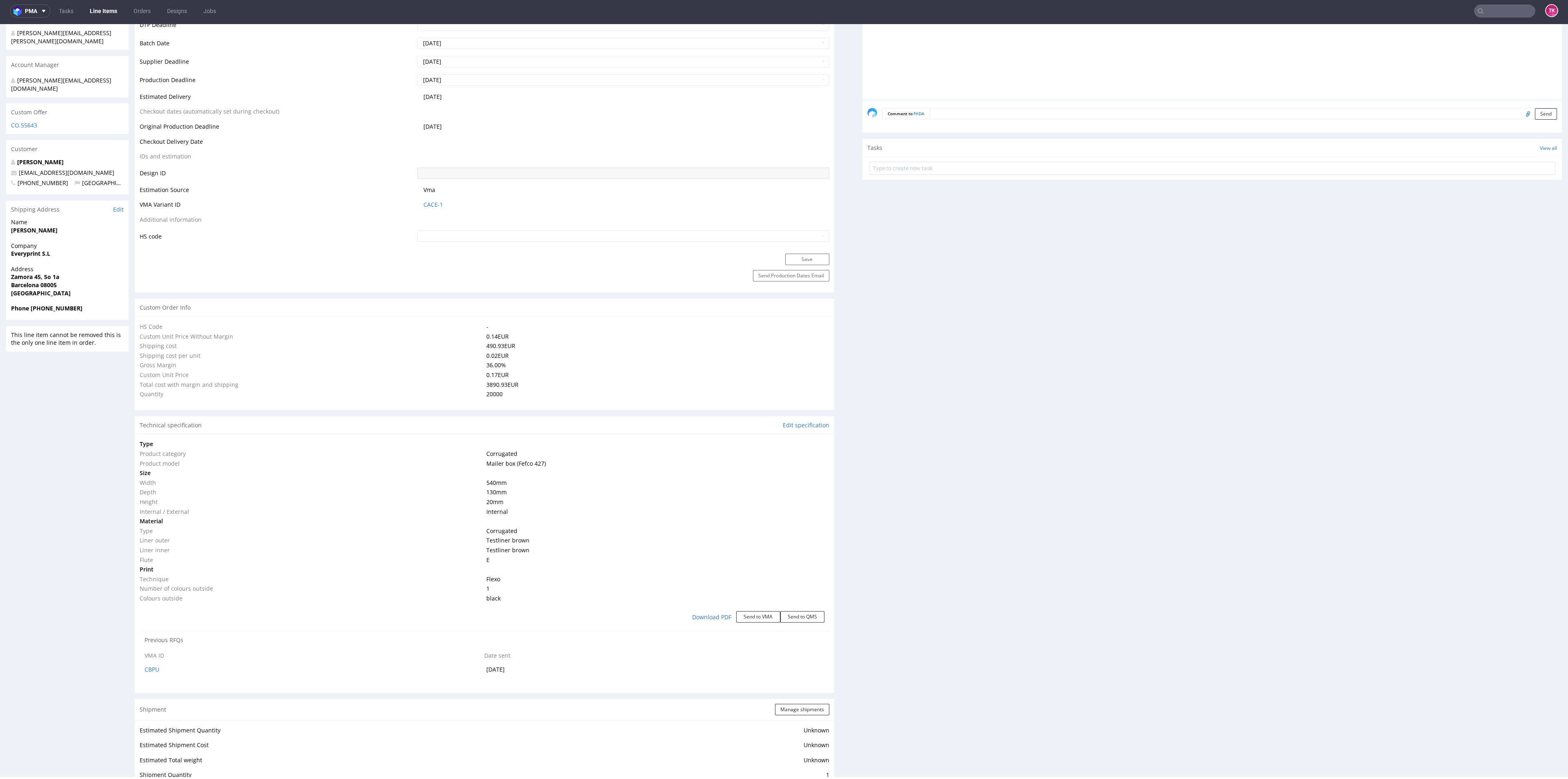
select select "in_progress"
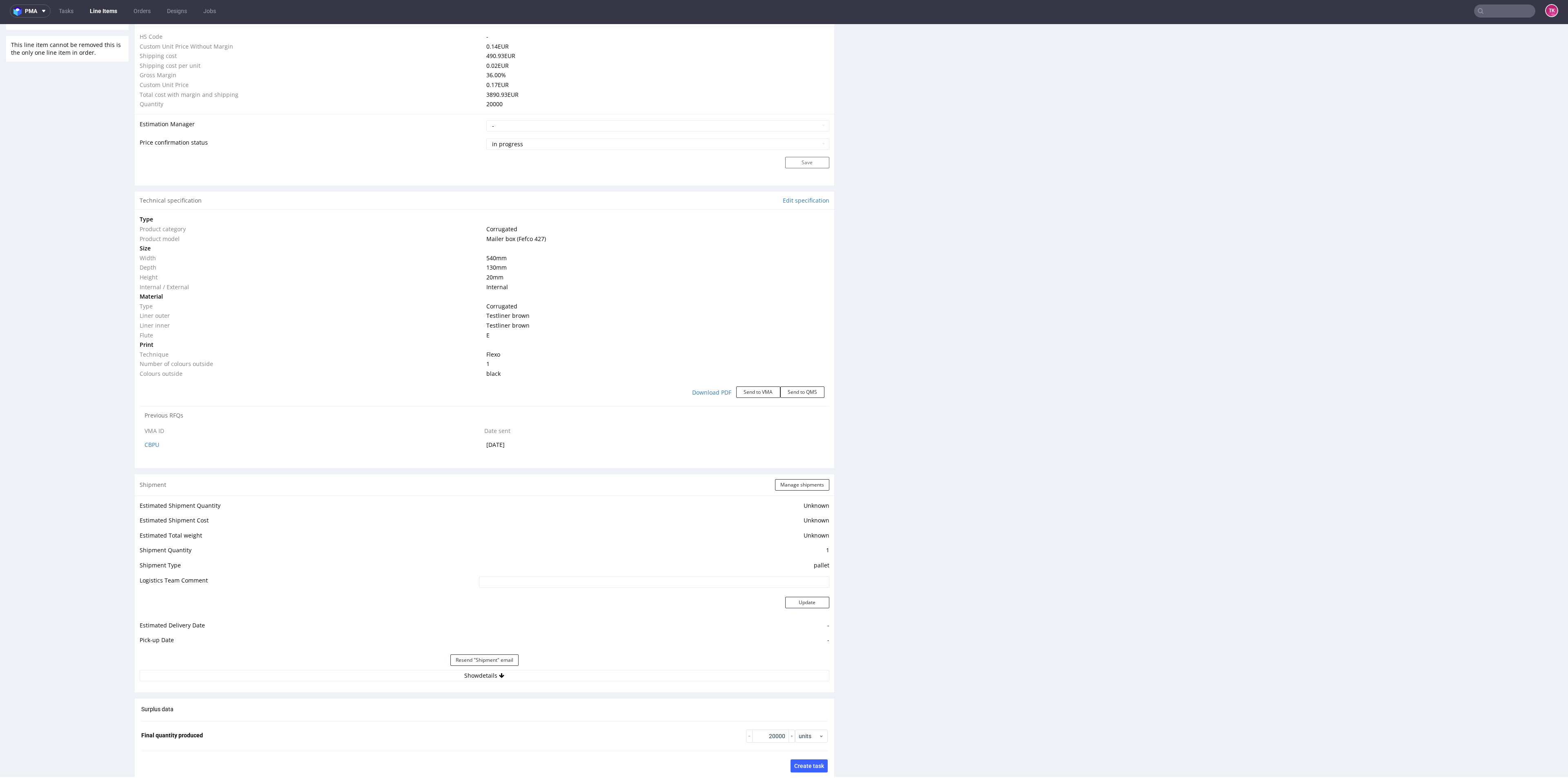
scroll to position [797, 0]
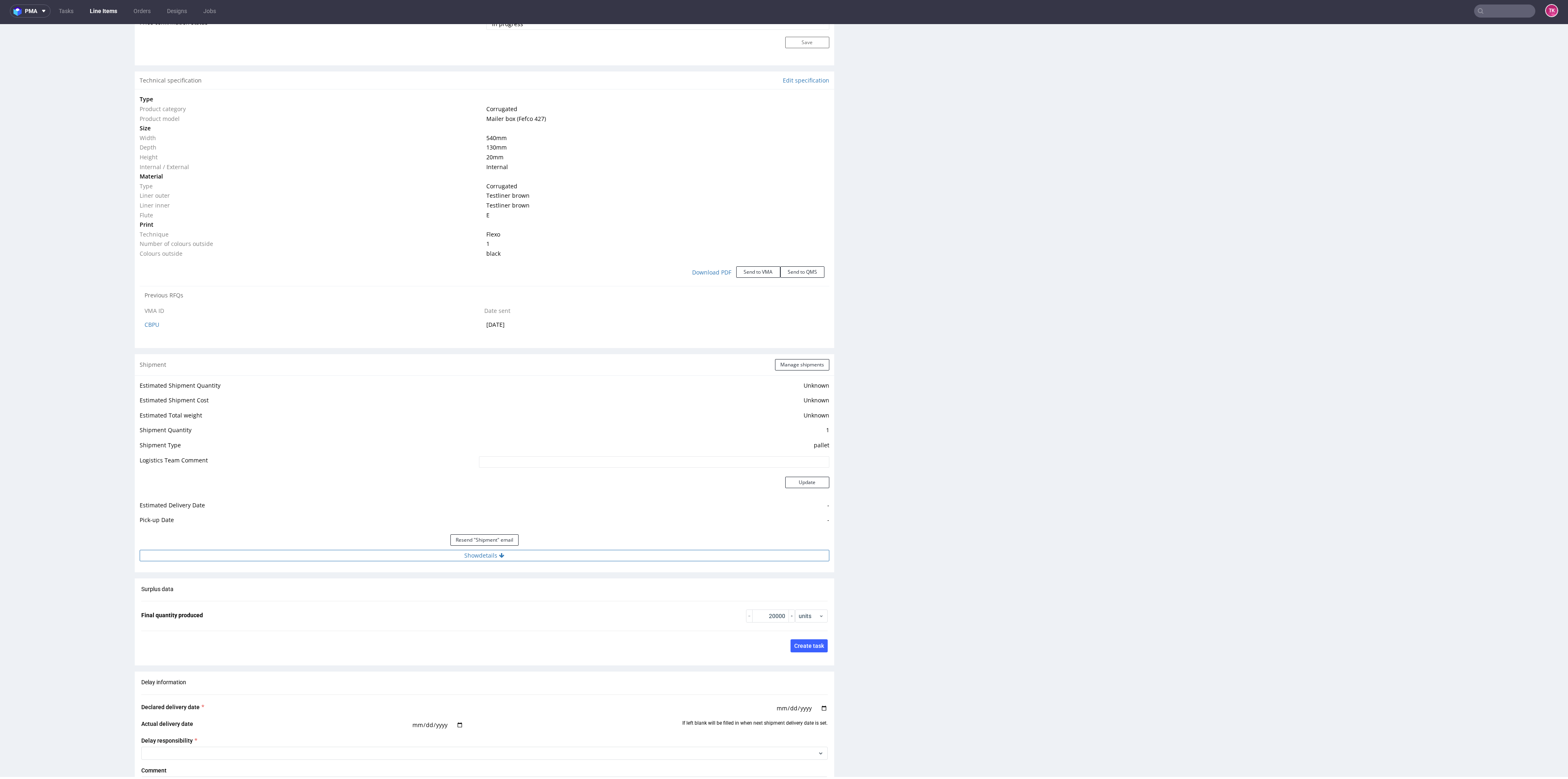
click at [424, 550] on button "Show details" at bounding box center [484, 555] width 690 height 12
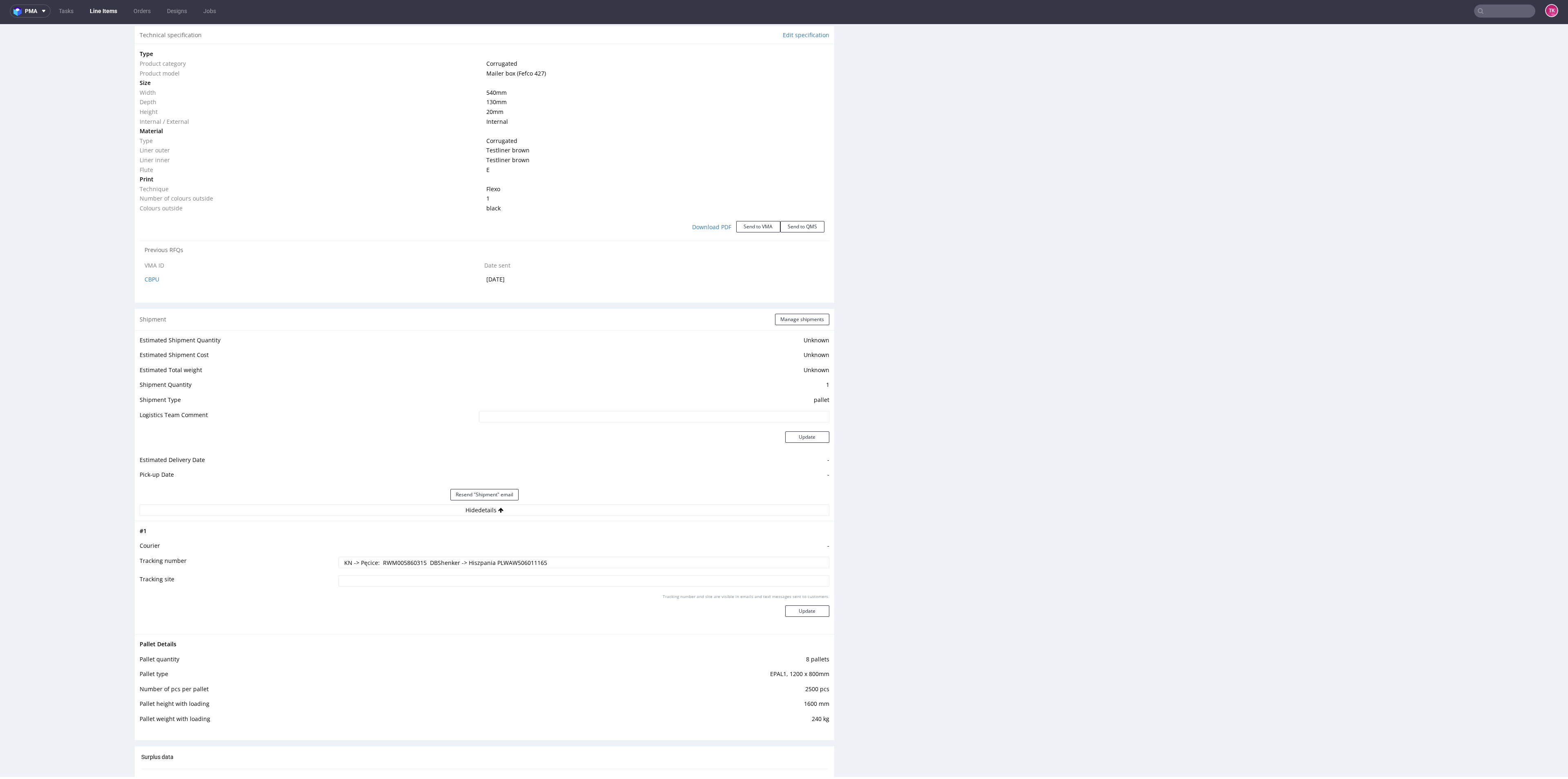
scroll to position [858, 0]
